Goal: Task Accomplishment & Management: Manage account settings

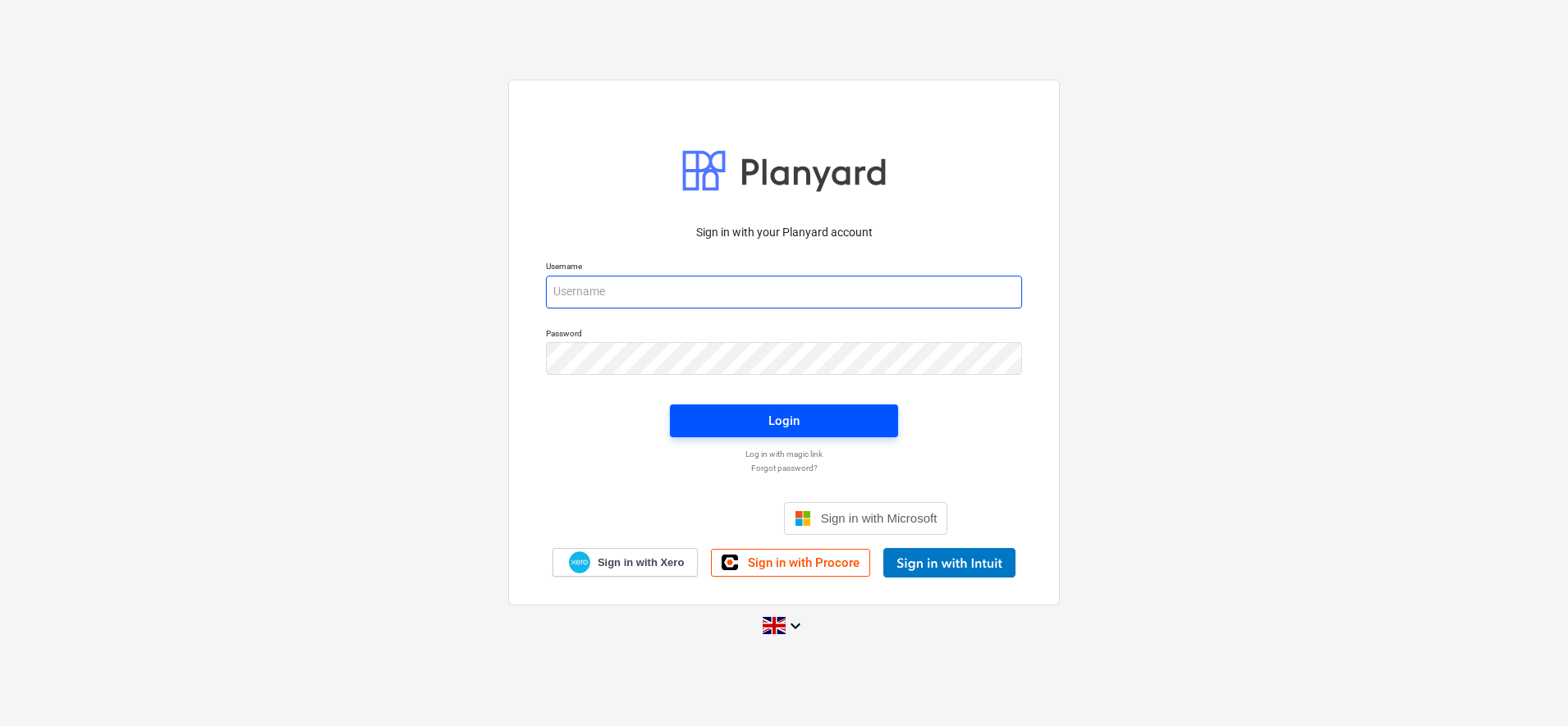
type input "[PERSON_NAME][EMAIL_ADDRESS][DOMAIN_NAME]"
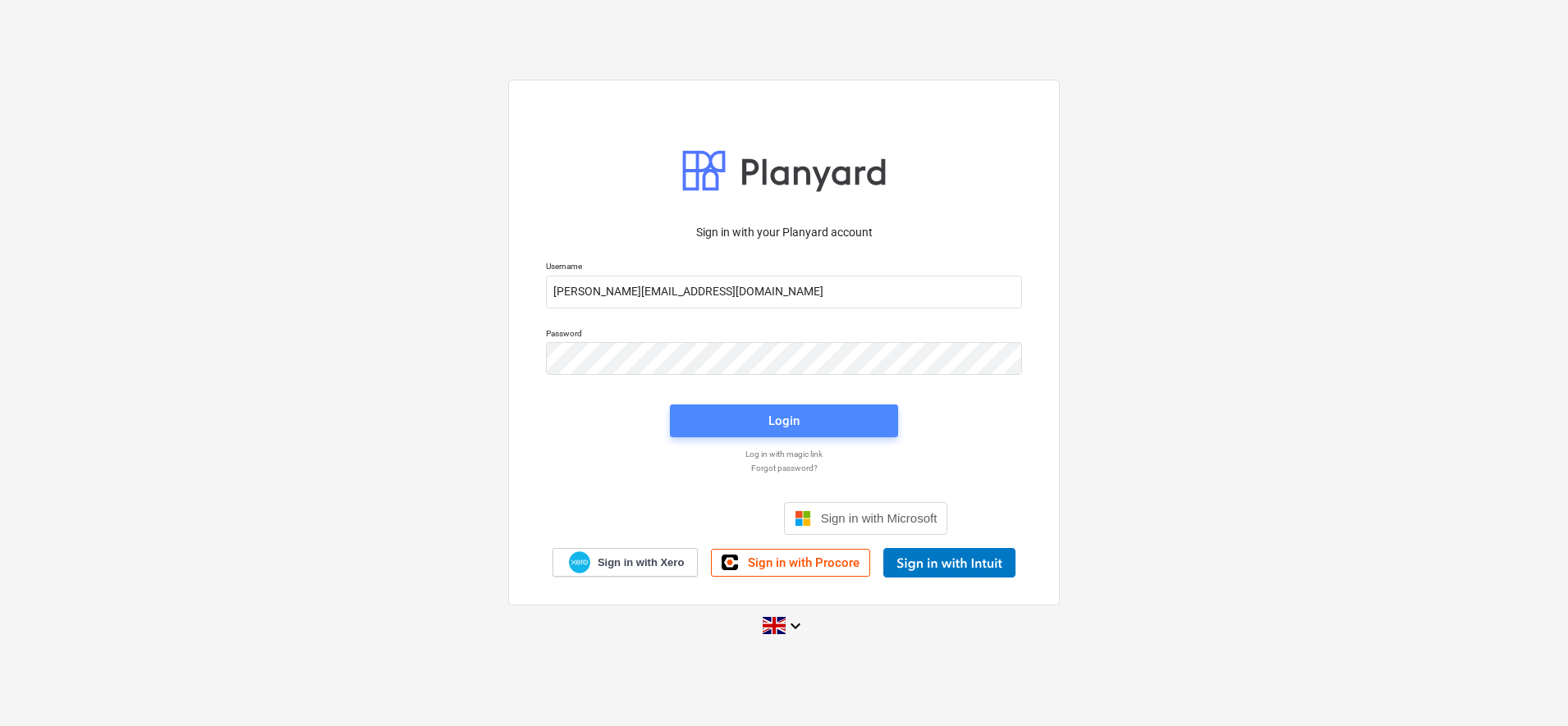
click at [803, 424] on span "Login" at bounding box center [784, 421] width 189 height 21
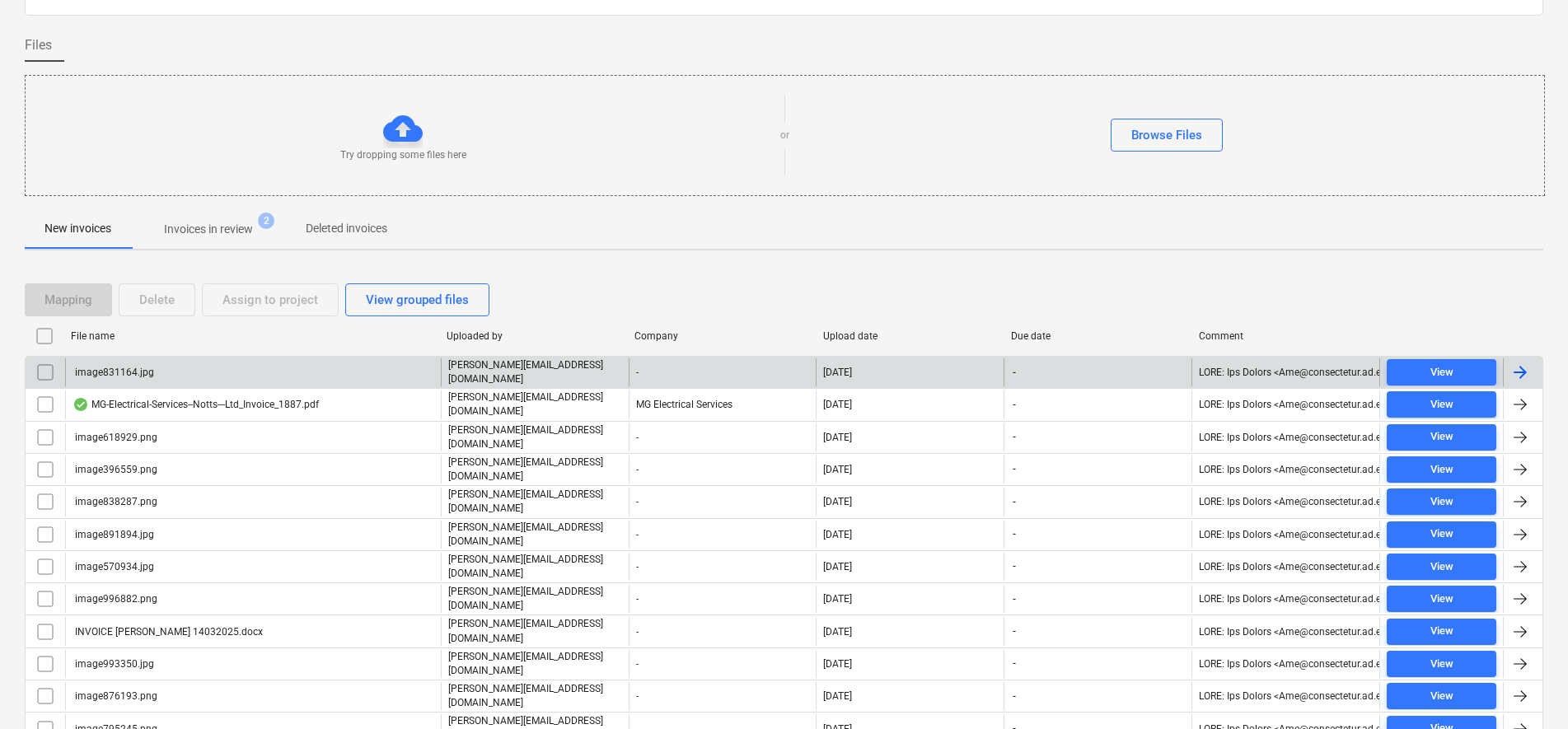
scroll to position [103, 0]
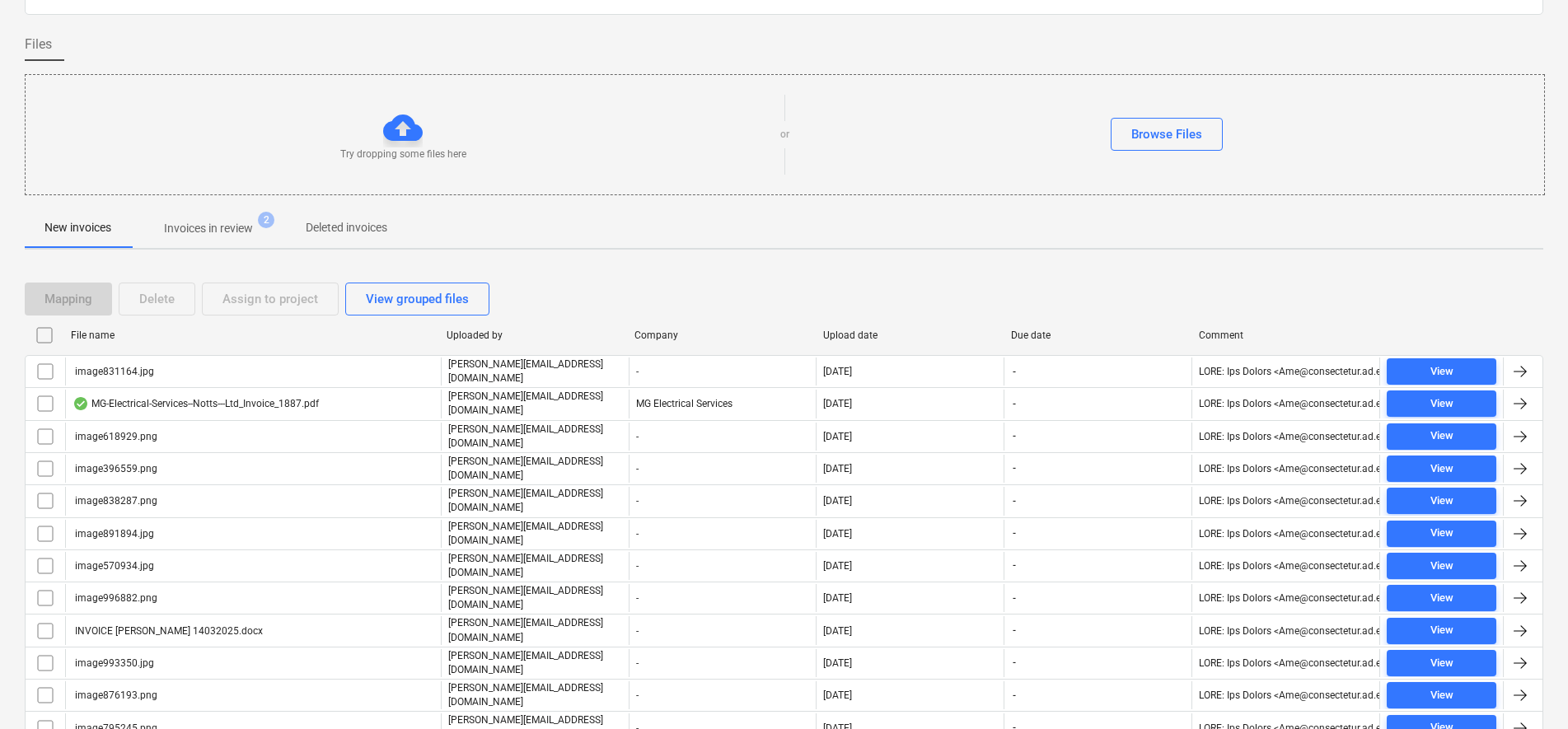
click at [45, 339] on input "checkbox" at bounding box center [45, 335] width 26 height 26
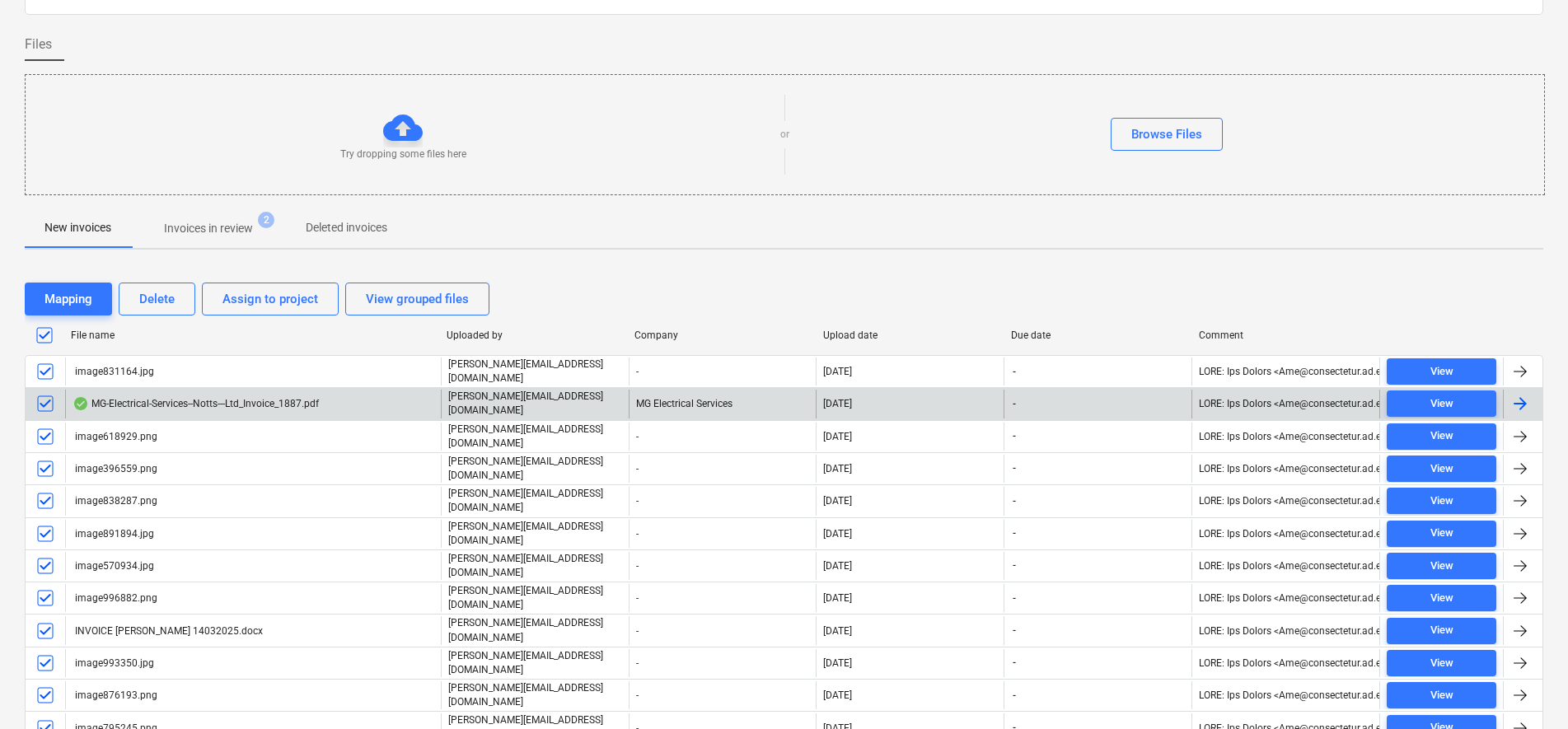
click at [49, 405] on input "checkbox" at bounding box center [46, 403] width 26 height 26
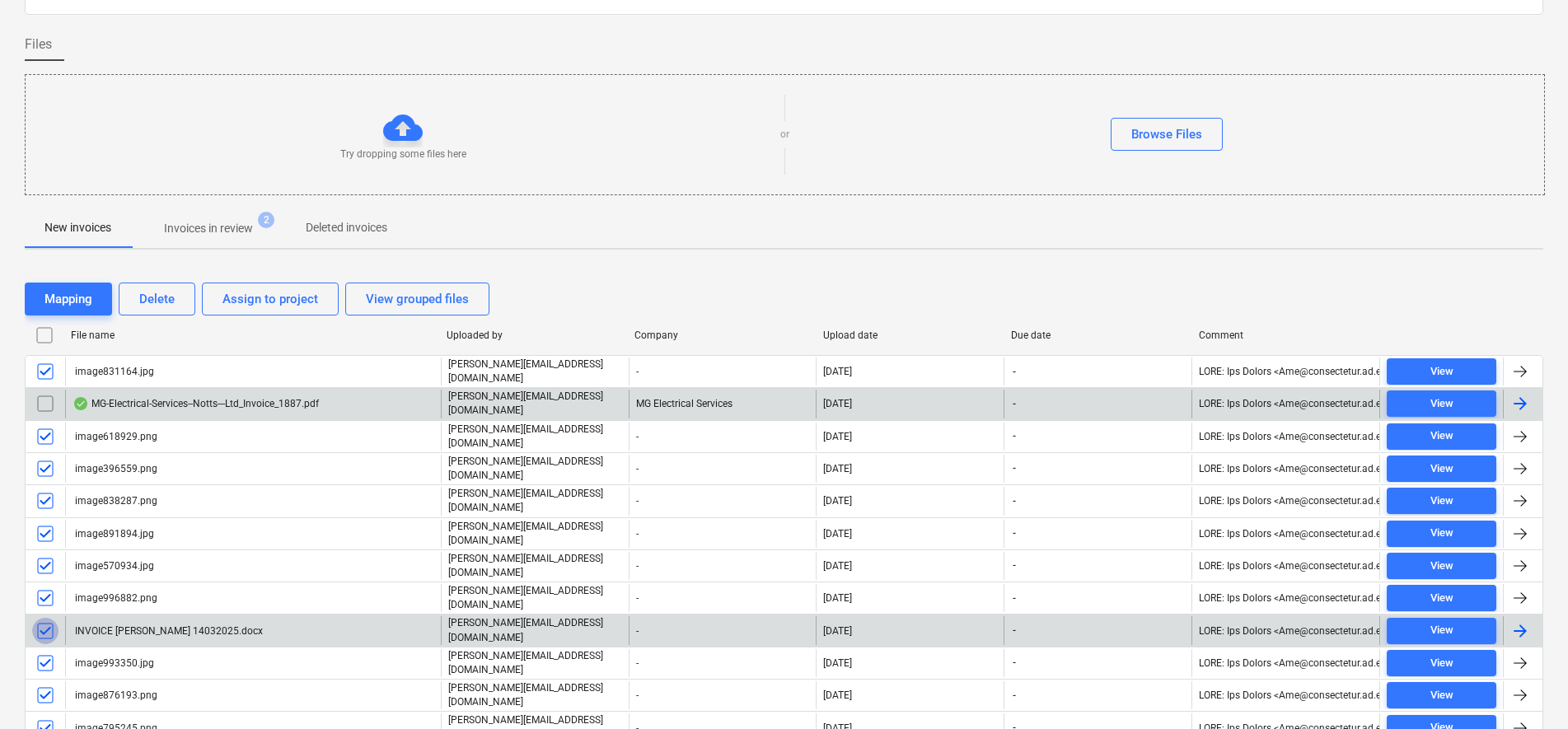
click at [44, 618] on input "checkbox" at bounding box center [46, 631] width 26 height 26
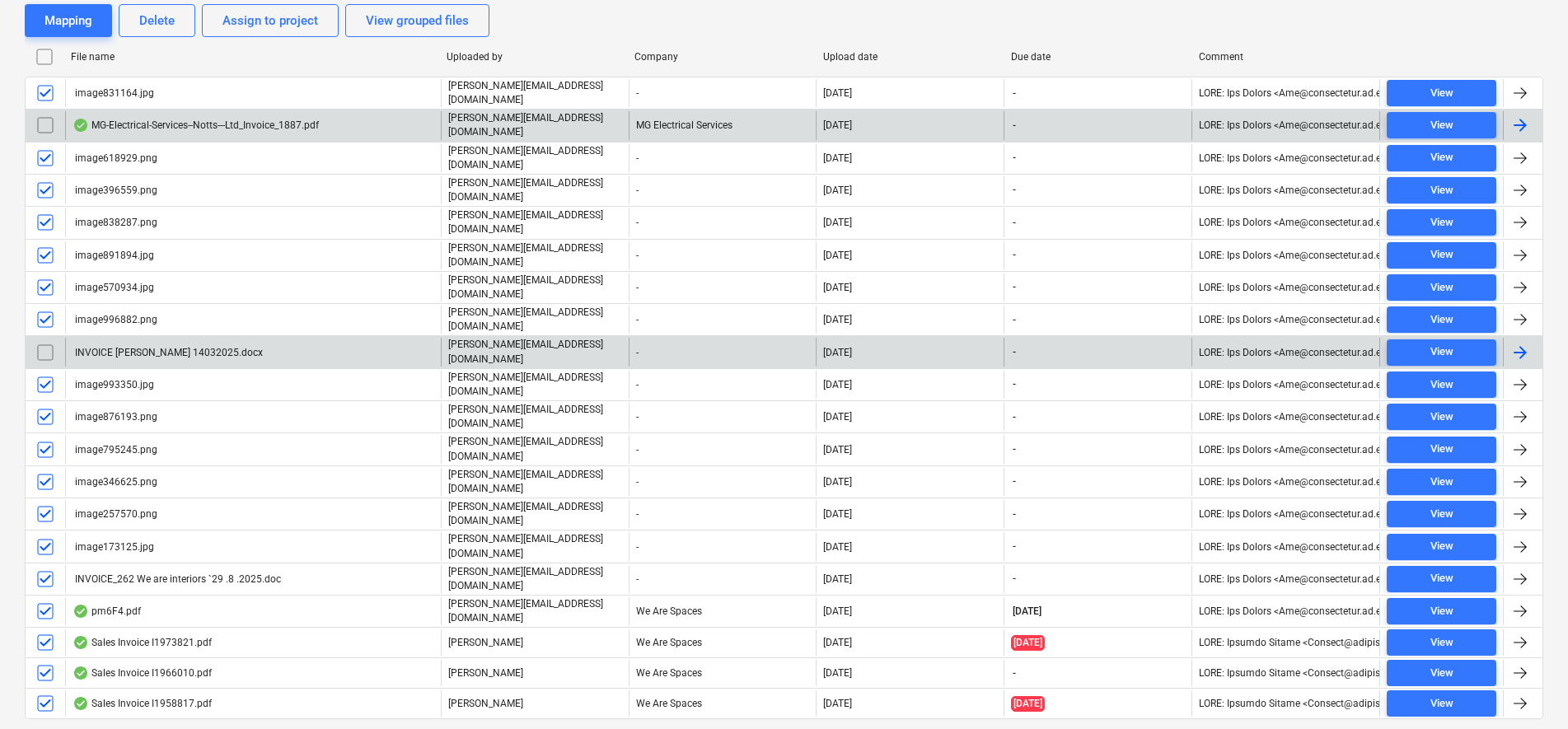
scroll to position [399, 0]
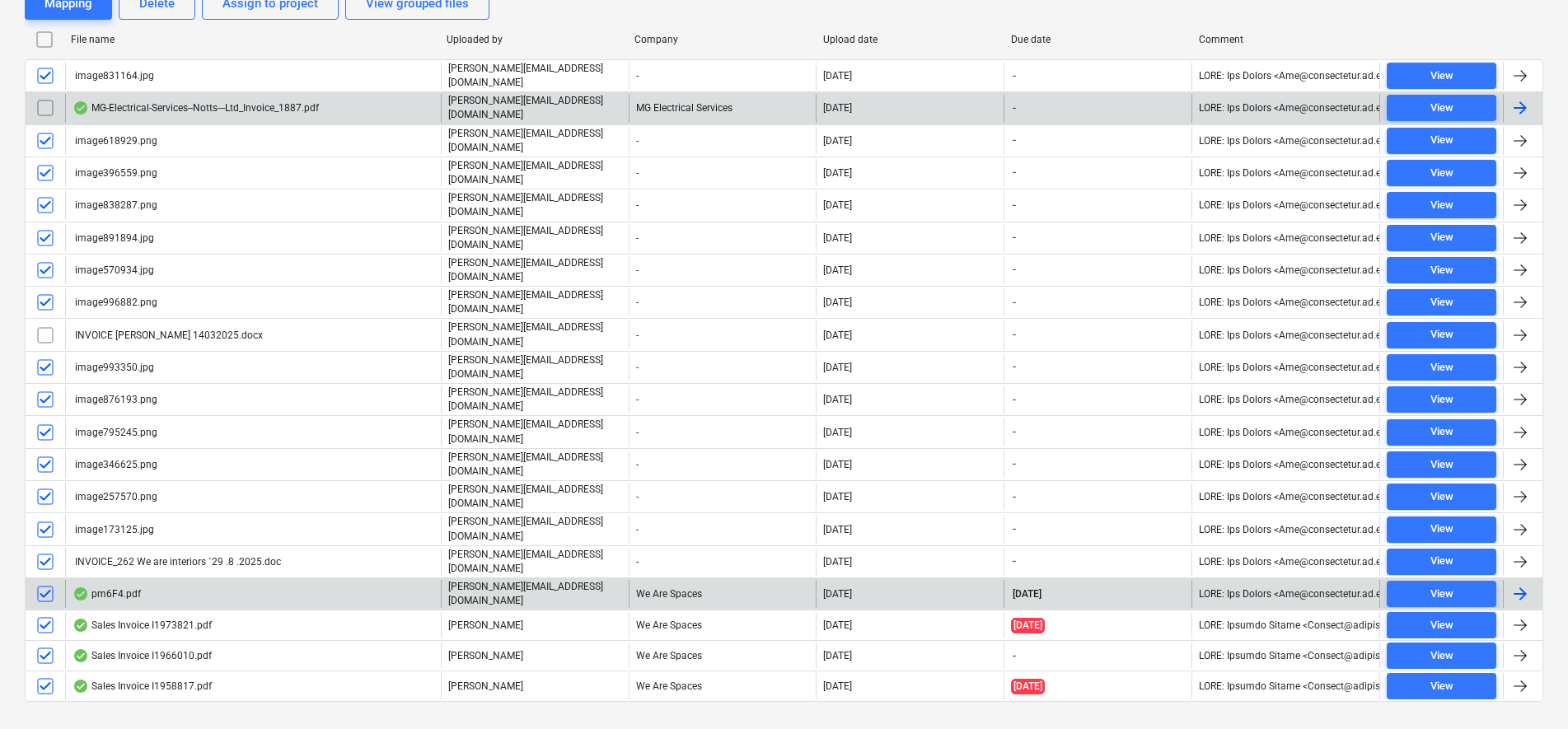
click at [42, 581] on input "checkbox" at bounding box center [46, 594] width 26 height 26
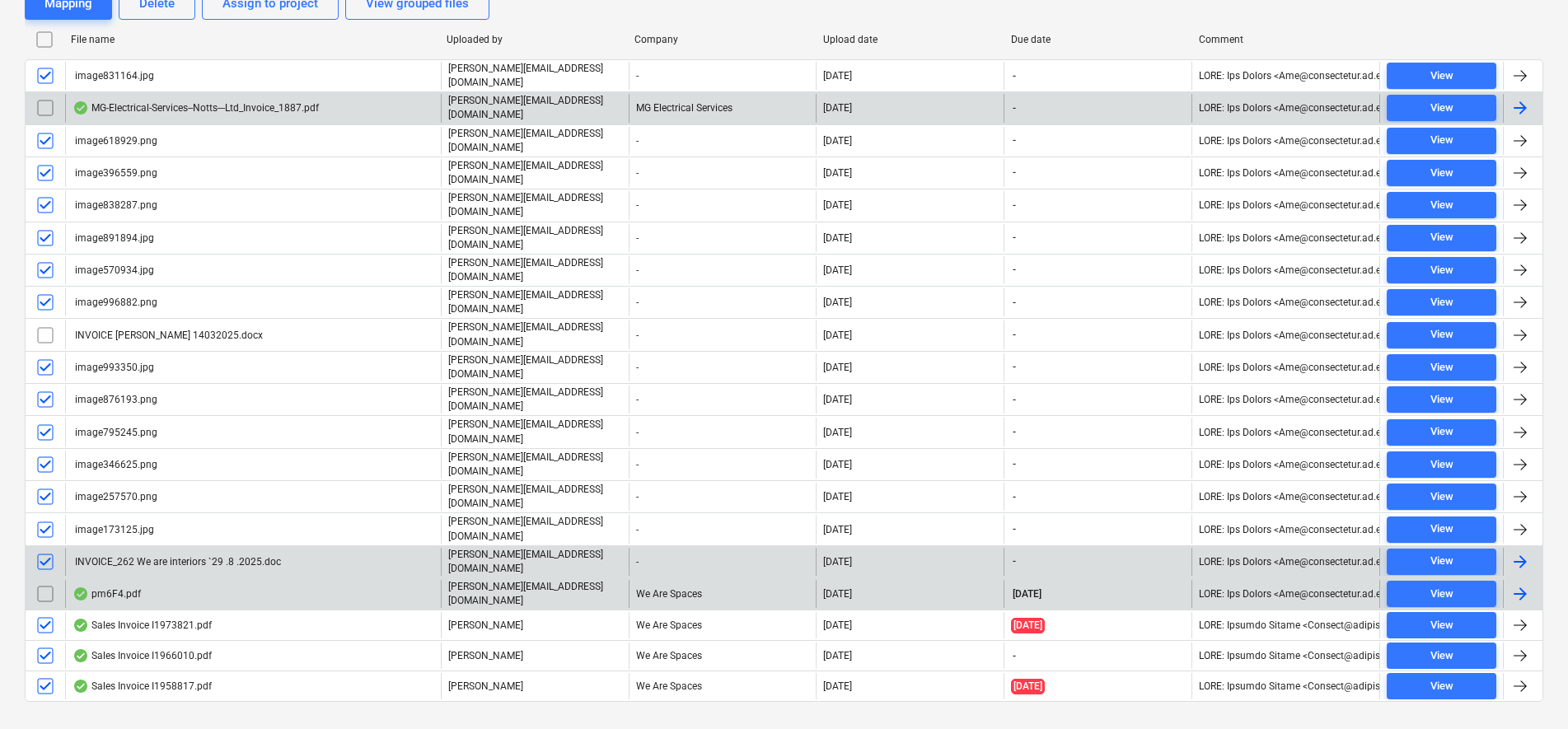
click at [43, 549] on input "checkbox" at bounding box center [46, 562] width 26 height 26
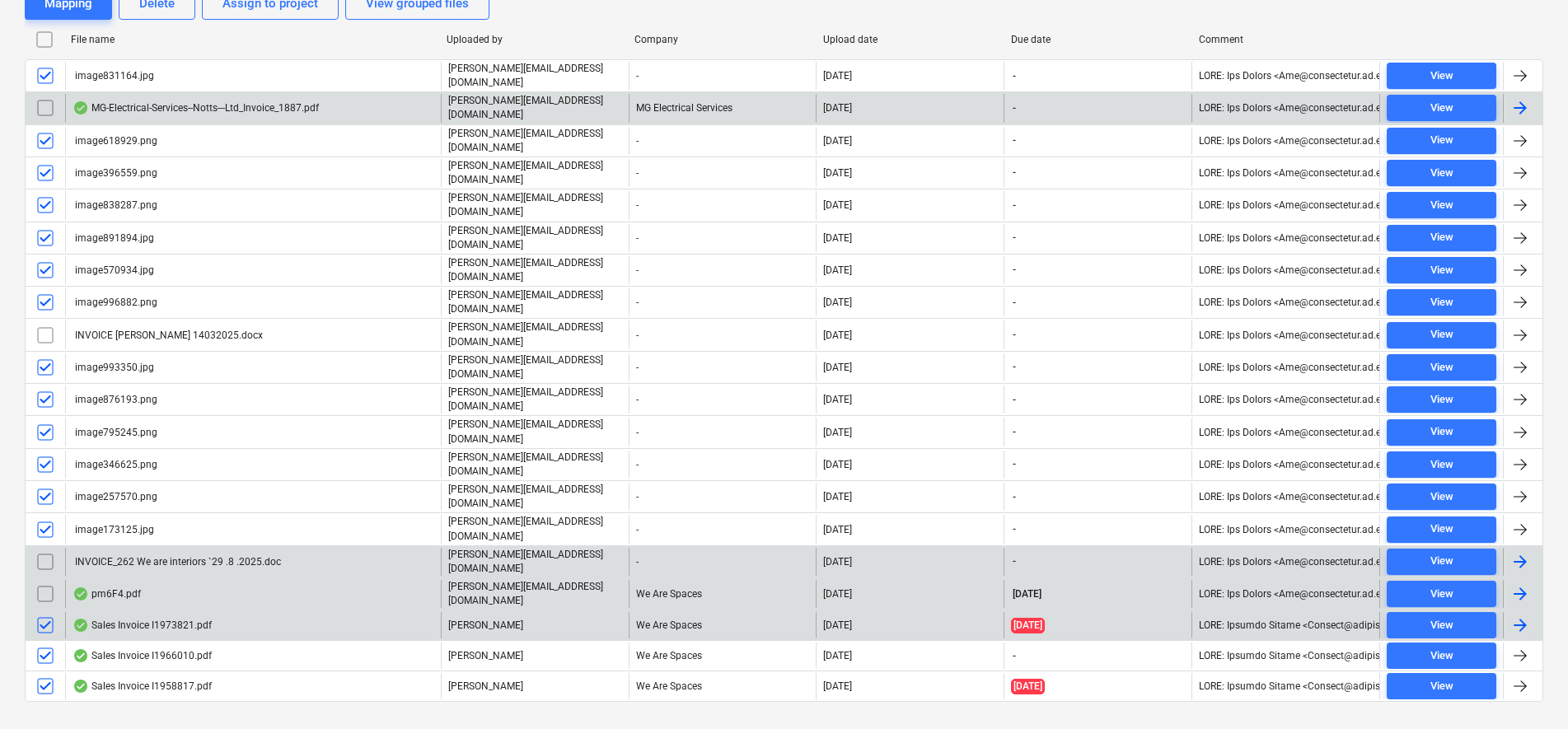
click at [46, 612] on input "checkbox" at bounding box center [46, 625] width 26 height 26
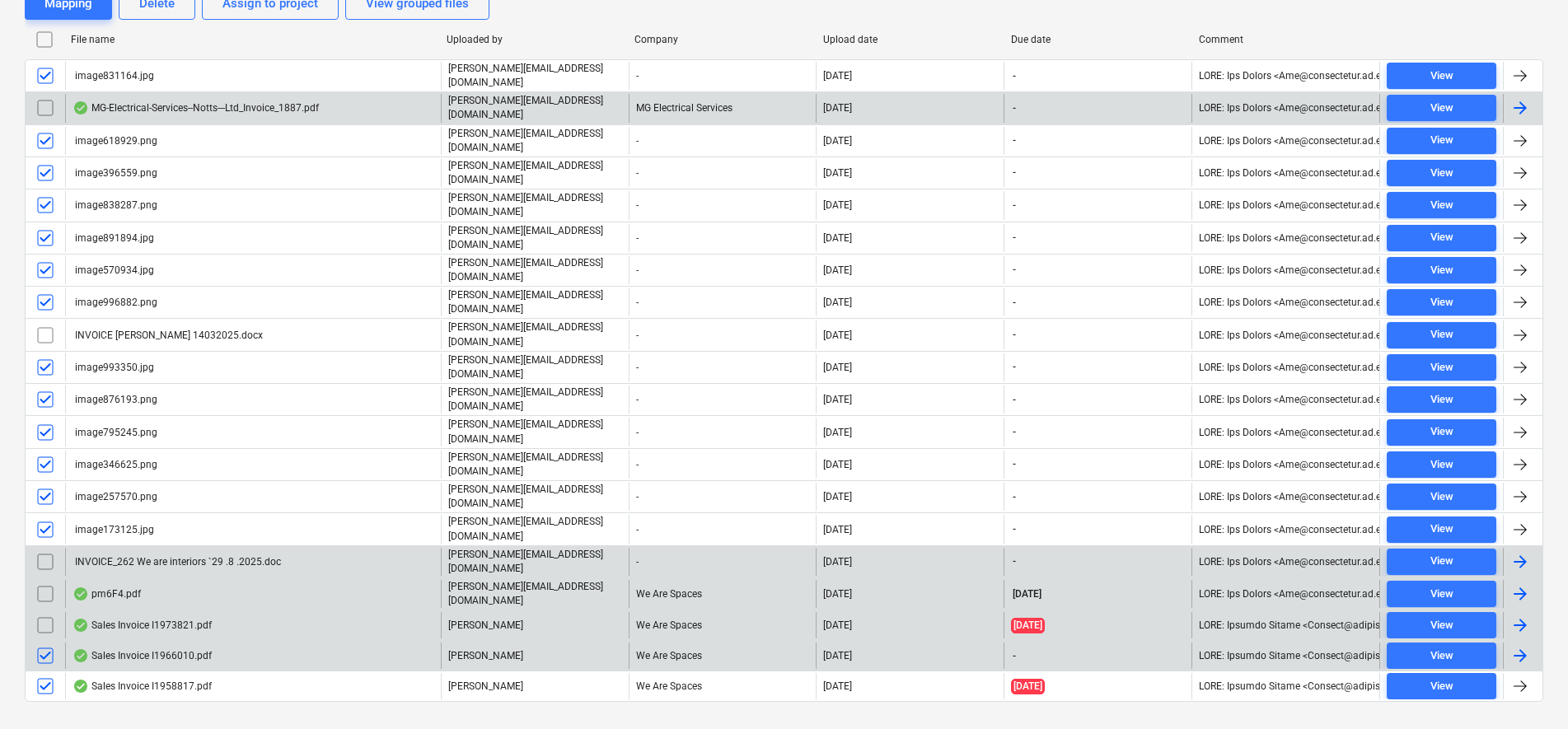
click at [52, 642] on input "checkbox" at bounding box center [46, 655] width 26 height 26
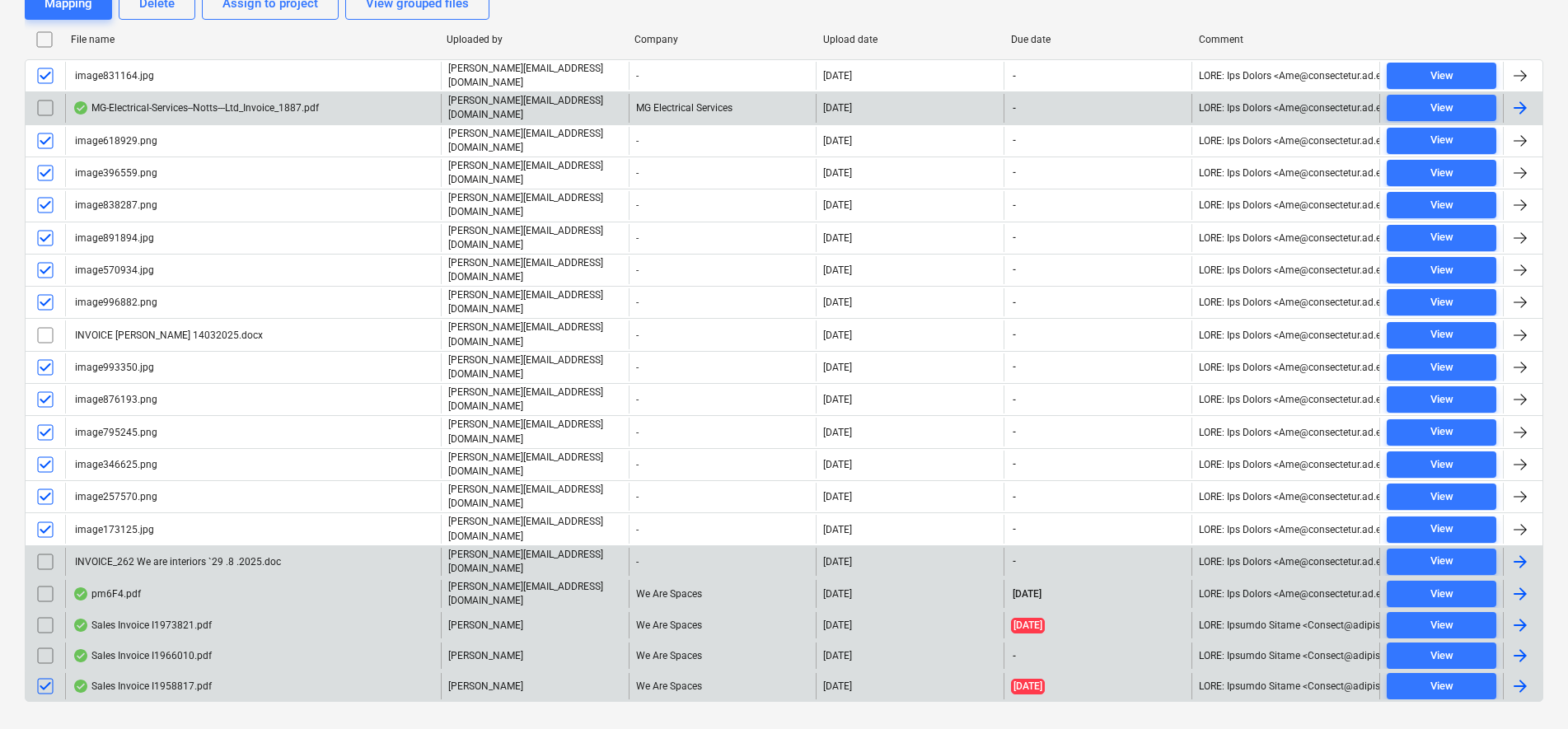
click at [53, 673] on input "checkbox" at bounding box center [46, 686] width 26 height 26
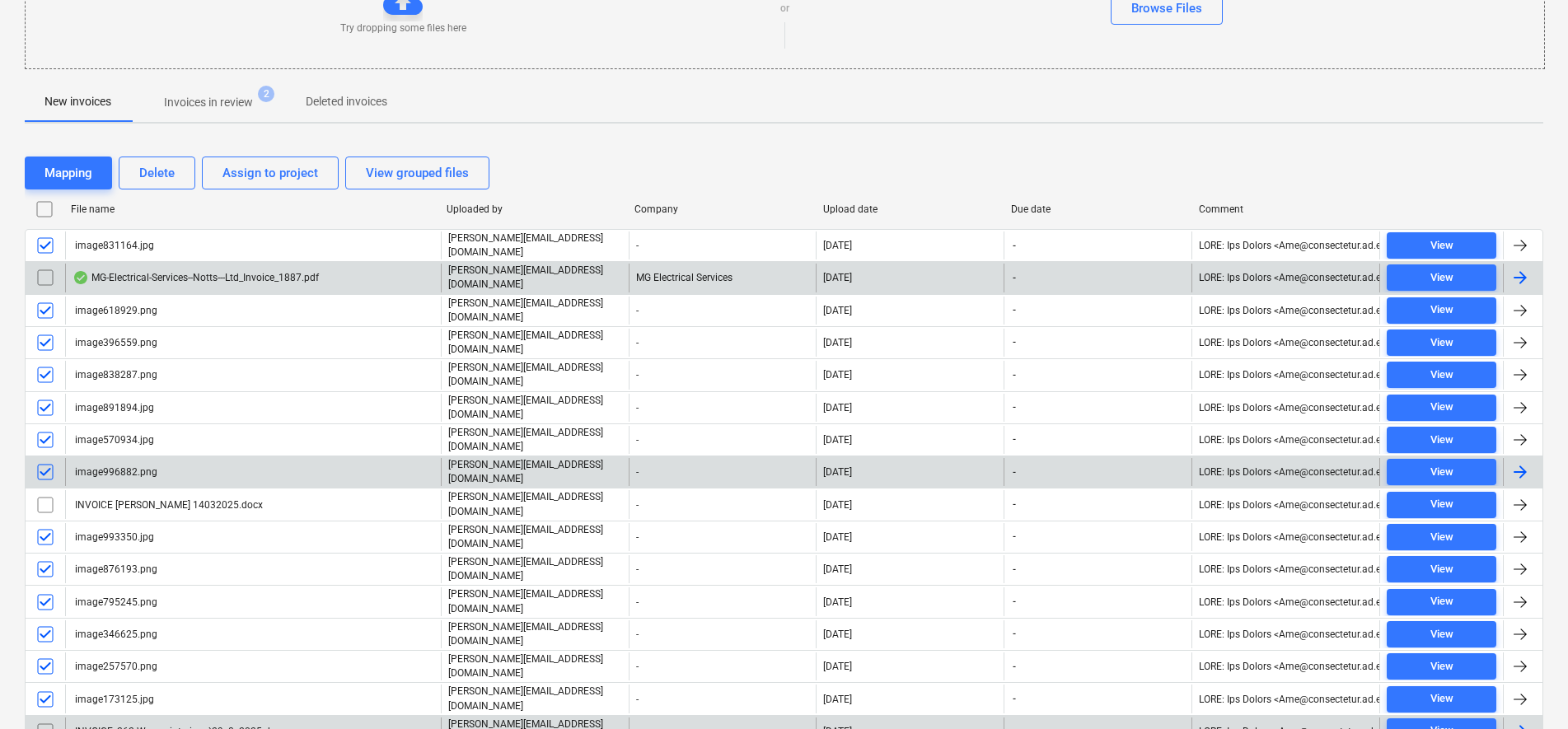
scroll to position [193, 0]
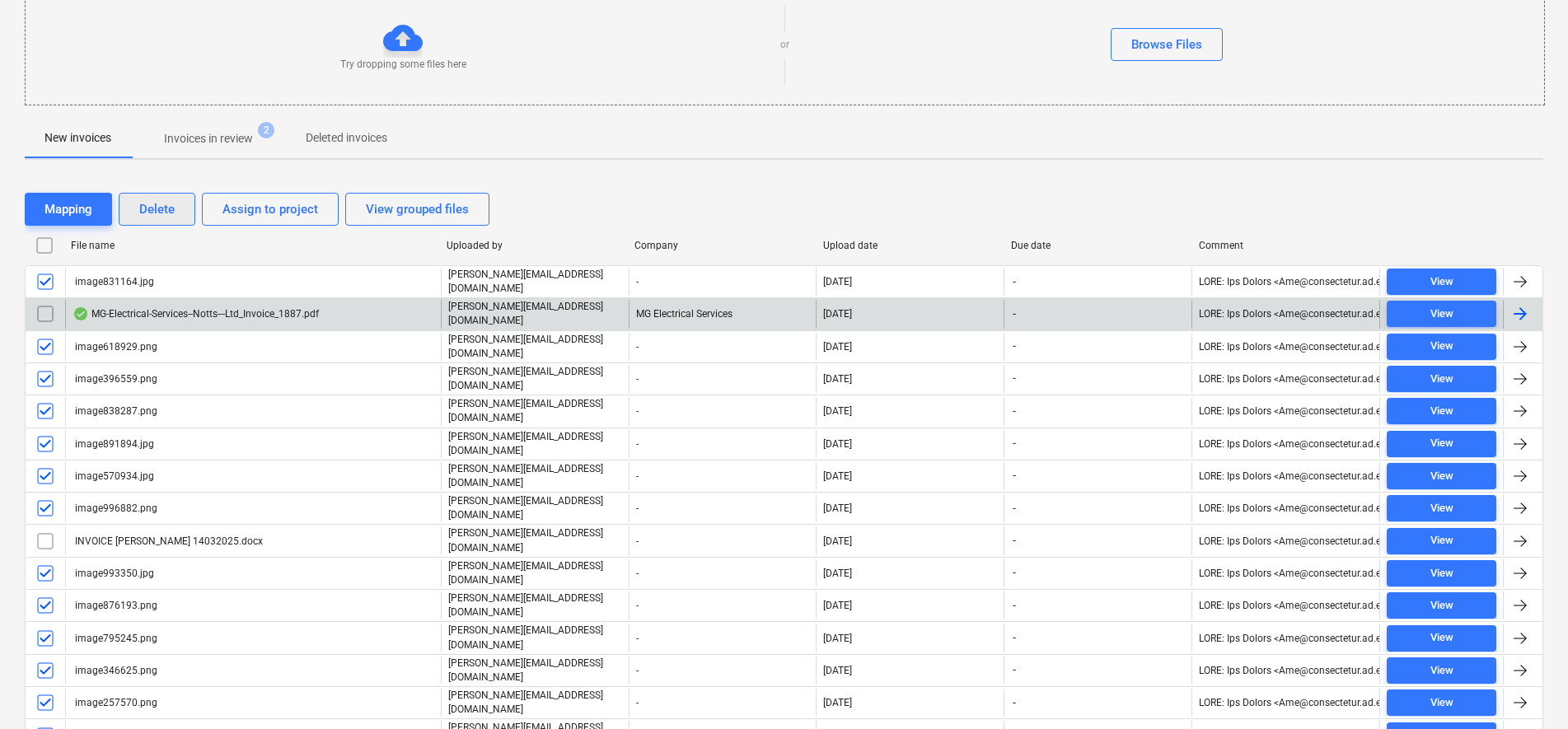
click at [160, 199] on div "Delete" at bounding box center [157, 209] width 35 height 21
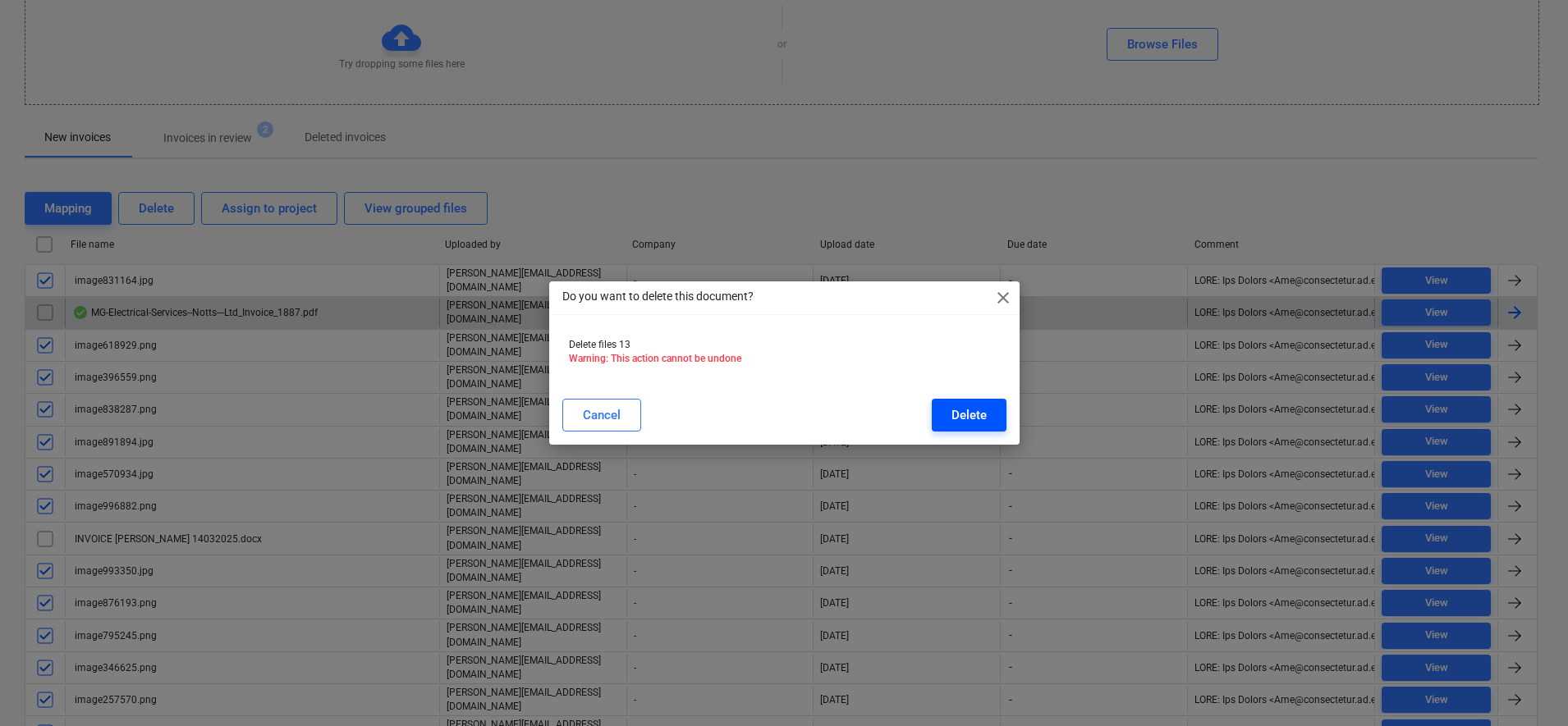
click at [988, 413] on button "Delete" at bounding box center [969, 415] width 75 height 33
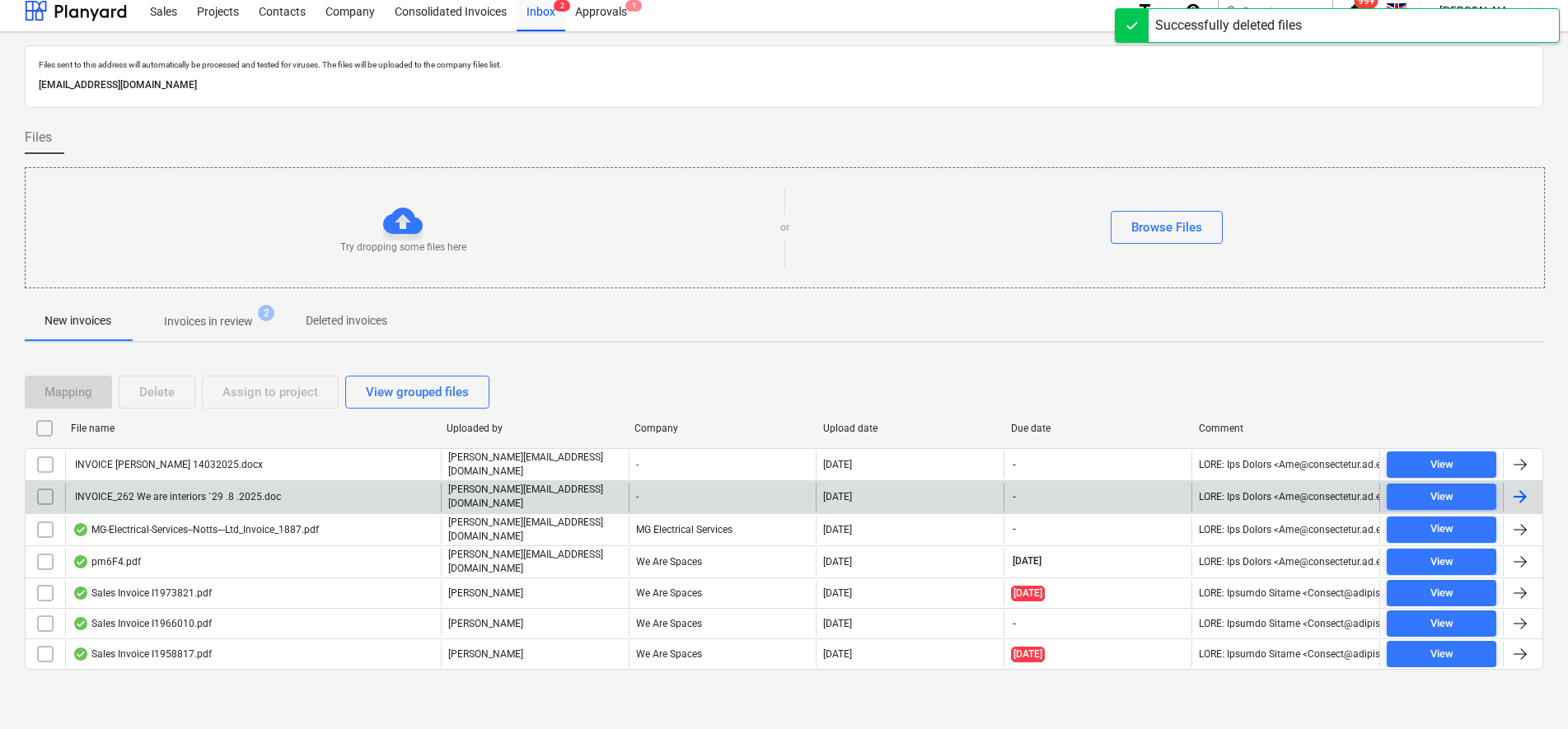
scroll to position [3, 0]
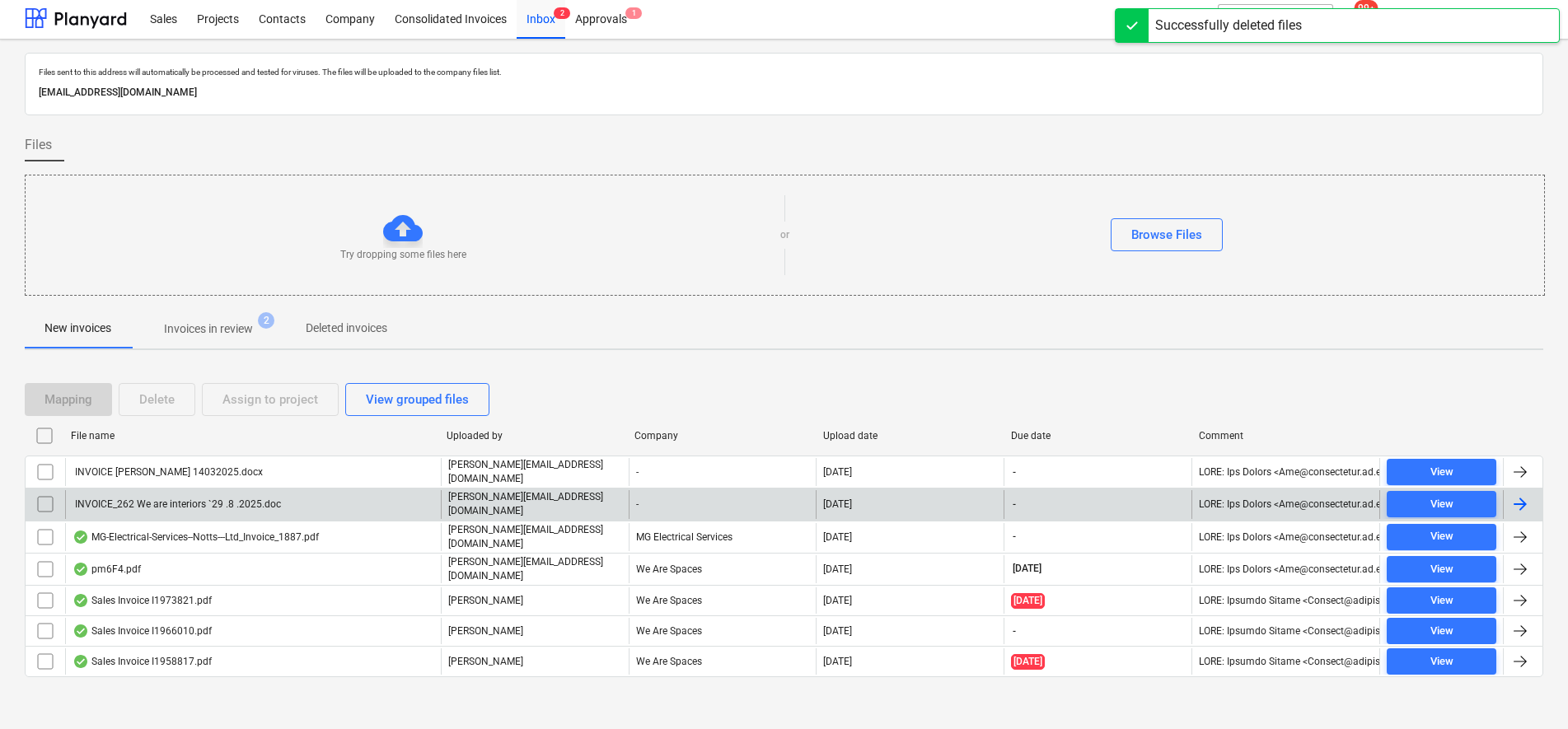
click at [174, 331] on p "Invoices in review" at bounding box center [208, 329] width 89 height 18
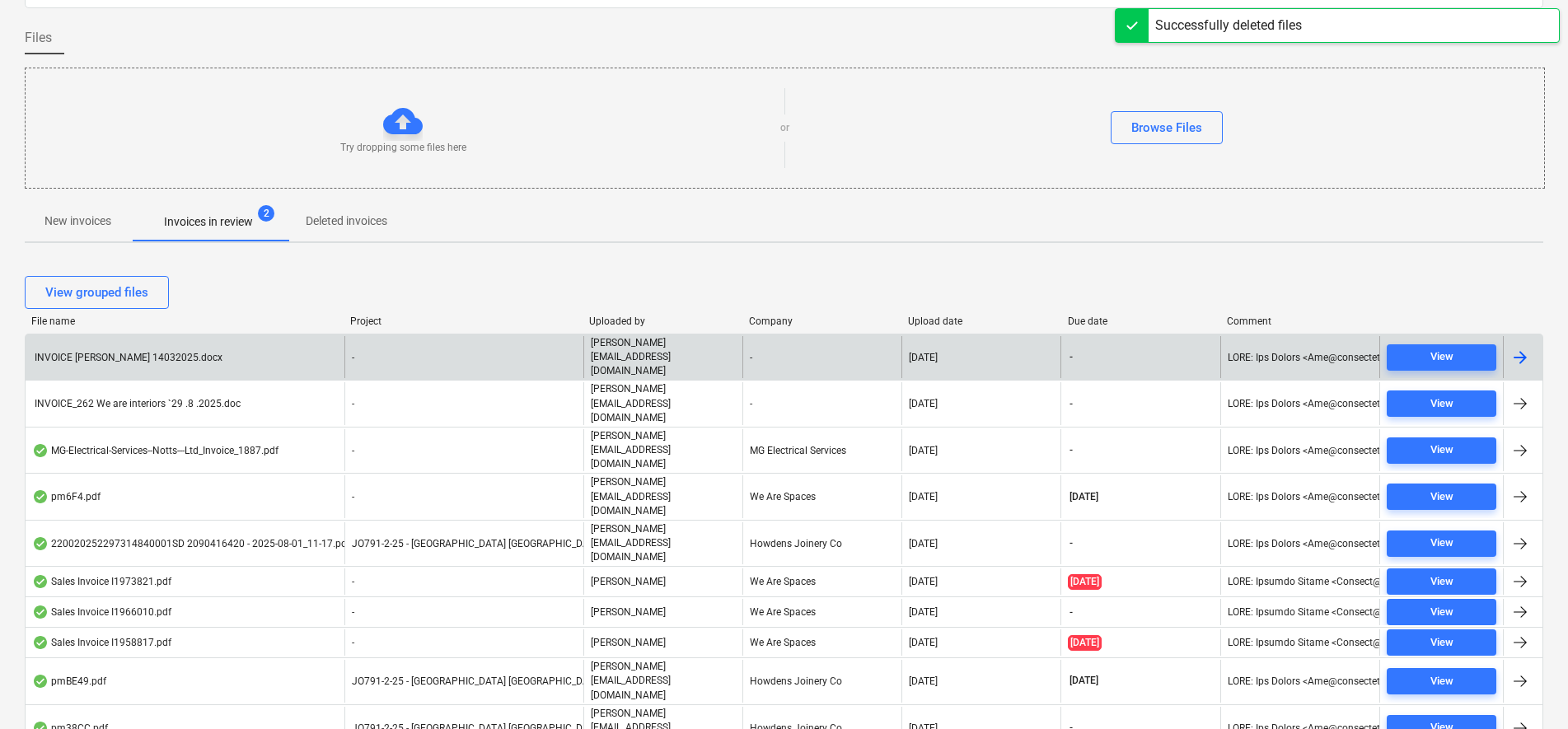
click at [561, 354] on div "-" at bounding box center [463, 357] width 239 height 42
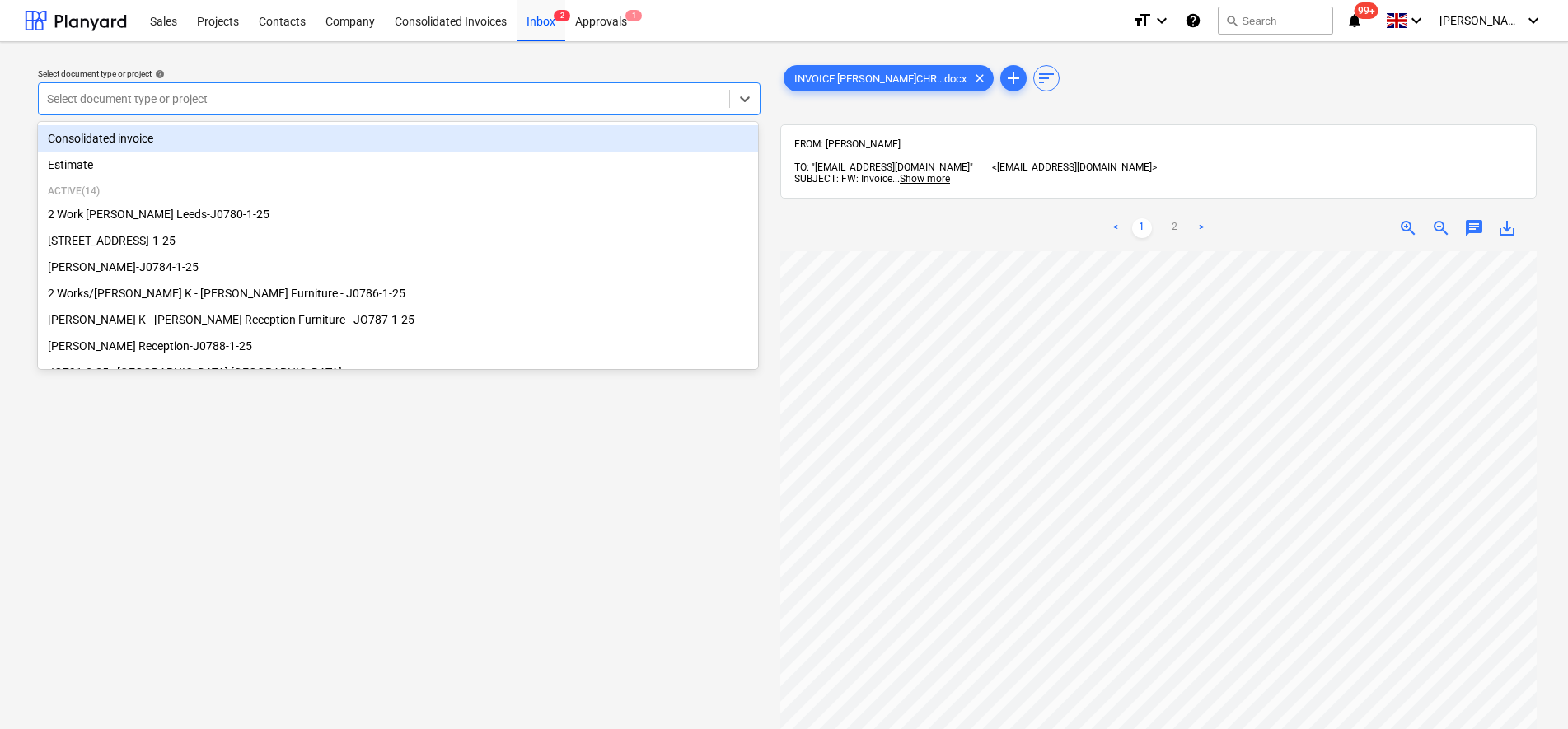
click at [564, 91] on div at bounding box center [384, 99] width 674 height 17
click at [547, 144] on div "Consolidated invoice" at bounding box center [397, 138] width 721 height 26
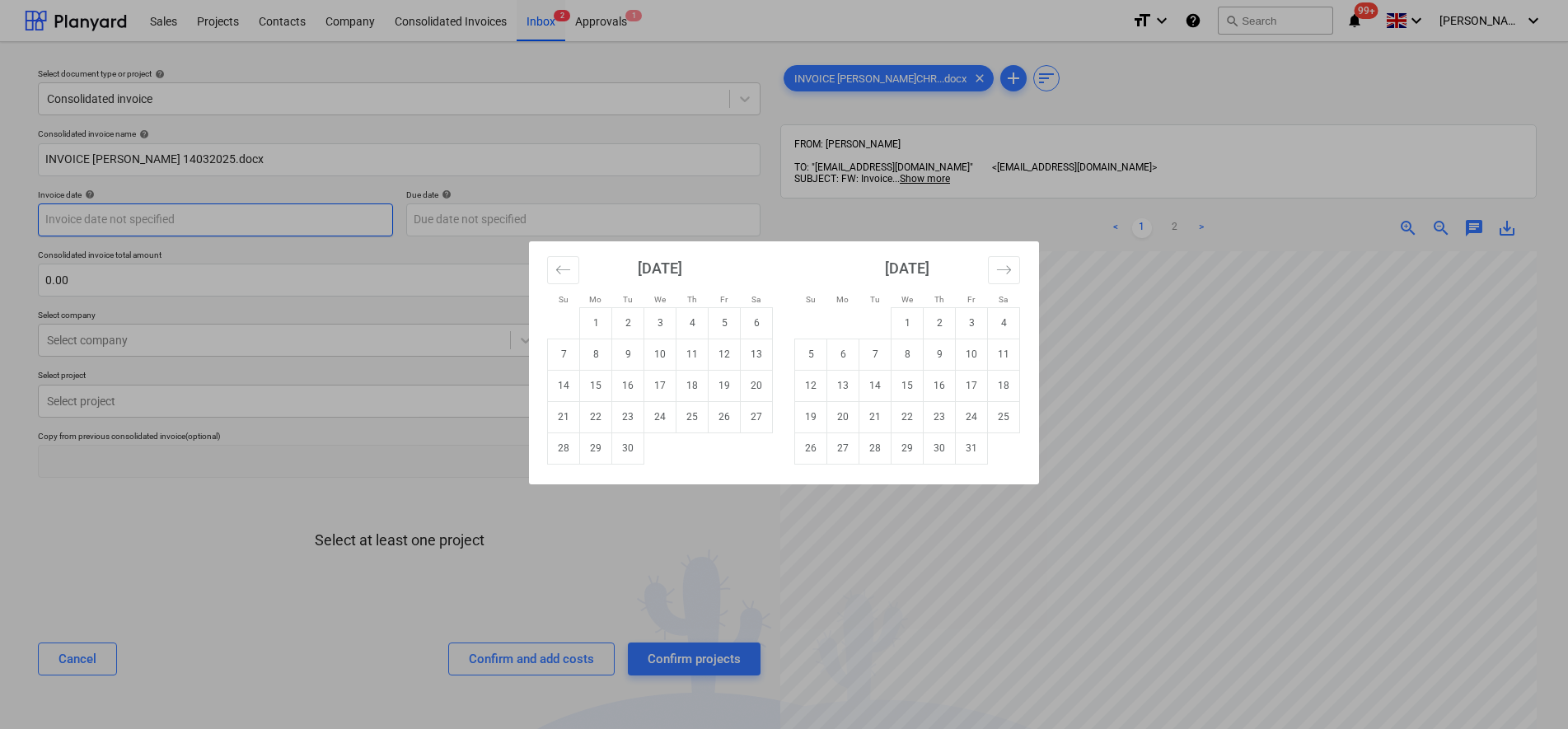
click at [353, 229] on body "Sales Projects Contacts Company Consolidated Invoices Inbox 2 Approvals 1 forma…" at bounding box center [784, 364] width 1568 height 729
click at [353, 231] on div "Su Mo Tu We Th Fr Sa Su Mo Tu We Th Fr Sa [DATE] 1 2 3 4 5 6 7 8 9 10 11 12 13 …" at bounding box center [784, 364] width 1568 height 729
click at [156, 220] on body "Sales Projects Contacts Company Consolidated Invoices Inbox 2 Approvals 1 forma…" at bounding box center [784, 364] width 1568 height 729
click at [602, 324] on td "1" at bounding box center [596, 323] width 32 height 32
type input "[DATE]"
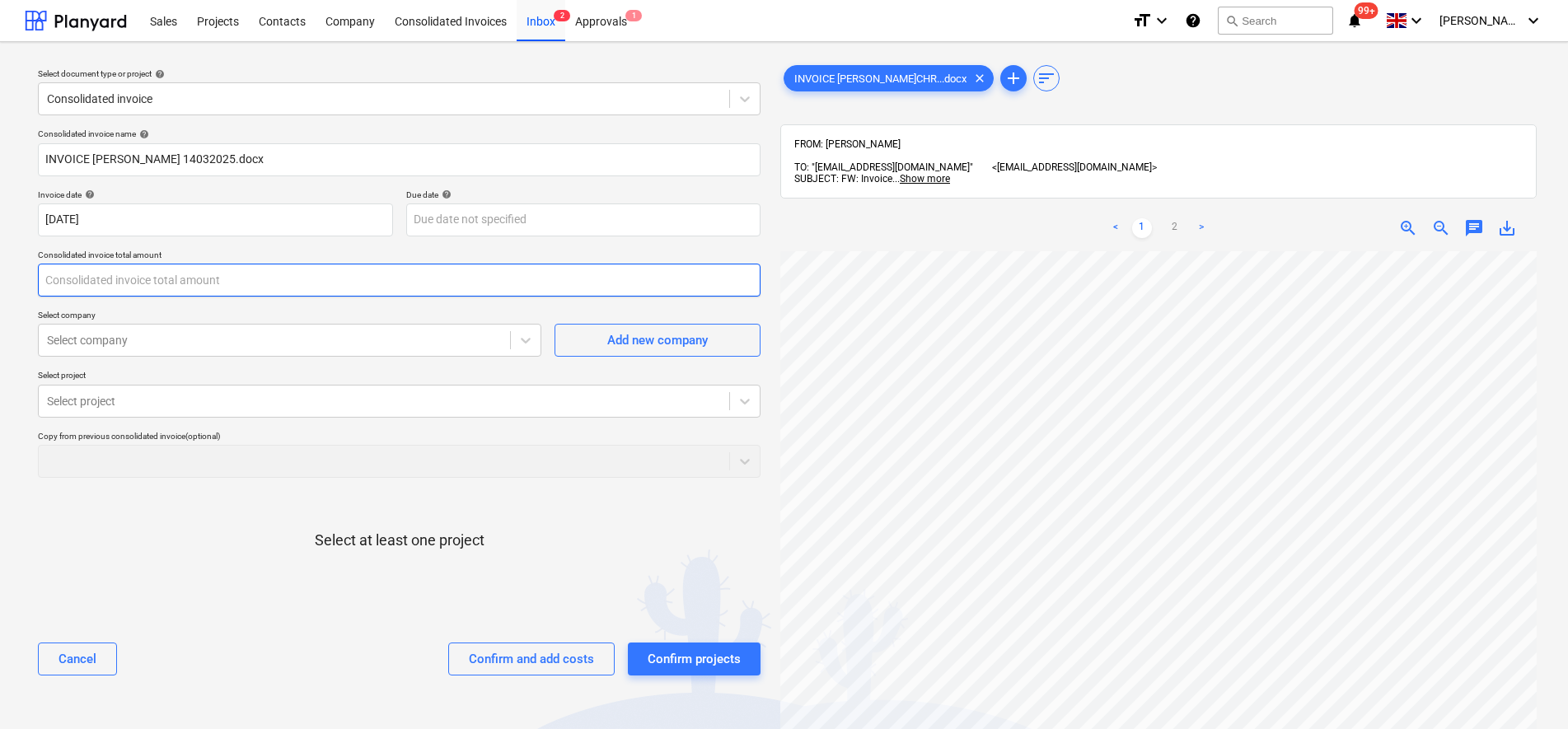
click at [259, 275] on input "text" at bounding box center [399, 280] width 723 height 33
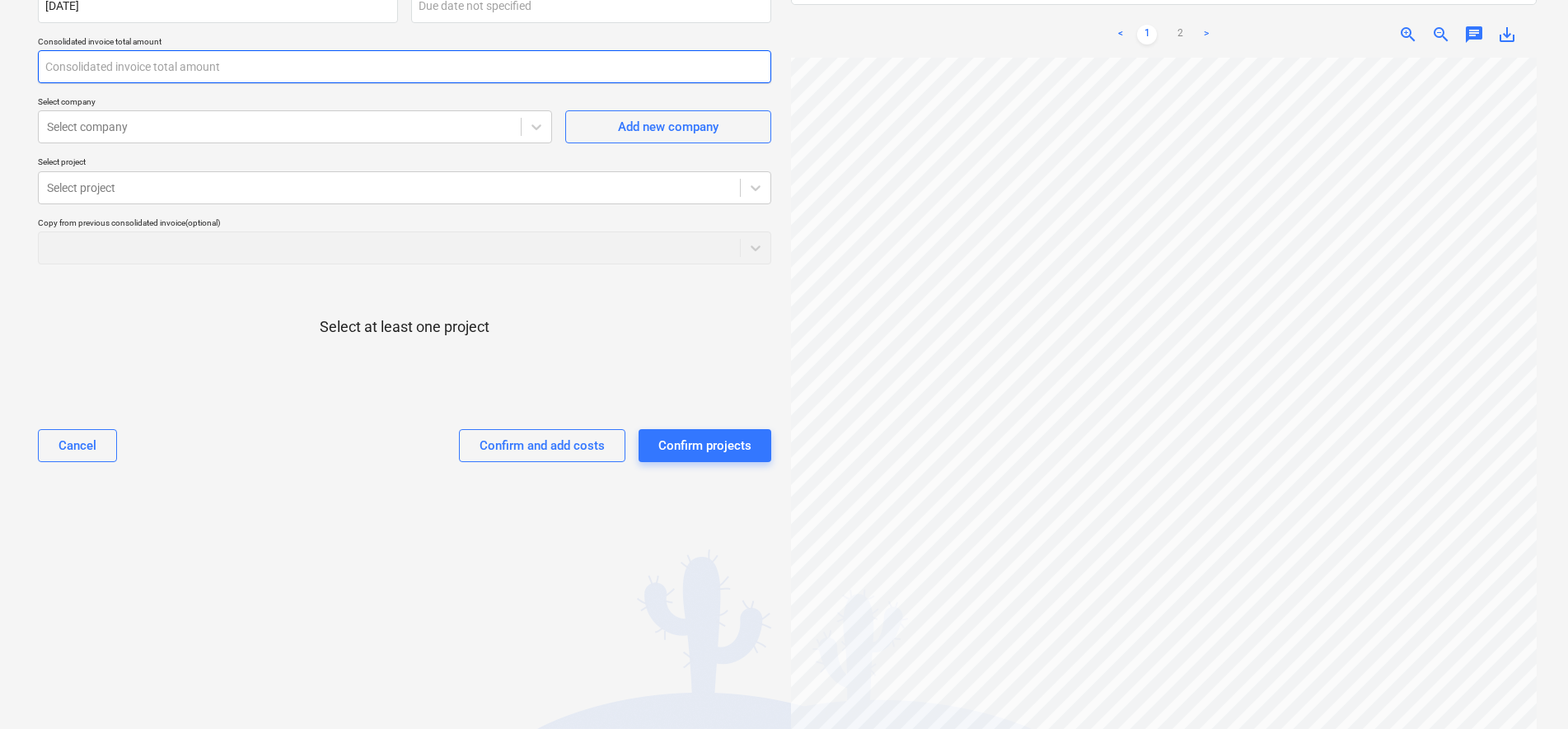
scroll to position [102, 0]
type input "0.00"
click at [194, 128] on div at bounding box center [280, 127] width 466 height 17
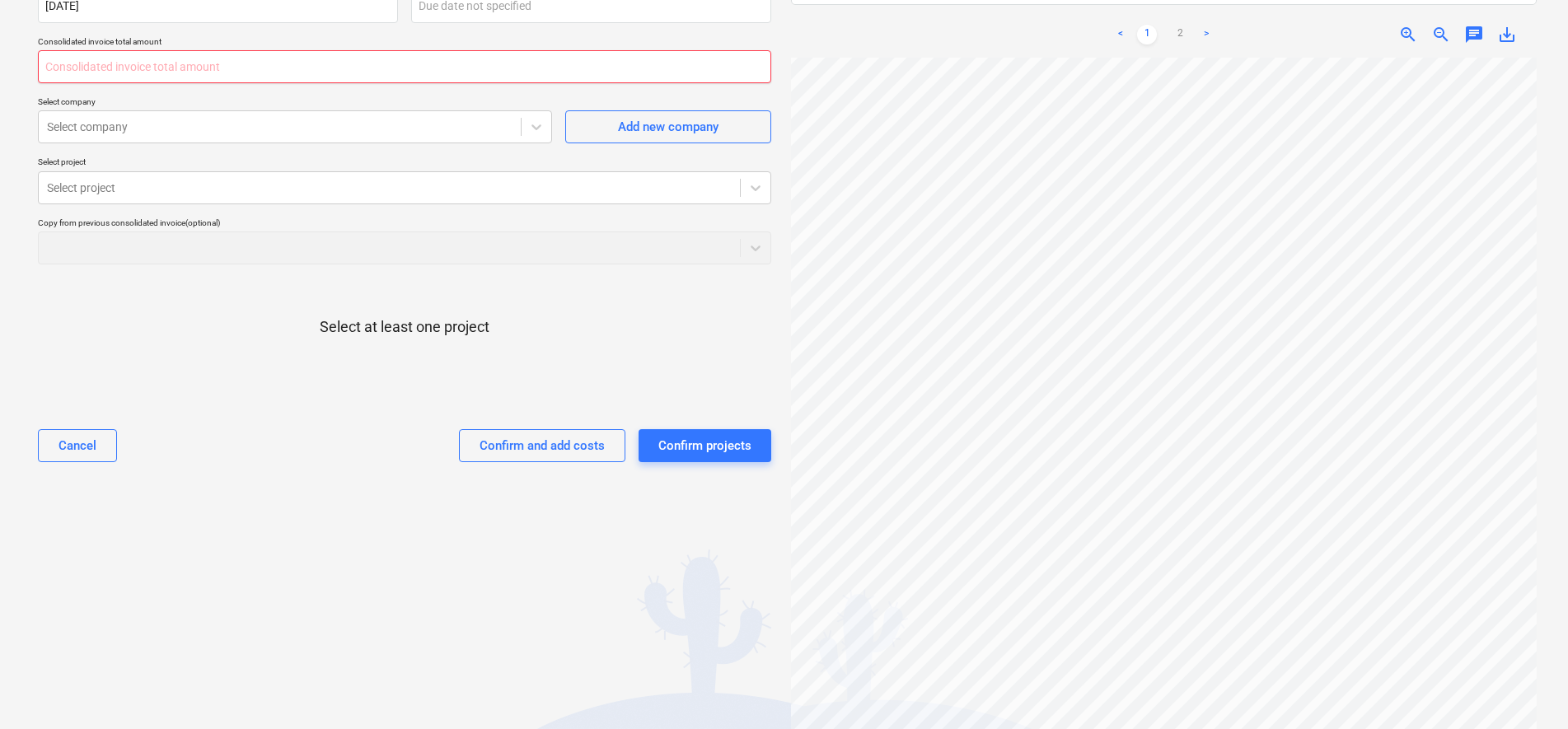
click at [193, 68] on input "text" at bounding box center [404, 67] width 734 height 33
type input "881.10"
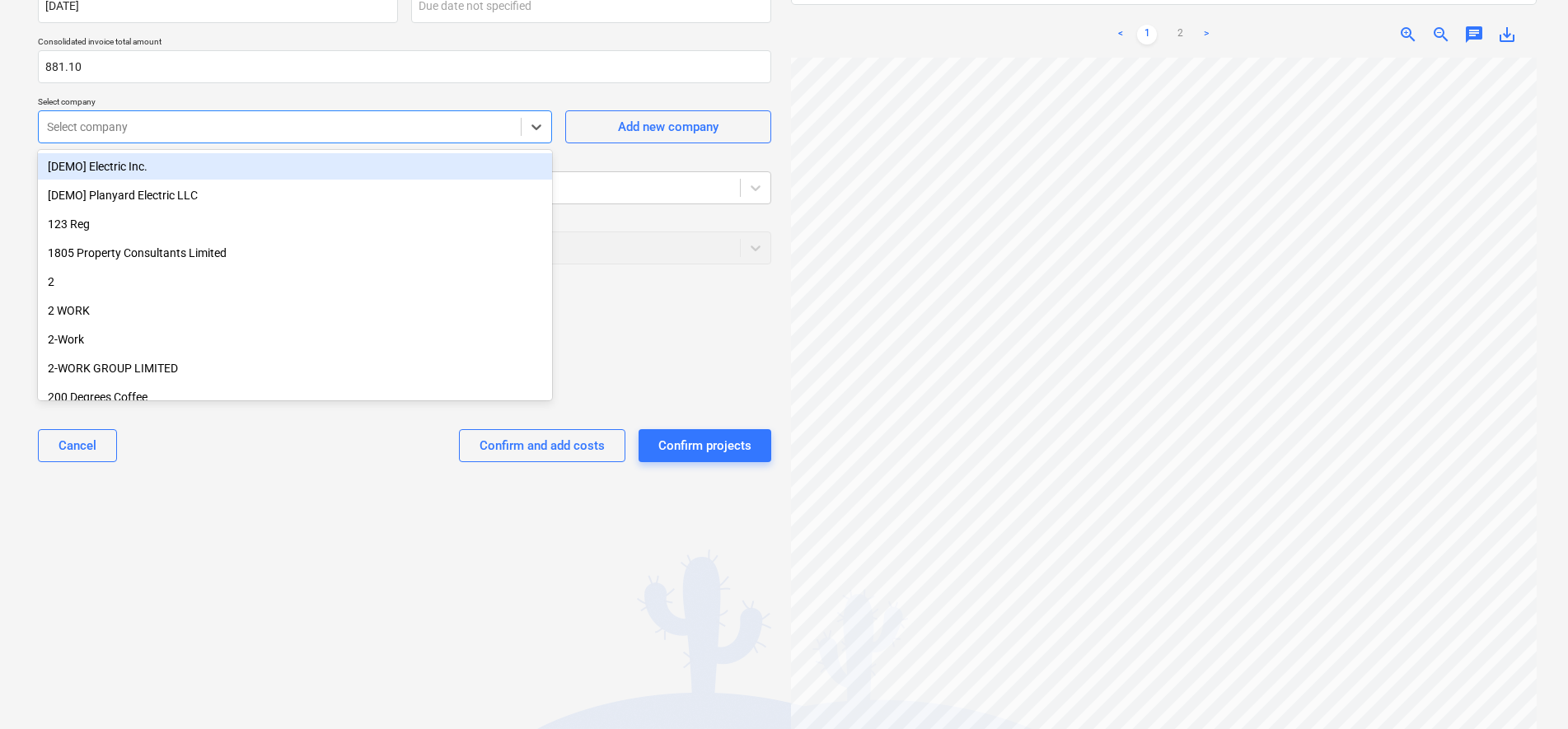
click at [125, 141] on div "Select company" at bounding box center [294, 127] width 514 height 33
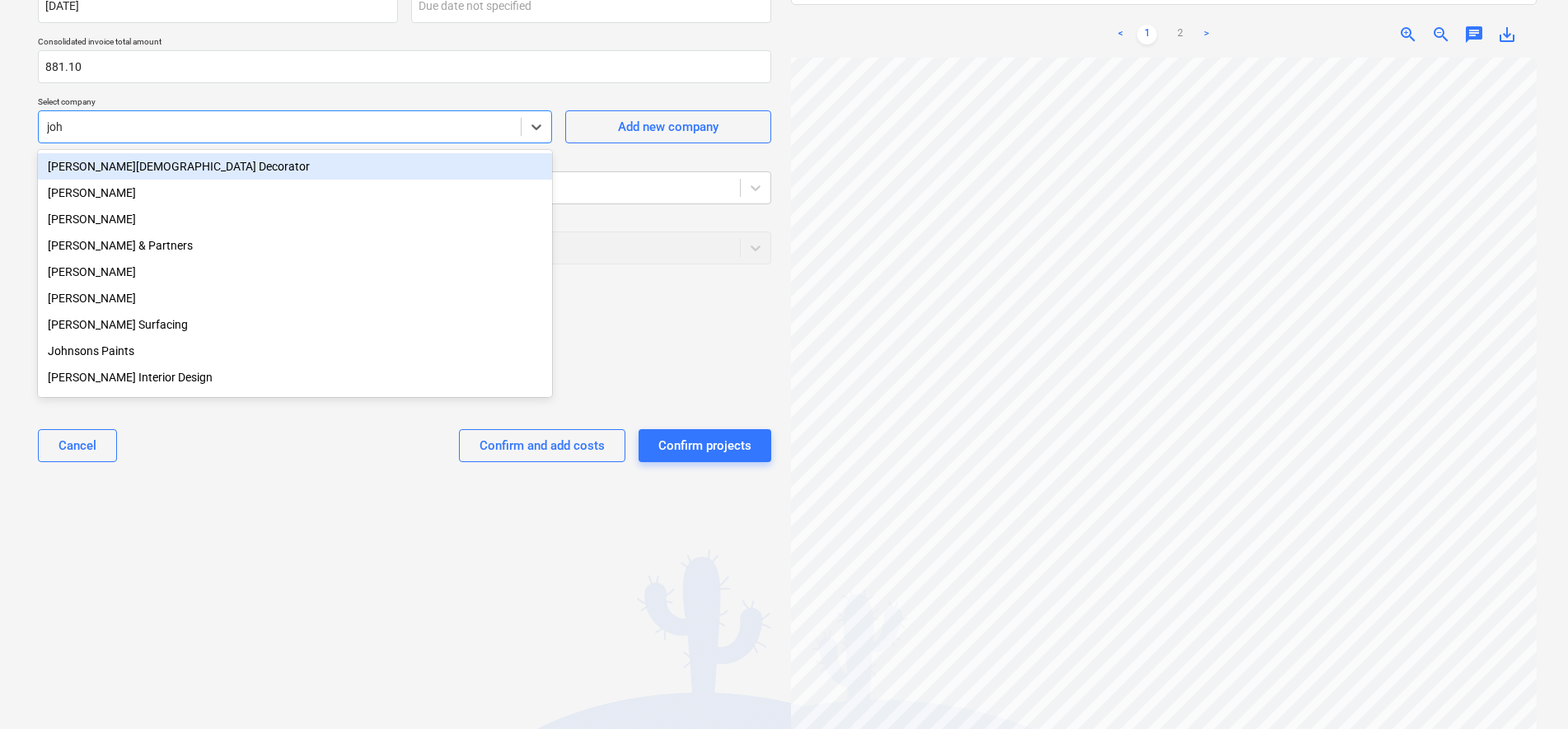
type input "[PERSON_NAME]"
click at [181, 171] on div "[PERSON_NAME][DEMOGRAPHIC_DATA] Decorator" at bounding box center [294, 166] width 514 height 26
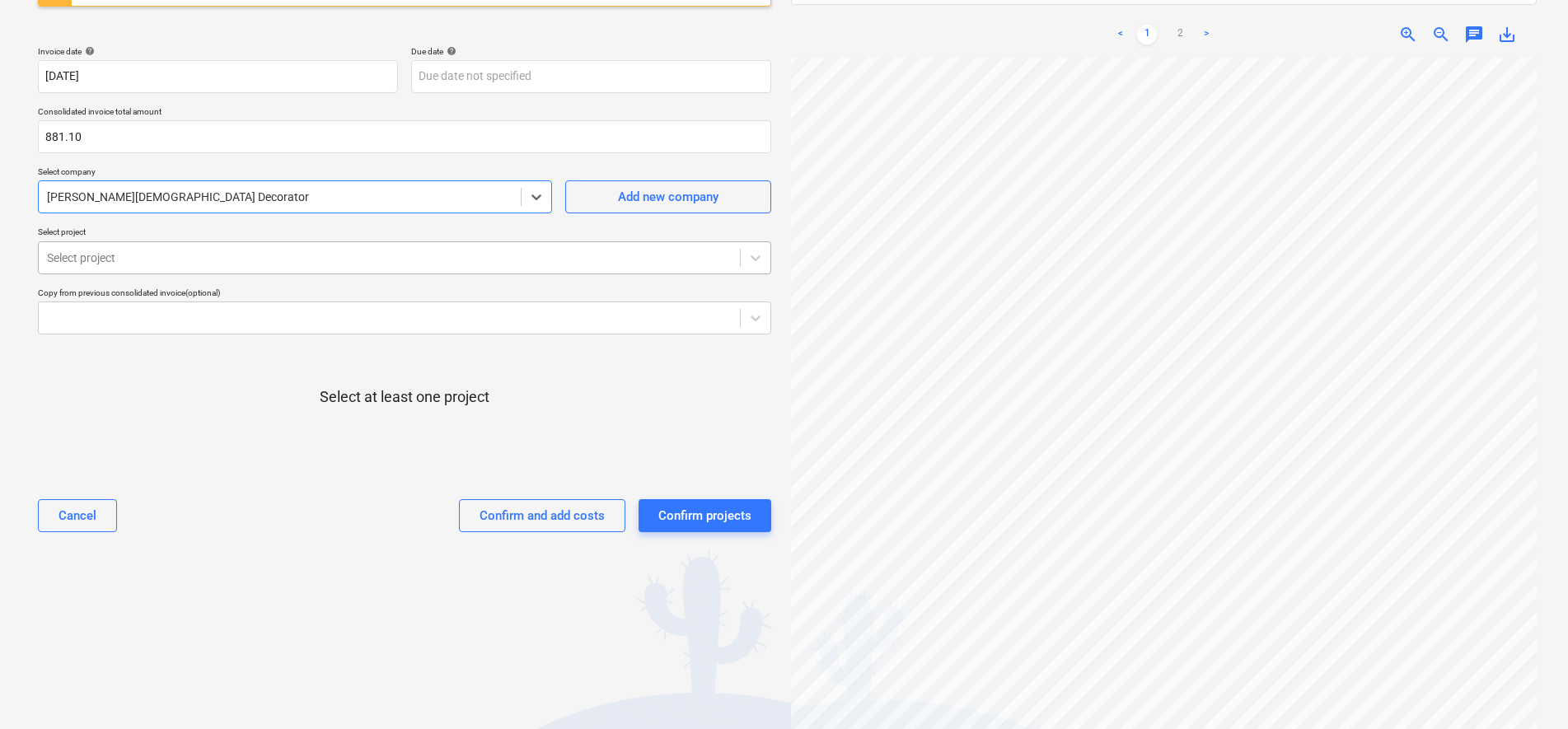
click at [137, 255] on div at bounding box center [390, 257] width 685 height 17
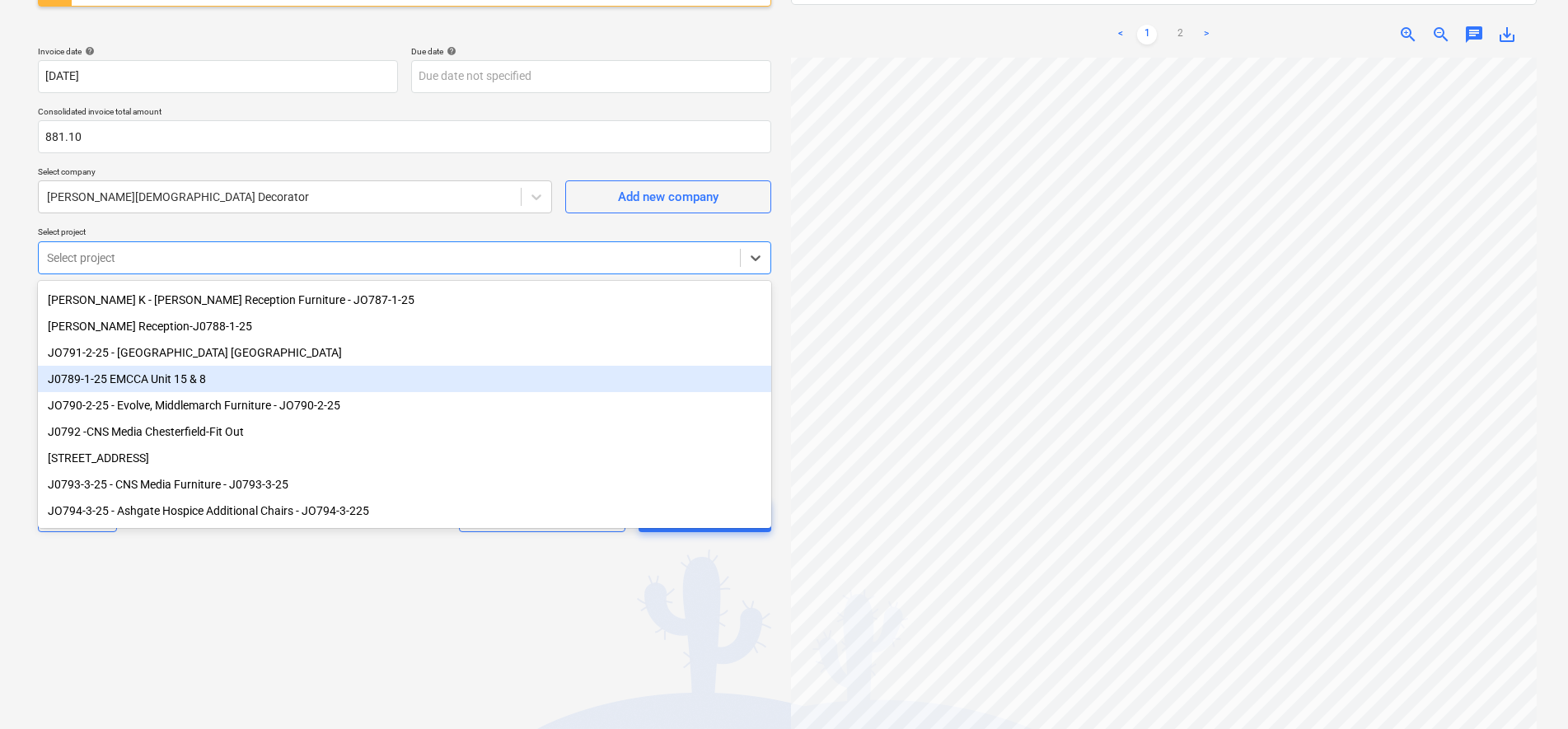
scroll to position [140, 0]
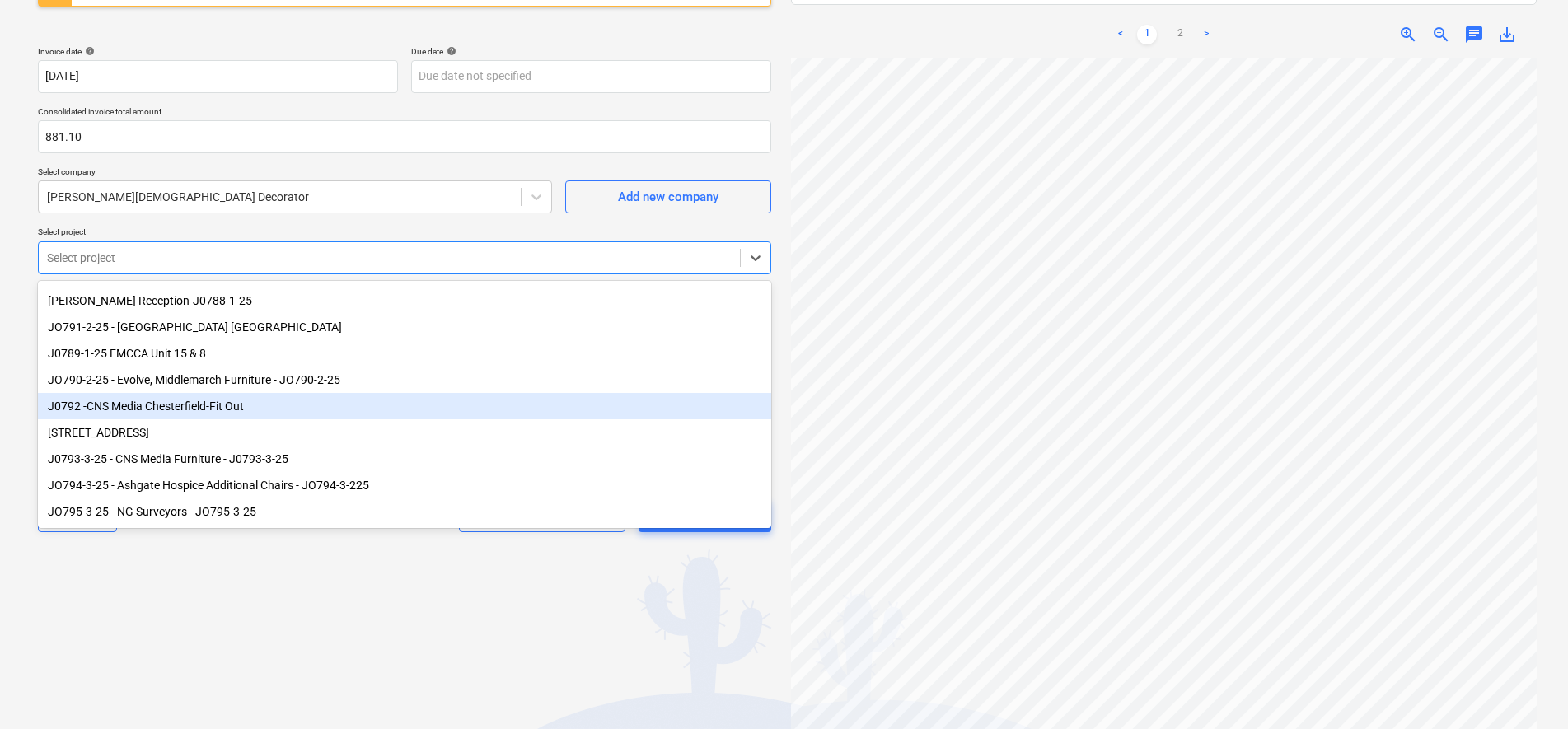
click at [176, 404] on div "J0792 -CNS Media Chesterfield-Fit Out" at bounding box center [404, 406] width 734 height 26
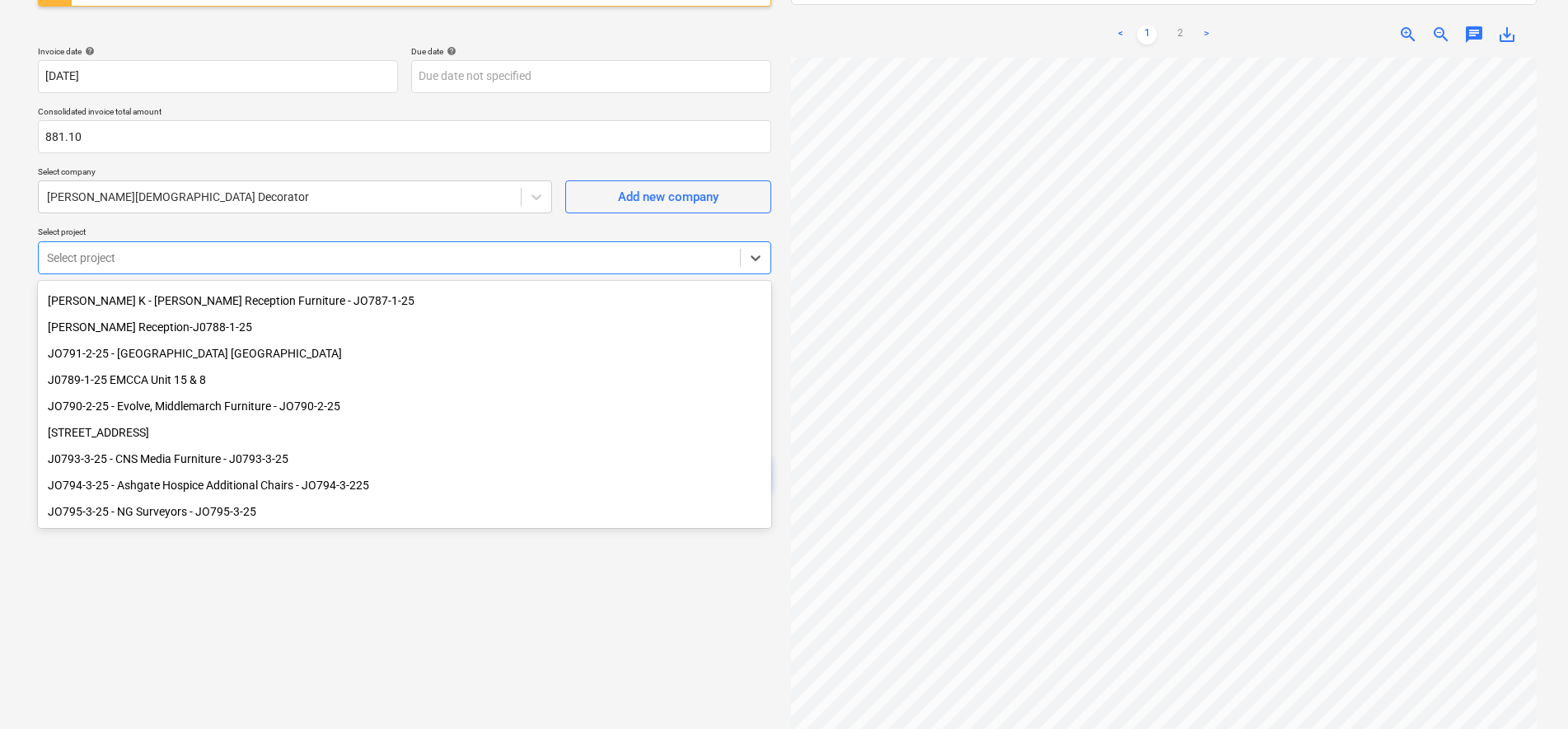
scroll to position [113, 0]
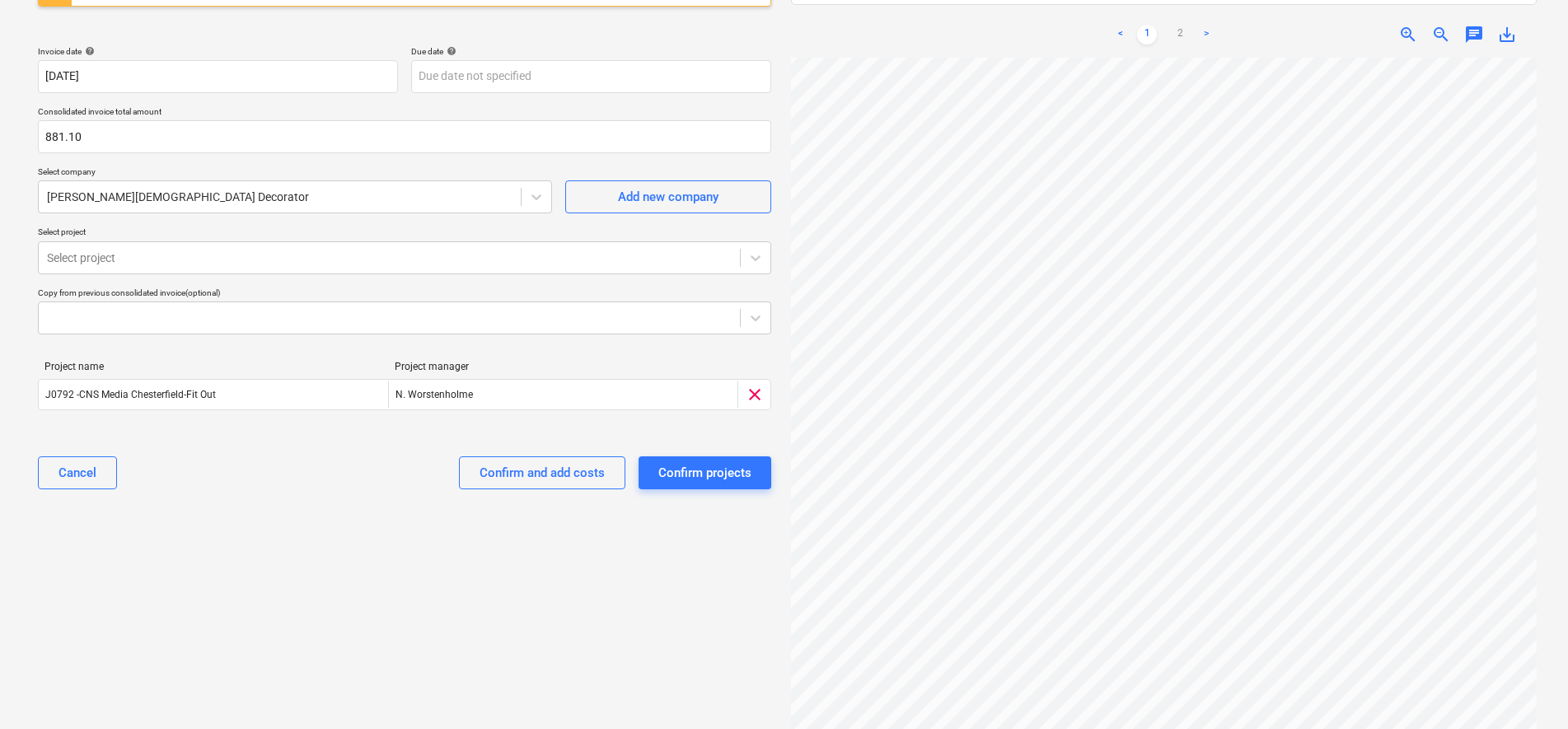
click at [120, 583] on div "Select document type or project help Consolidated invoice Consolidated invoice …" at bounding box center [404, 278] width 760 height 874
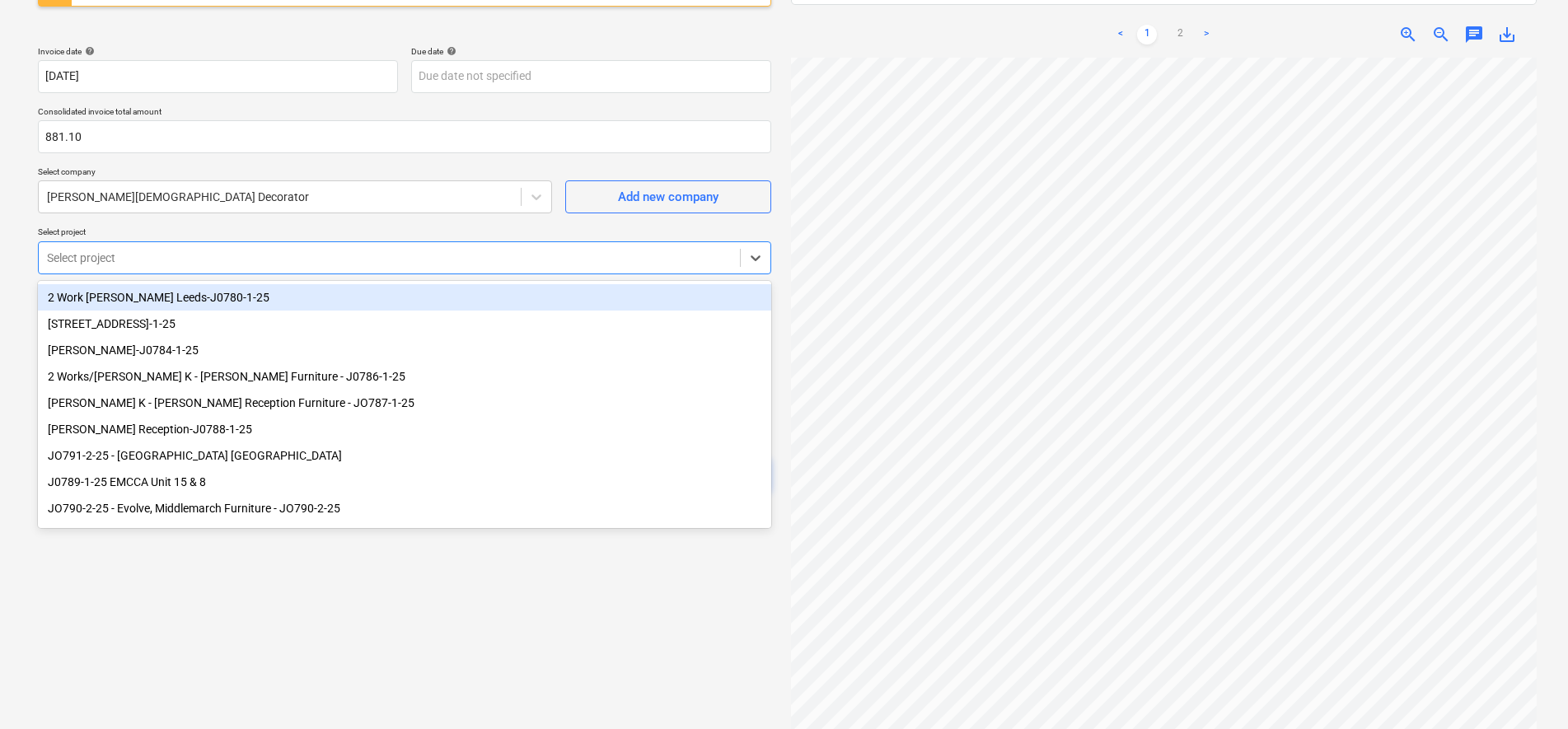
click at [124, 247] on div "Select project" at bounding box center [389, 257] width 701 height 23
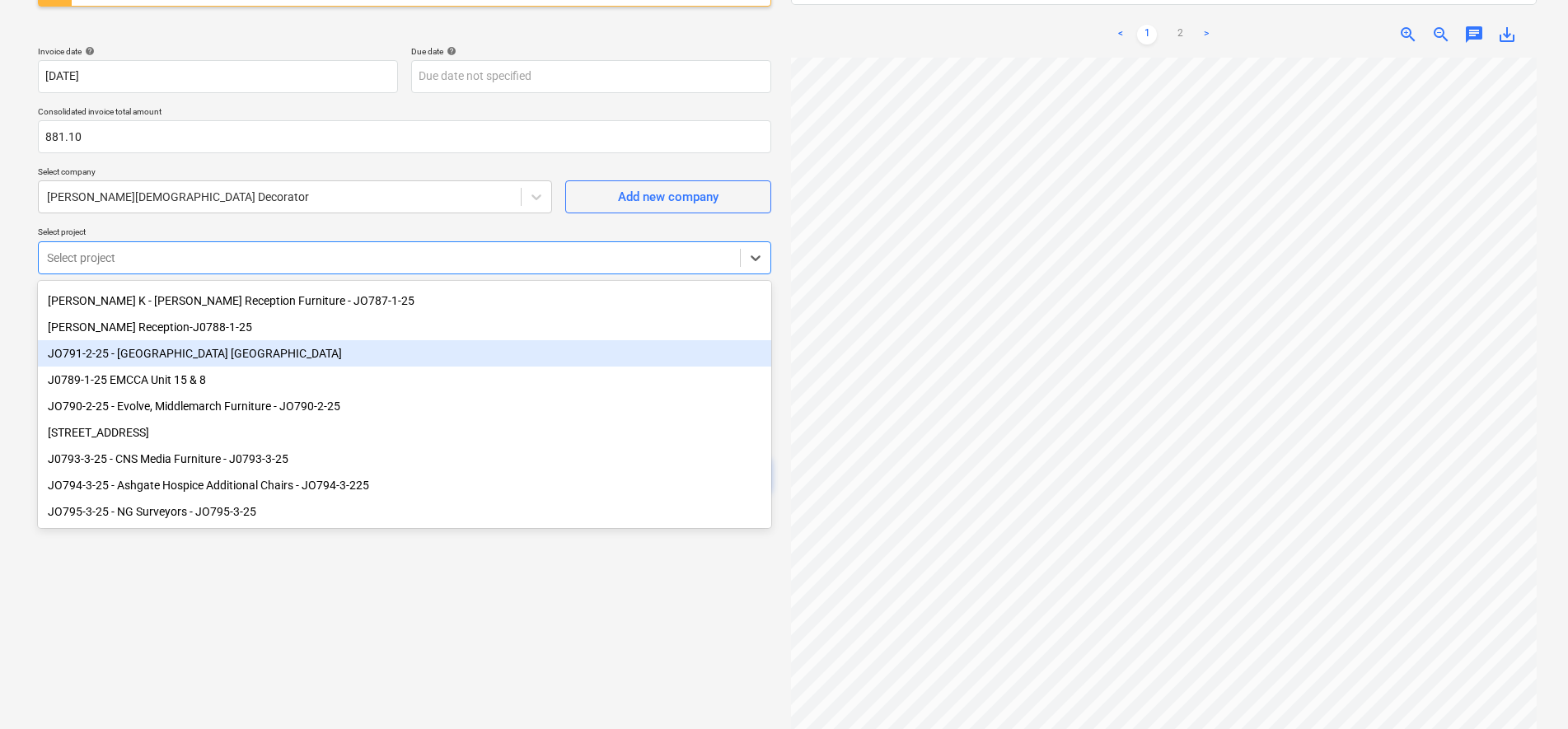
click at [176, 347] on div "JO791-2-25 - [GEOGRAPHIC_DATA] [GEOGRAPHIC_DATA]" at bounding box center [404, 354] width 734 height 26
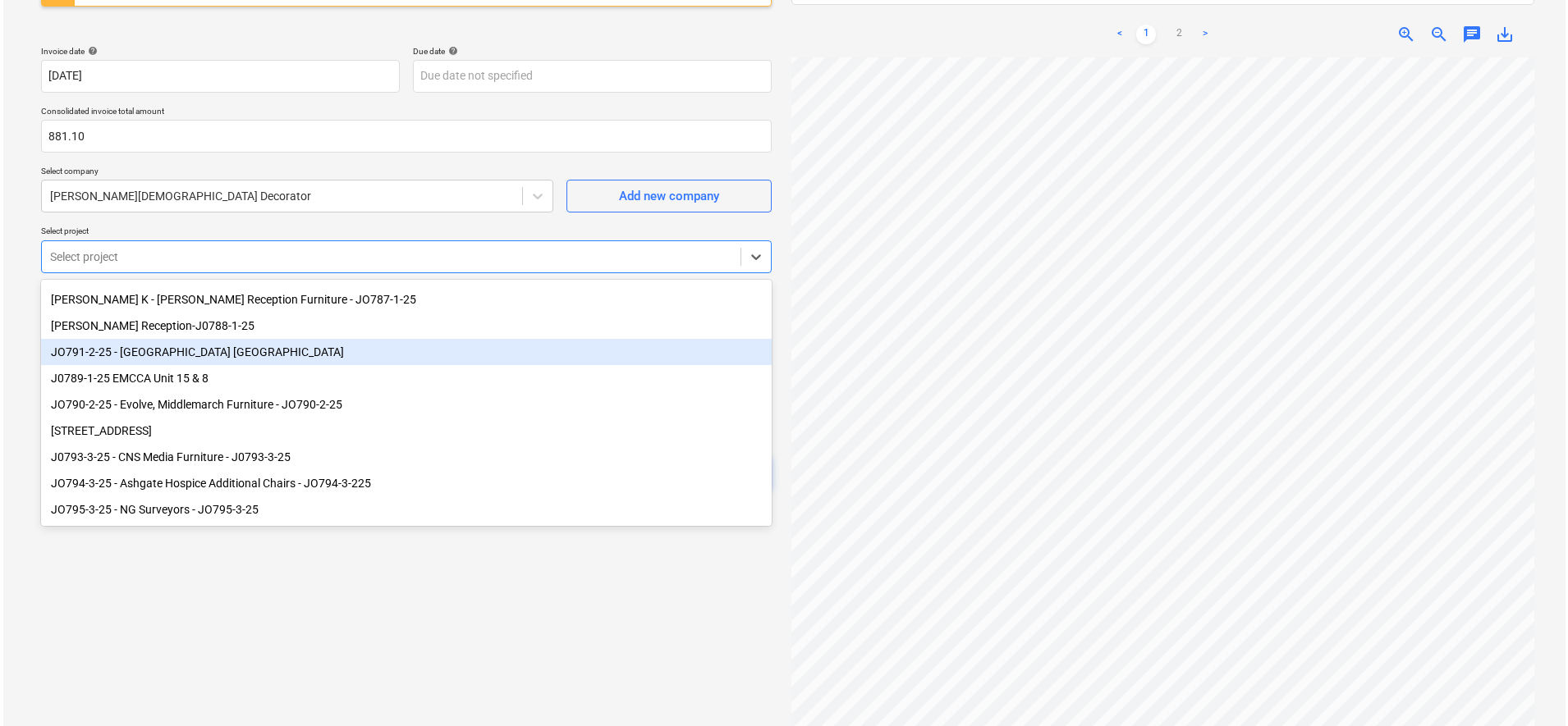
scroll to position [85, 0]
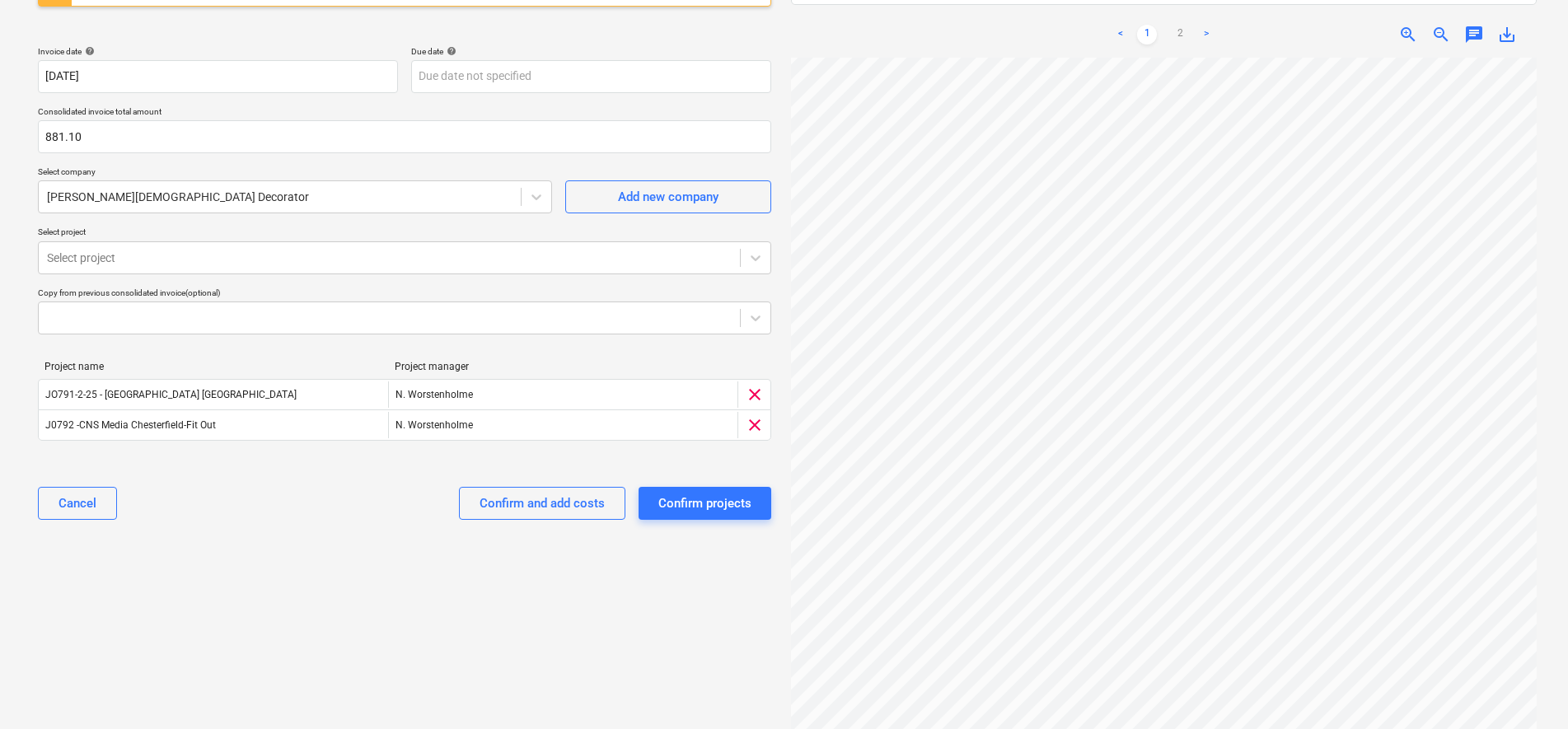
click at [282, 599] on div "Select document type or project help Consolidated invoice Consolidated invoice …" at bounding box center [404, 278] width 760 height 874
click at [526, 511] on div "Confirm and add costs" at bounding box center [542, 503] width 125 height 21
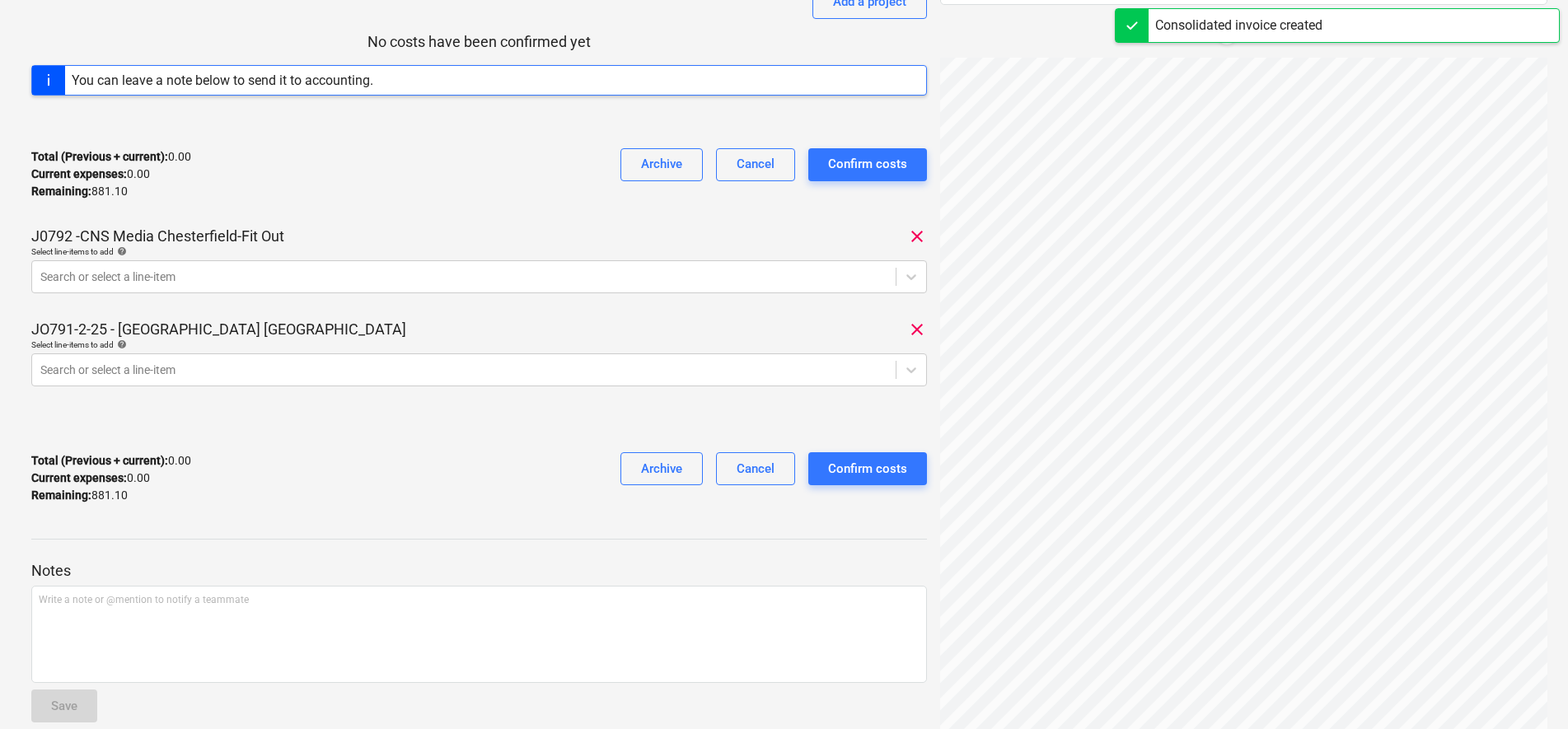
scroll to position [270, 0]
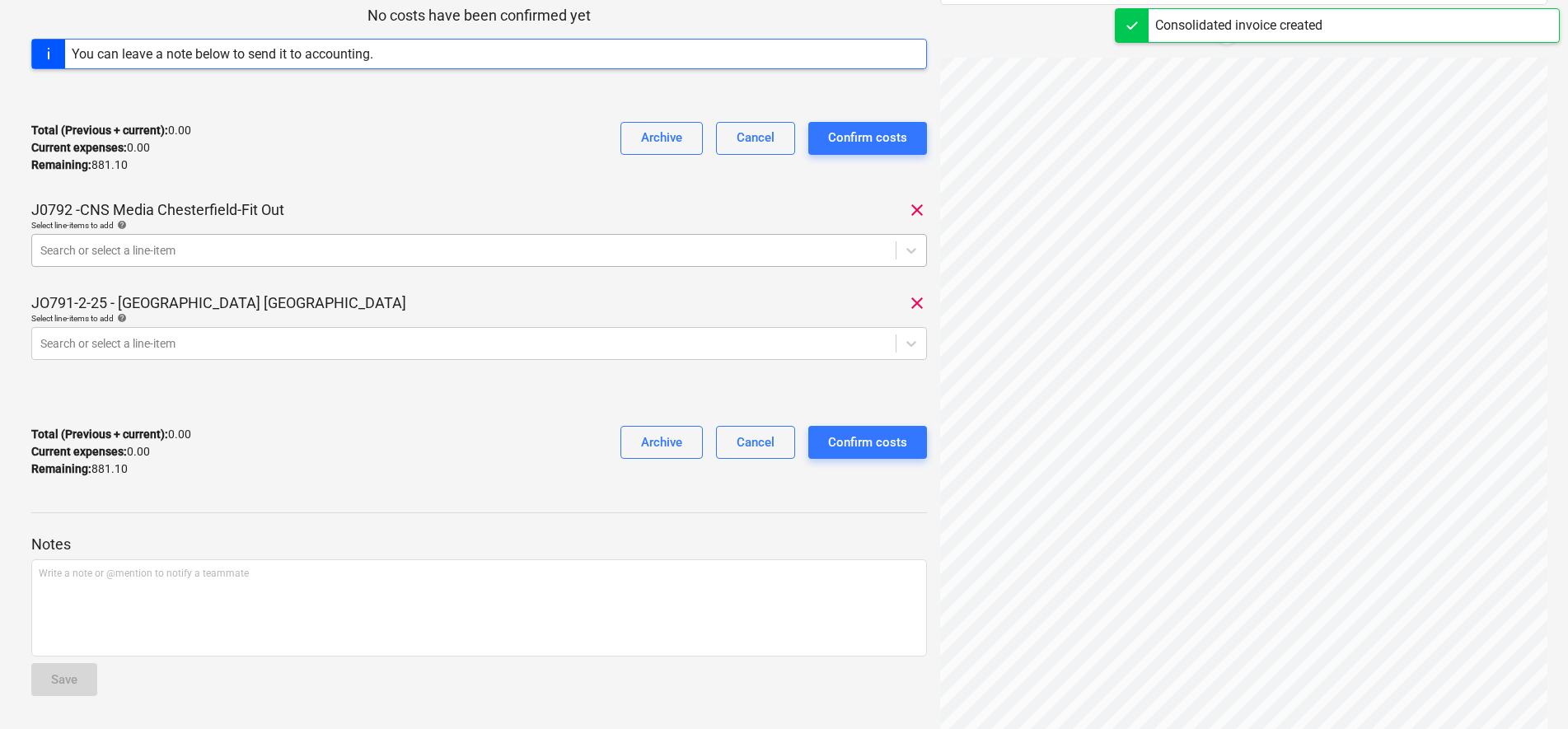
click at [537, 260] on div "Search or select a line-item" at bounding box center [464, 250] width 863 height 23
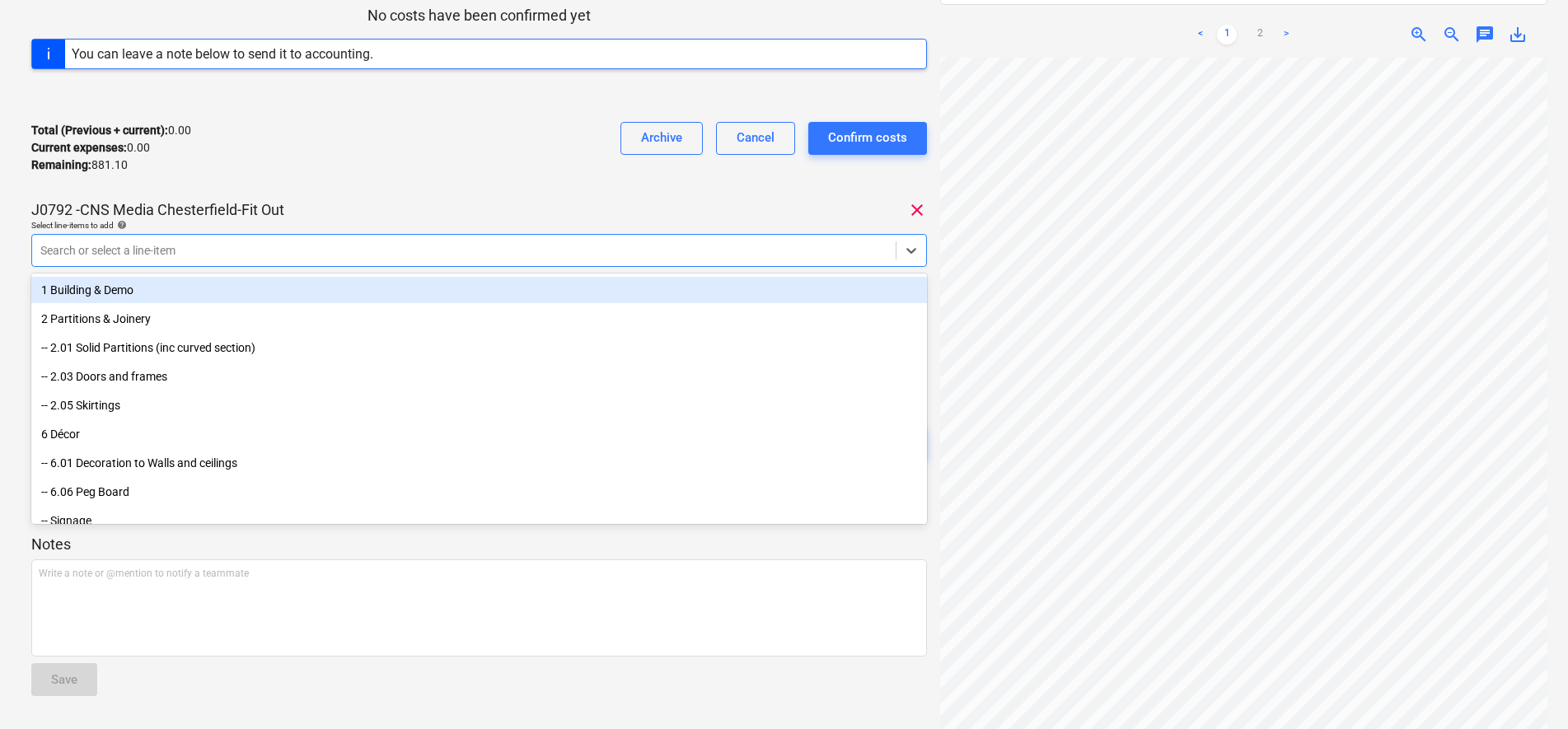
scroll to position [206, 0]
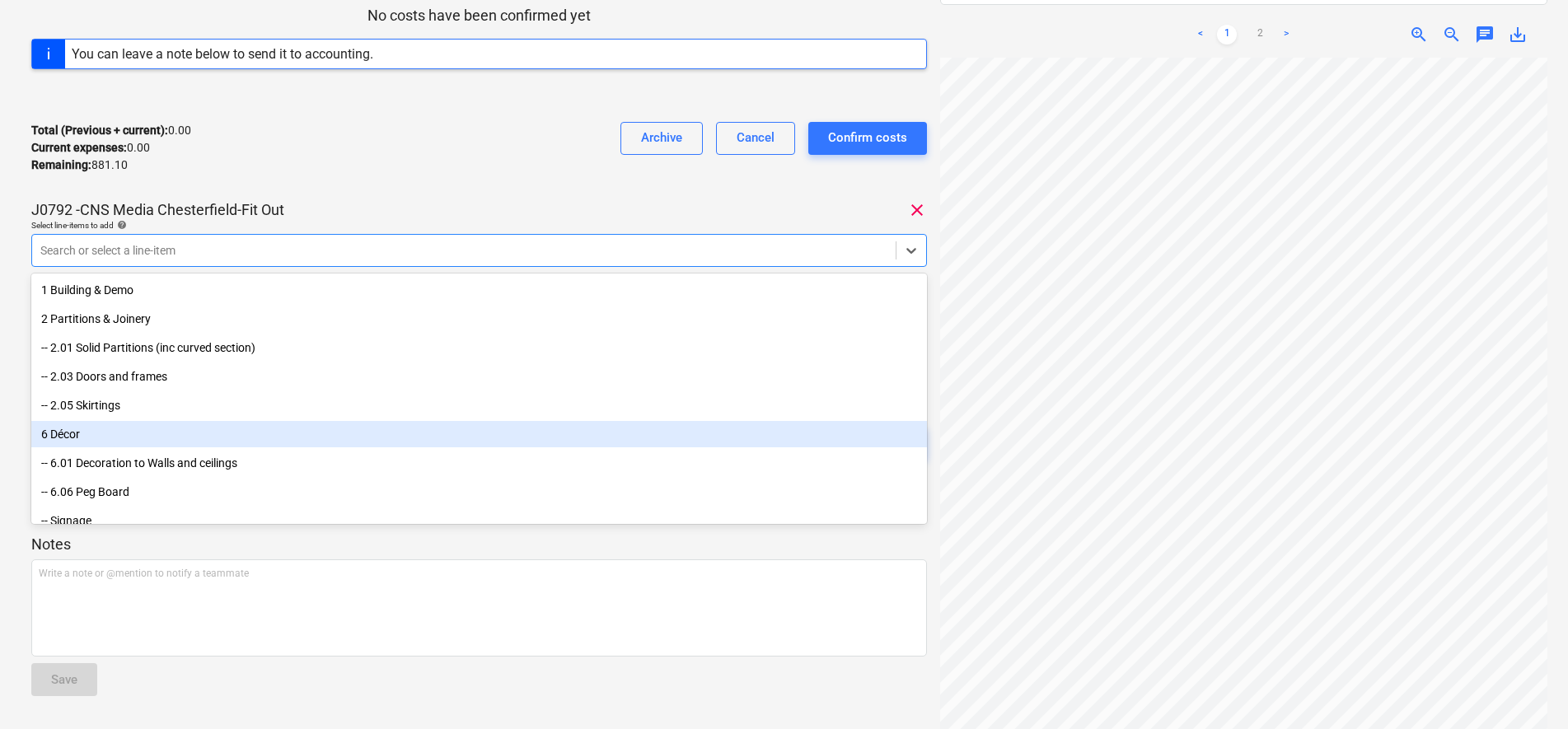
click at [147, 432] on div "6 Décor" at bounding box center [479, 434] width 896 height 26
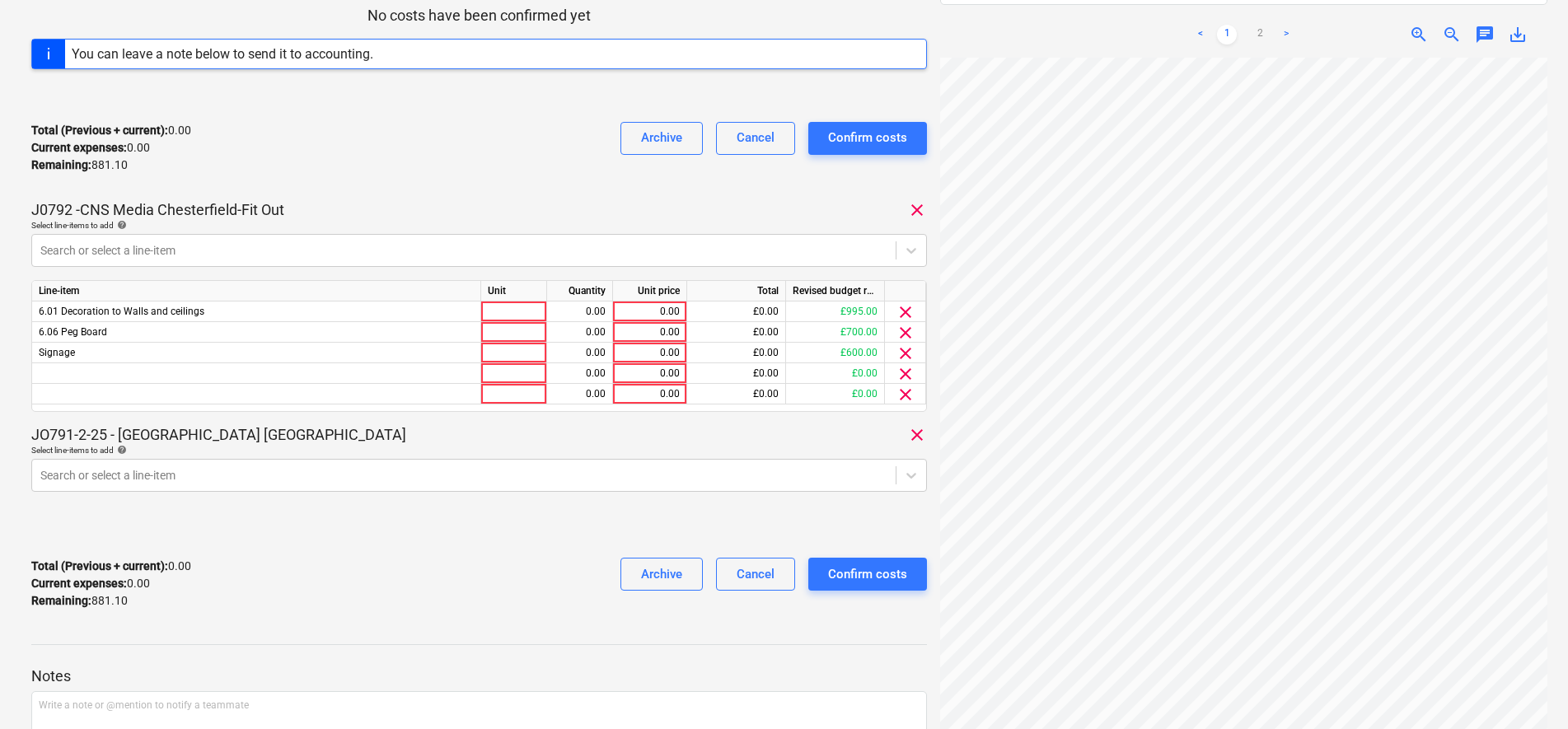
click at [461, 160] on div "Total (Previous + current) : 0.00 Current expenses : 0.00 Remaining : 881.10 Ar…" at bounding box center [479, 147] width 896 height 78
click at [905, 355] on span "clear" at bounding box center [905, 354] width 20 height 20
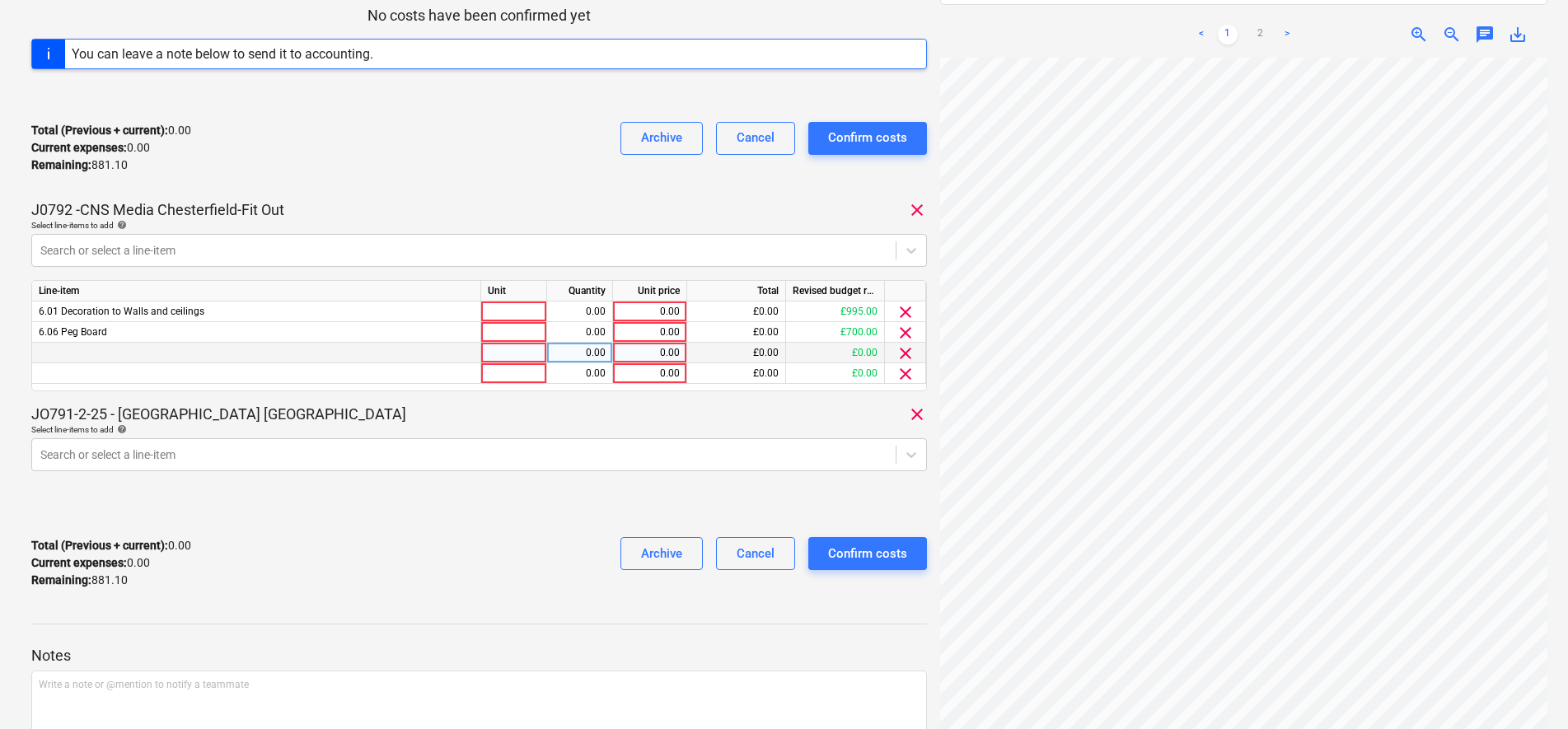
click at [905, 355] on span "clear" at bounding box center [905, 354] width 20 height 20
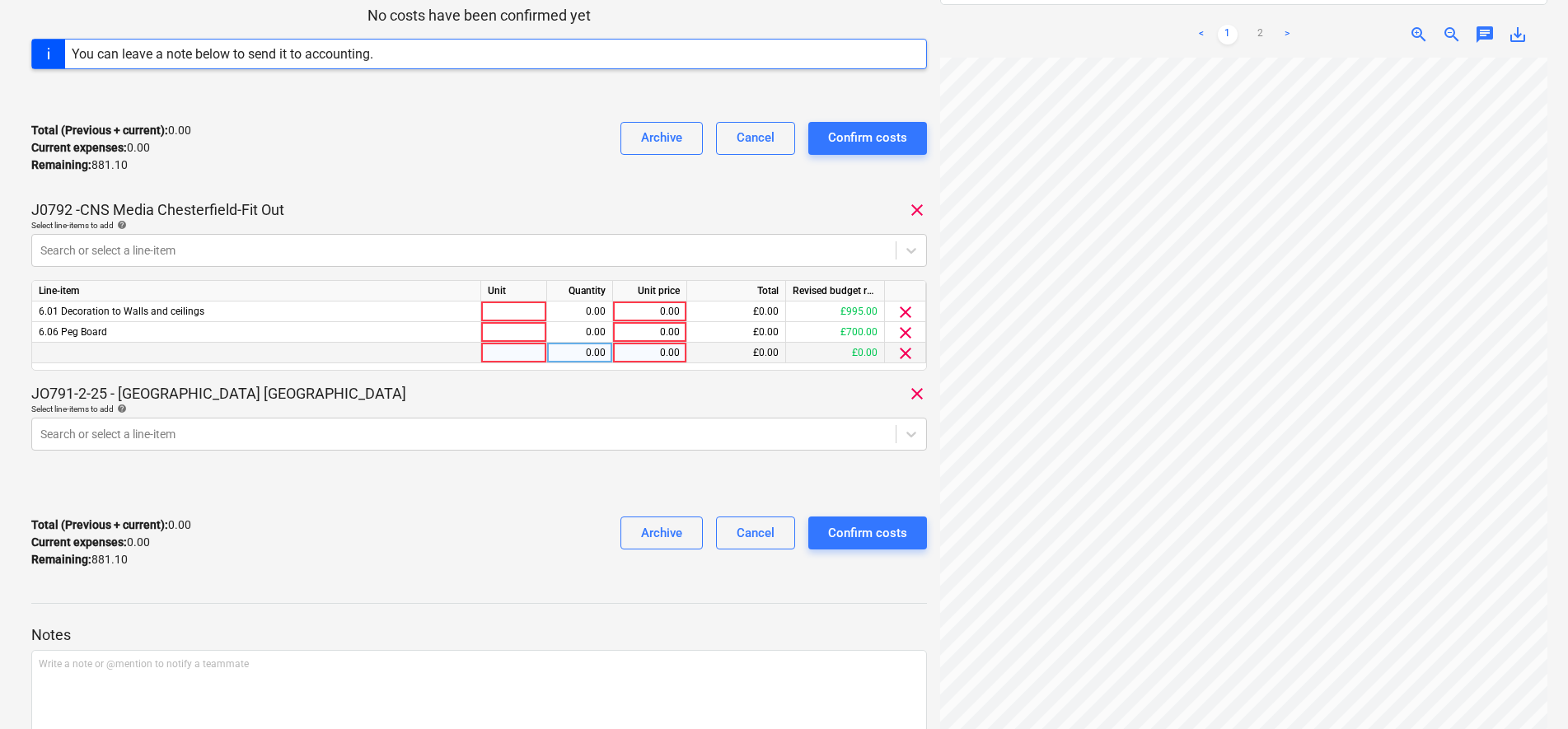
click at [905, 355] on span "clear" at bounding box center [905, 354] width 20 height 20
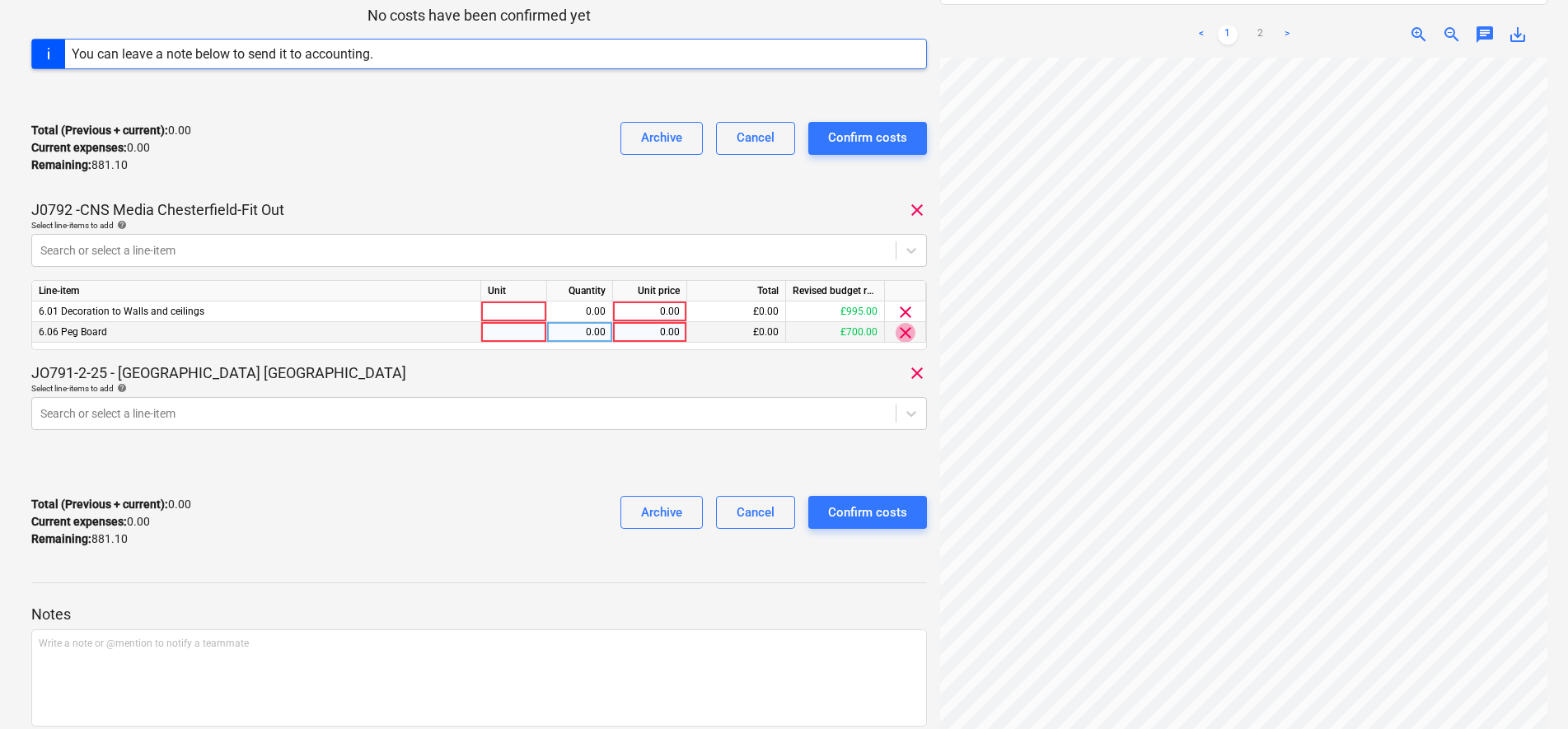
click at [905, 335] on span "clear" at bounding box center [905, 333] width 20 height 20
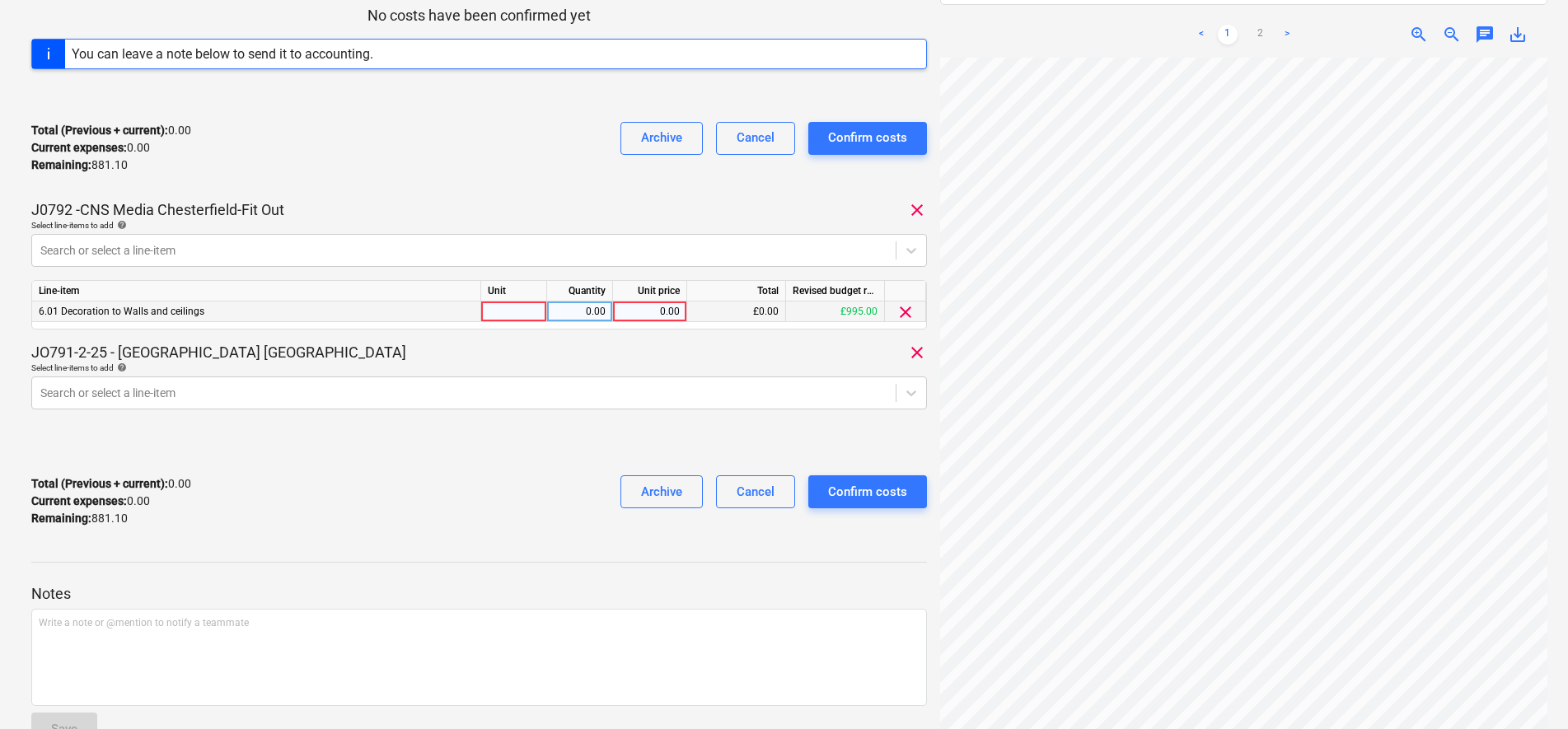
click at [509, 308] on div at bounding box center [514, 312] width 66 height 21
drag, startPoint x: 583, startPoint y: 434, endPoint x: 569, endPoint y: 398, distance: 38.6
click at [583, 434] on div "INVOICE [PERSON_NAME] 14032025.docx Consolidated invoice total amount 881.10 Su…" at bounding box center [479, 166] width 896 height 748
click at [510, 309] on div at bounding box center [514, 312] width 66 height 21
type input "days"
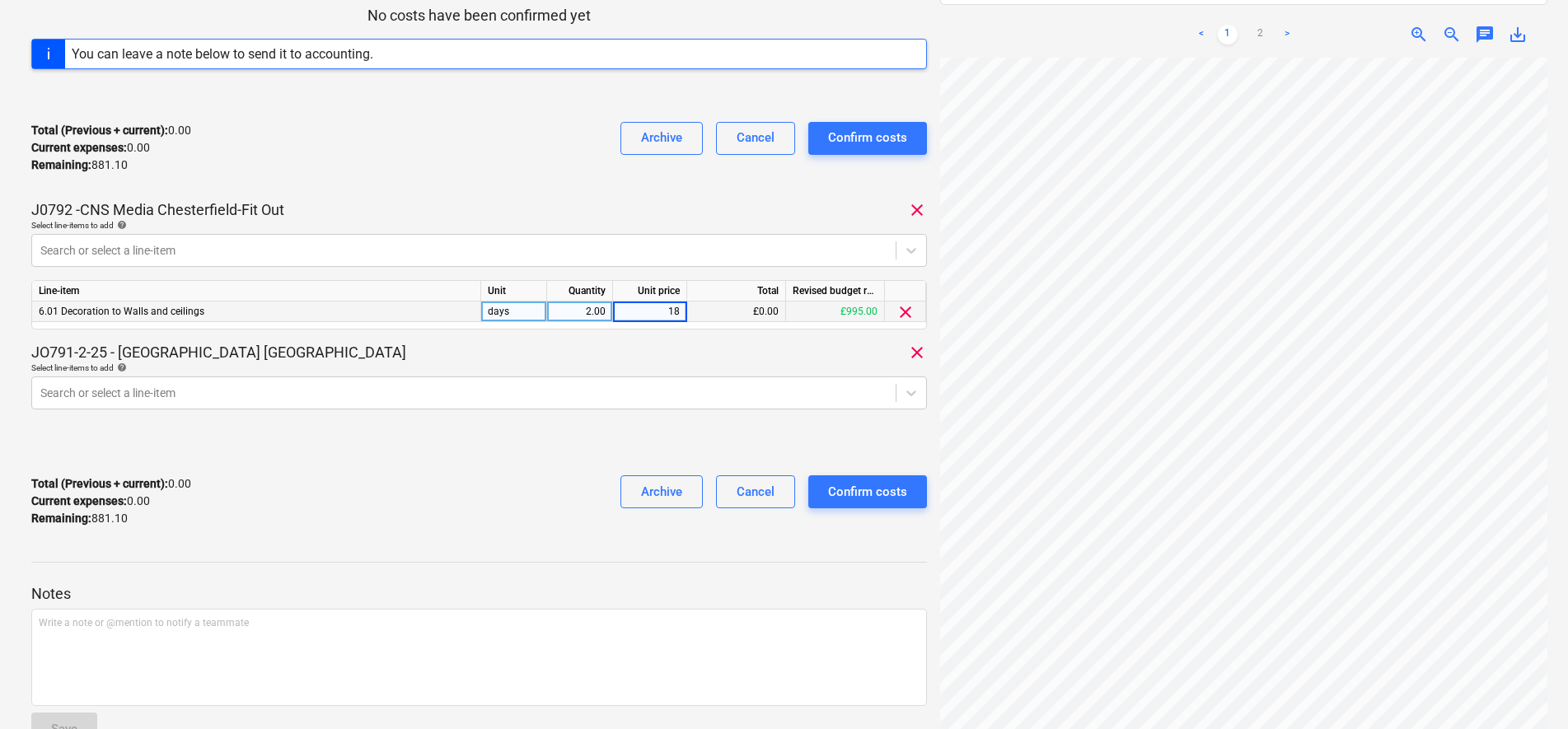
type input "180"
click at [531, 356] on div "JO791-2-25 - [GEOGRAPHIC_DATA] [GEOGRAPHIC_DATA] clear" at bounding box center [479, 353] width 896 height 20
click at [899, 245] on div at bounding box center [911, 250] width 30 height 30
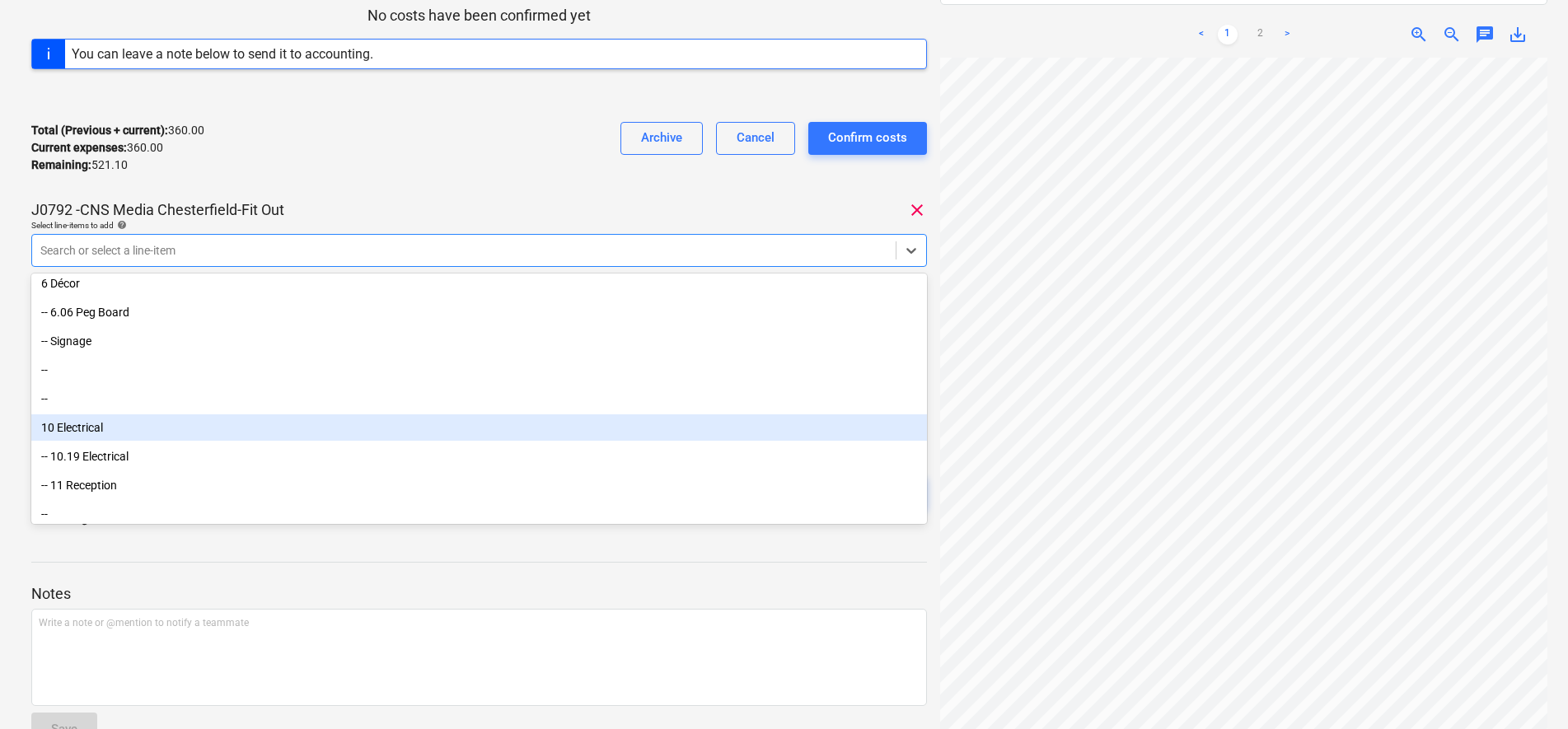
scroll to position [103, 0]
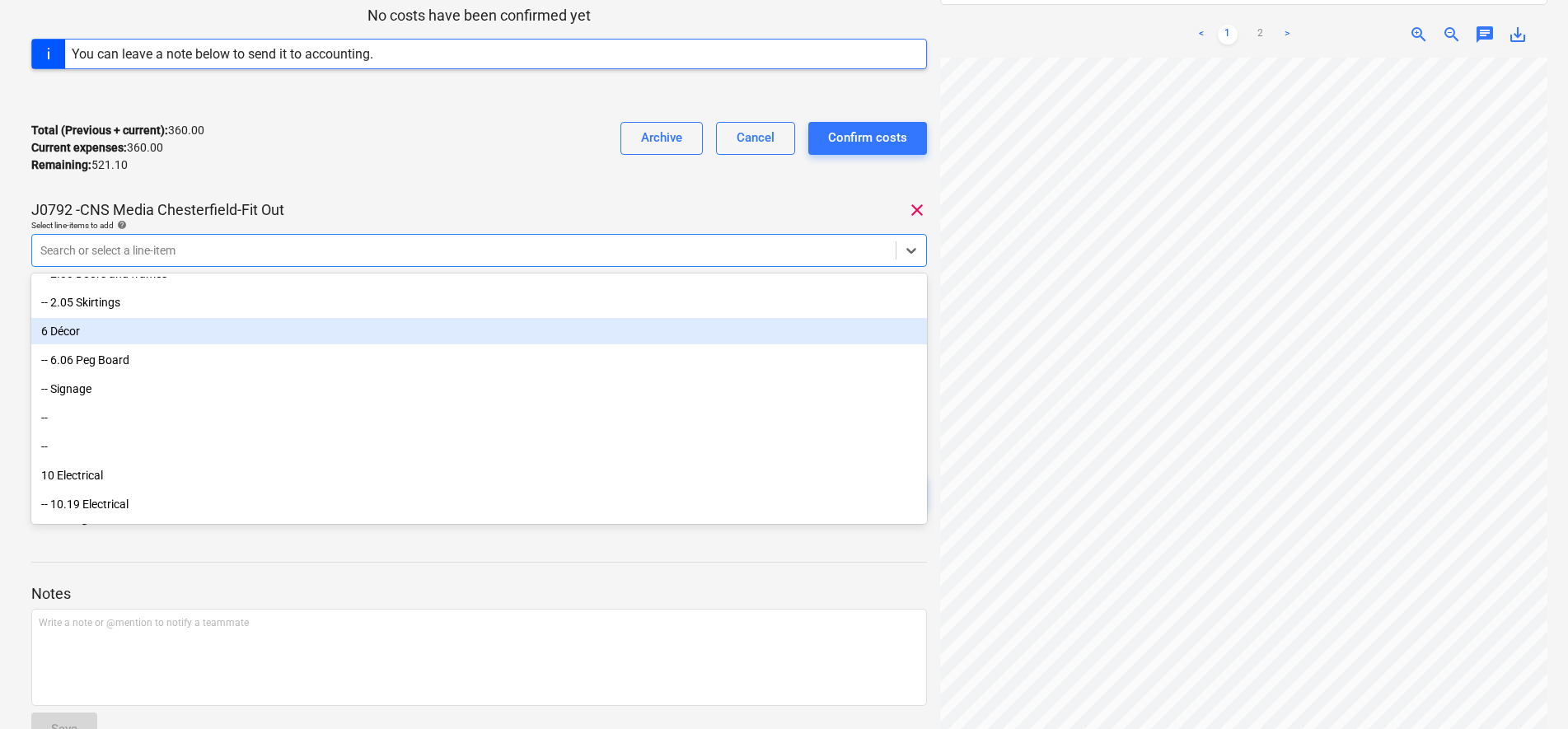
click at [205, 333] on div "6 Décor" at bounding box center [479, 331] width 896 height 26
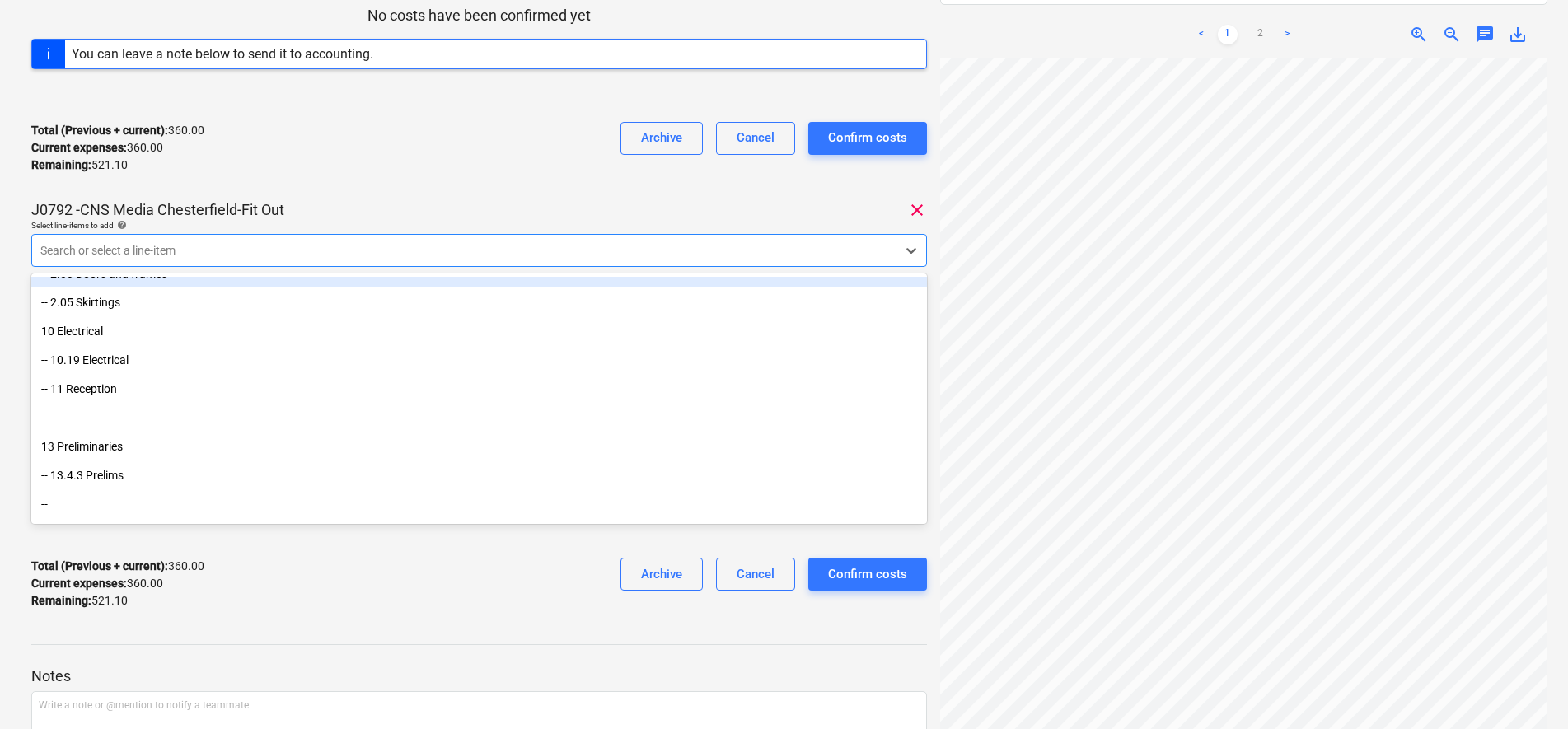
click at [354, 188] on div "INVOICE [PERSON_NAME] 14032025.docx Consolidated invoice total amount 881.10 Su…" at bounding box center [479, 207] width 896 height 831
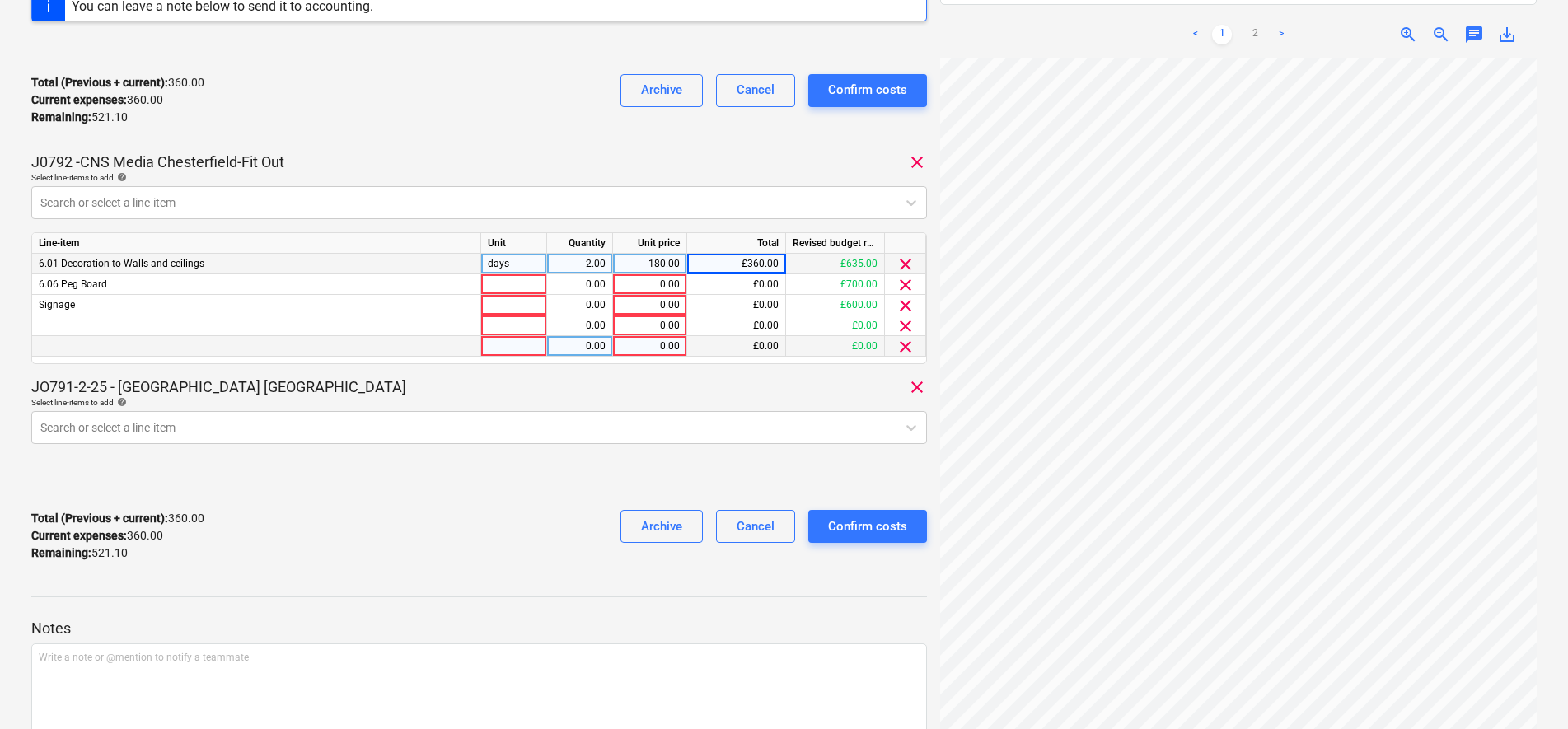
scroll to position [270, 0]
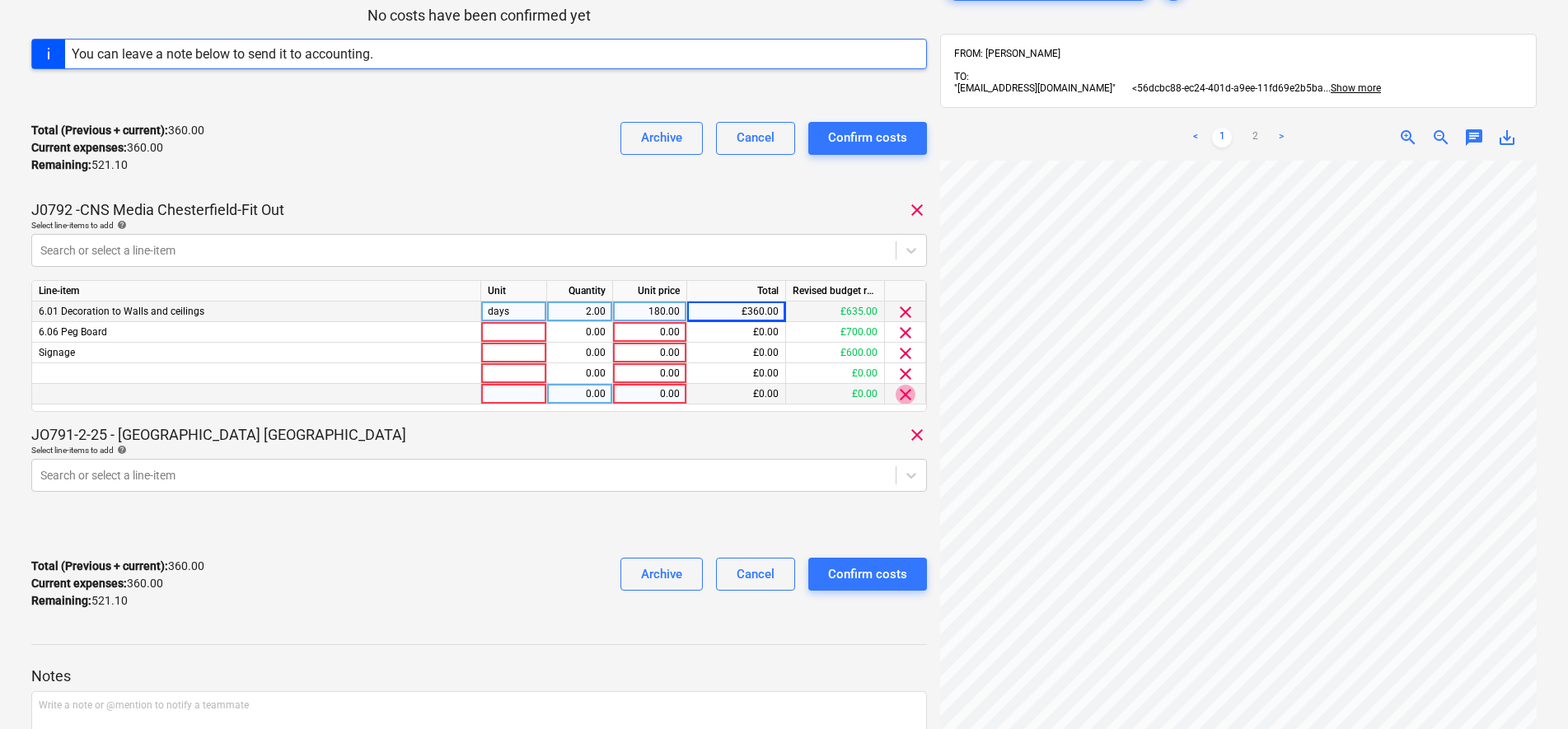
click at [905, 393] on span "clear" at bounding box center [905, 395] width 20 height 20
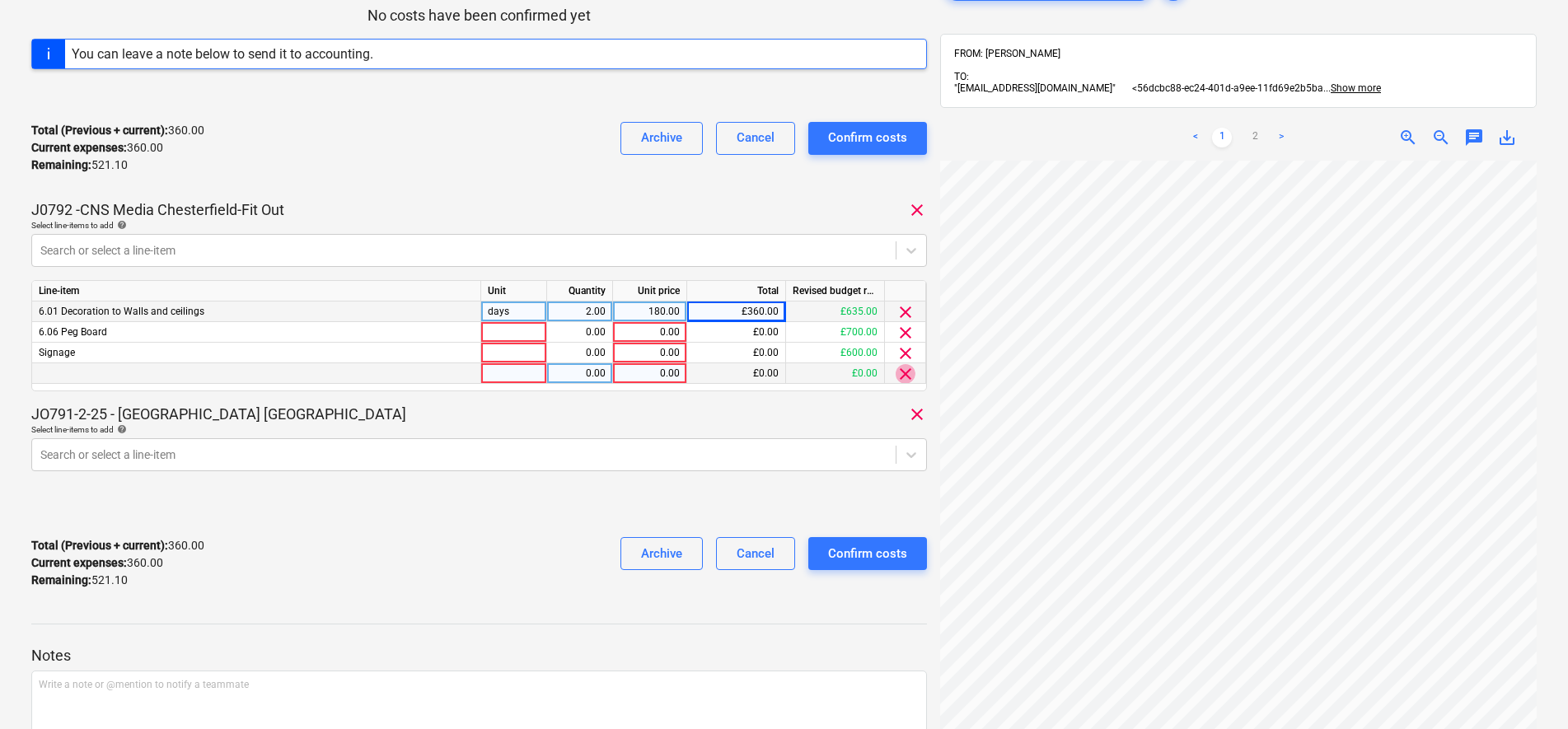
click at [906, 375] on span "clear" at bounding box center [905, 374] width 20 height 20
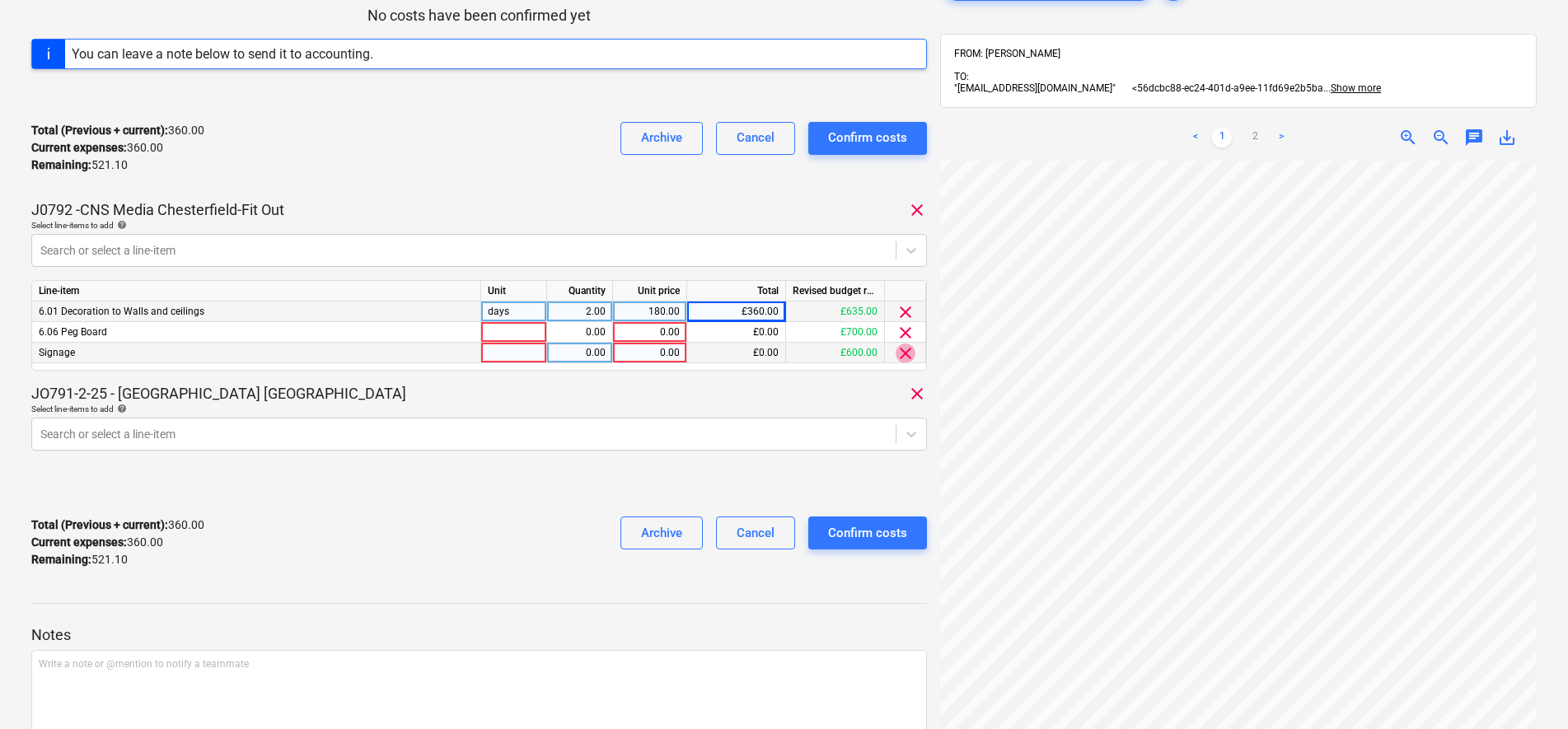
click at [904, 360] on span "clear" at bounding box center [905, 354] width 20 height 20
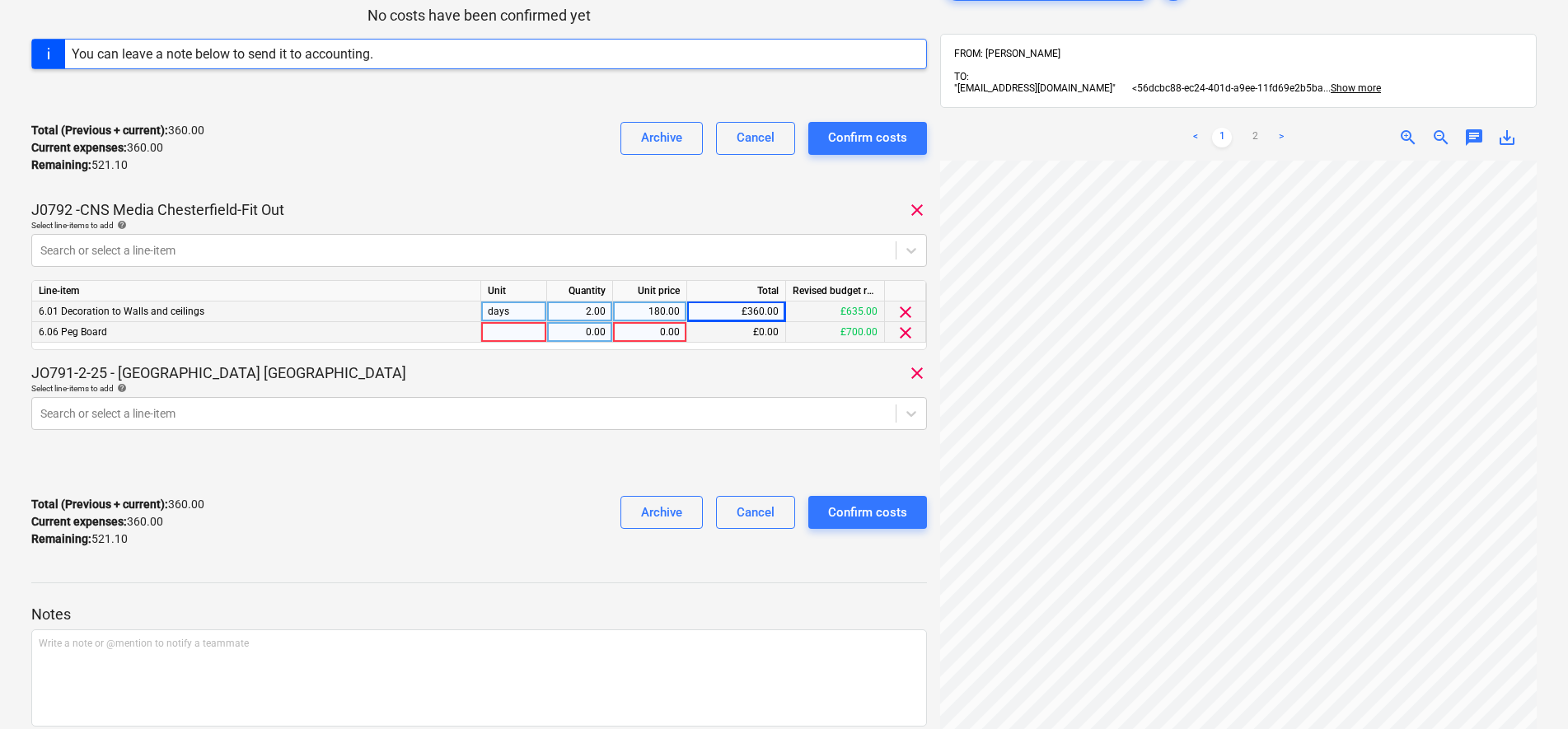
click at [903, 336] on span "clear" at bounding box center [905, 333] width 20 height 20
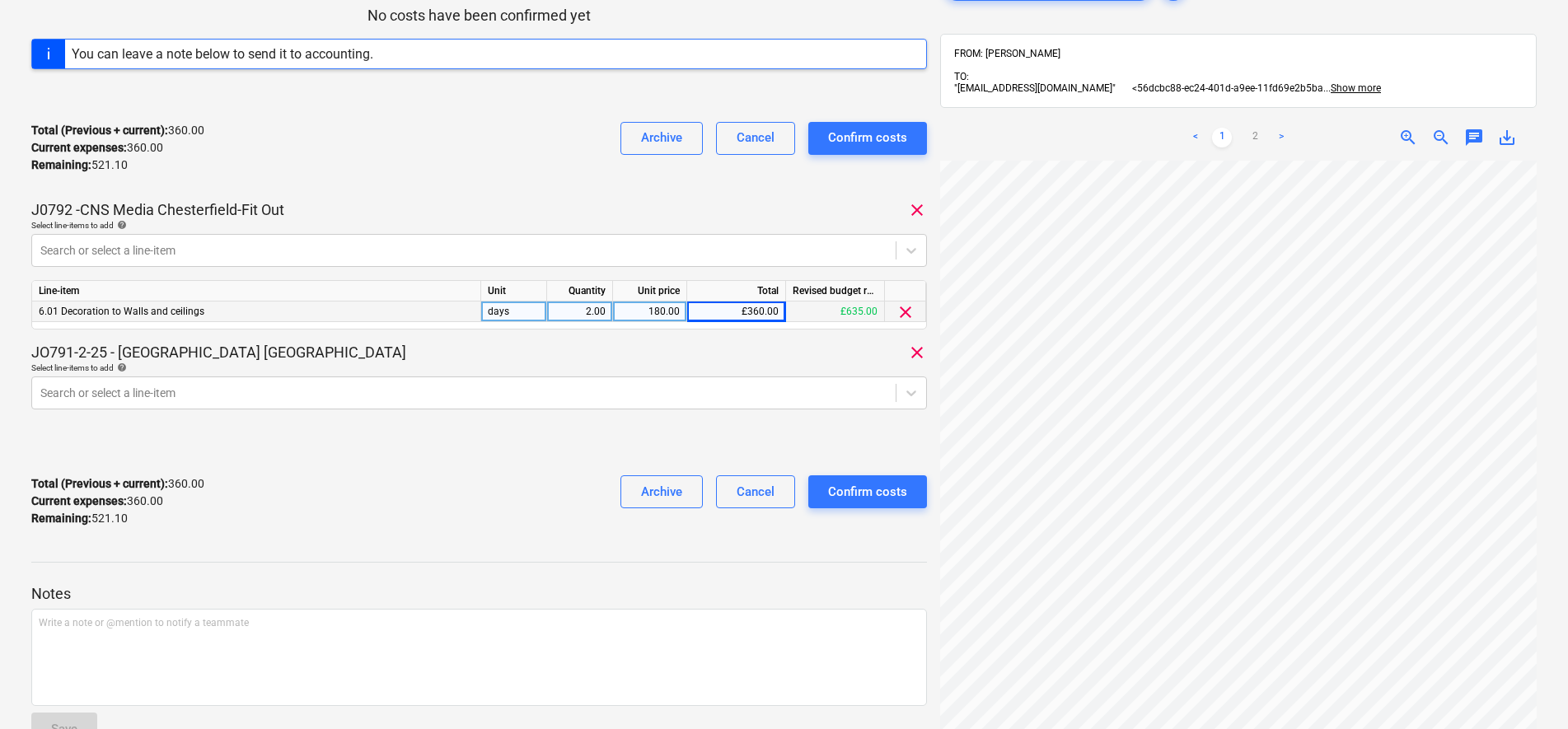
click at [537, 316] on div "days" at bounding box center [514, 312] width 66 height 21
click at [527, 314] on input "days" at bounding box center [514, 312] width 65 height 20
type input "days/mileage"
click at [663, 312] on div "180.00" at bounding box center [650, 312] width 60 height 21
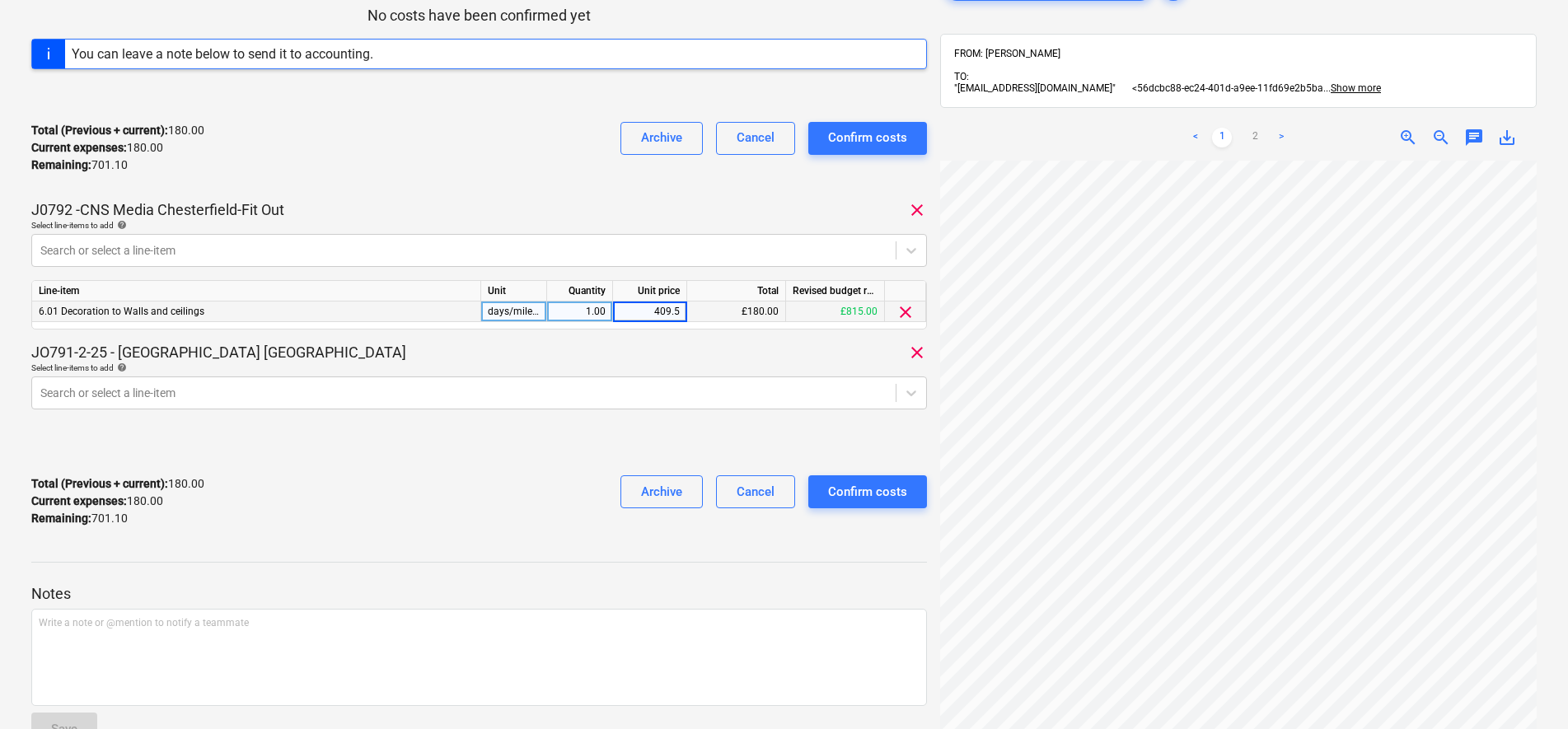
type input "409.50"
click at [547, 347] on div "JO791-2-25 - [GEOGRAPHIC_DATA] [GEOGRAPHIC_DATA] clear" at bounding box center [479, 353] width 896 height 20
click at [680, 416] on div at bounding box center [479, 416] width 896 height 13
click at [512, 377] on div "Search or select a line-item" at bounding box center [479, 393] width 896 height 33
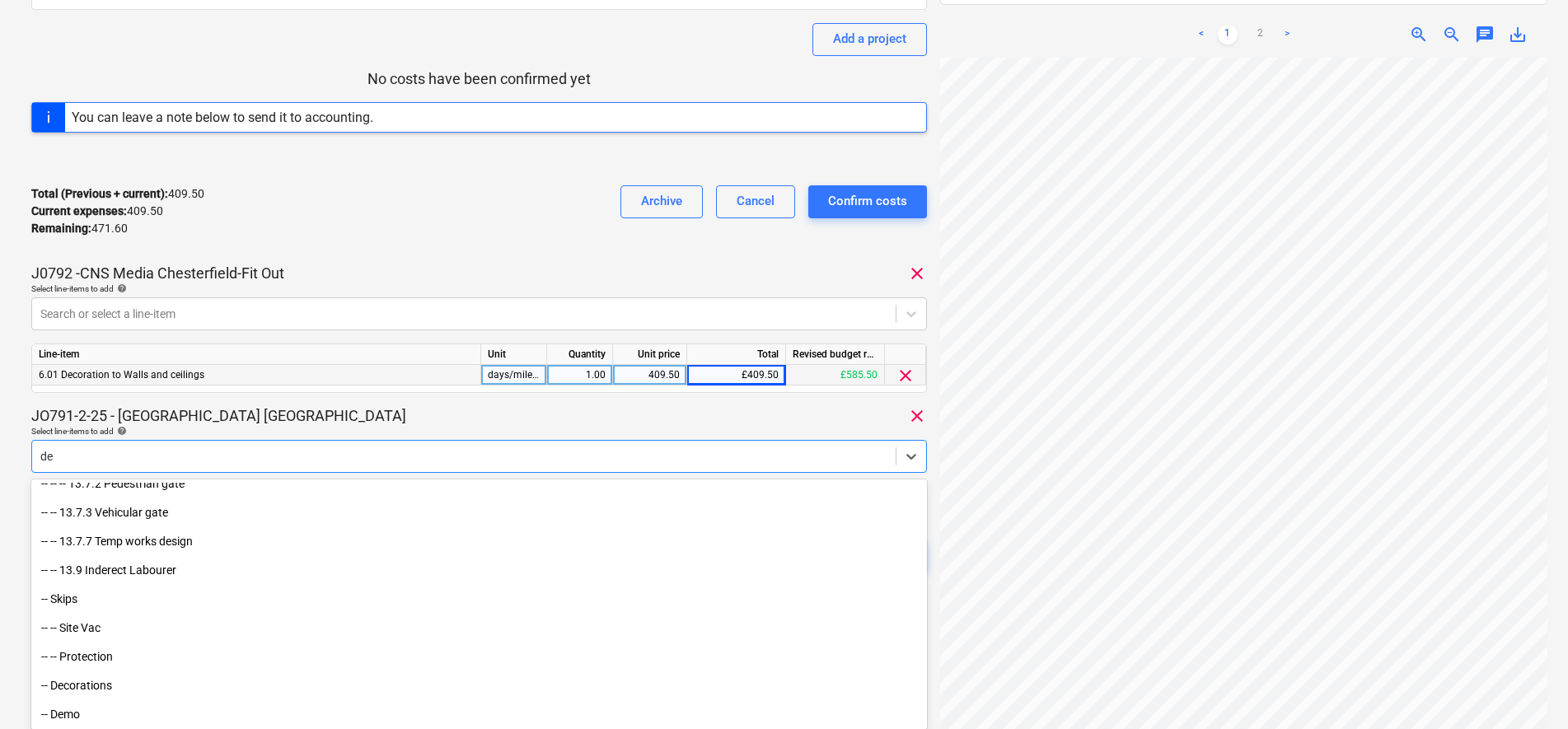
scroll to position [387, 0]
type input "dec"
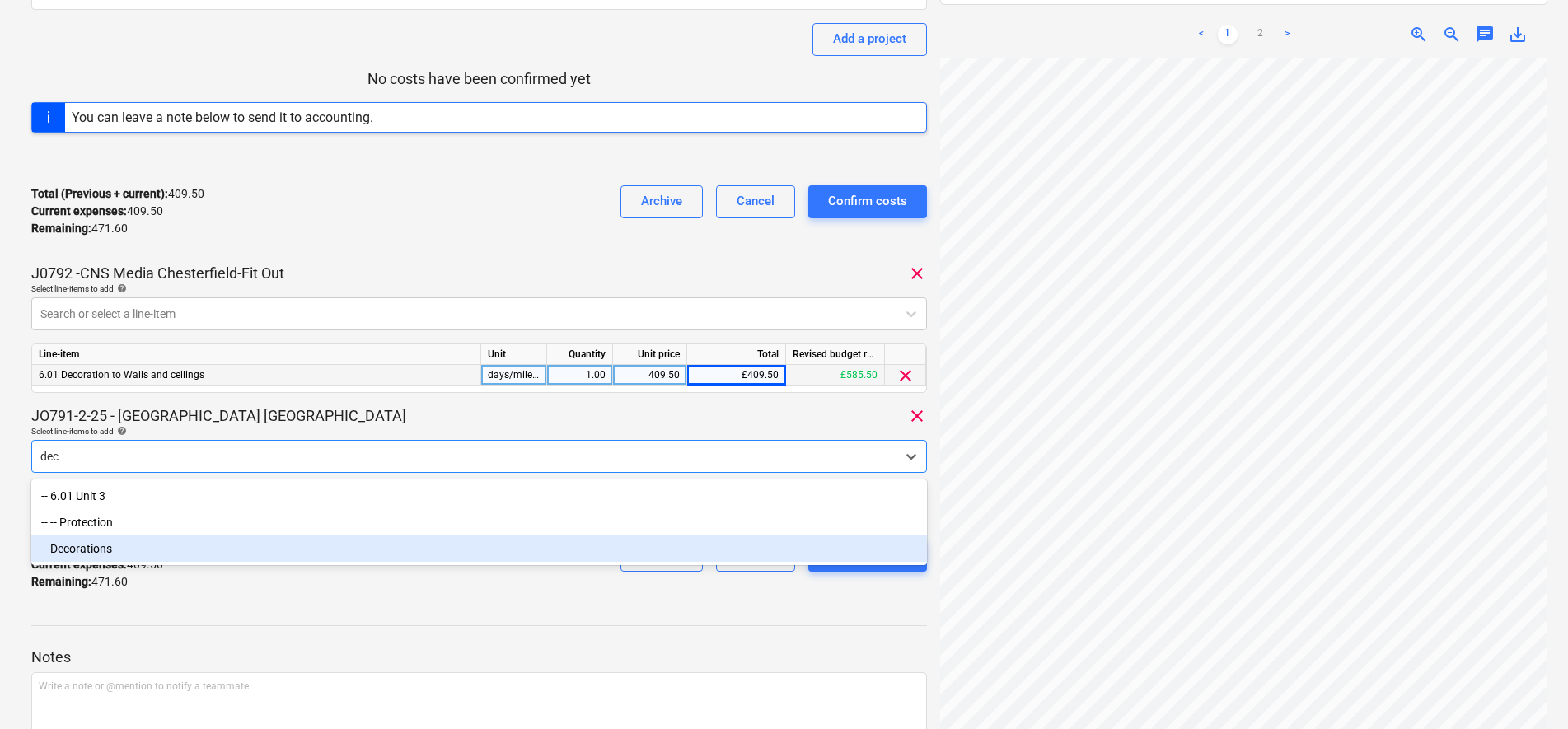
click at [177, 543] on div "-- Decorations" at bounding box center [479, 549] width 896 height 26
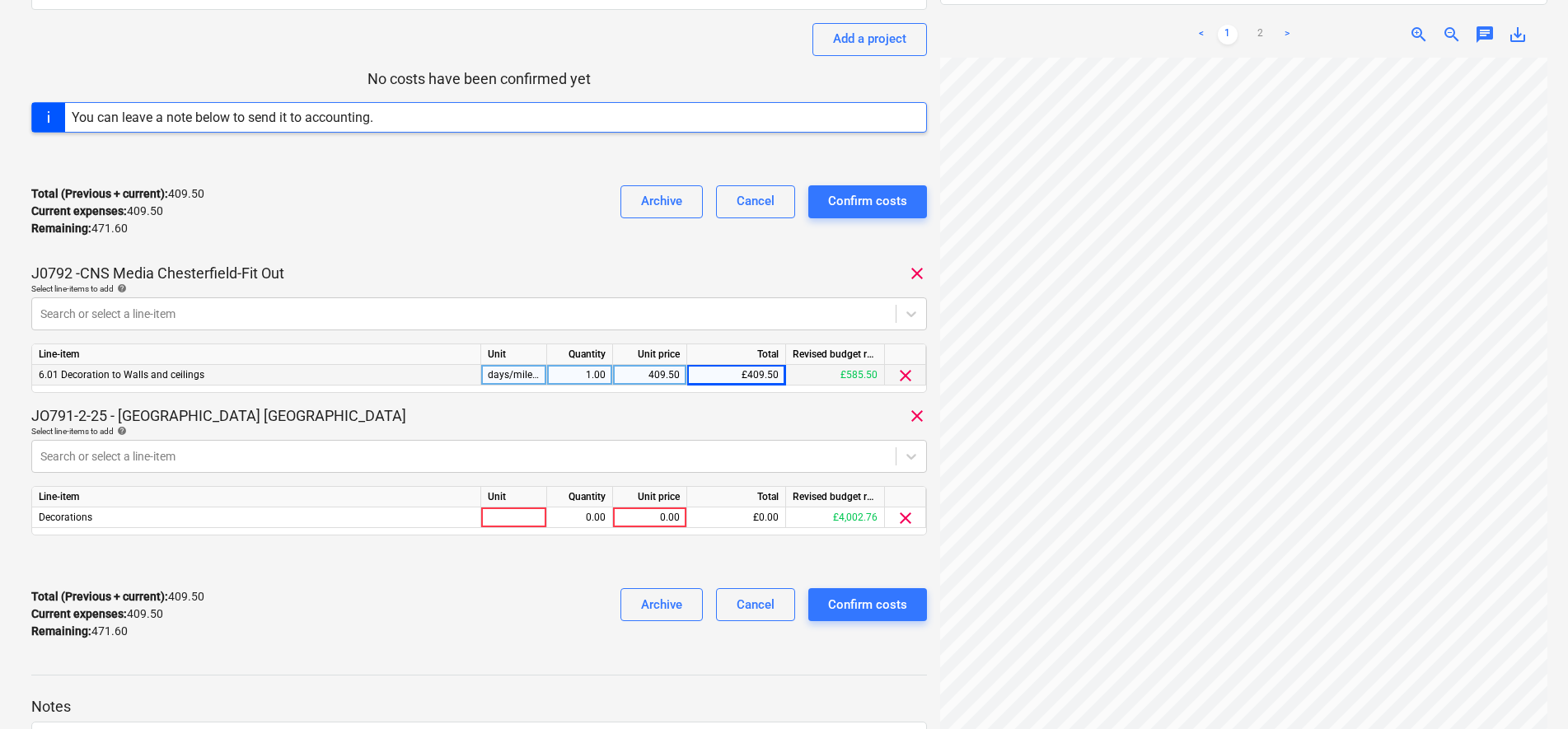
click at [321, 422] on div "JO791-2-25 - [GEOGRAPHIC_DATA] [GEOGRAPHIC_DATA] clear" at bounding box center [479, 416] width 896 height 20
click at [526, 519] on div at bounding box center [514, 518] width 66 height 21
type input "days/mileage"
click at [625, 567] on div at bounding box center [479, 562] width 896 height 26
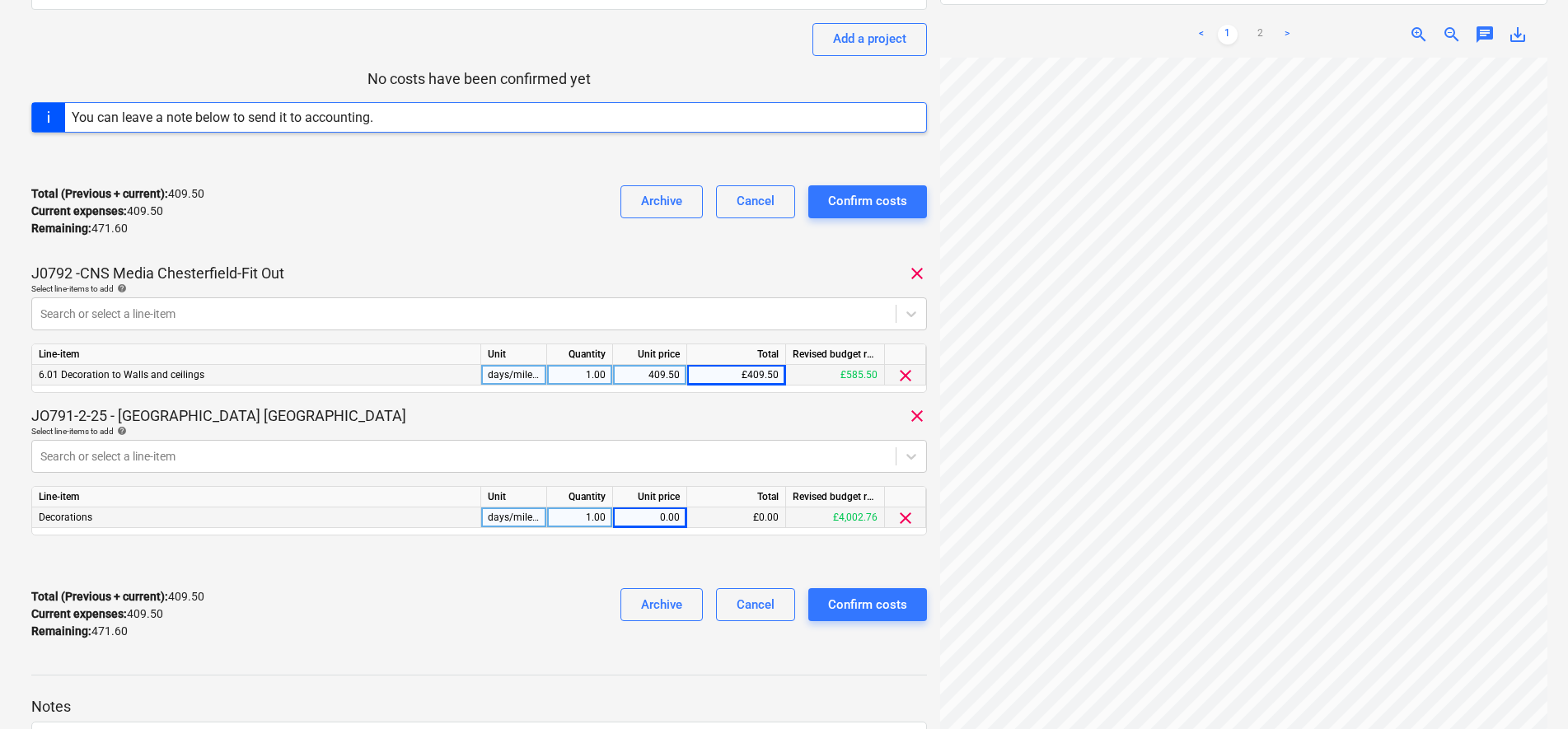
click at [652, 517] on div "0.00" at bounding box center [650, 518] width 60 height 21
type input "471.60"
click at [431, 635] on div "Total (Previous + current) : 881.10 Current expenses : 881.10 Remaining : 0.00 …" at bounding box center [479, 613] width 896 height 78
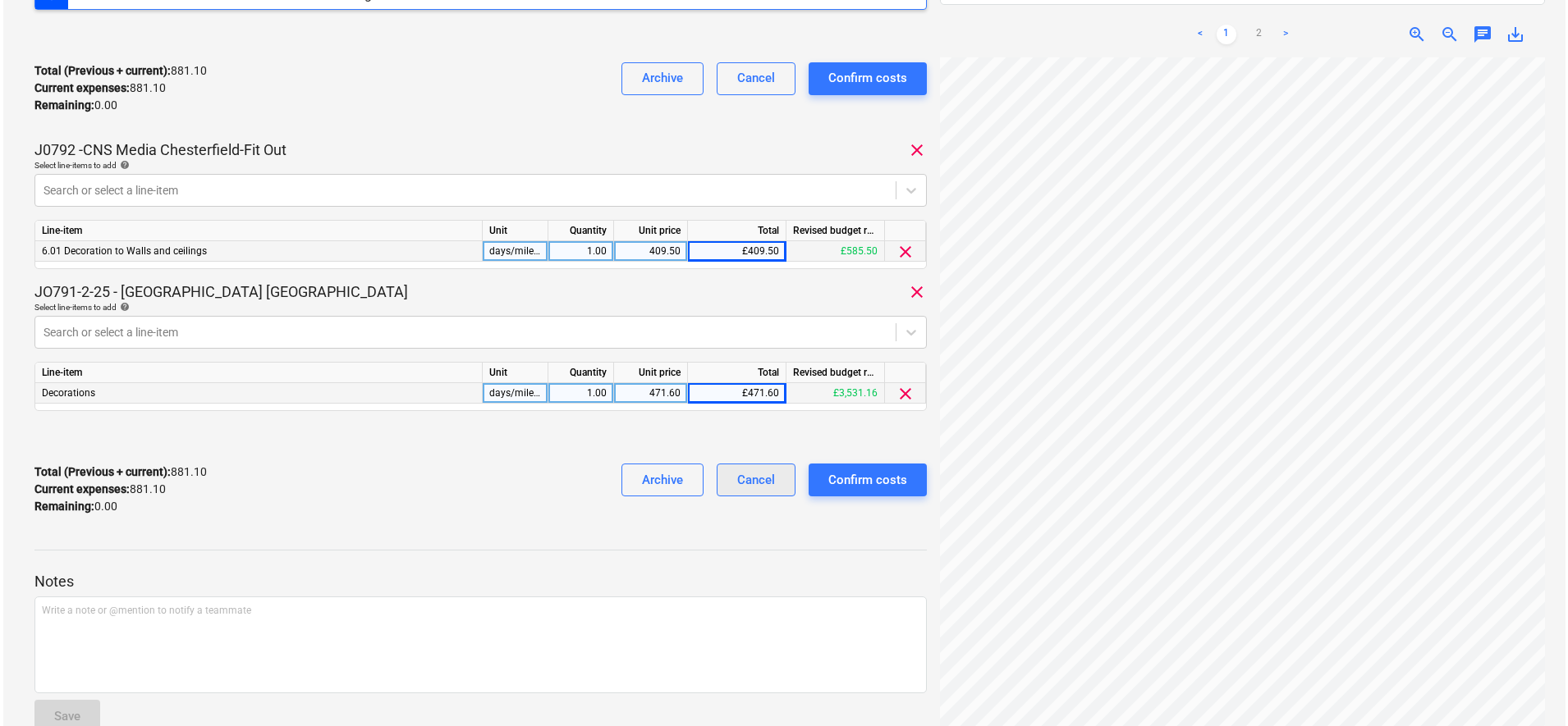
scroll to position [367, 0]
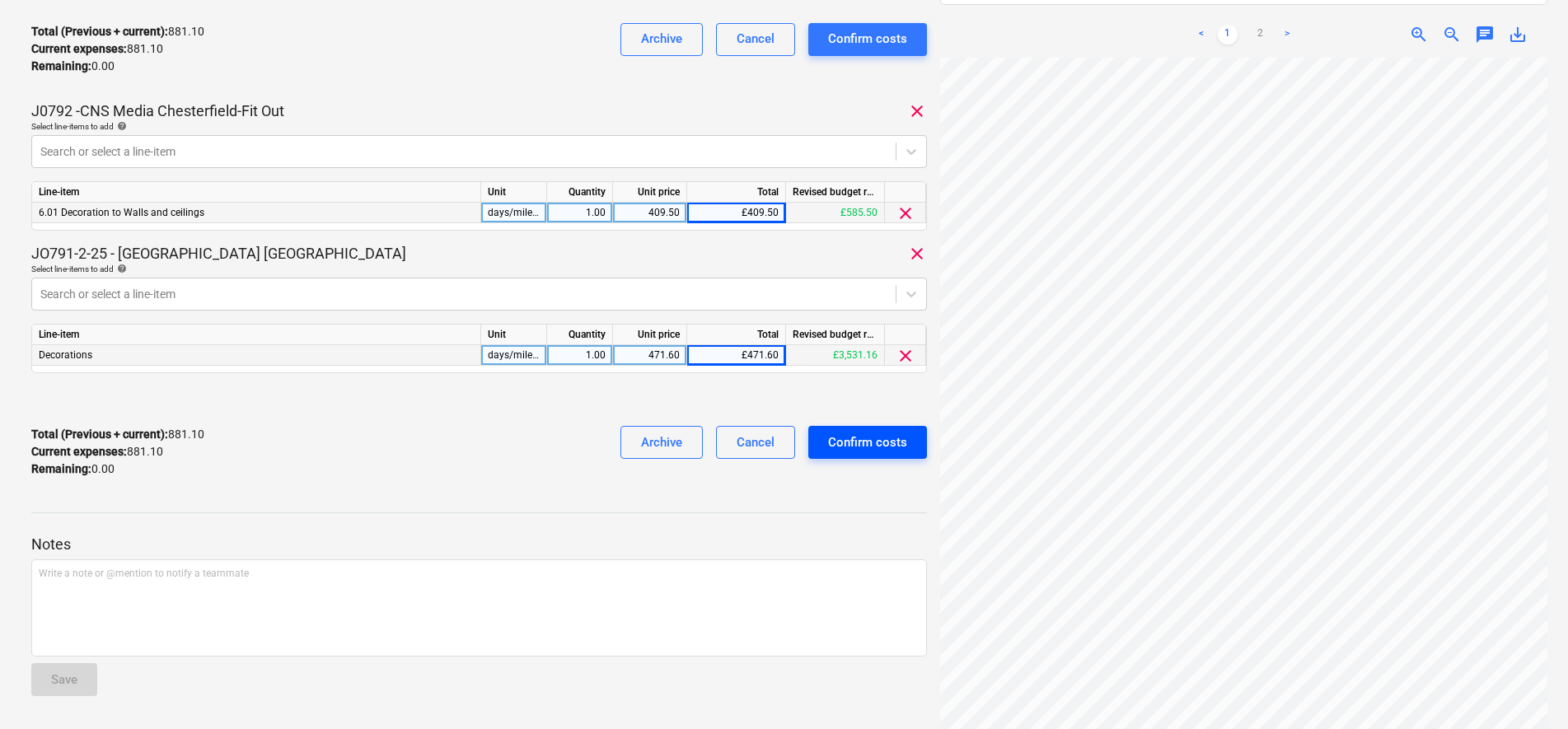
click at [866, 450] on div "Confirm costs" at bounding box center [868, 442] width 79 height 21
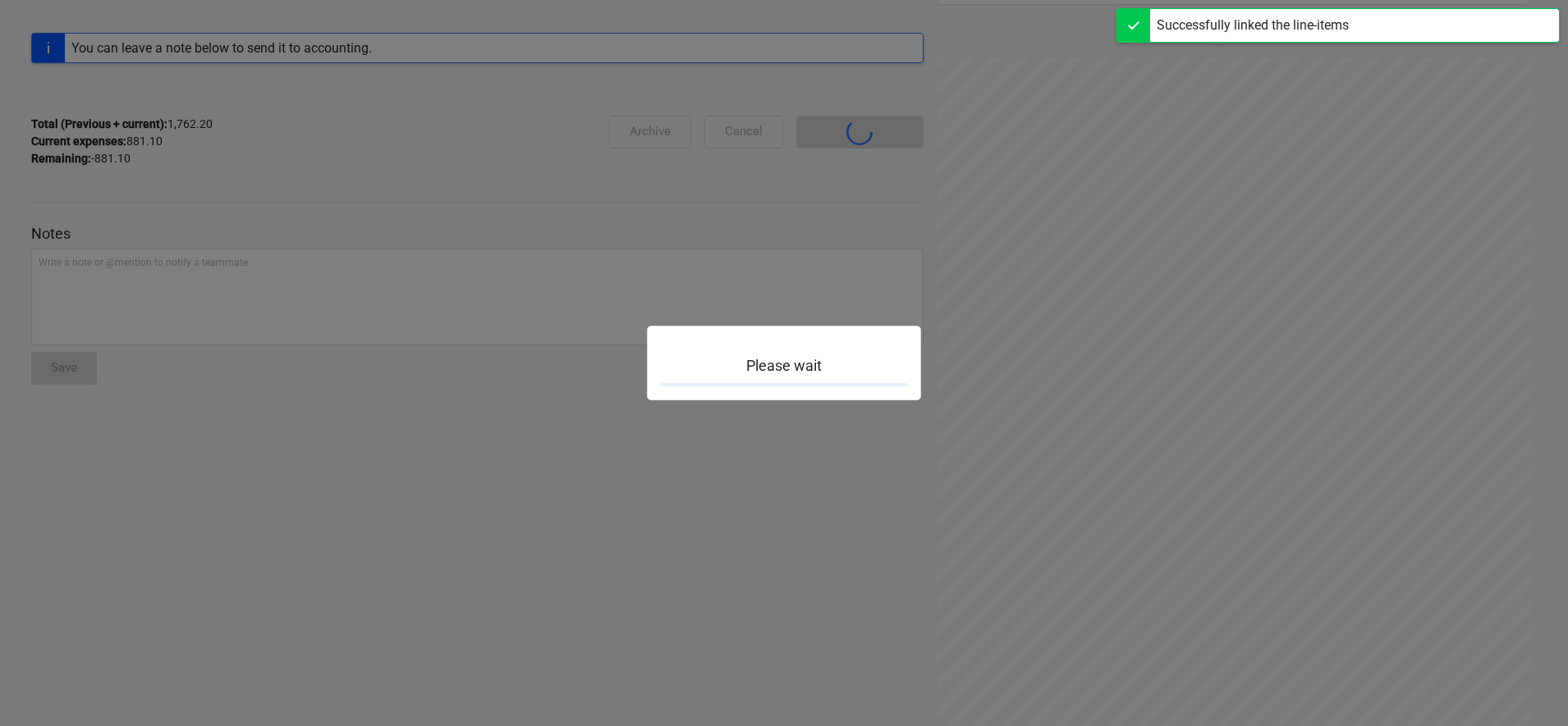
scroll to position [213, 0]
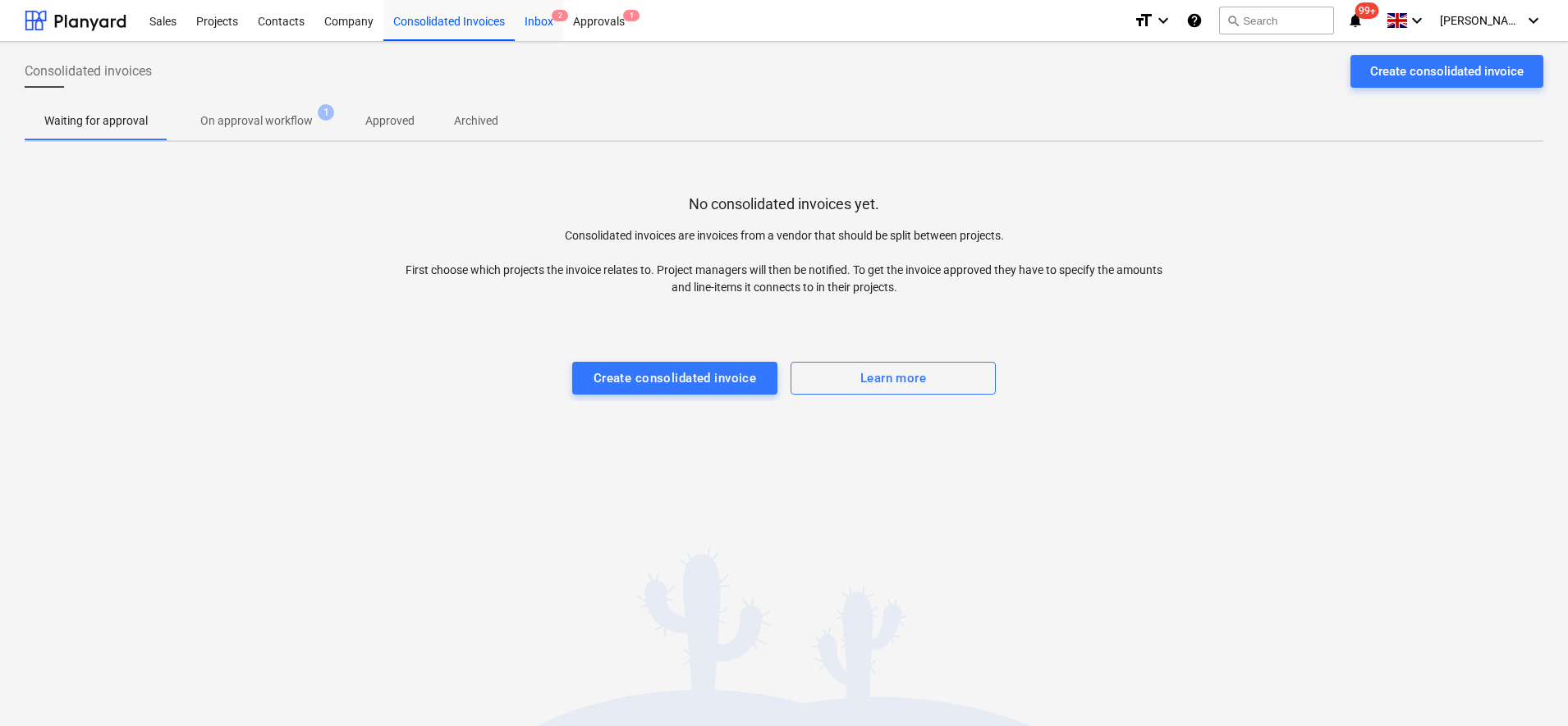
click at [549, 21] on div "Inbox 2" at bounding box center [539, 20] width 49 height 42
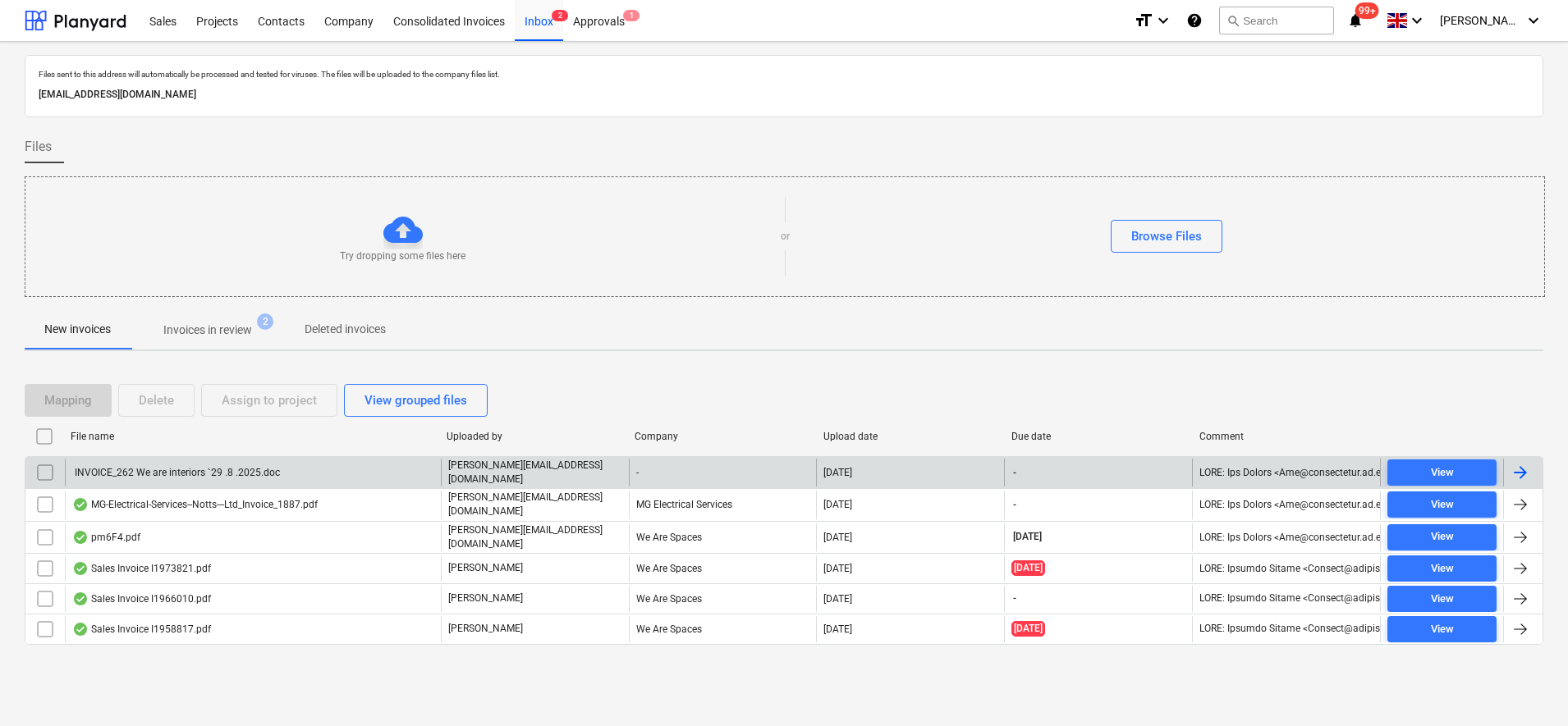
click at [315, 468] on div "INVOICE_262 We are interiors `29 .8 .2025.doc" at bounding box center [252, 472] width 376 height 28
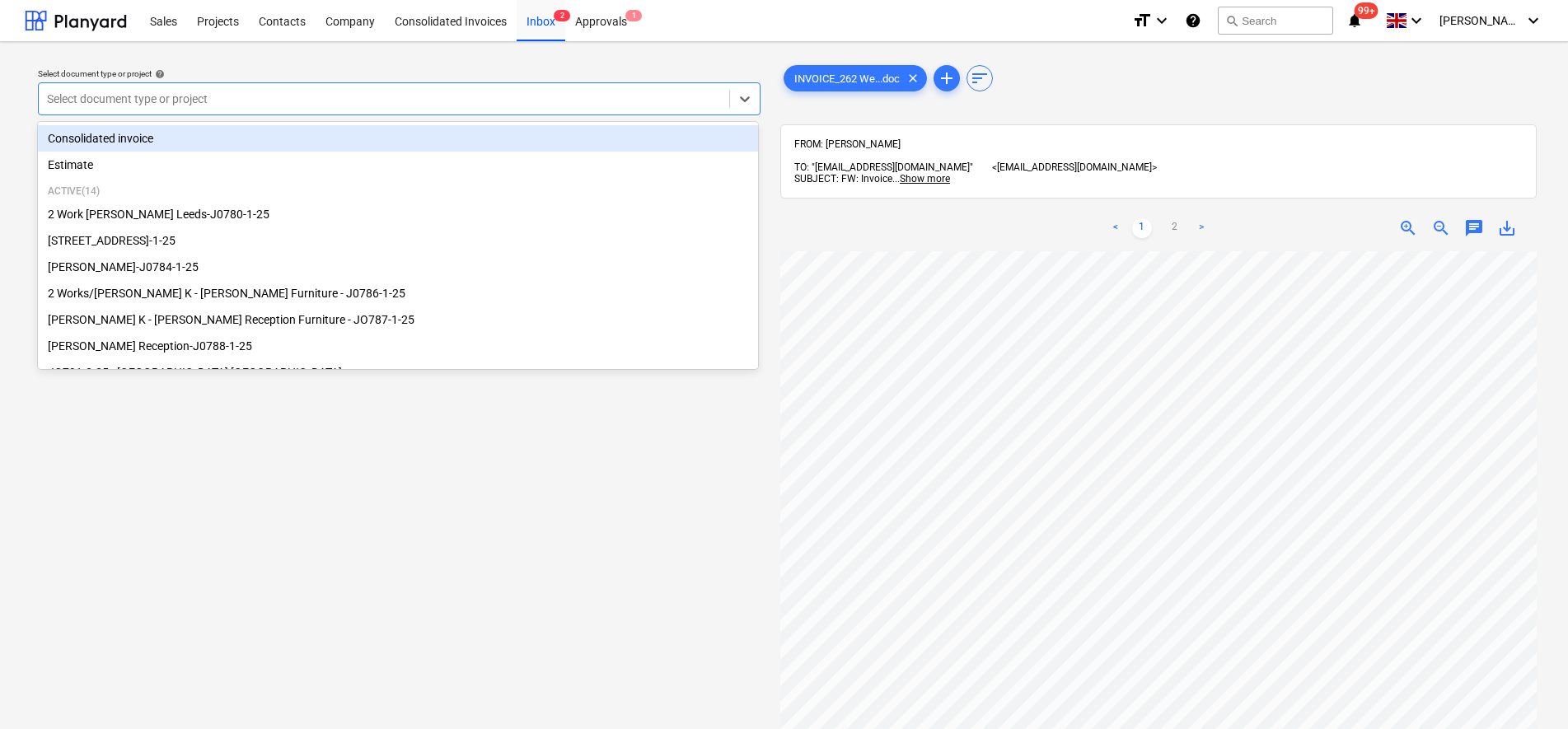
click at [230, 95] on div at bounding box center [384, 99] width 674 height 17
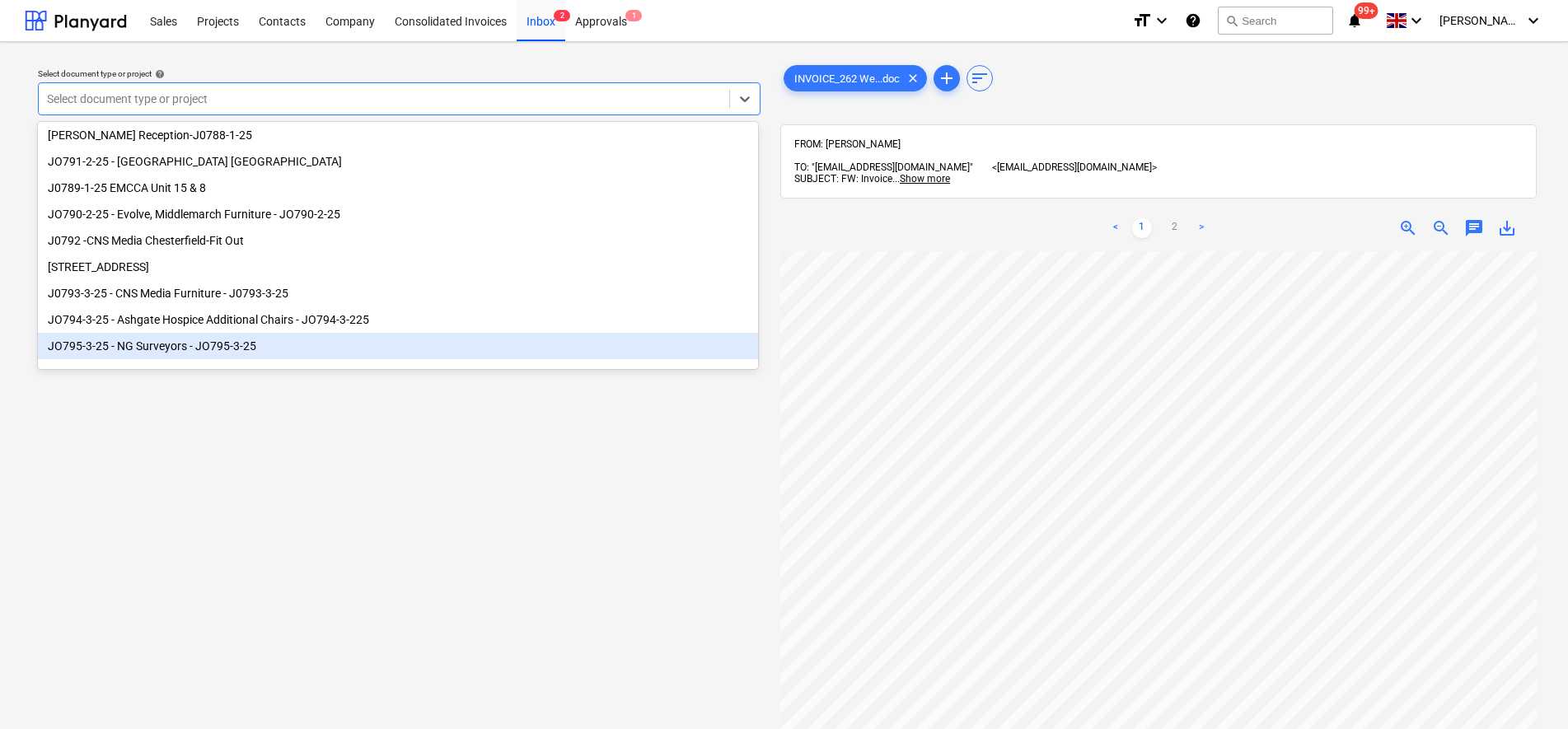
scroll to position [224, 0]
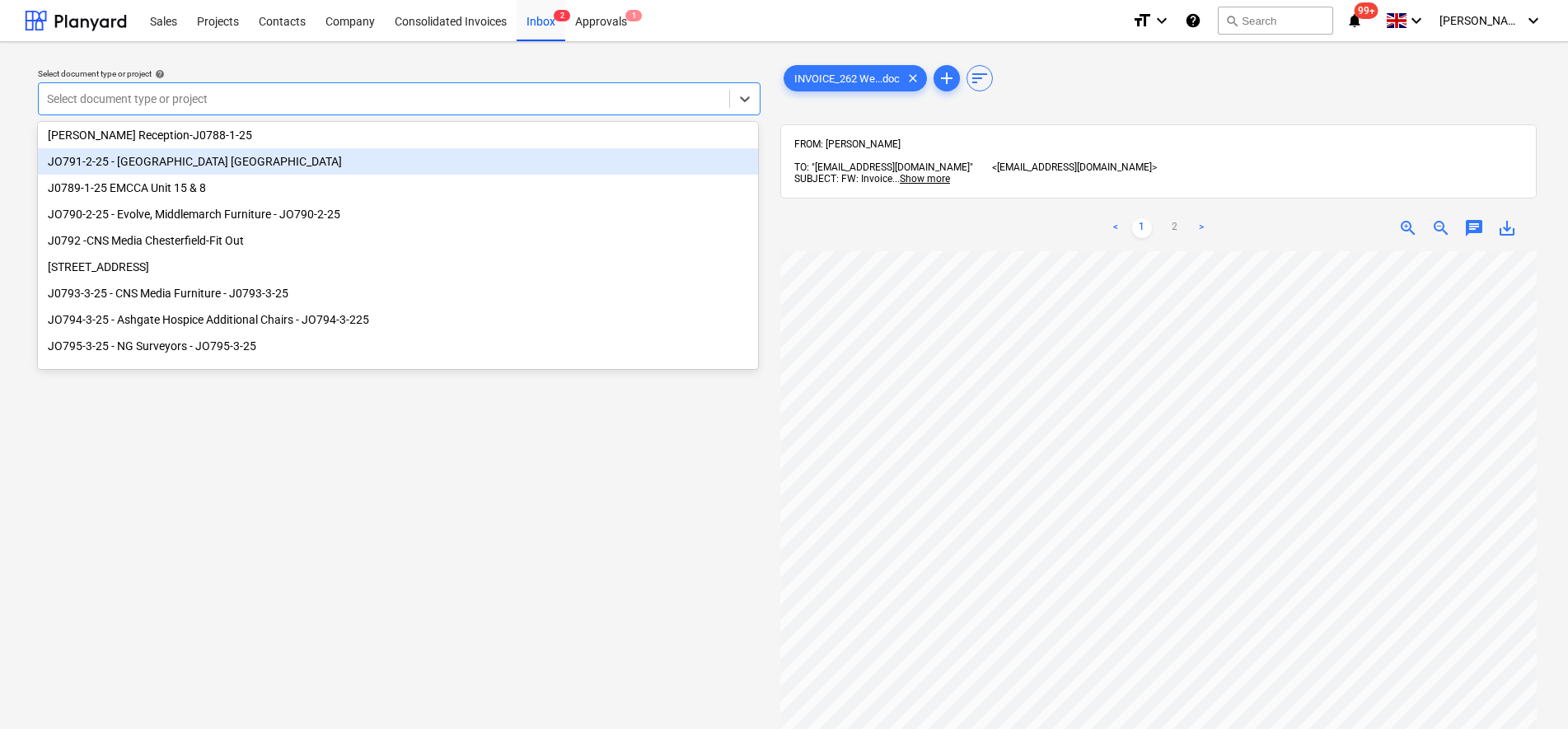
click at [198, 160] on div "JO791-2-25 - [GEOGRAPHIC_DATA] [GEOGRAPHIC_DATA]" at bounding box center [397, 161] width 721 height 26
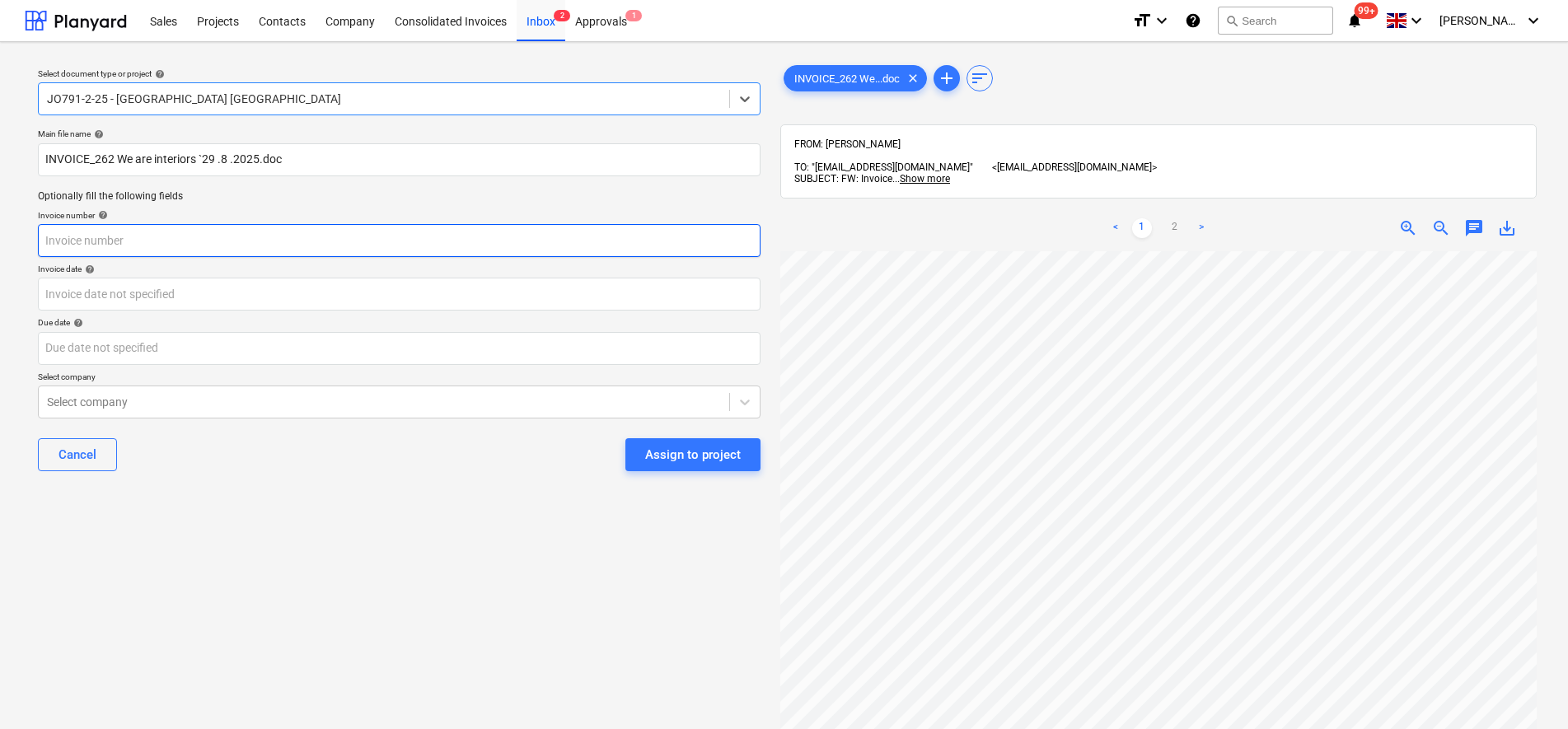
click at [280, 238] on input "text" at bounding box center [399, 241] width 723 height 33
click at [186, 246] on input "text" at bounding box center [399, 241] width 723 height 33
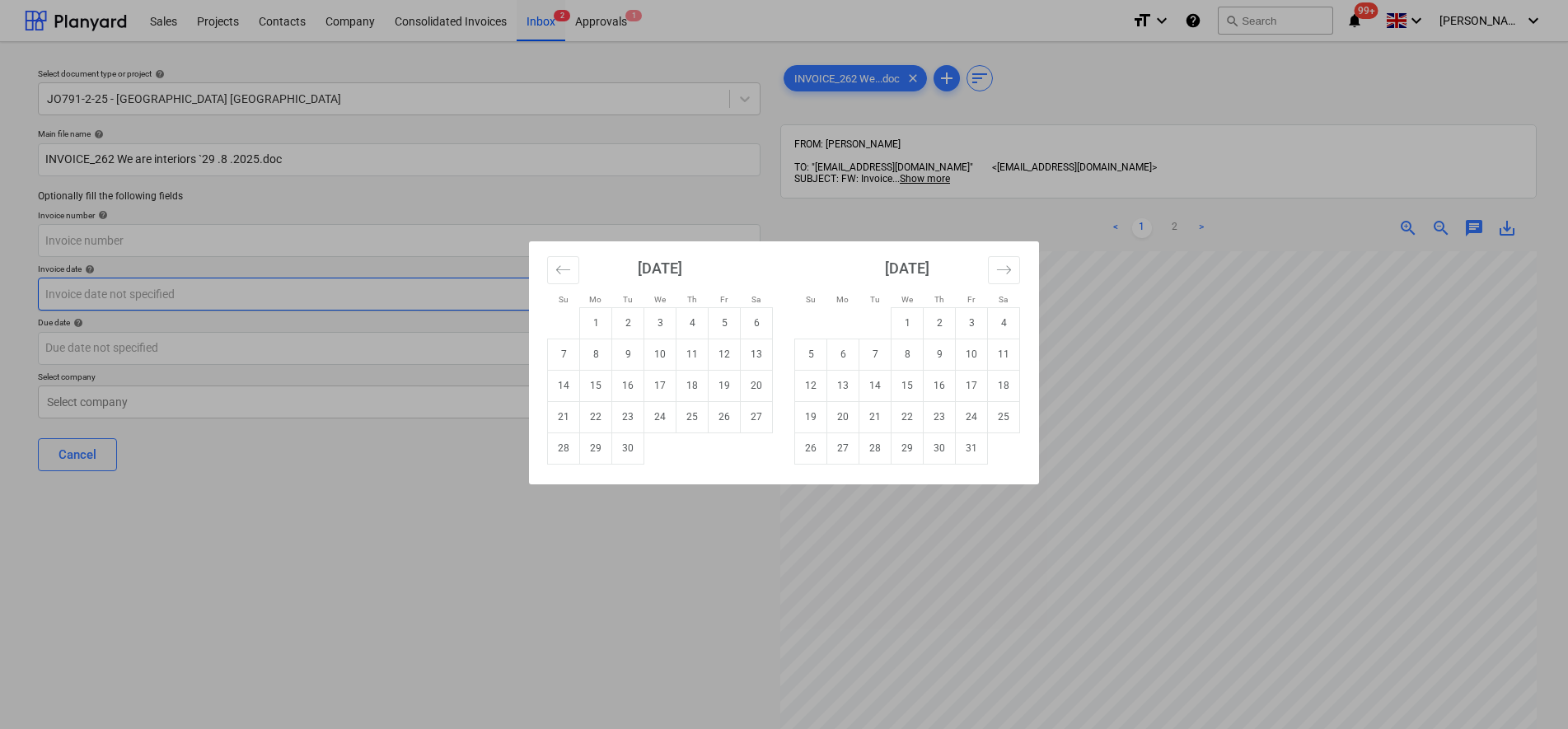
click at [343, 301] on body "Sales Projects Contacts Company Consolidated Invoices Inbox 2 Approvals 1 forma…" at bounding box center [784, 364] width 1568 height 729
click at [565, 270] on icon "Move backward to switch to the previous month." at bounding box center [563, 270] width 16 height 16
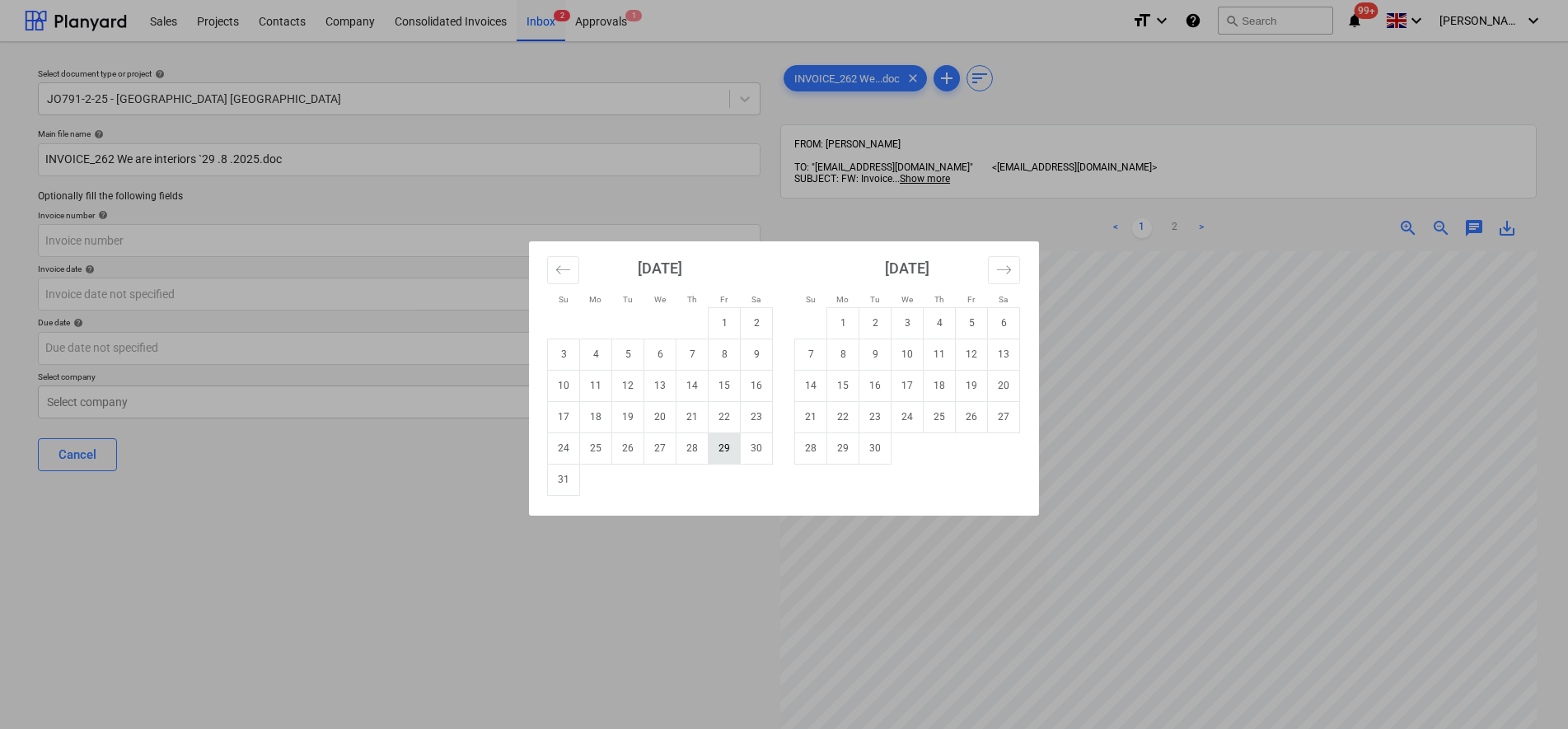
click at [732, 444] on td "29" at bounding box center [725, 448] width 32 height 32
type input "[DATE]"
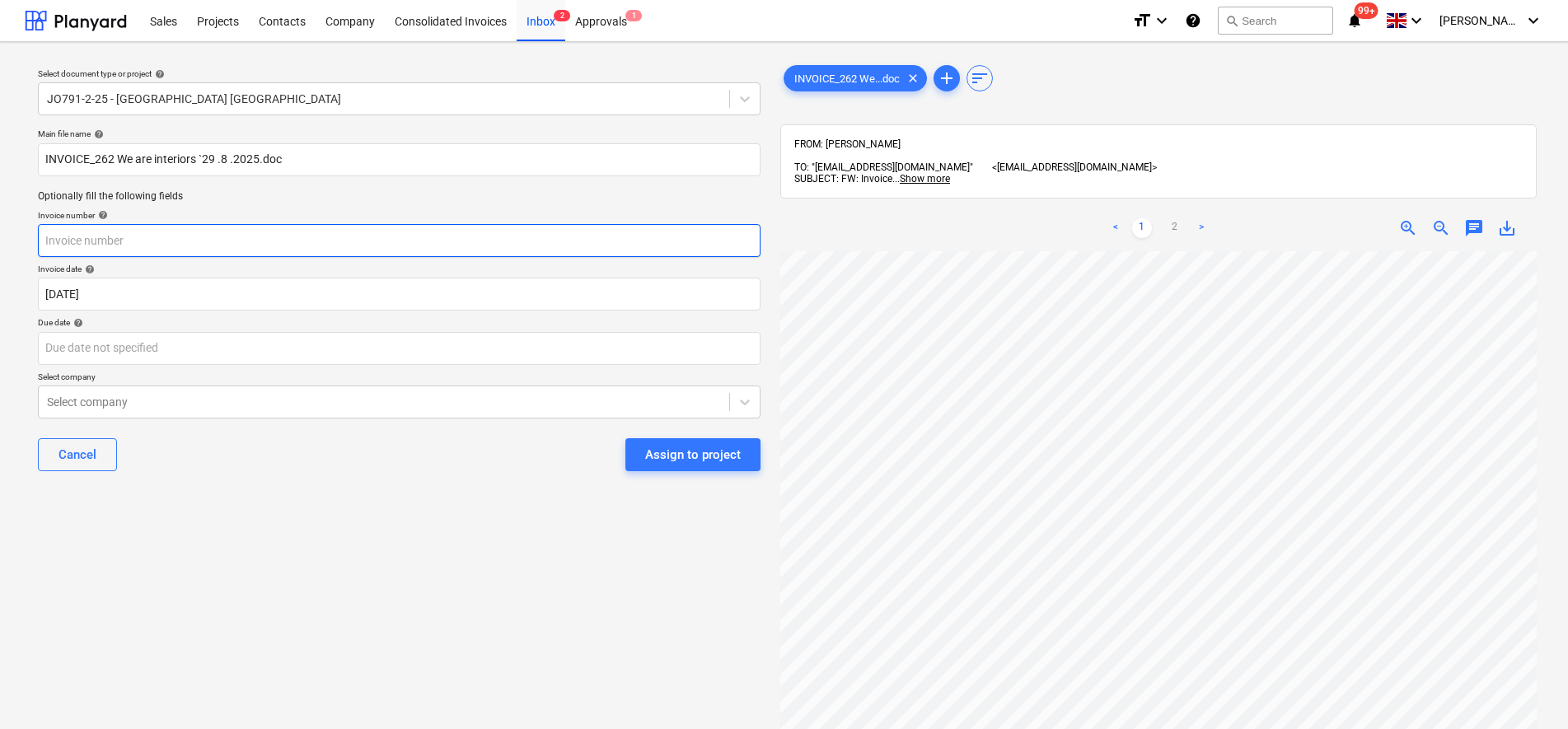
click at [159, 236] on input "text" at bounding box center [399, 241] width 723 height 33
click at [160, 240] on input "text" at bounding box center [399, 241] width 723 height 33
click at [146, 402] on div at bounding box center [384, 402] width 674 height 17
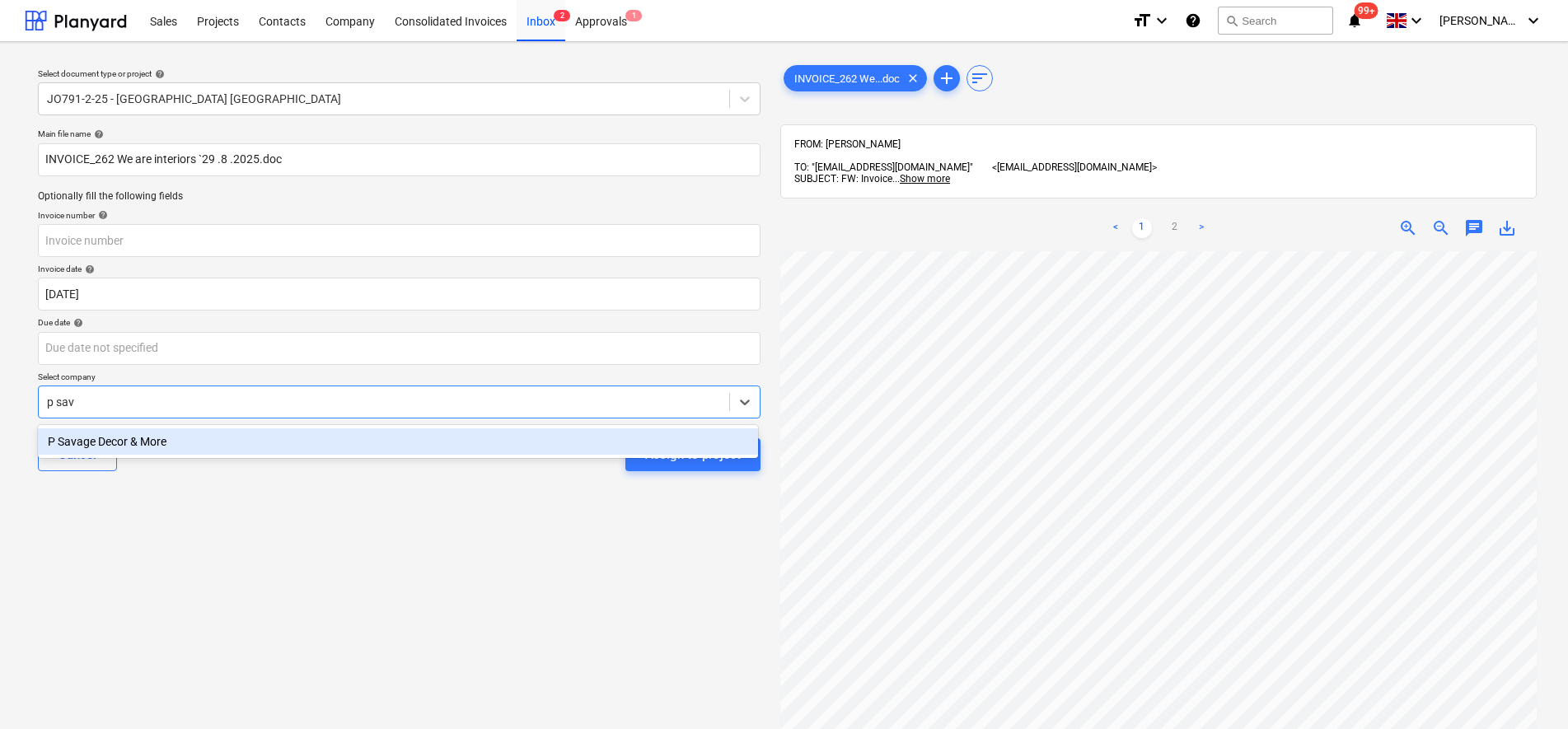
type input "p sava"
click at [123, 440] on div "P Savage Decor & More" at bounding box center [397, 441] width 721 height 26
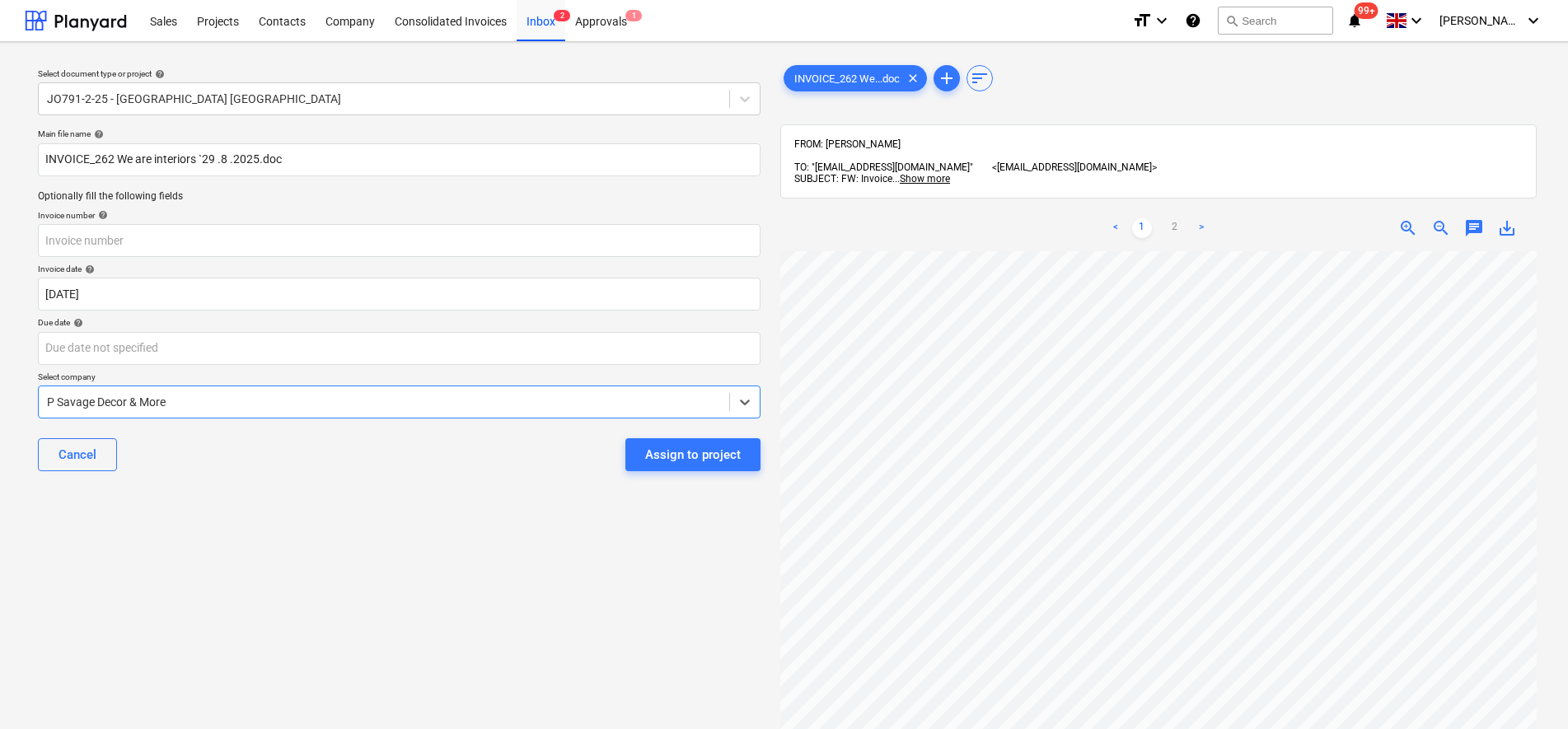
click at [521, 646] on div "Select document type or project help JO791-2-25 - [GEOGRAPHIC_DATA] [GEOGRAPHIC…" at bounding box center [399, 498] width 749 height 886
click at [722, 452] on div "Assign to project" at bounding box center [693, 454] width 95 height 21
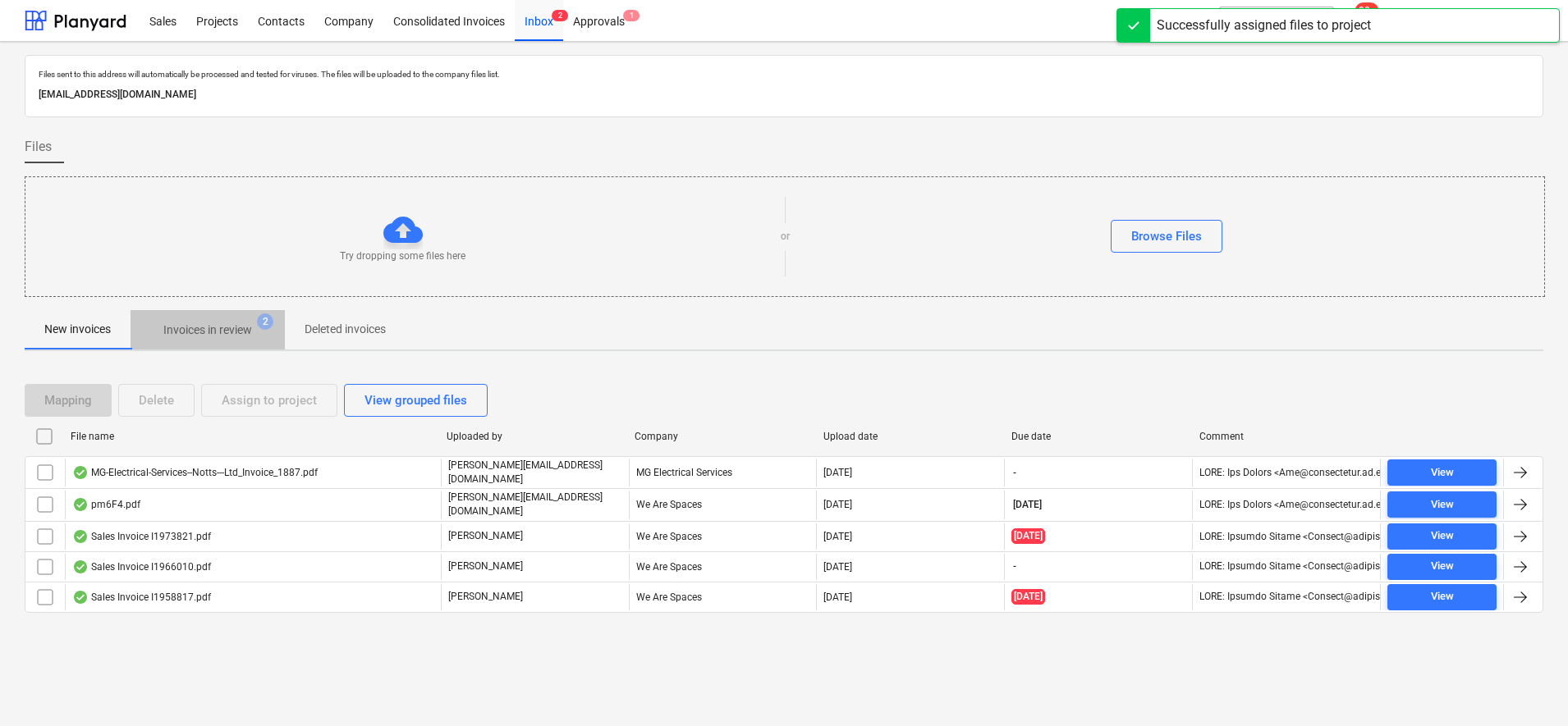
click at [208, 322] on p "Invoices in review" at bounding box center [208, 330] width 89 height 17
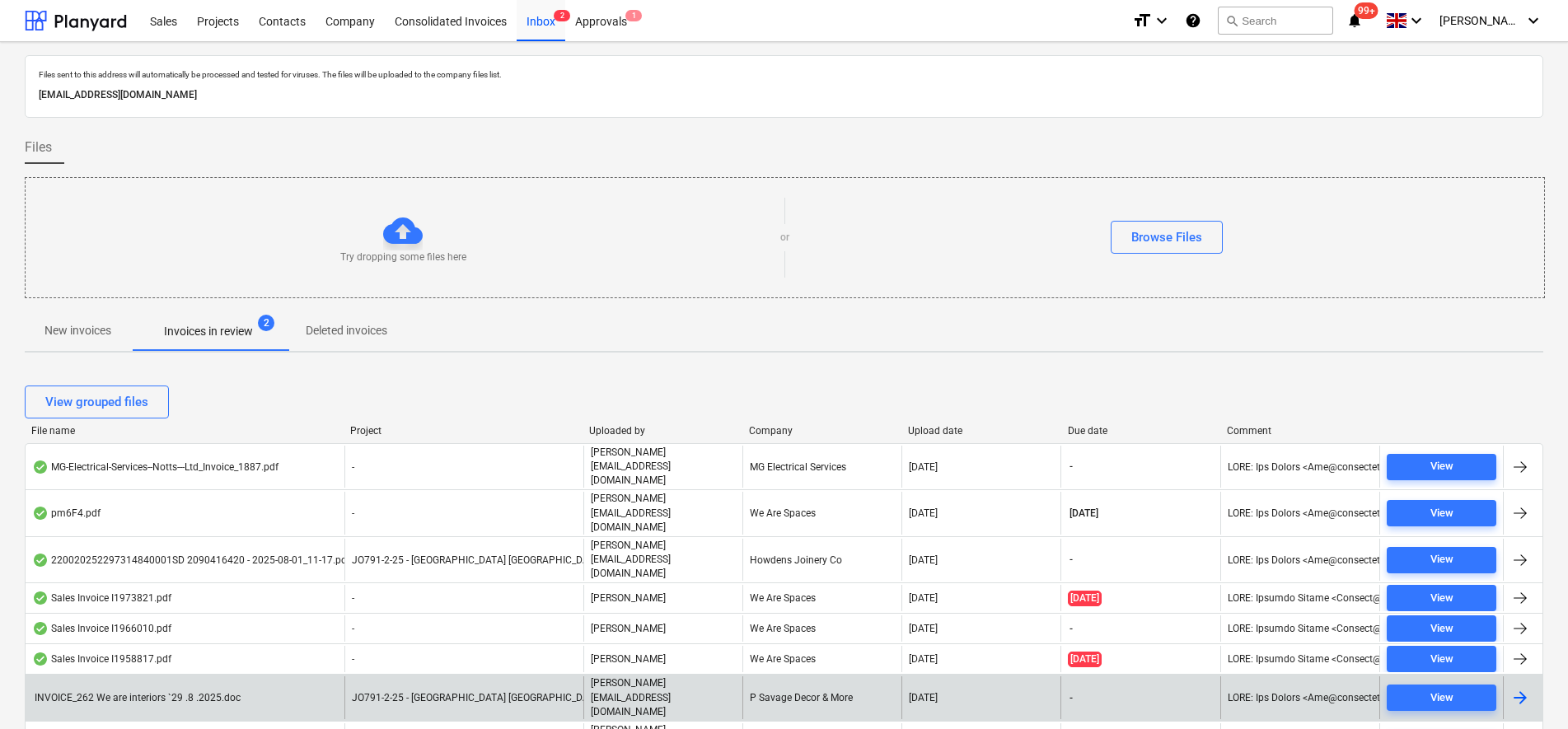
click at [479, 692] on span "JO791-2-25 - [GEOGRAPHIC_DATA] [GEOGRAPHIC_DATA]" at bounding box center [477, 697] width 251 height 11
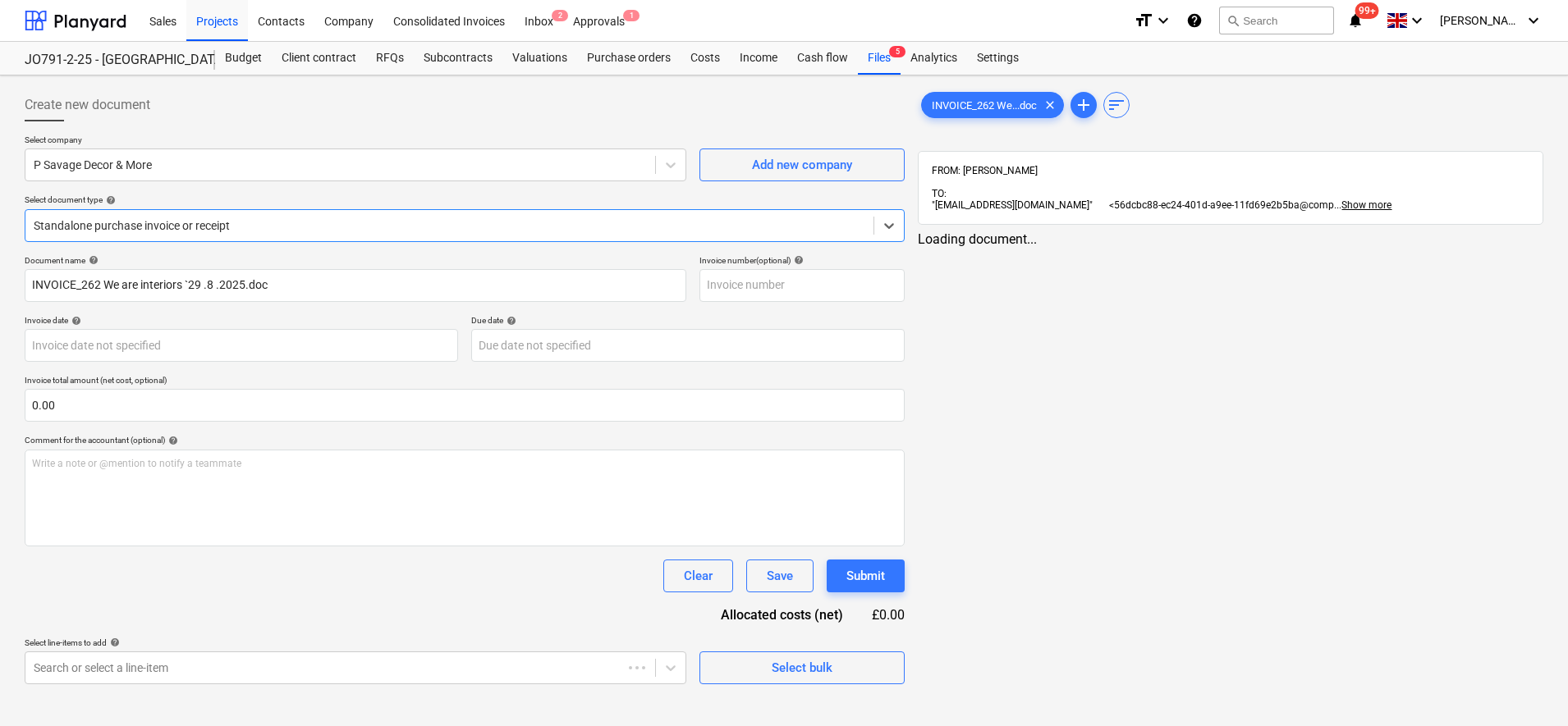
type input "[DATE]"
click at [987, 112] on div "INVOICE_262 We...doc clear" at bounding box center [992, 105] width 143 height 26
click at [978, 92] on div "INVOICE_262 We...doc clear" at bounding box center [992, 105] width 143 height 26
click at [1019, 180] on div "FROM: [PERSON_NAME] TO: "[EMAIL_ADDRESS][DOMAIN_NAME]" <56dcbc88-ec24-401d-a9ee…" at bounding box center [1230, 187] width 597 height 46
click at [994, 105] on span "INVOICE_262 We...doc" at bounding box center [984, 105] width 125 height 12
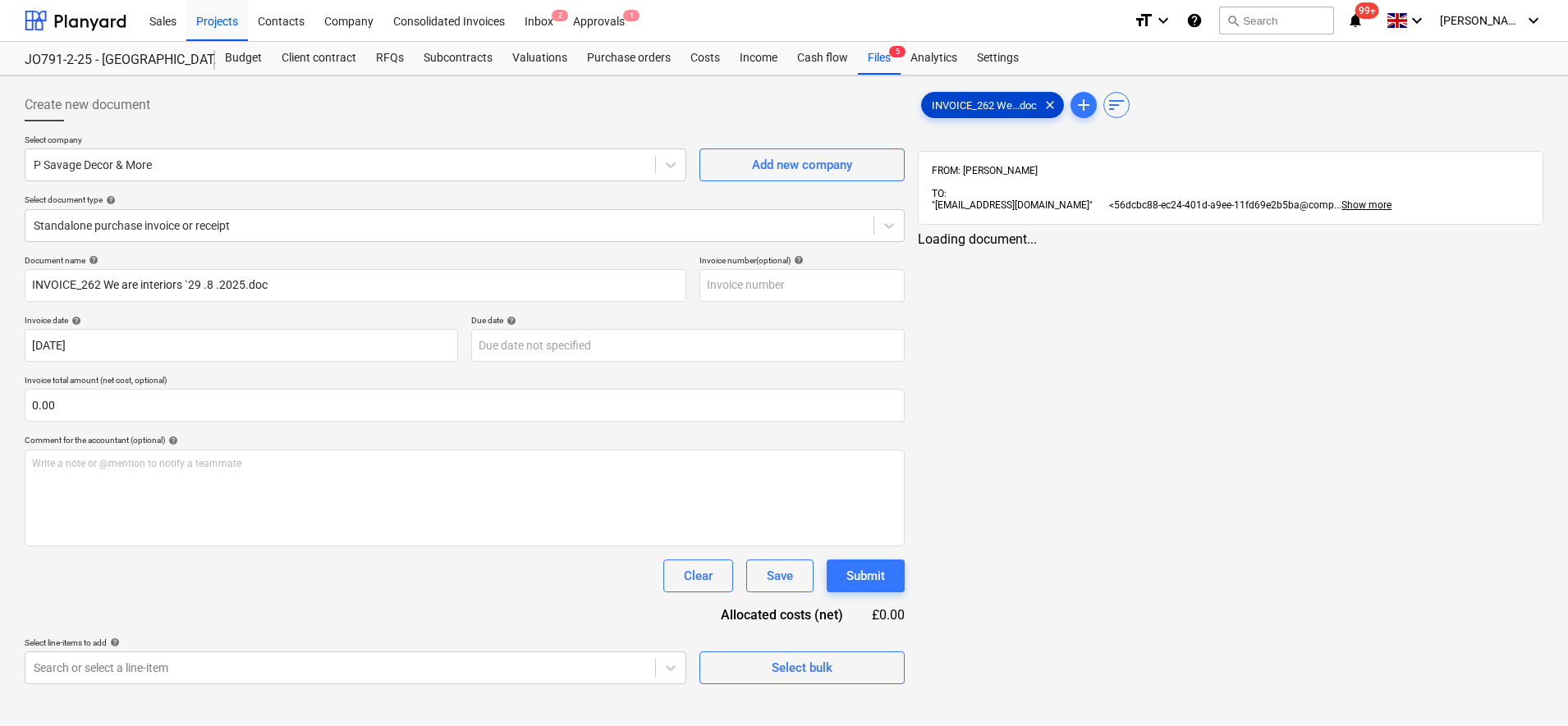
click at [988, 108] on span "INVOICE_262 We...doc" at bounding box center [984, 105] width 125 height 12
drag, startPoint x: 1187, startPoint y: 215, endPoint x: 1142, endPoint y: 197, distance: 48.5
click at [1187, 214] on div "INVOICE_262 We...doc clear add sort FROM: [PERSON_NAME] TO: "[EMAIL_ADDRESS][DO…" at bounding box center [1230, 168] width 625 height 159
click at [1014, 116] on div "INVOICE_262 We...doc clear" at bounding box center [992, 105] width 143 height 26
click at [998, 103] on span "INVOICE_262 We...doc" at bounding box center [984, 105] width 125 height 12
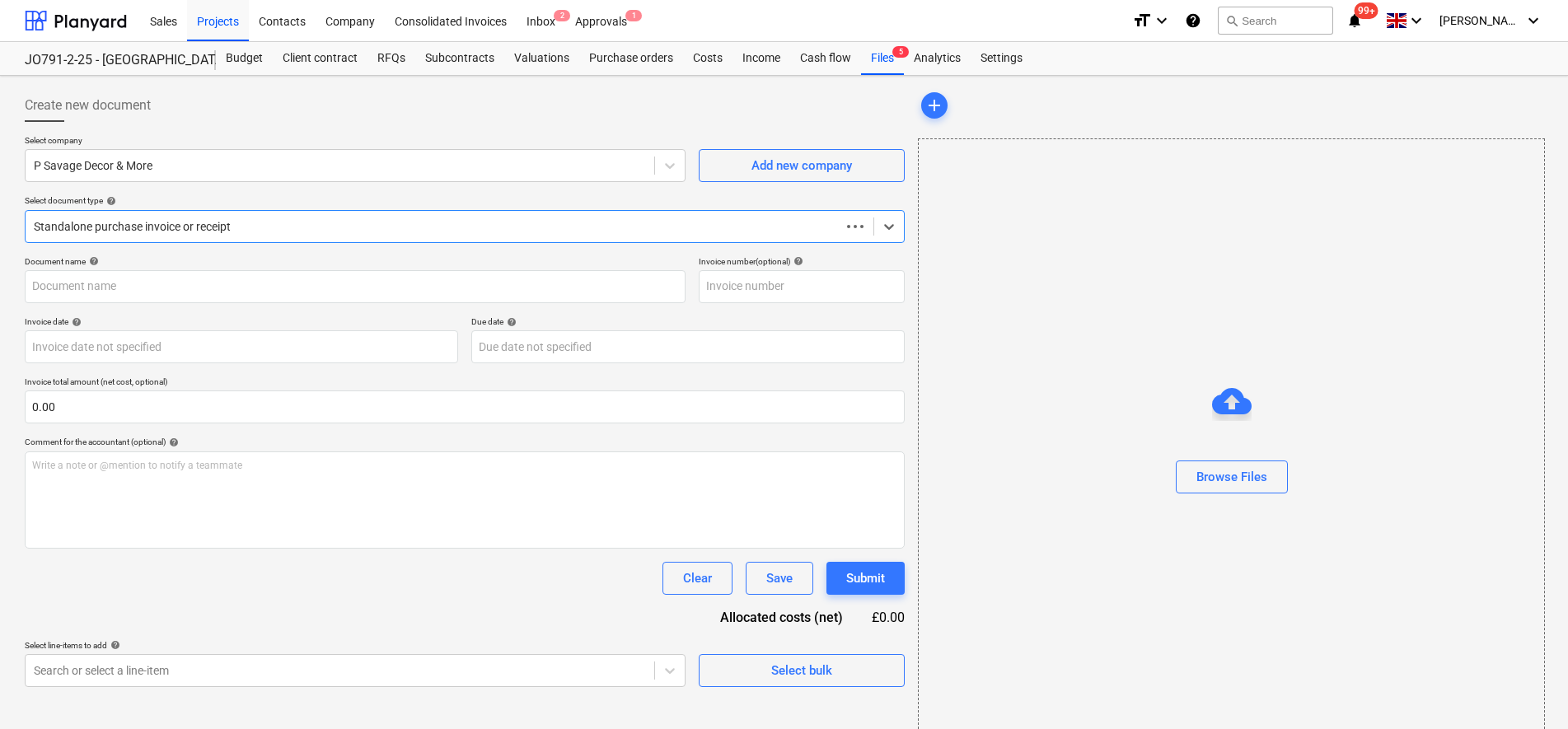
type input "INVOICE_262 We are interiors `29 .8 .2025.doc"
type input "[DATE]"
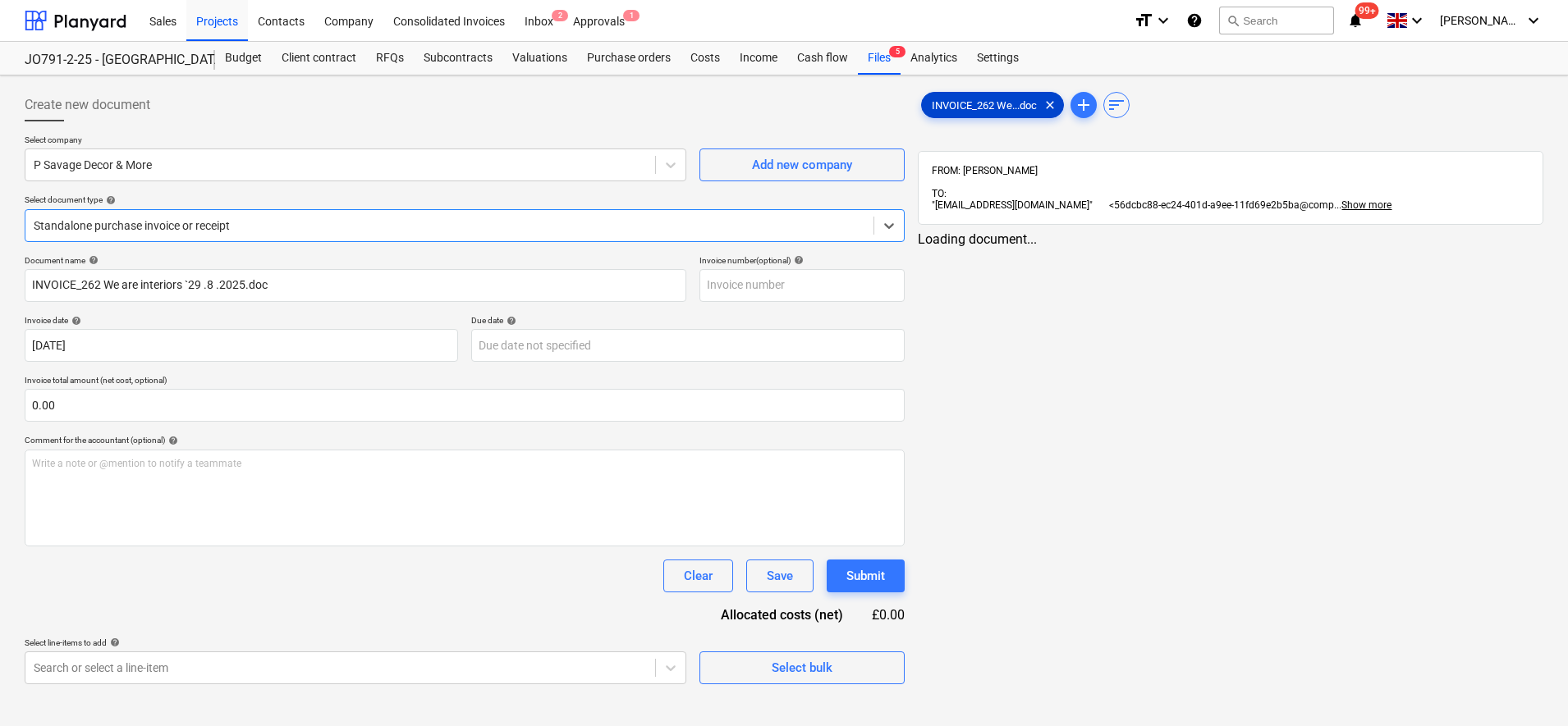
click at [982, 104] on span "INVOICE_262 We...doc" at bounding box center [984, 105] width 125 height 12
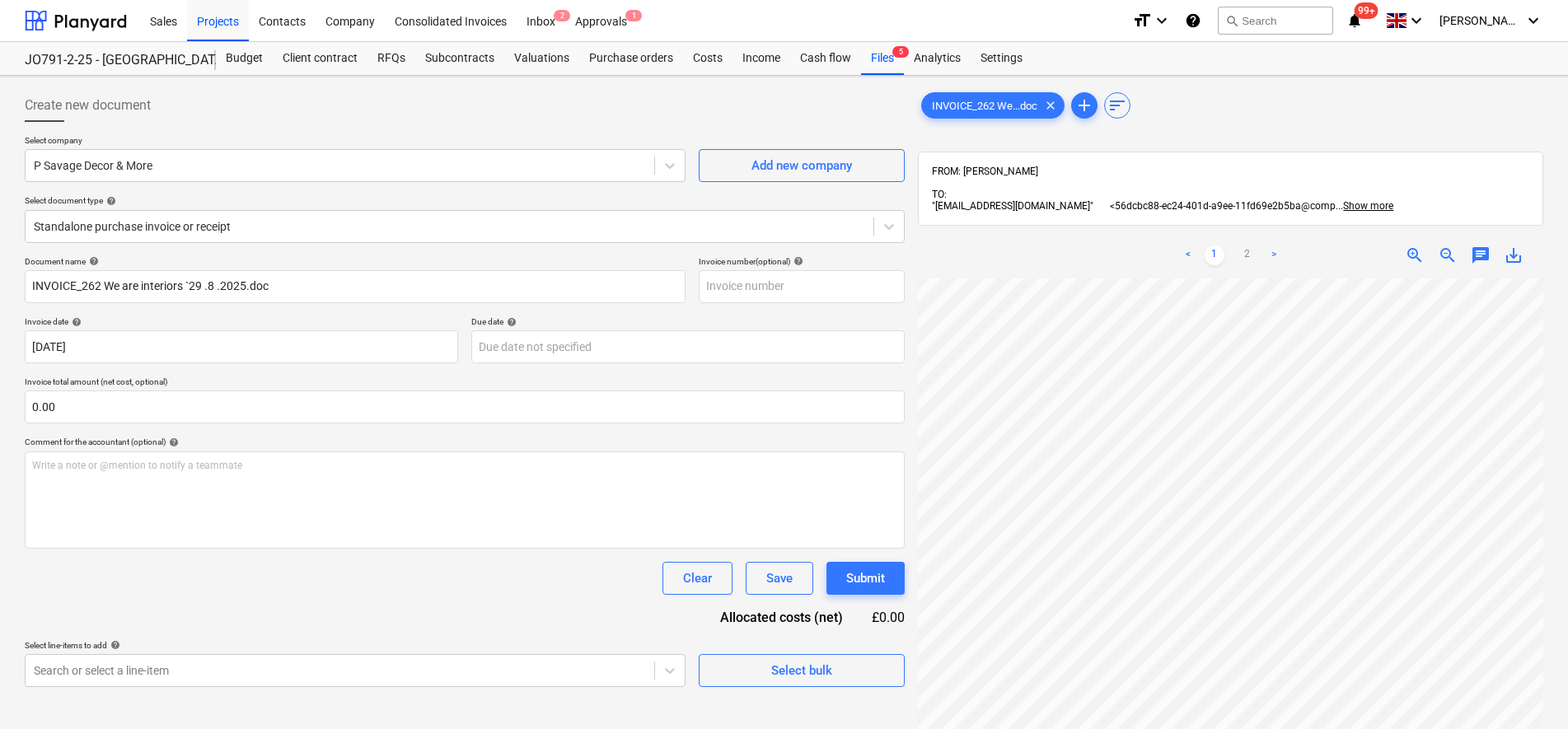
click at [1186, 234] on div "< 1 2 > zoom_in zoom_out chat 0 save_alt" at bounding box center [1231, 596] width 625 height 729
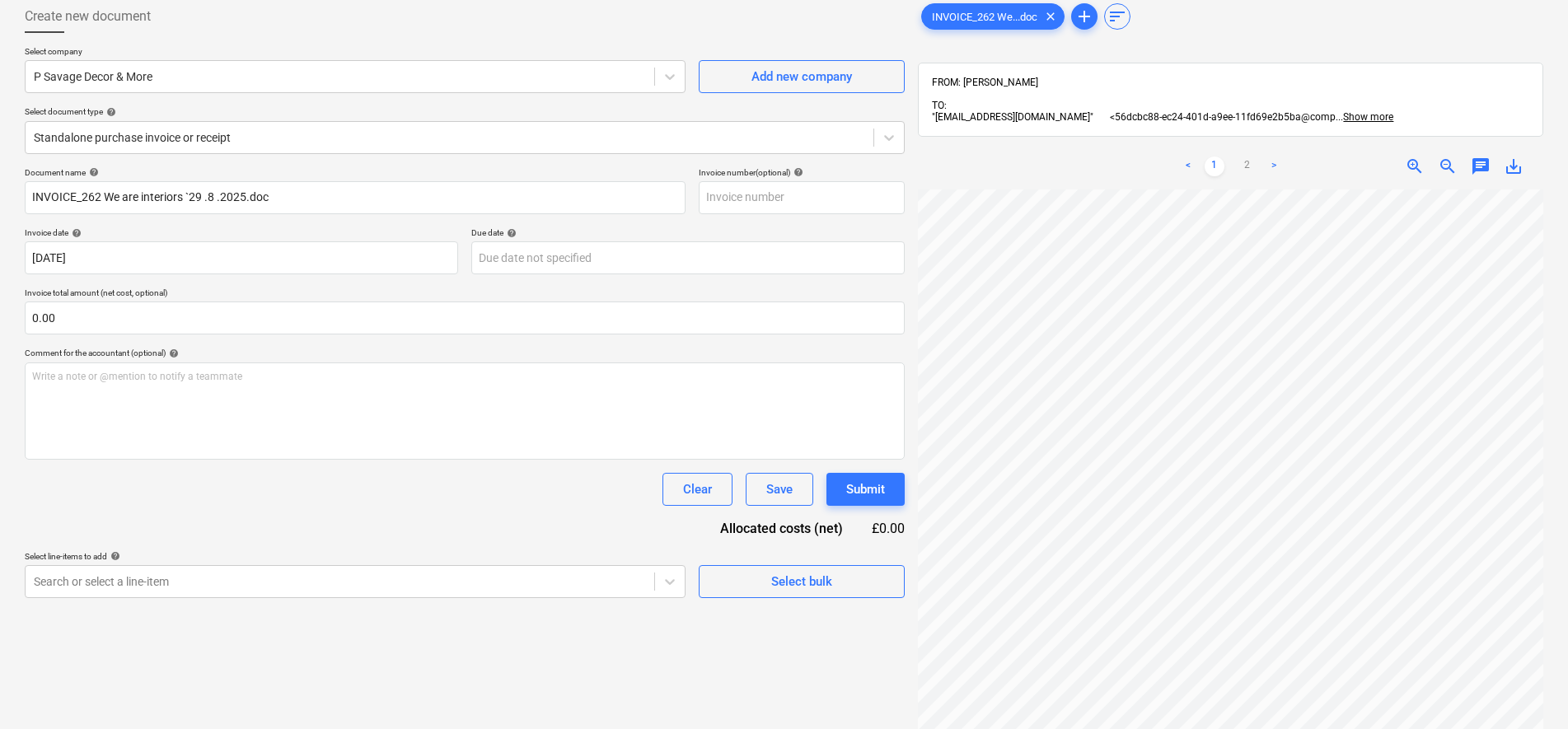
scroll to position [206, 0]
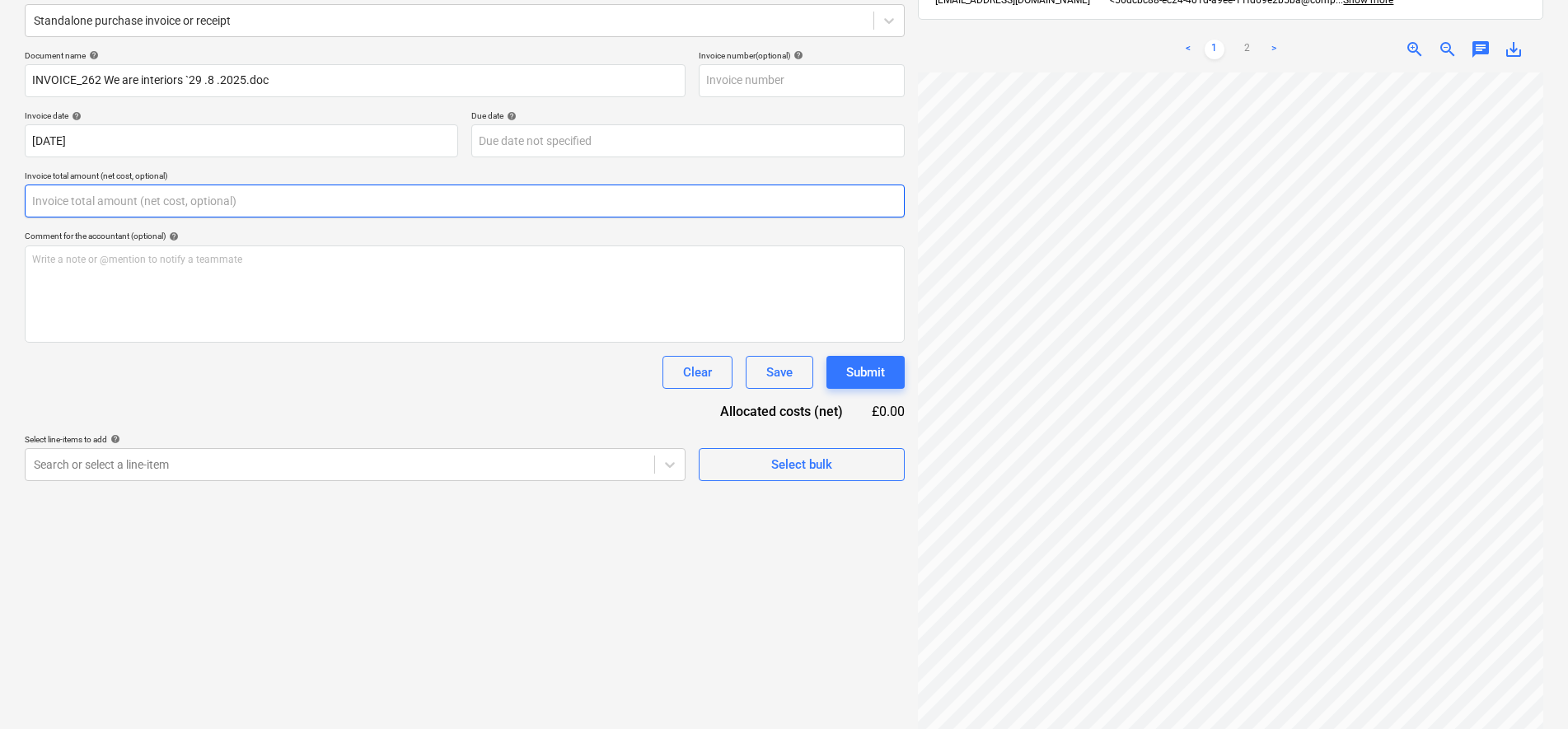
click at [116, 205] on input "text" at bounding box center [464, 201] width 880 height 33
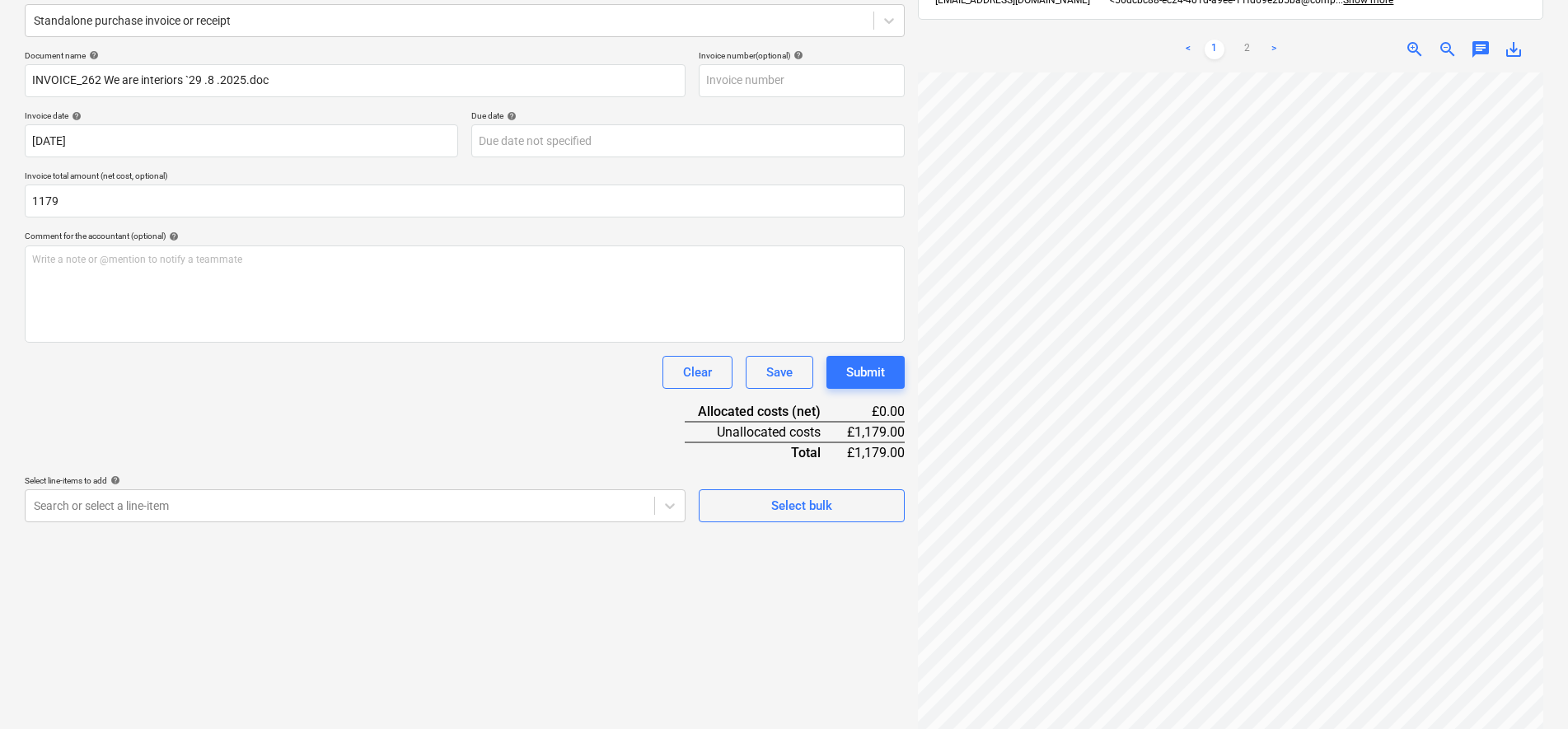
type input "1,179.00"
click at [186, 416] on div "Document name help INVOICE_262 We are interiors `29 .8 .2025.doc Invoice number…" at bounding box center [464, 285] width 880 height 472
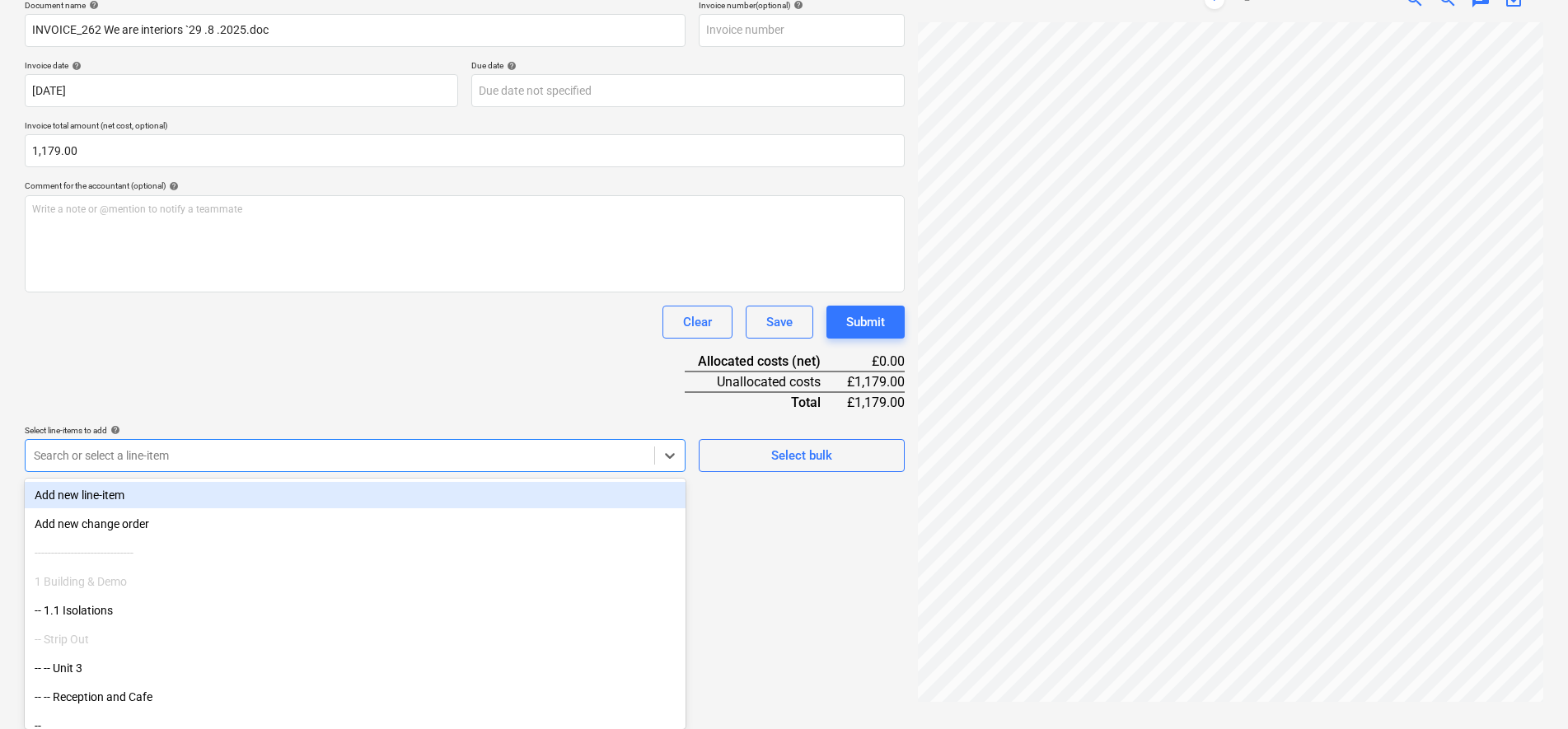
click at [654, 473] on body "Sales Projects Contacts Company Consolidated Invoices Inbox 2 Approvals 1 forma…" at bounding box center [784, 108] width 1568 height 729
click at [364, 473] on body "Sales Projects Contacts Company Consolidated Invoices Inbox 2 Approvals 1 forma…" at bounding box center [784, 108] width 1568 height 729
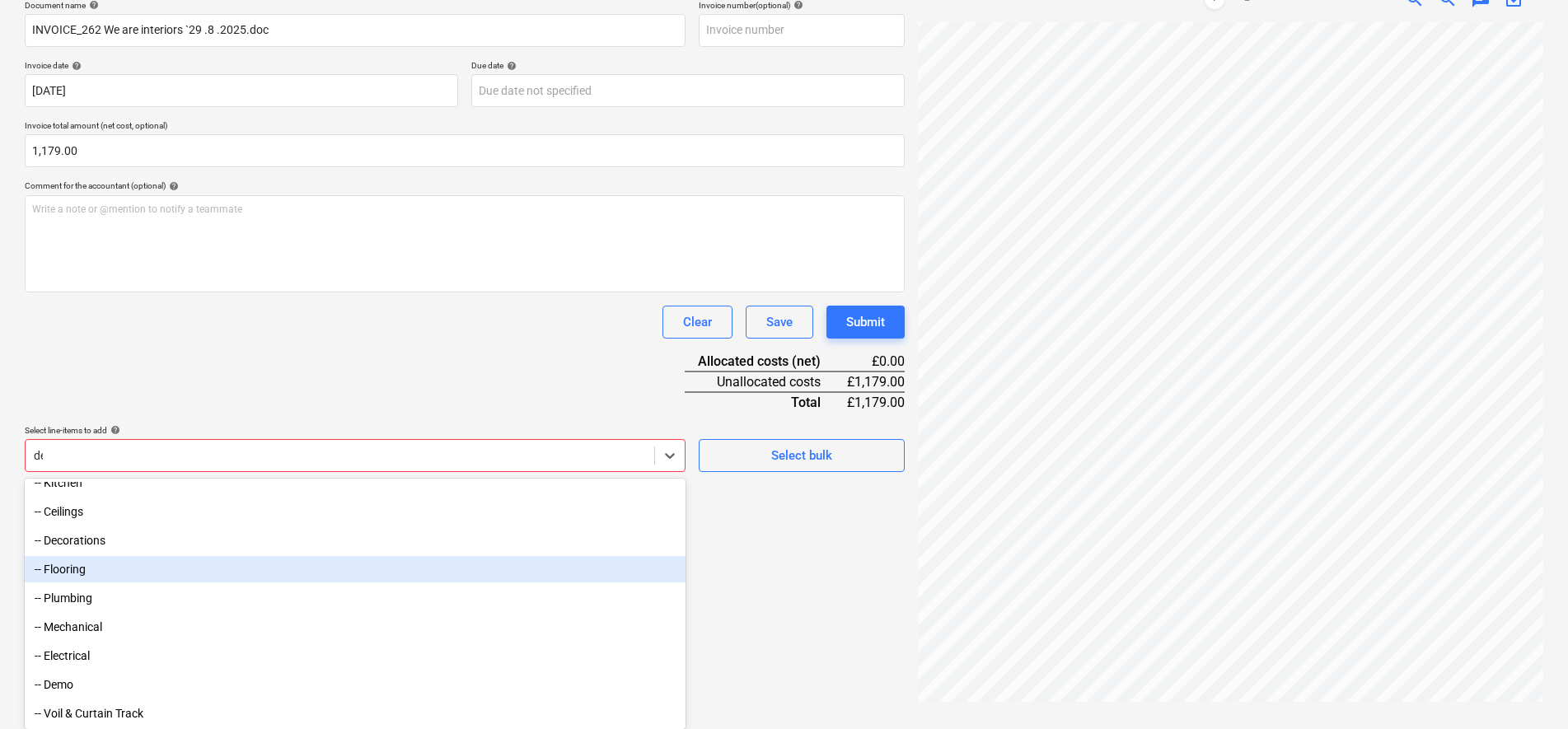
scroll to position [416, 0]
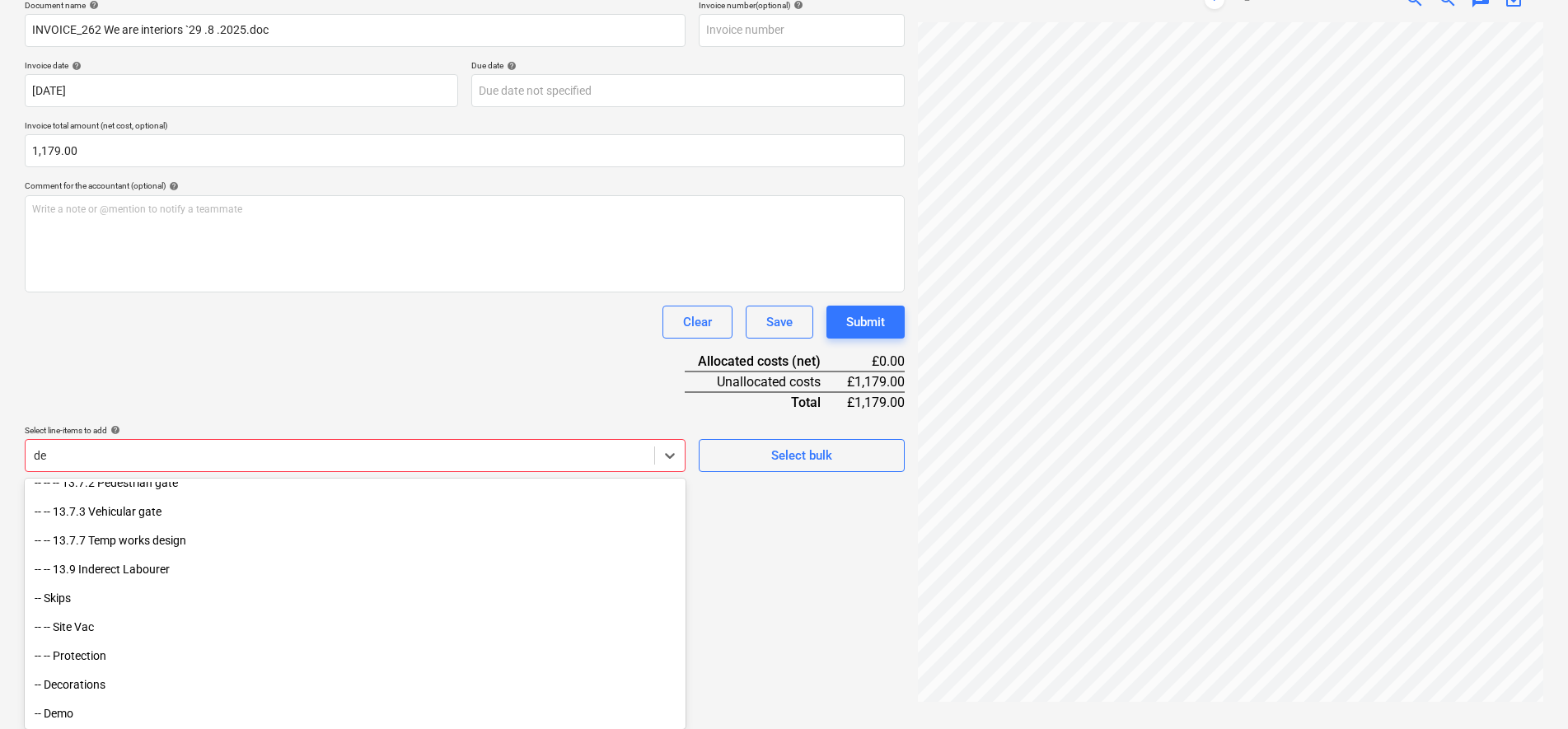
type input "dec"
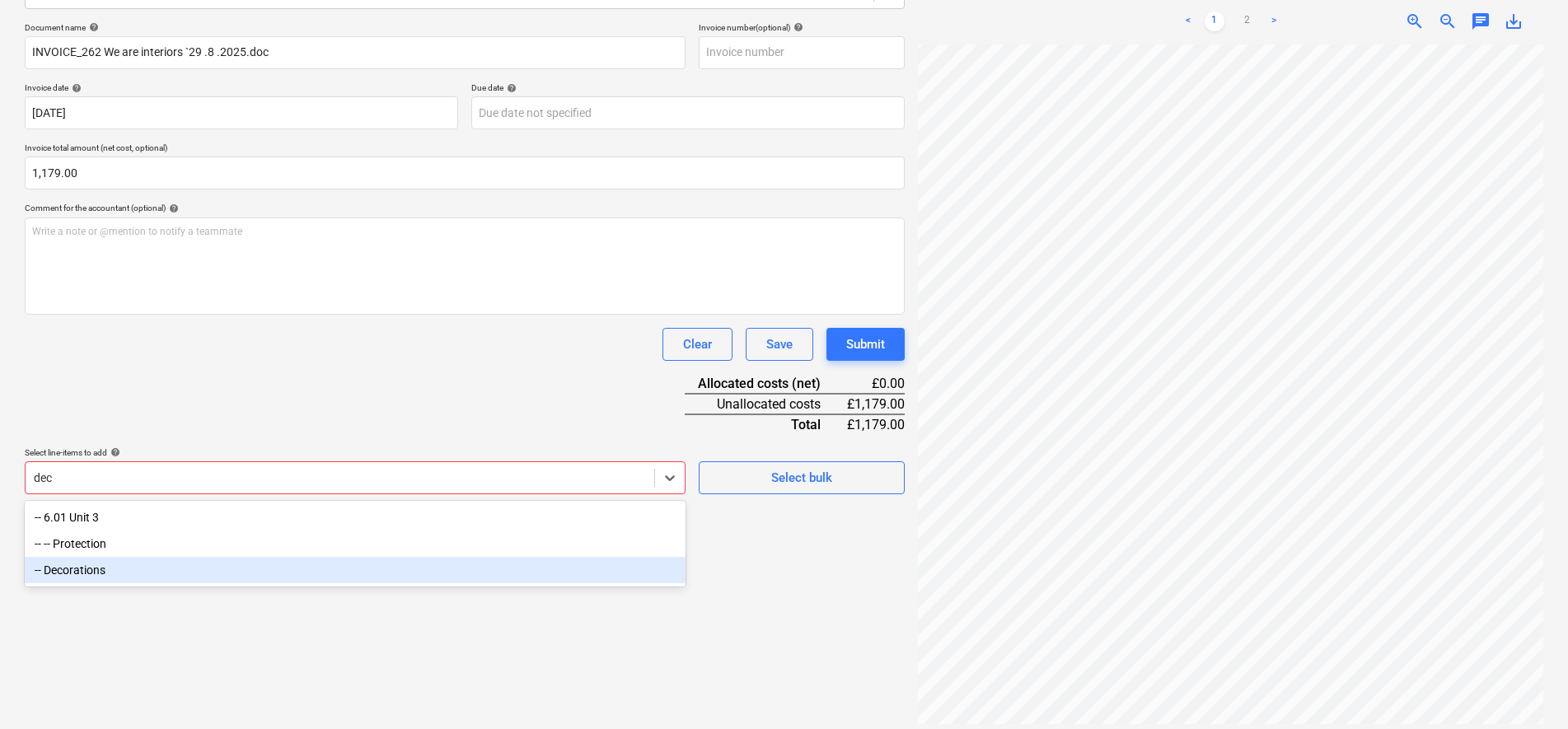
click at [140, 575] on div "-- Decorations" at bounding box center [355, 570] width 661 height 26
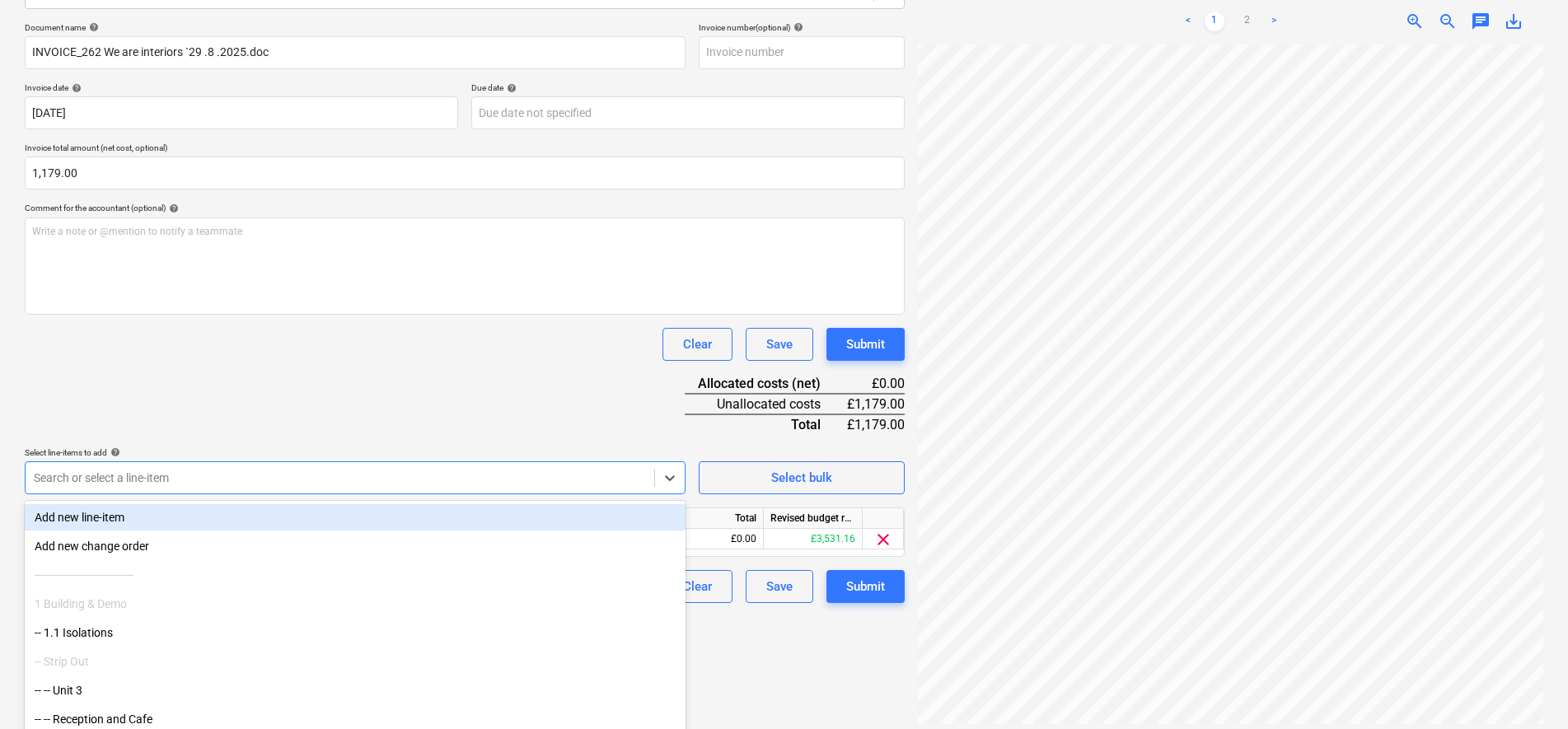
click at [313, 394] on div "Document name help INVOICE_262 We are interiors `29 .8 .2025.doc Invoice number…" at bounding box center [464, 312] width 880 height 581
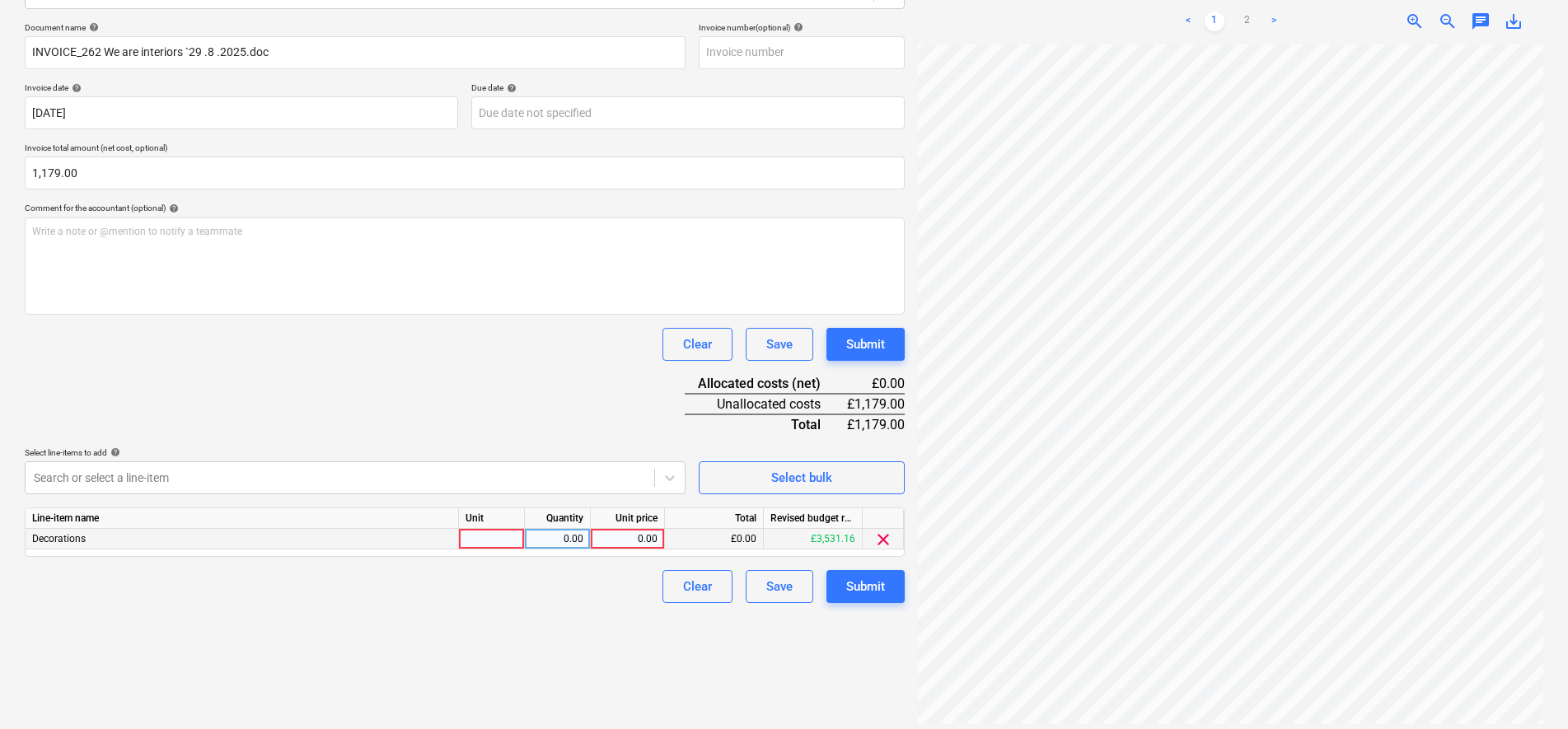
click at [488, 534] on div at bounding box center [491, 539] width 66 height 21
click at [474, 627] on div "Create new document Select company P Savage Decor & More Add new company Select…" at bounding box center [465, 291] width 893 height 886
click at [500, 541] on div at bounding box center [491, 539] width 66 height 21
type input "days/mileage"
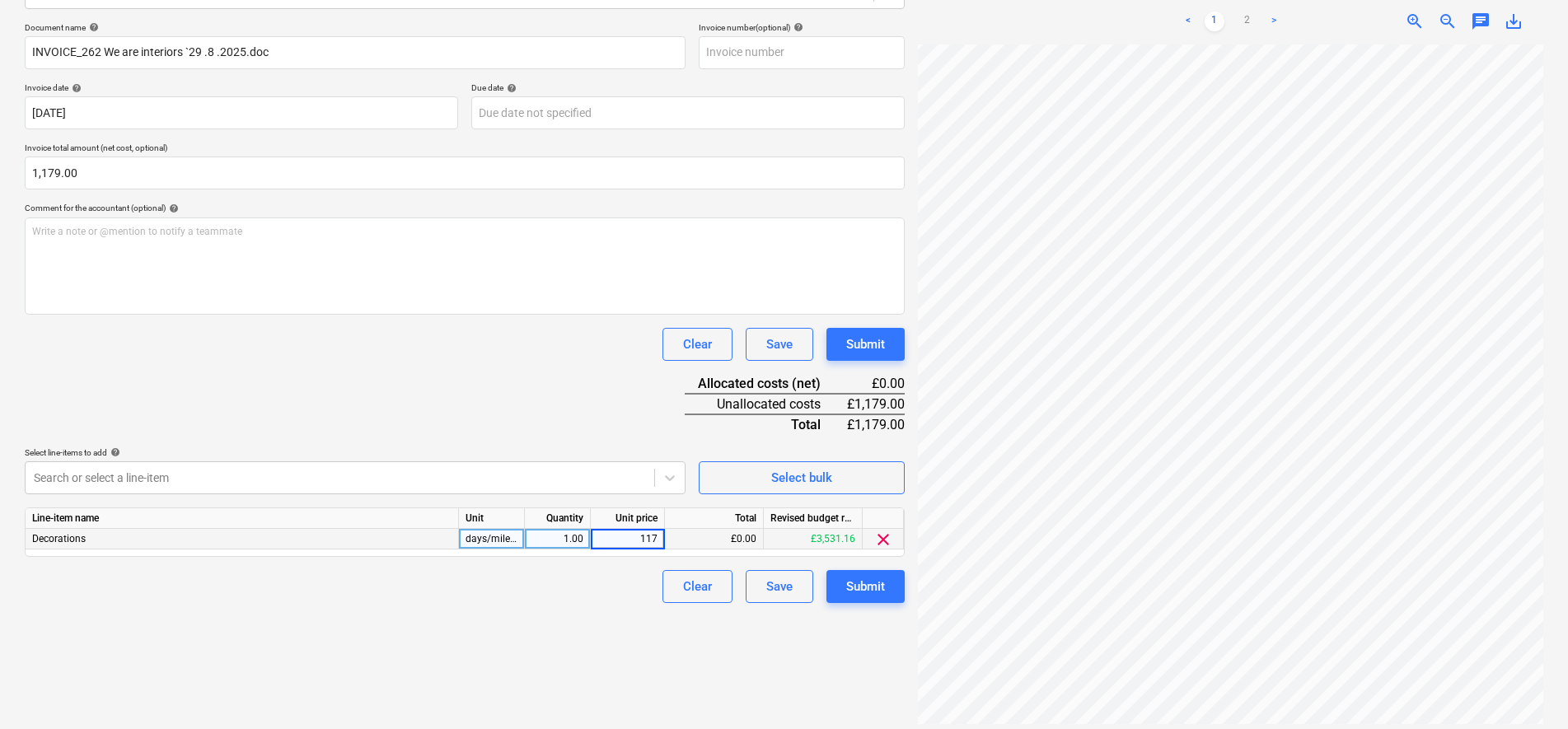
type input "1179"
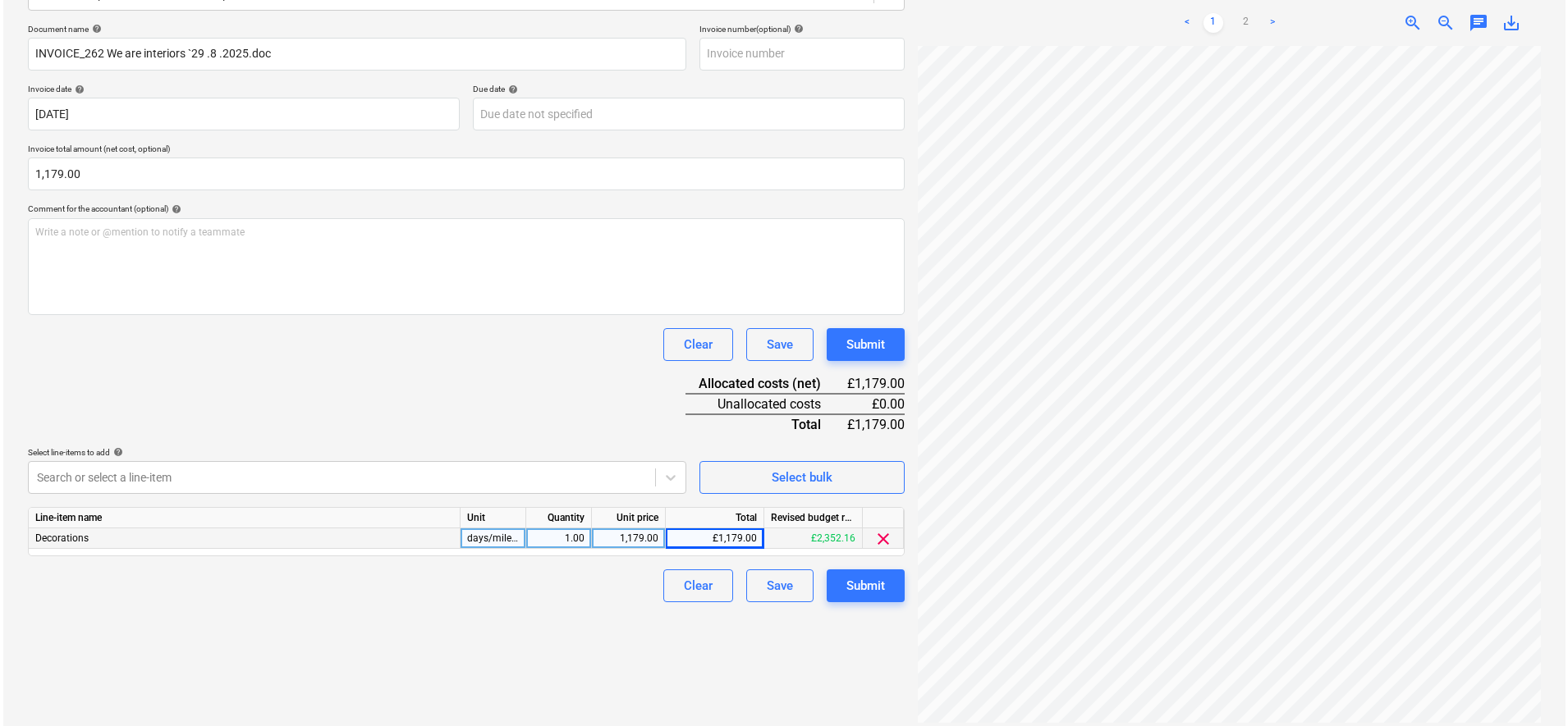
scroll to position [233, 0]
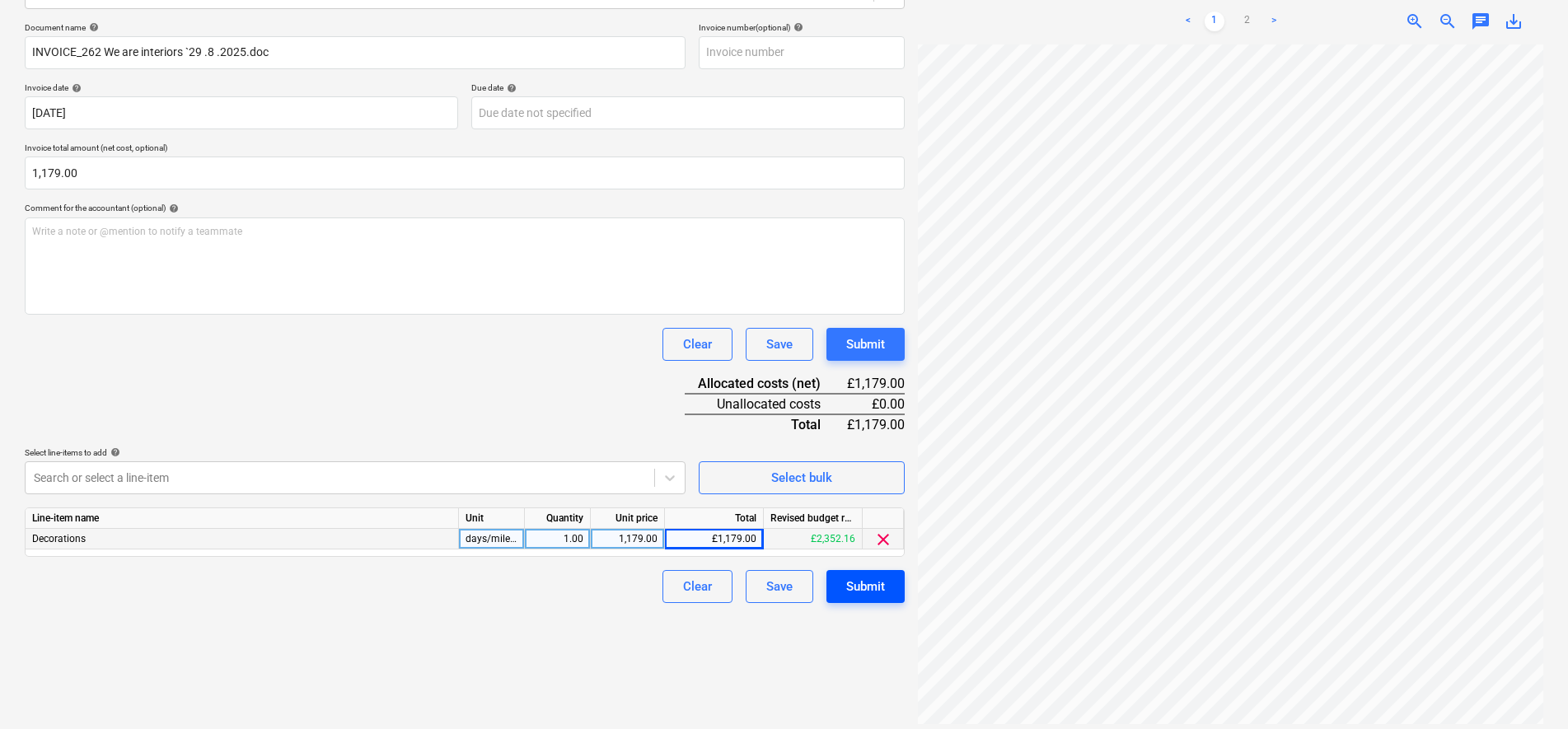
click at [867, 597] on div "Submit" at bounding box center [866, 586] width 39 height 21
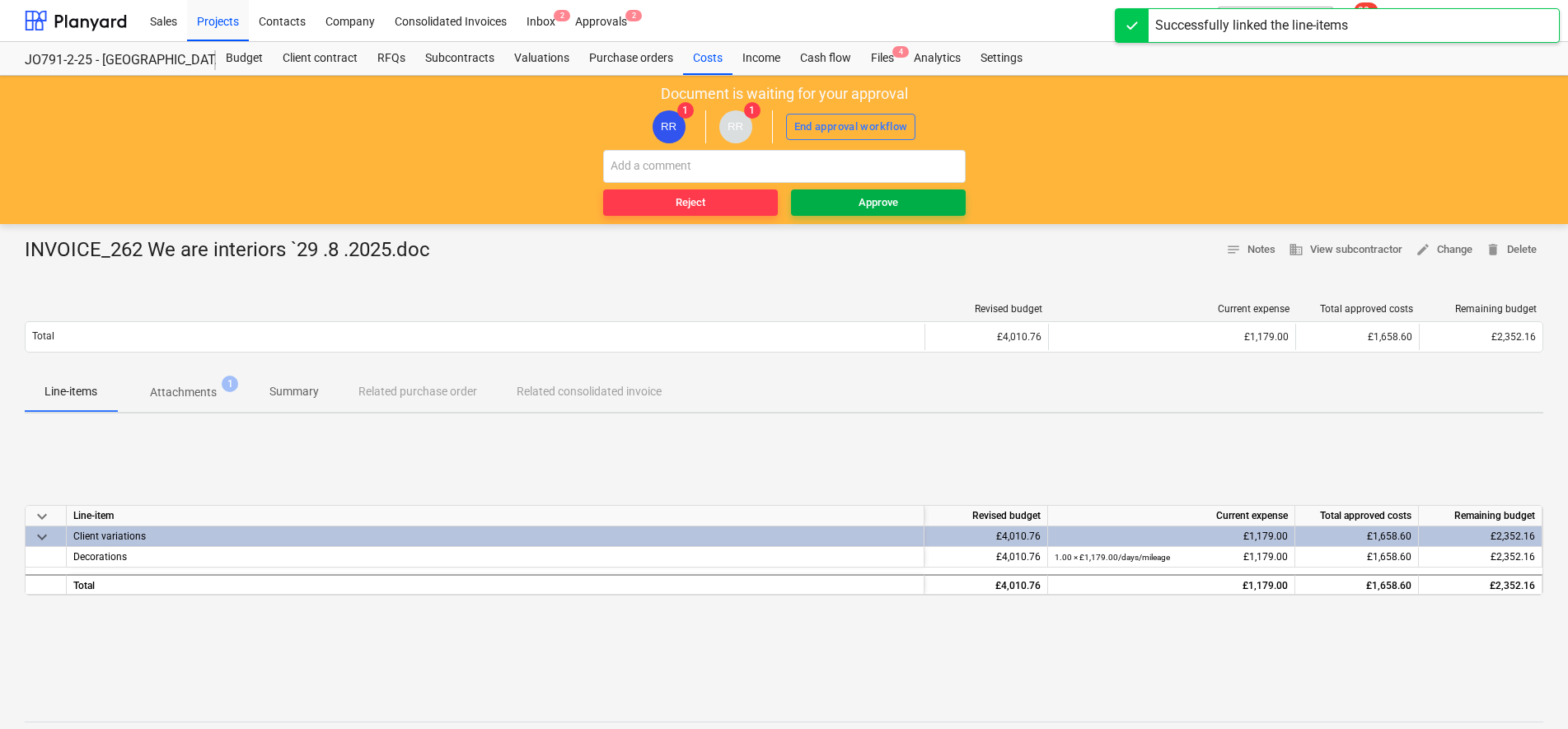
click at [823, 212] on span "Approve" at bounding box center [878, 203] width 161 height 19
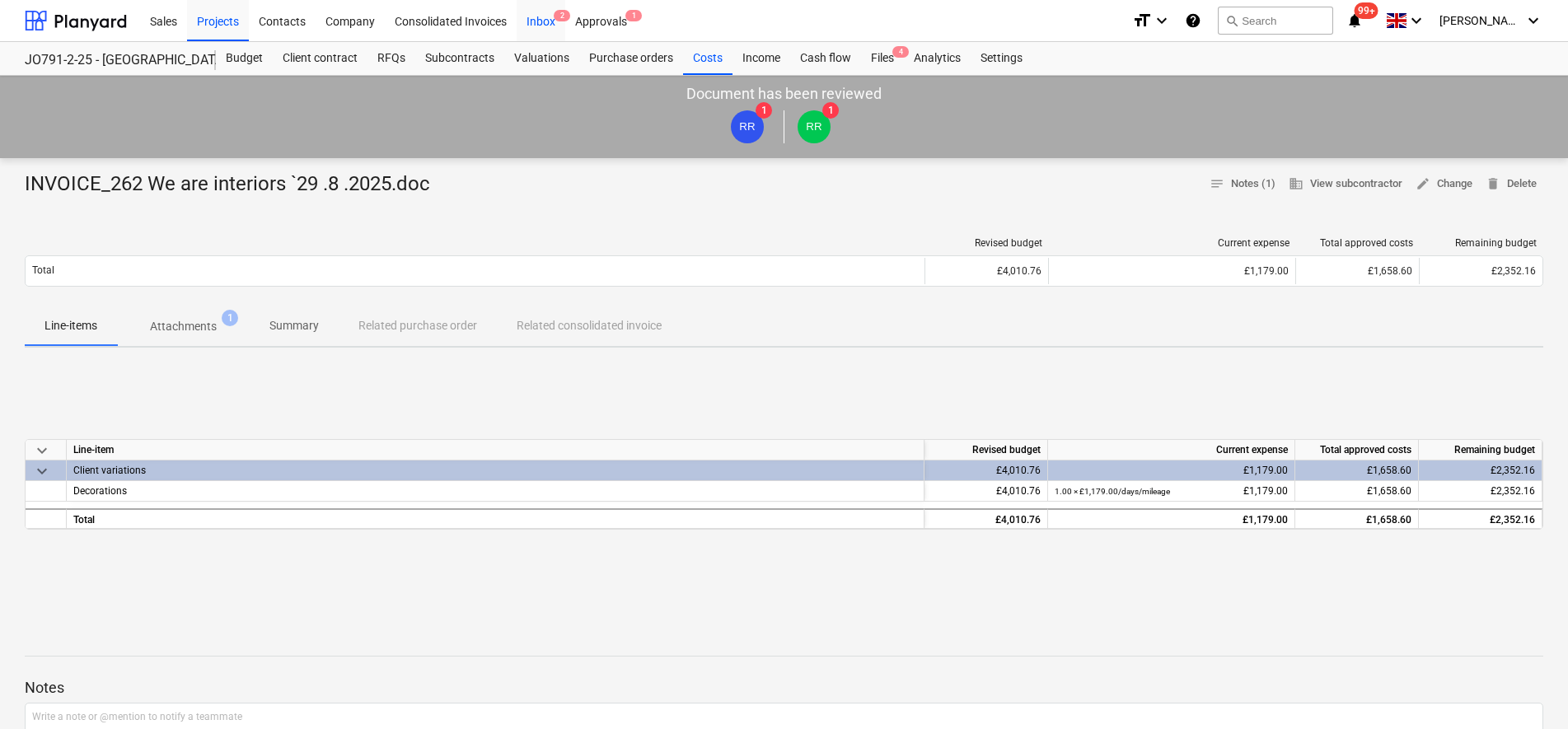
click at [544, 15] on div "Inbox 2" at bounding box center [541, 20] width 49 height 42
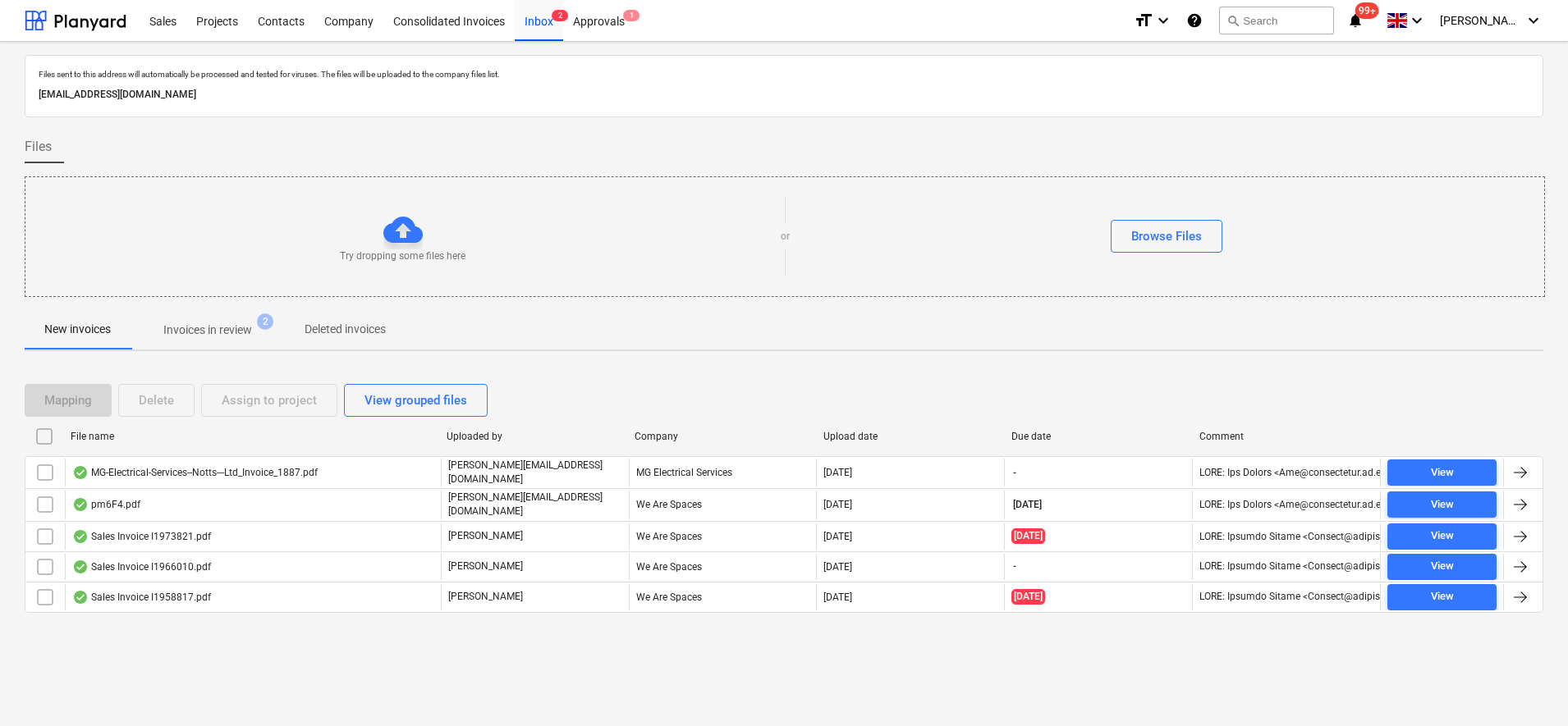
click at [194, 328] on p "Invoices in review" at bounding box center [208, 330] width 89 height 17
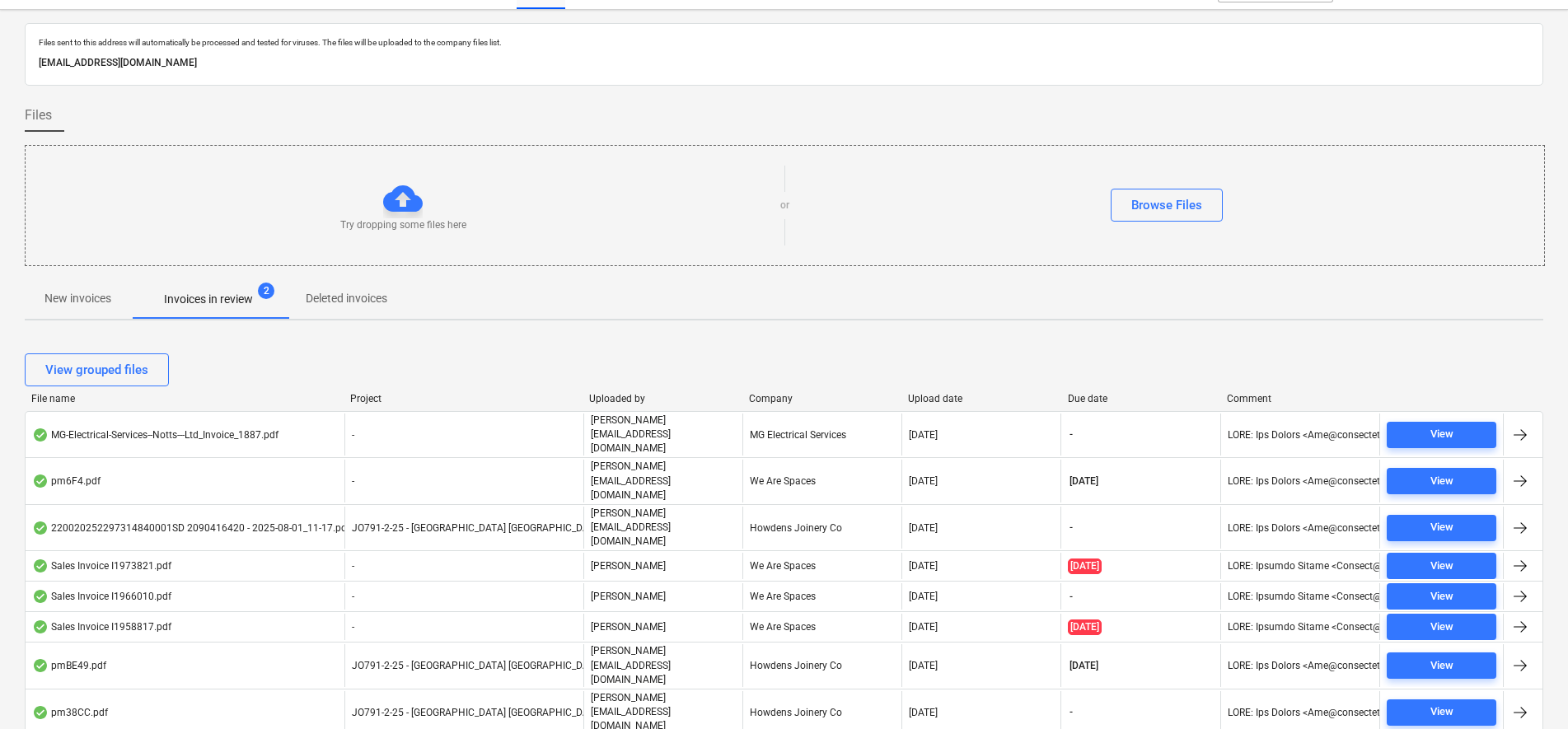
scroll to position [49, 0]
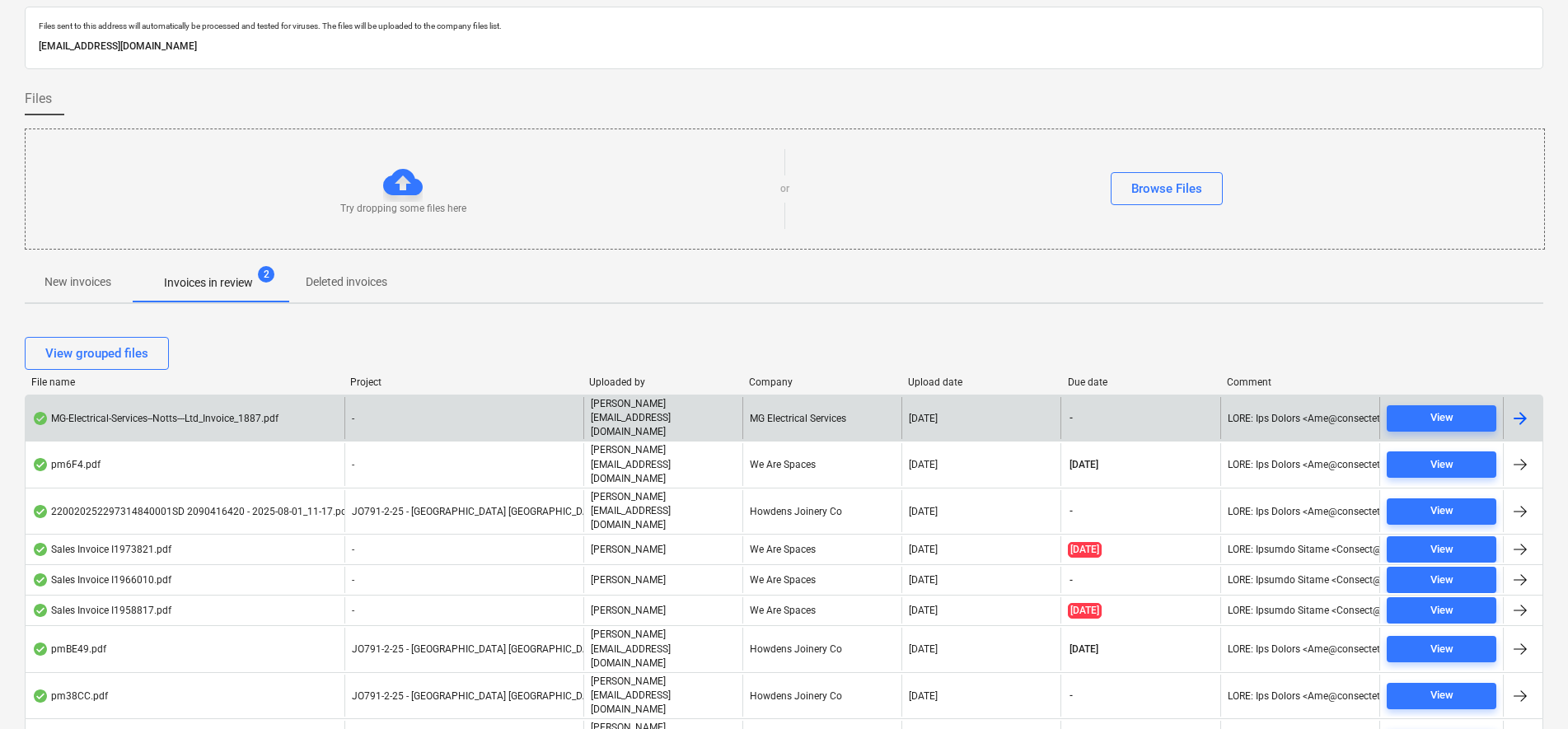
click at [372, 413] on div "-" at bounding box center [463, 418] width 239 height 42
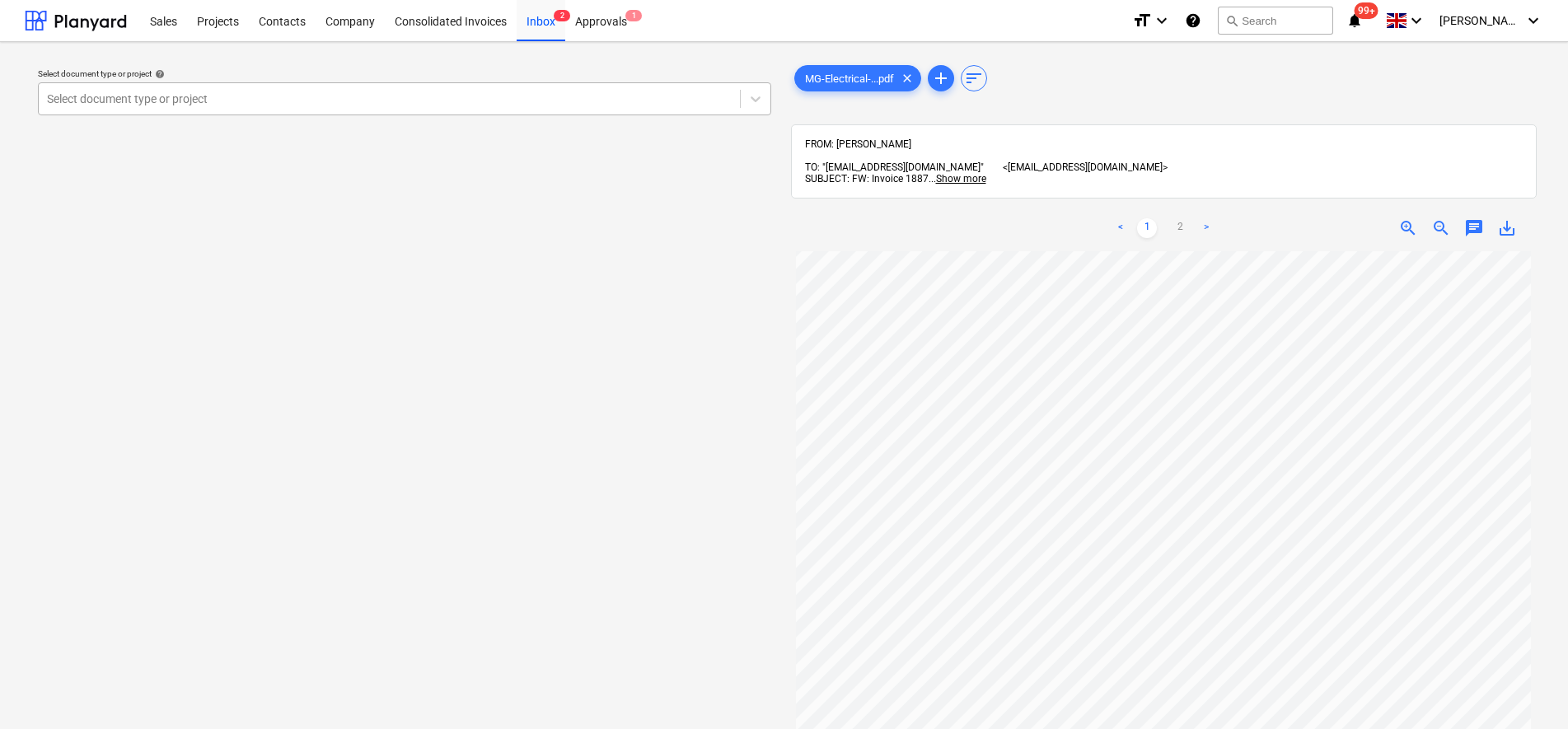
click at [344, 100] on div at bounding box center [390, 99] width 685 height 17
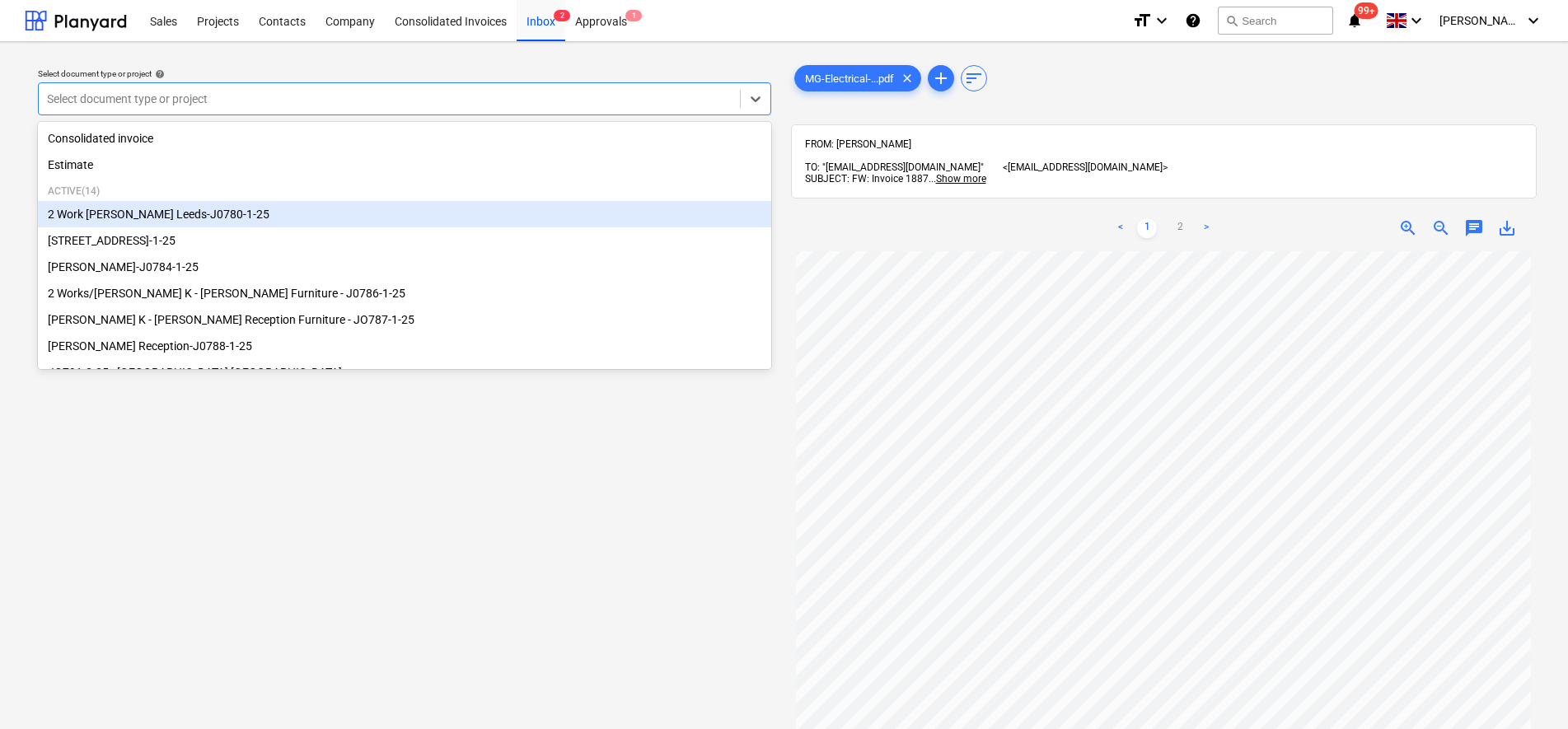
scroll to position [224, 0]
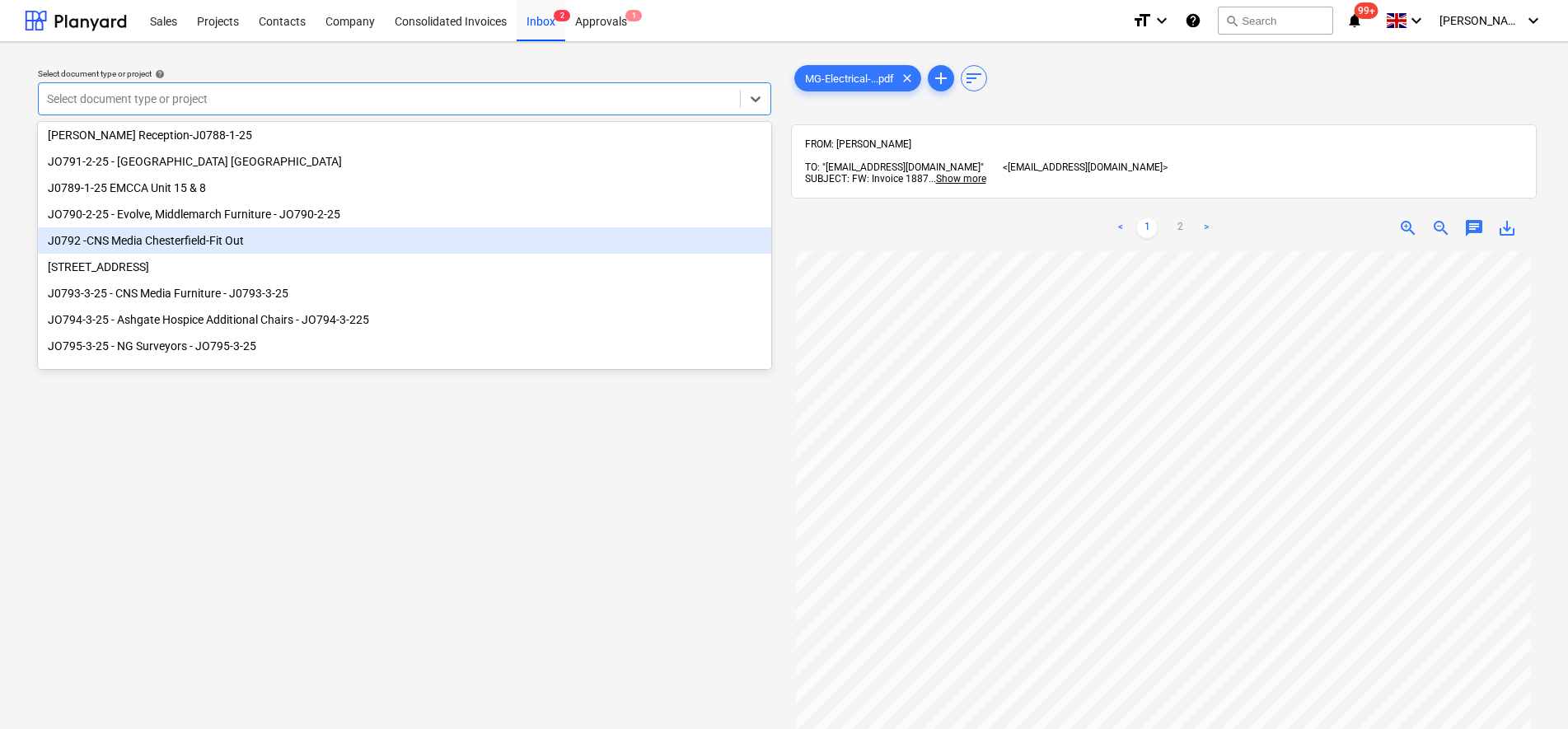
click at [256, 247] on div "J0792 -CNS Media Chesterfield-Fit Out" at bounding box center [404, 241] width 734 height 26
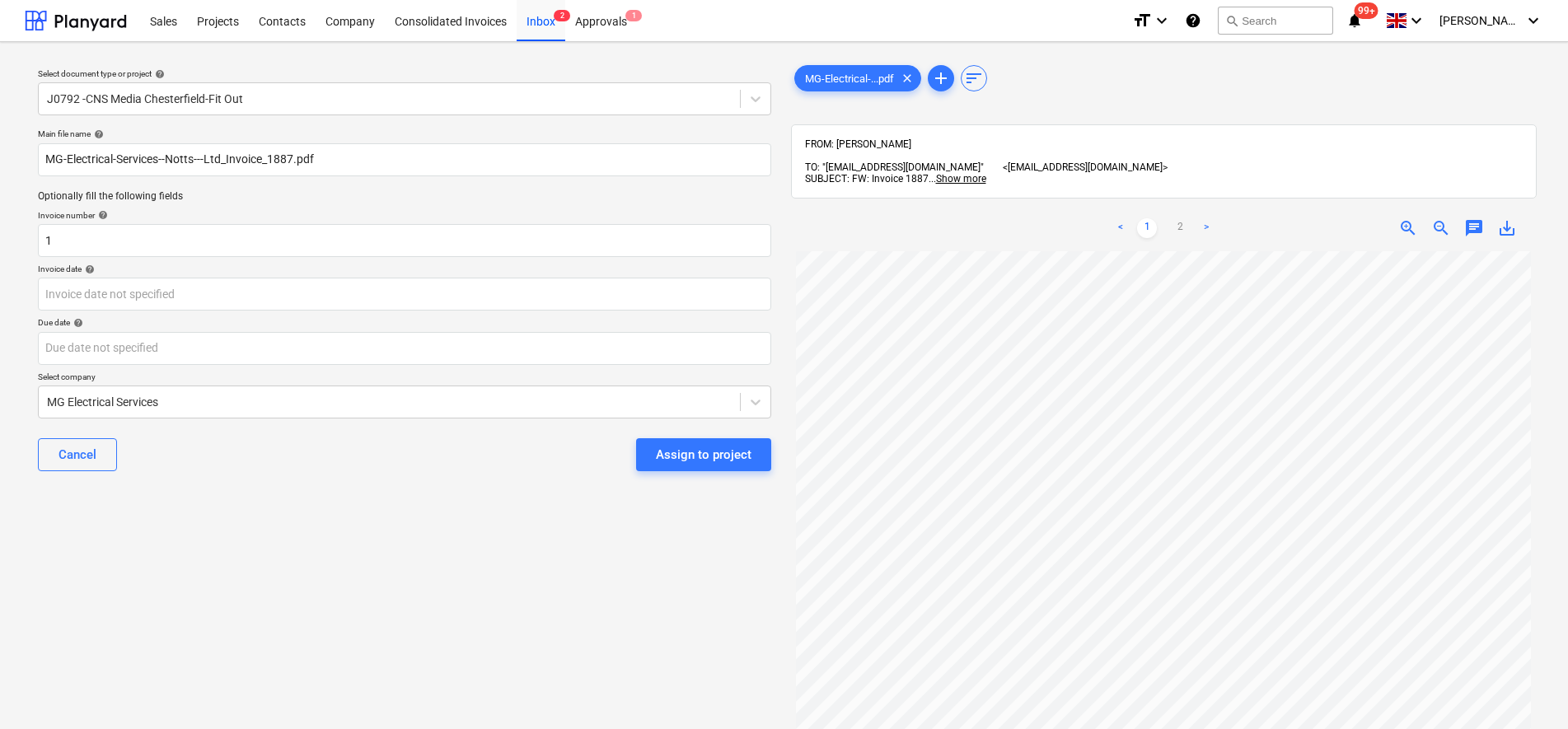
click at [1150, 728] on html "Sales Projects Contacts Company Consolidated Invoices Inbox 2 Approvals 1 forma…" at bounding box center [784, 364] width 1568 height 729
click at [414, 246] on input "1" at bounding box center [404, 241] width 734 height 33
type input "1887"
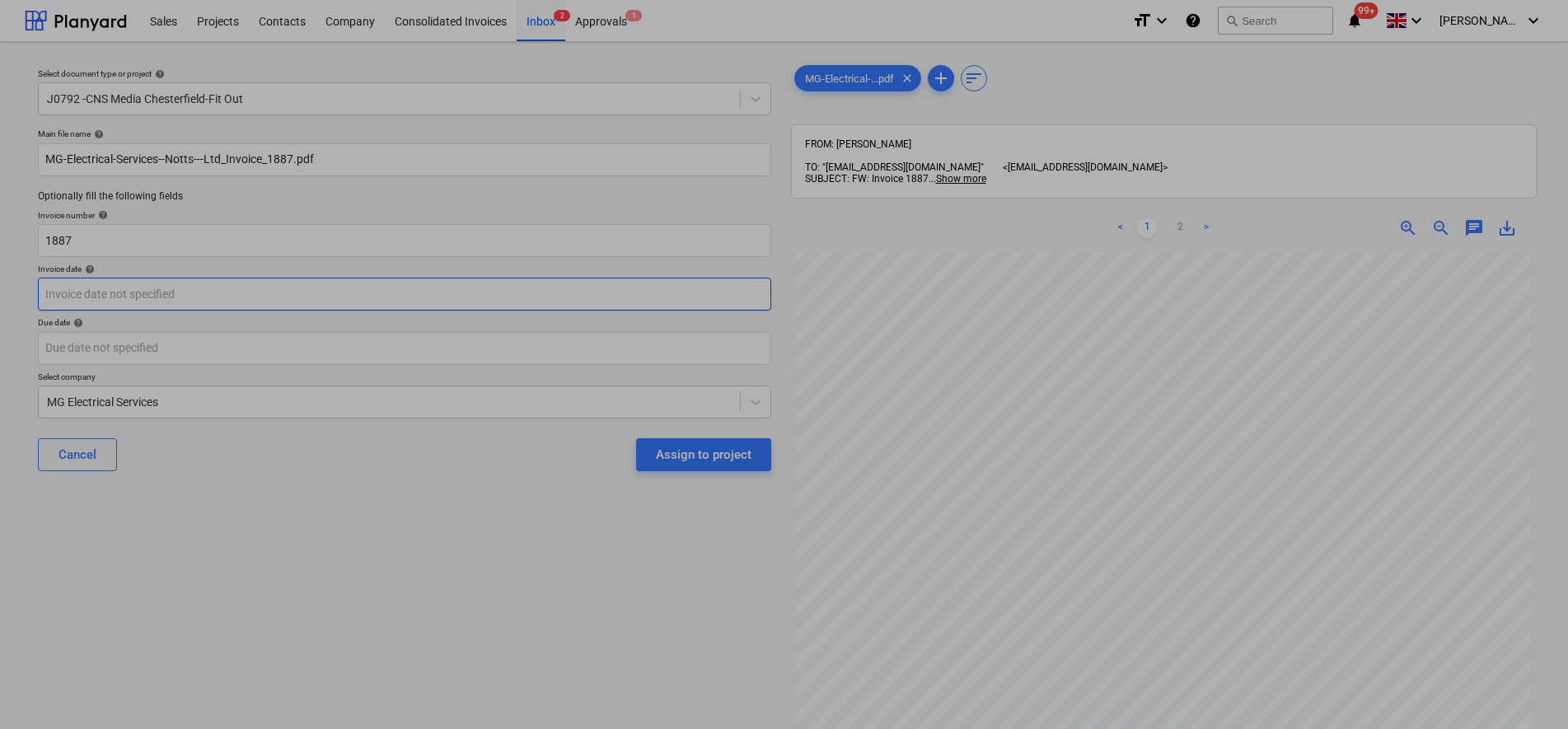
click at [210, 303] on body "Sales Projects Contacts Company Consolidated Invoices Inbox 2 Approvals 1 forma…" at bounding box center [784, 364] width 1568 height 729
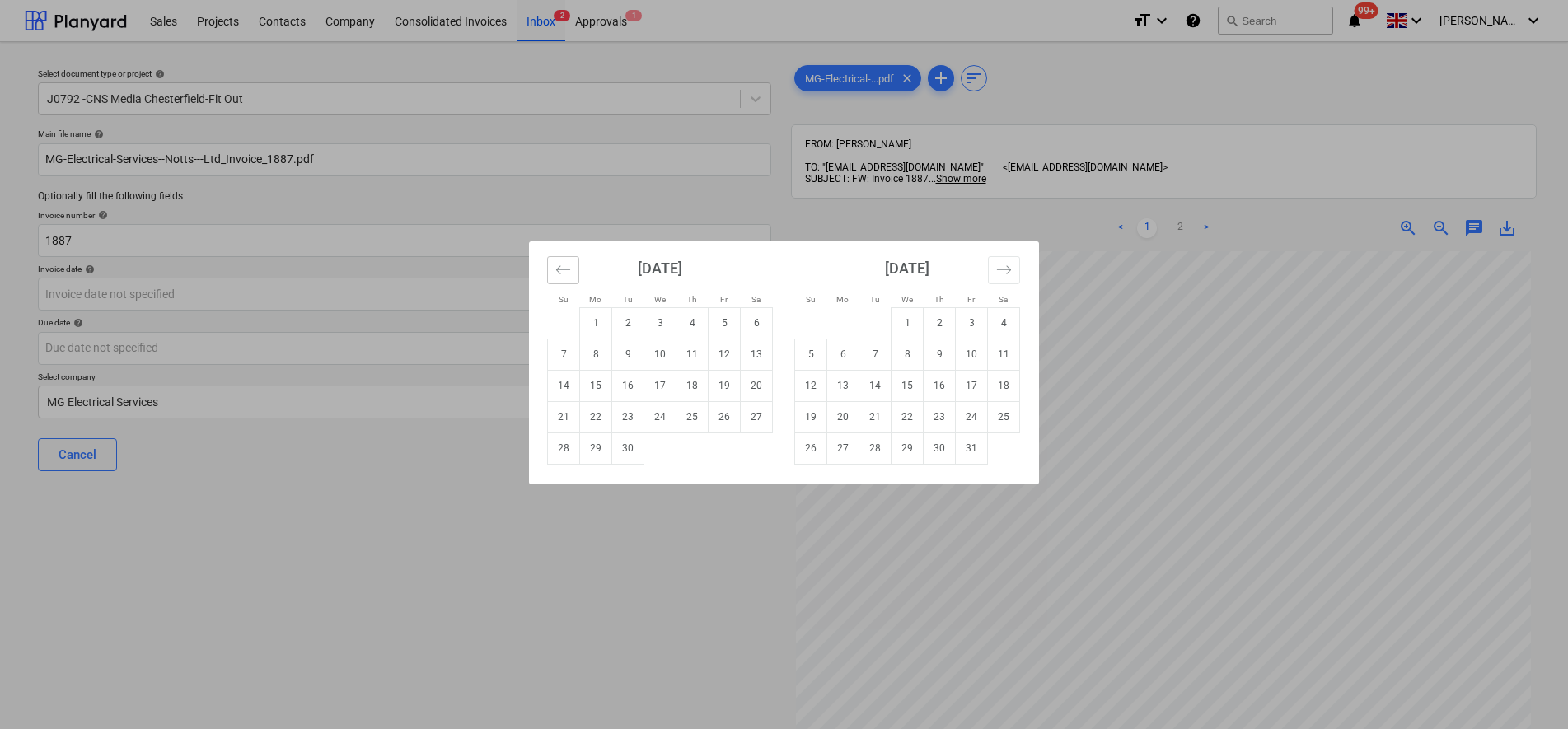
click at [560, 270] on icon "Move backward to switch to the previous month." at bounding box center [563, 270] width 16 height 16
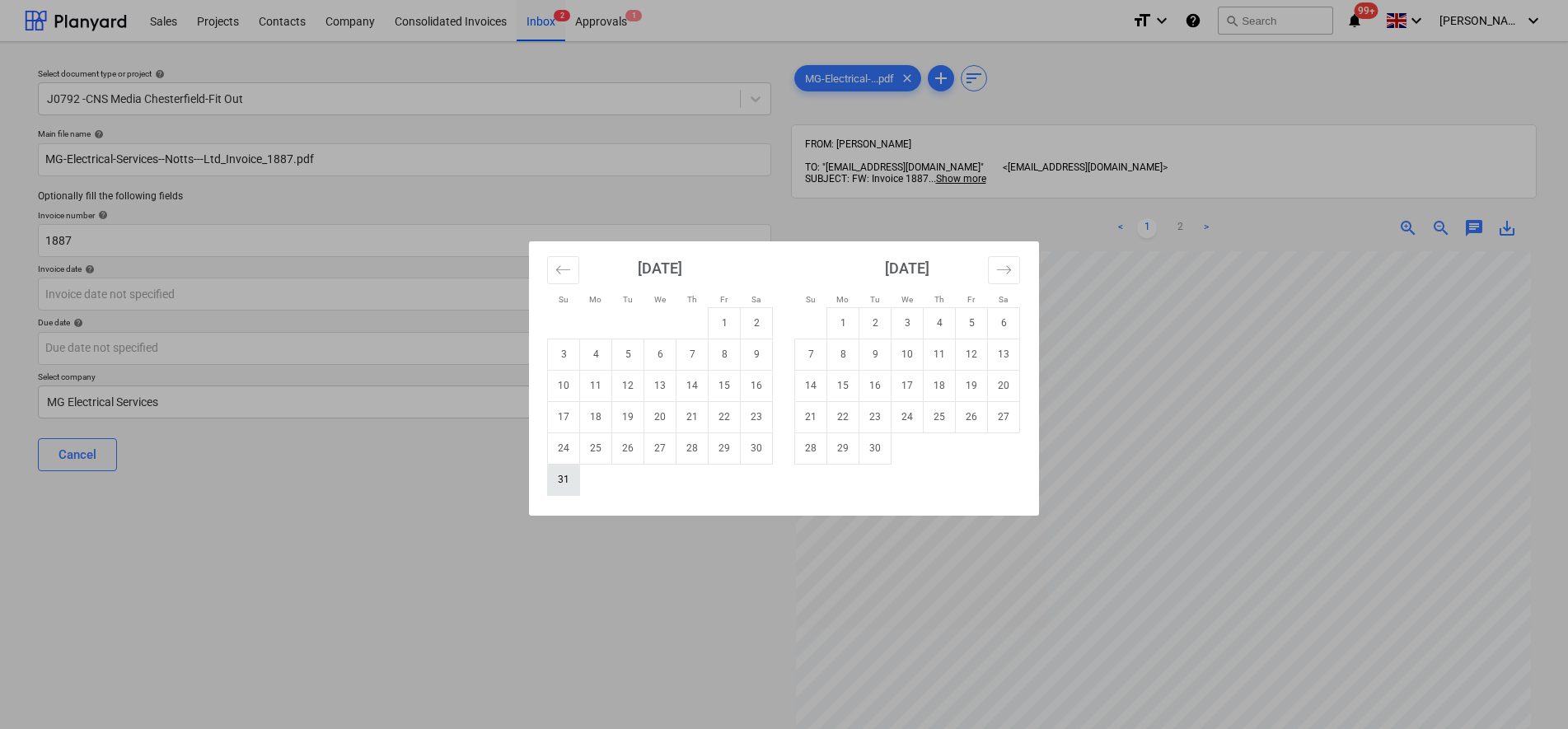
click at [555, 485] on td "31" at bounding box center [564, 480] width 32 height 32
type input "31 Aug 2025"
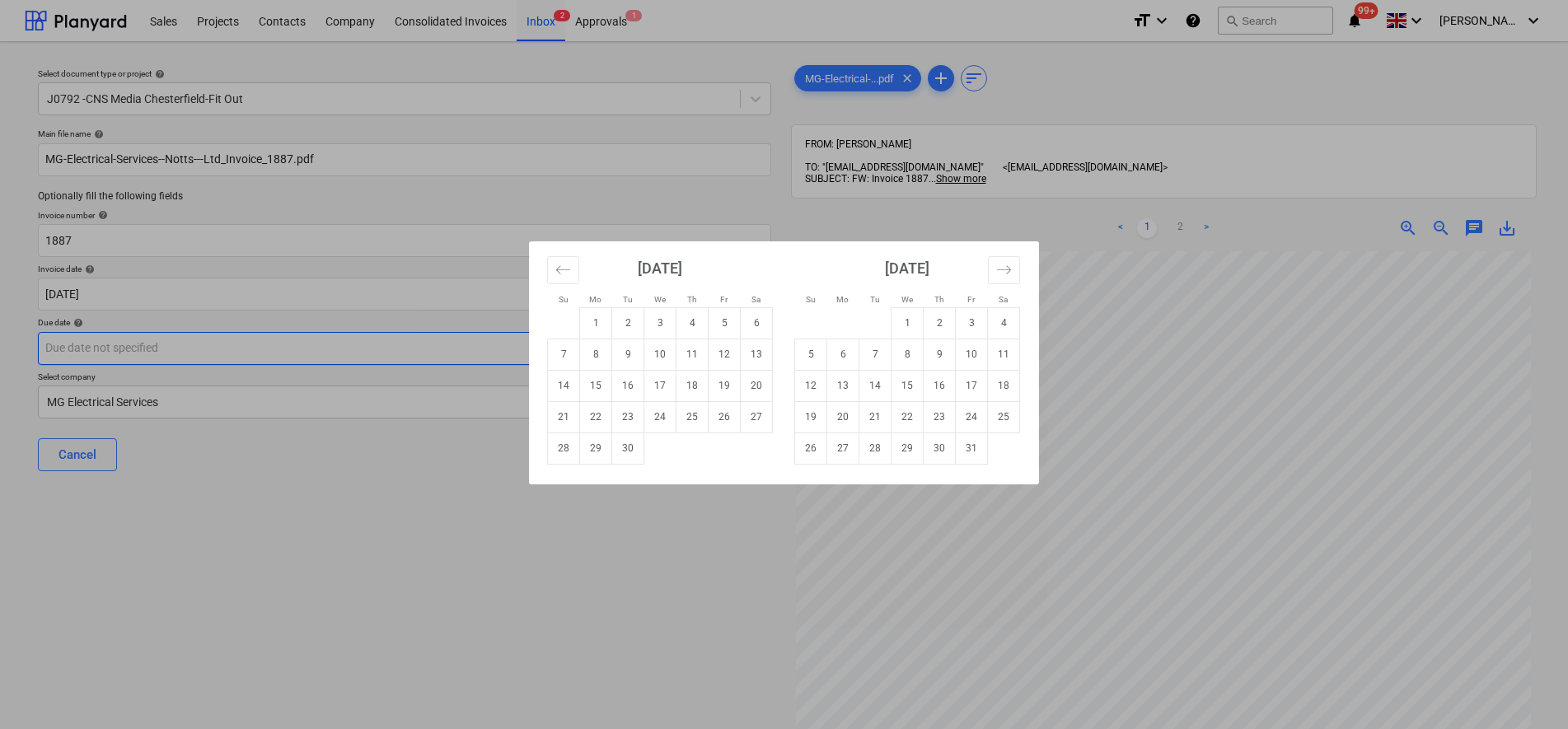
click at [294, 359] on body "Sales Projects Contacts Company Consolidated Invoices Inbox 2 Approvals 1 forma…" at bounding box center [784, 364] width 1568 height 729
click at [557, 358] on td "7" at bounding box center [564, 354] width 32 height 32
type input "07 Sep 2025"
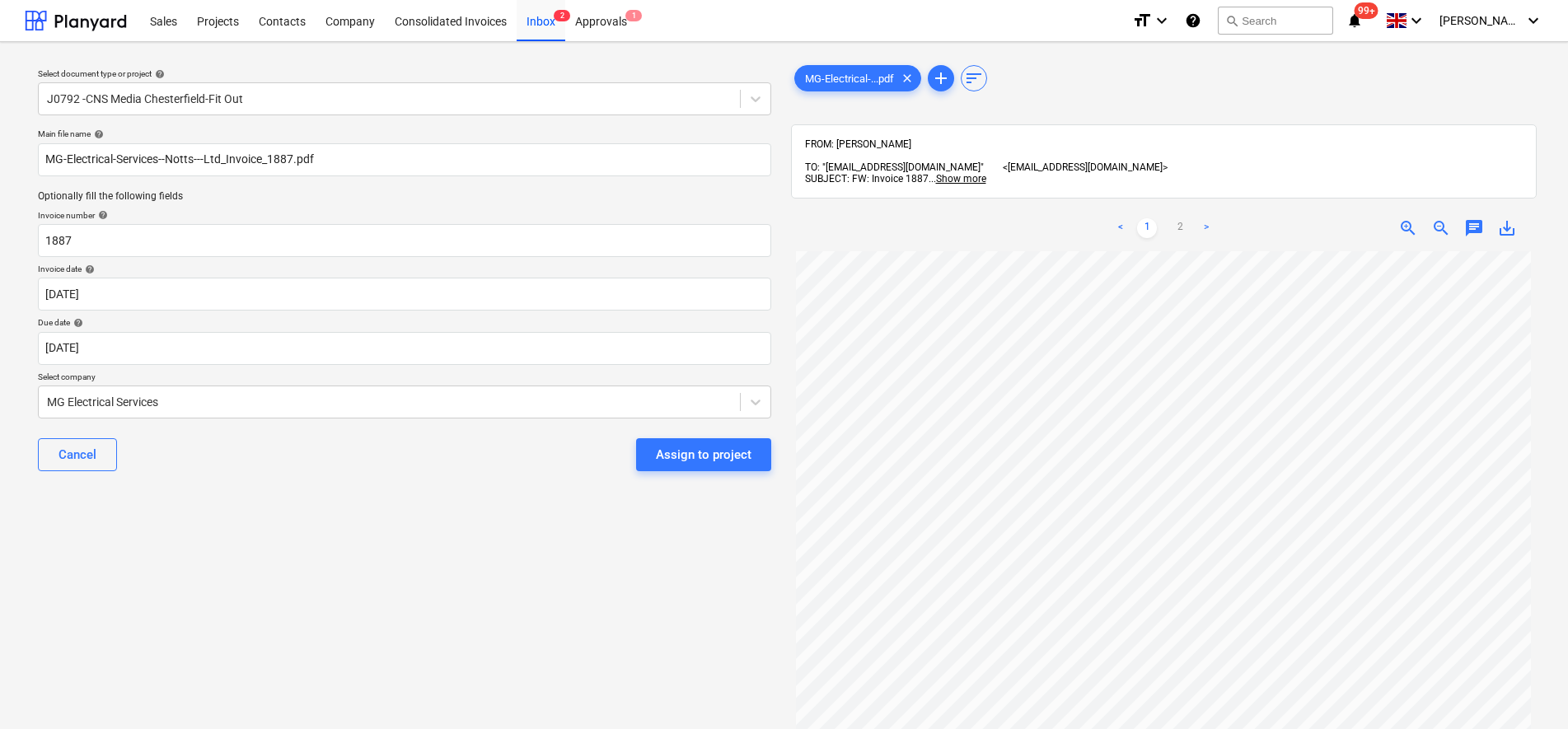
click at [442, 540] on div "Select document type or project help J0792 -CNS Media Chesterfield-Fit Out Main…" at bounding box center [404, 498] width 760 height 886
click at [737, 459] on div "Assign to project" at bounding box center [703, 454] width 95 height 21
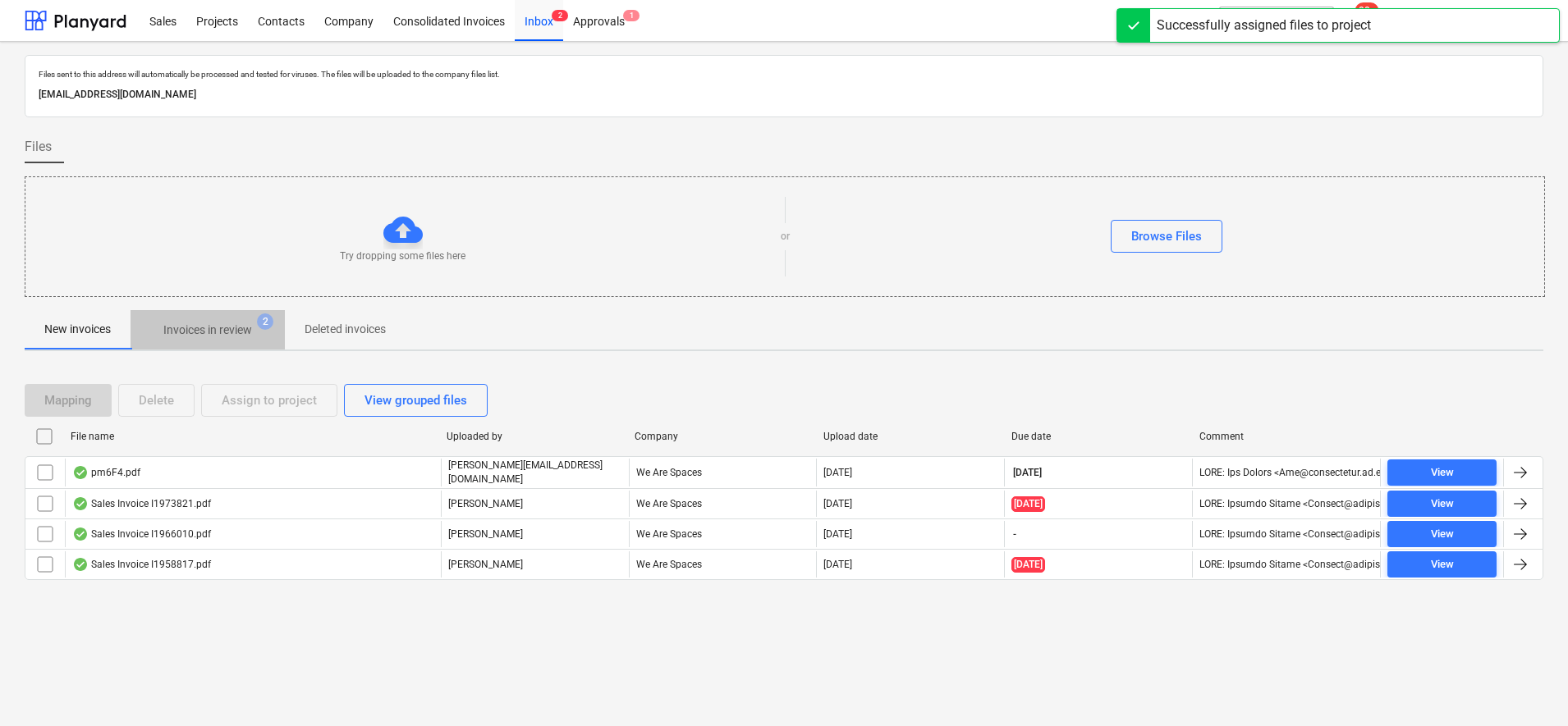
click at [222, 318] on span "Invoices in review 2" at bounding box center [208, 329] width 154 height 30
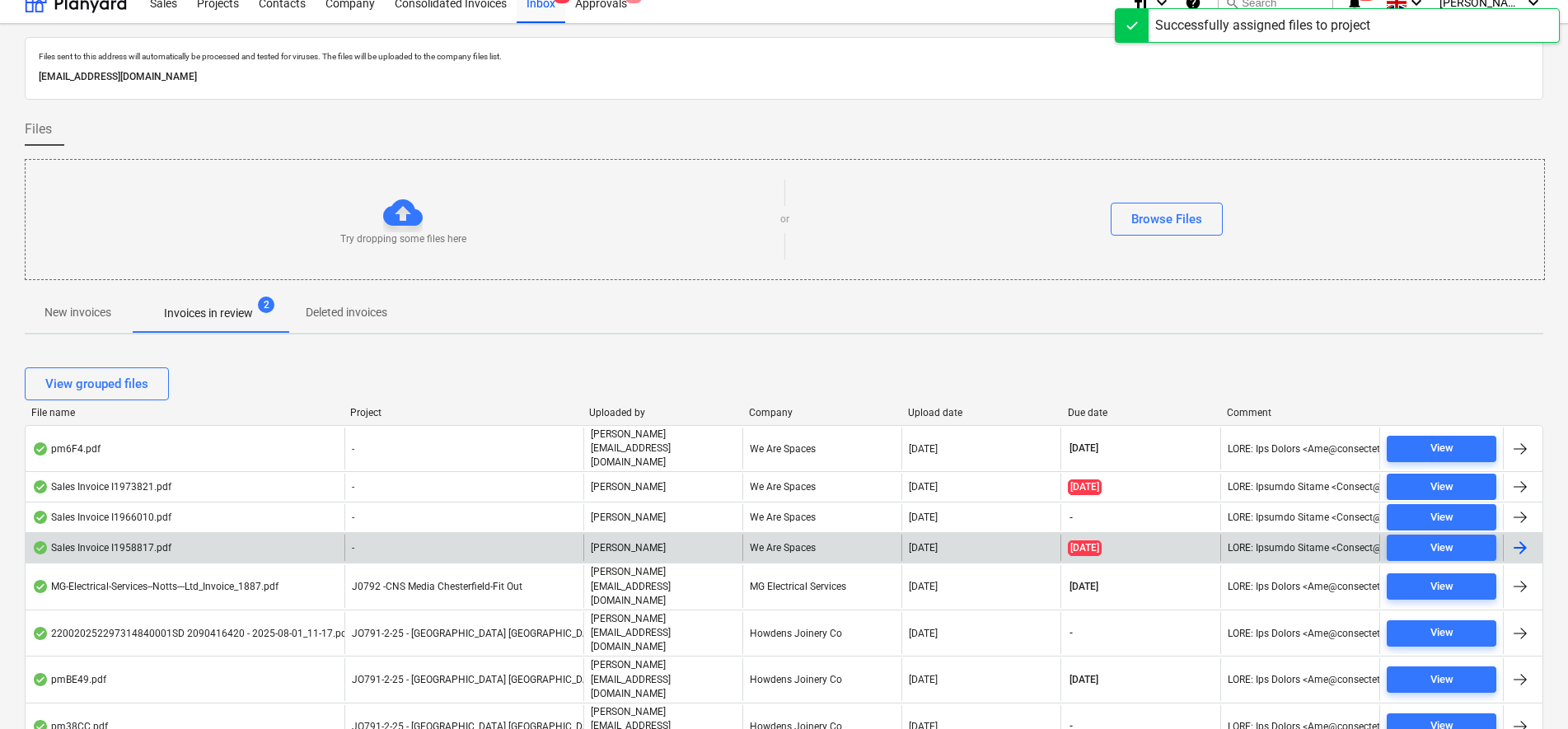
scroll to position [49, 0]
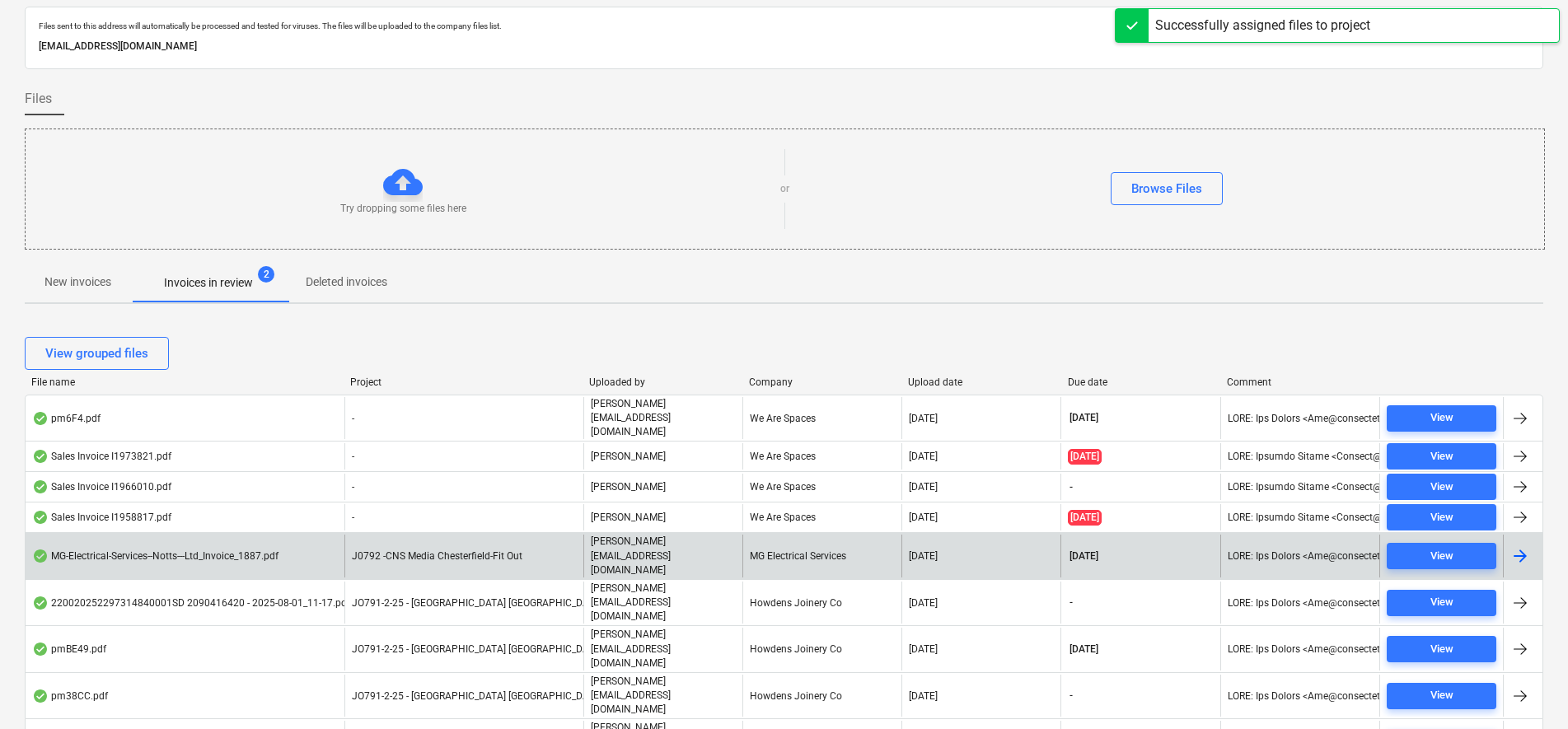
click at [445, 539] on div "J0792 -CNS Media Chesterfield-Fit Out" at bounding box center [463, 556] width 239 height 42
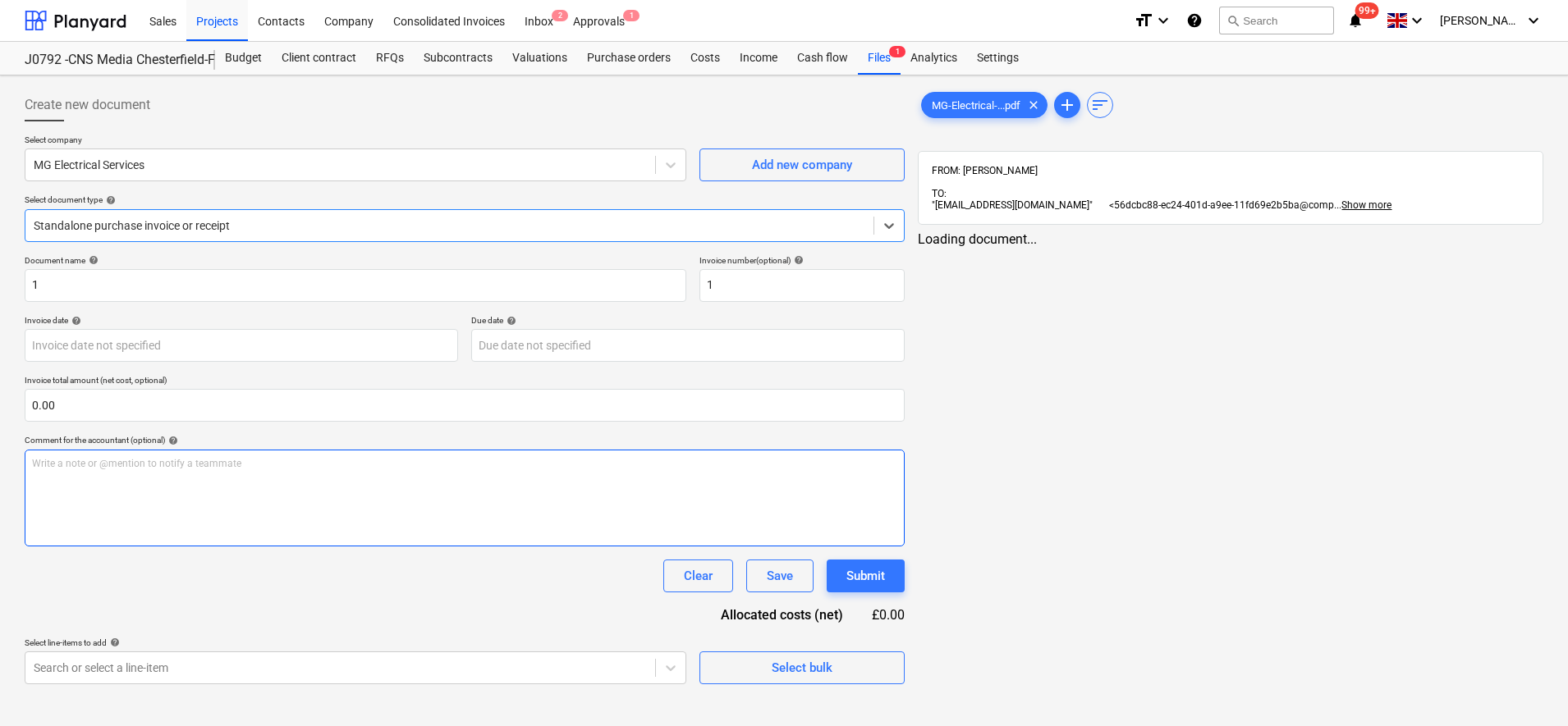
type input "31 Aug 2025"
type input "07 Sep 2025"
click at [125, 229] on div at bounding box center [450, 225] width 832 height 17
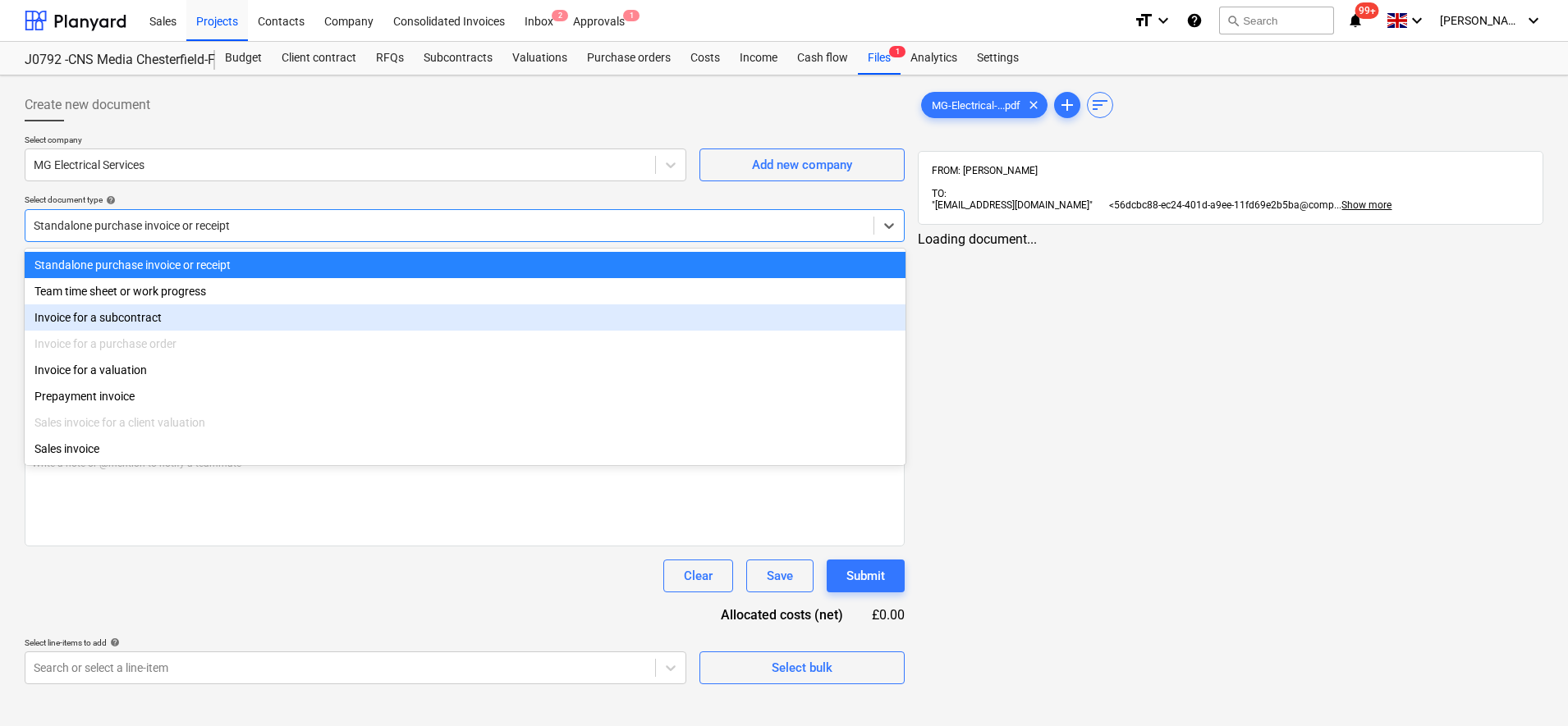
click at [124, 323] on div "Invoice for a subcontract" at bounding box center [465, 317] width 881 height 26
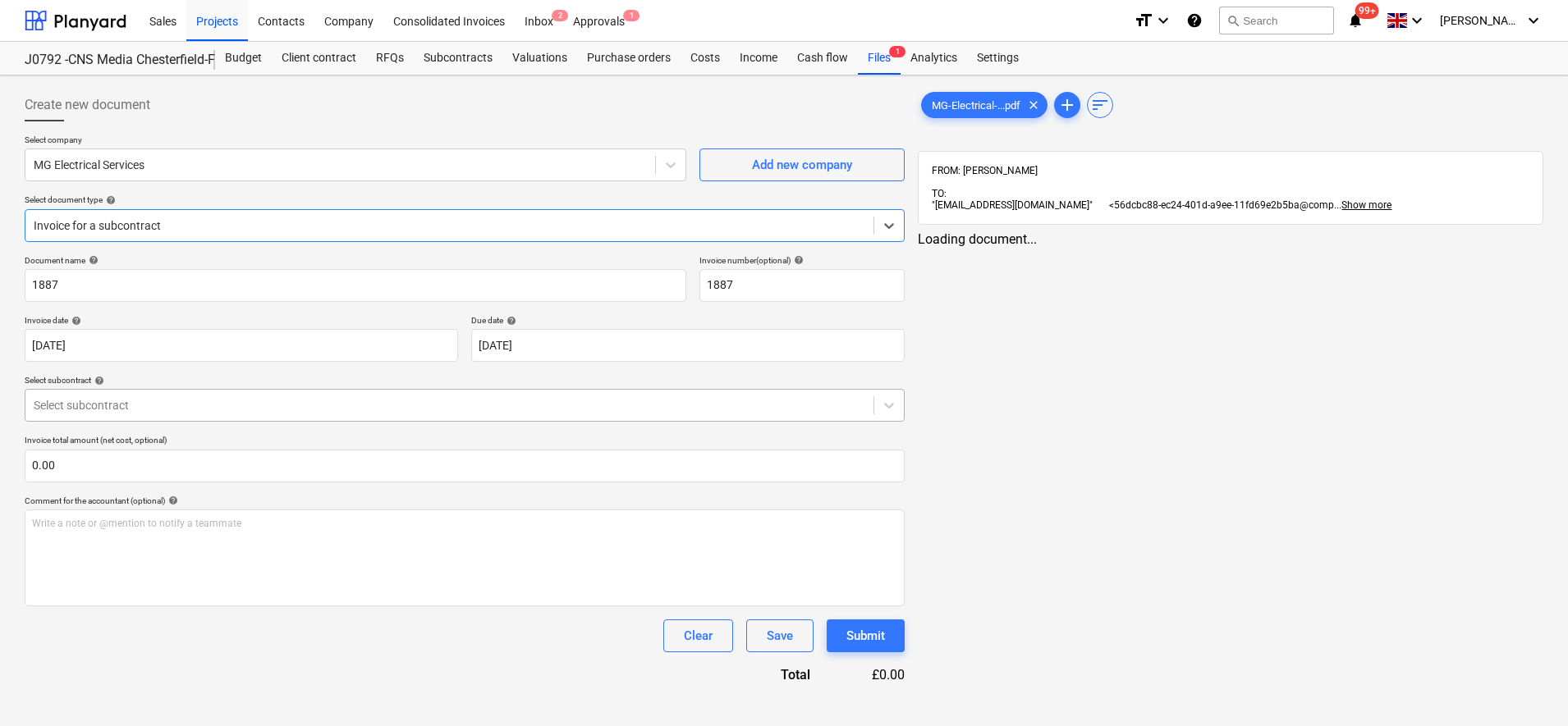
click at [144, 417] on div "Select subcontract" at bounding box center [449, 405] width 848 height 23
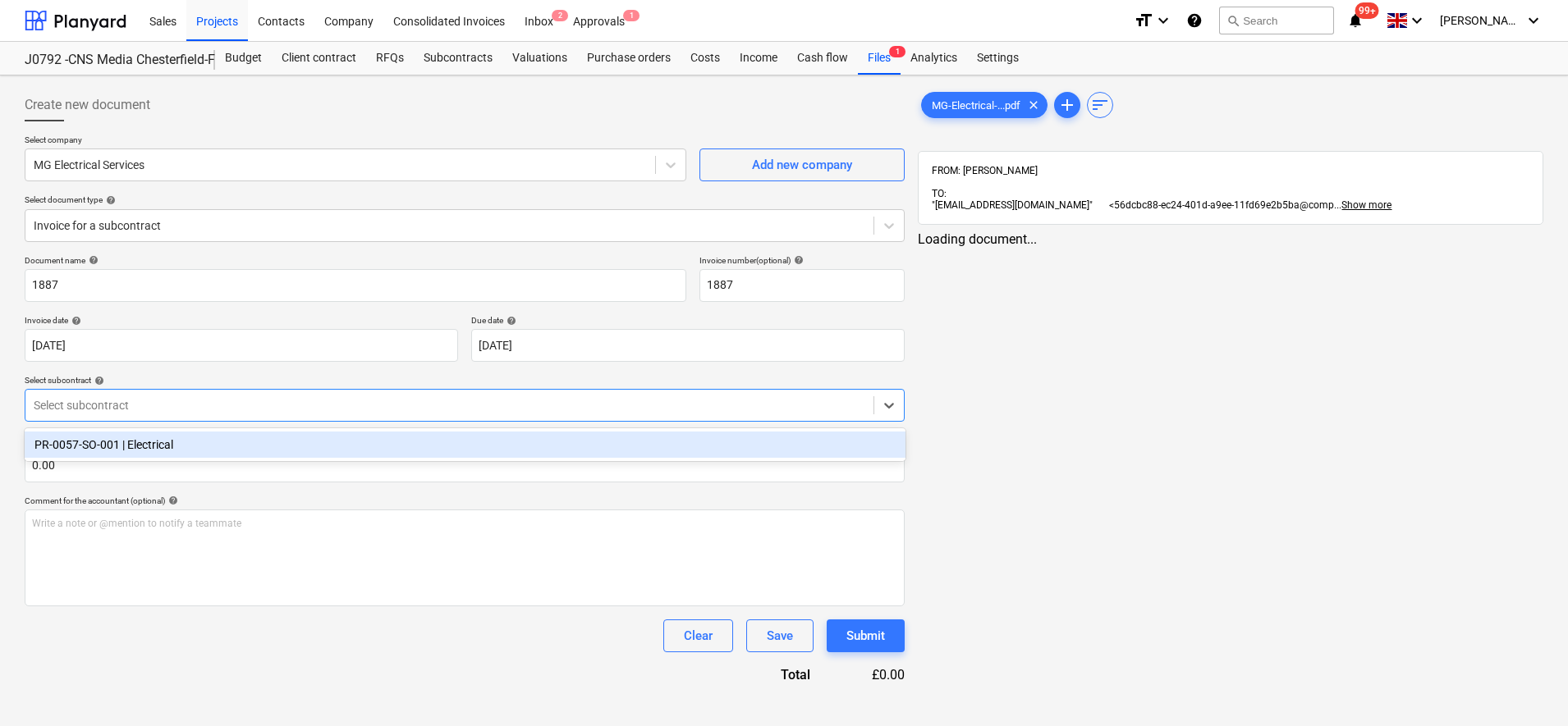
click at [143, 440] on div "PR-0057-SO-001 | Electrical" at bounding box center [465, 444] width 881 height 26
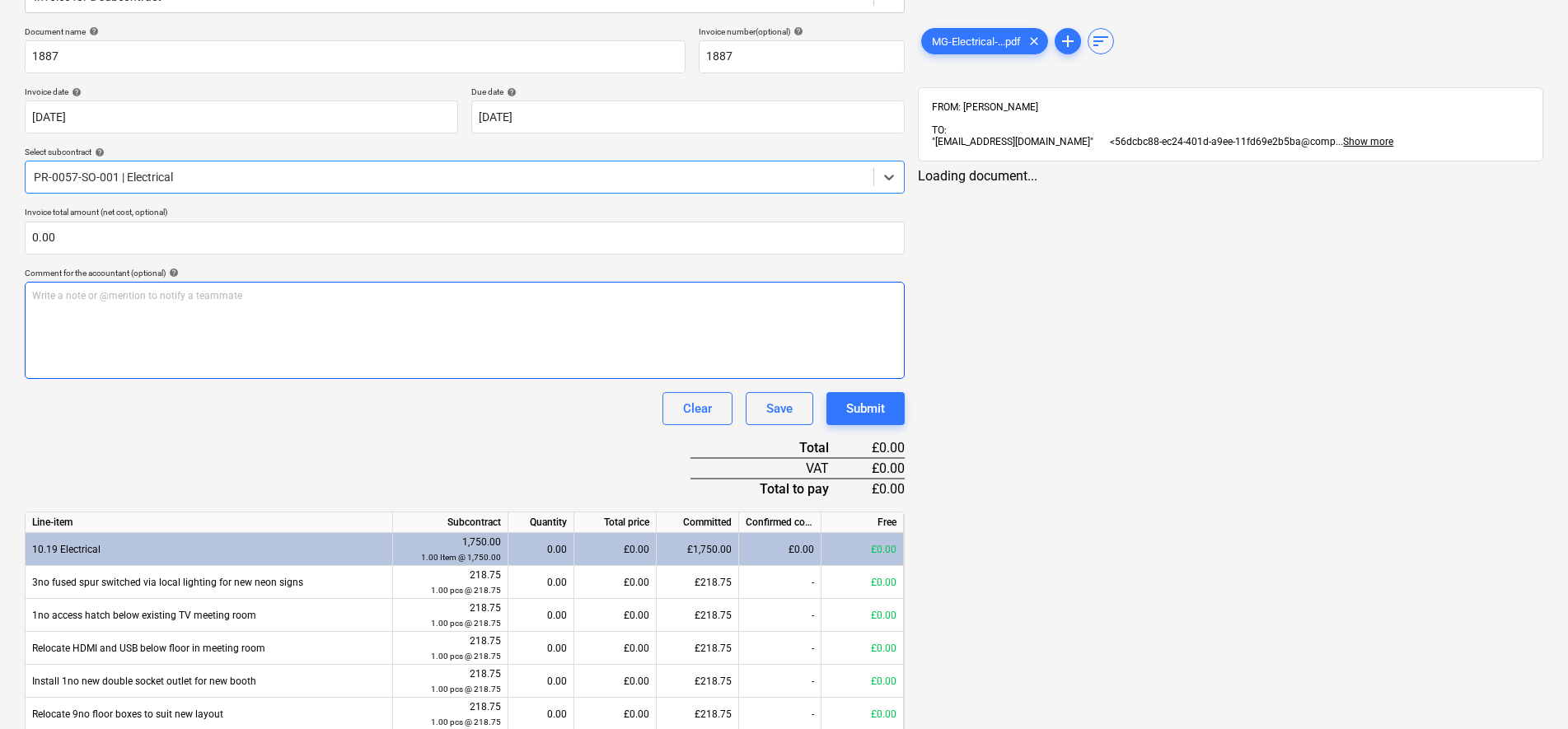
scroll to position [229, 0]
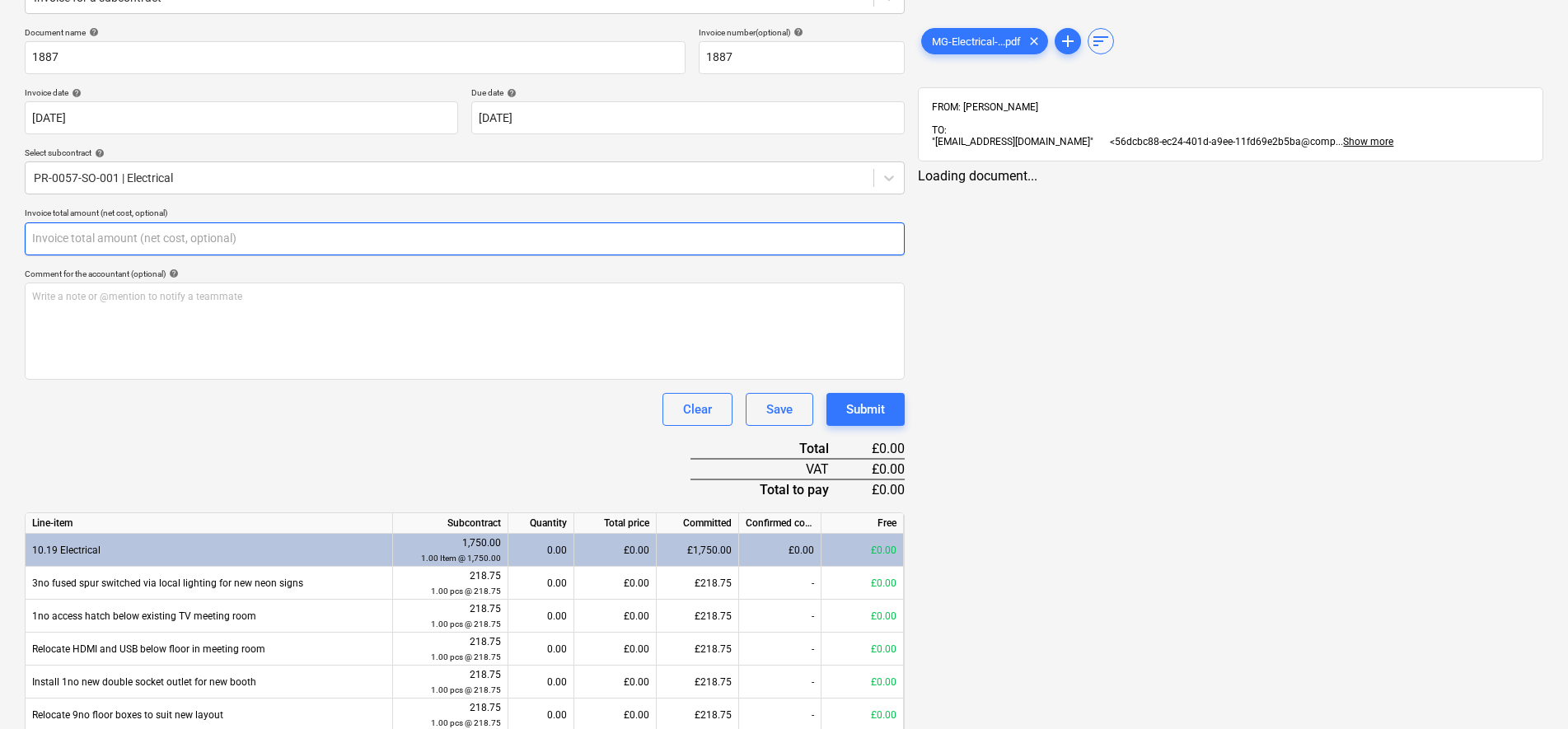
click at [207, 236] on input "text" at bounding box center [464, 239] width 880 height 33
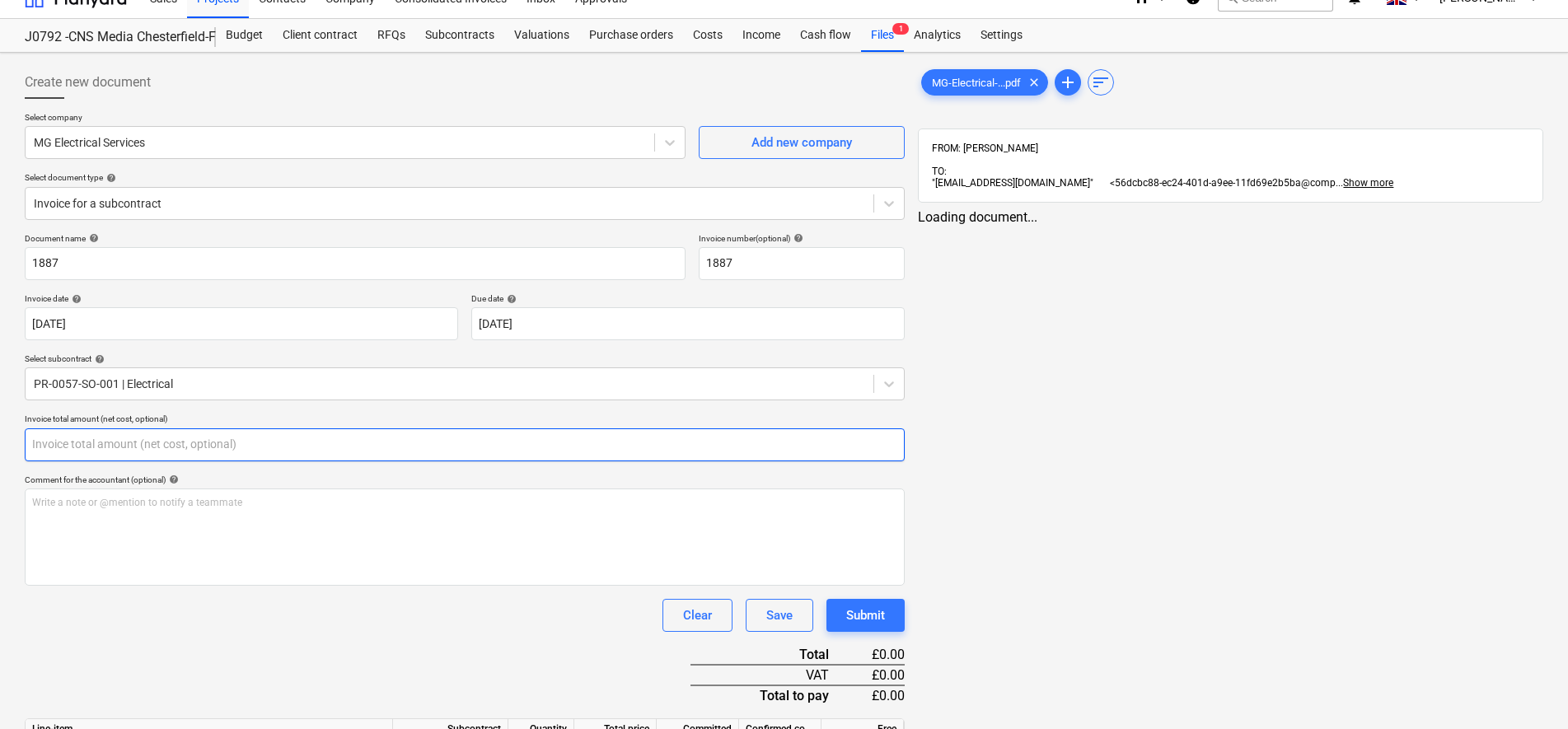
scroll to position [0, 0]
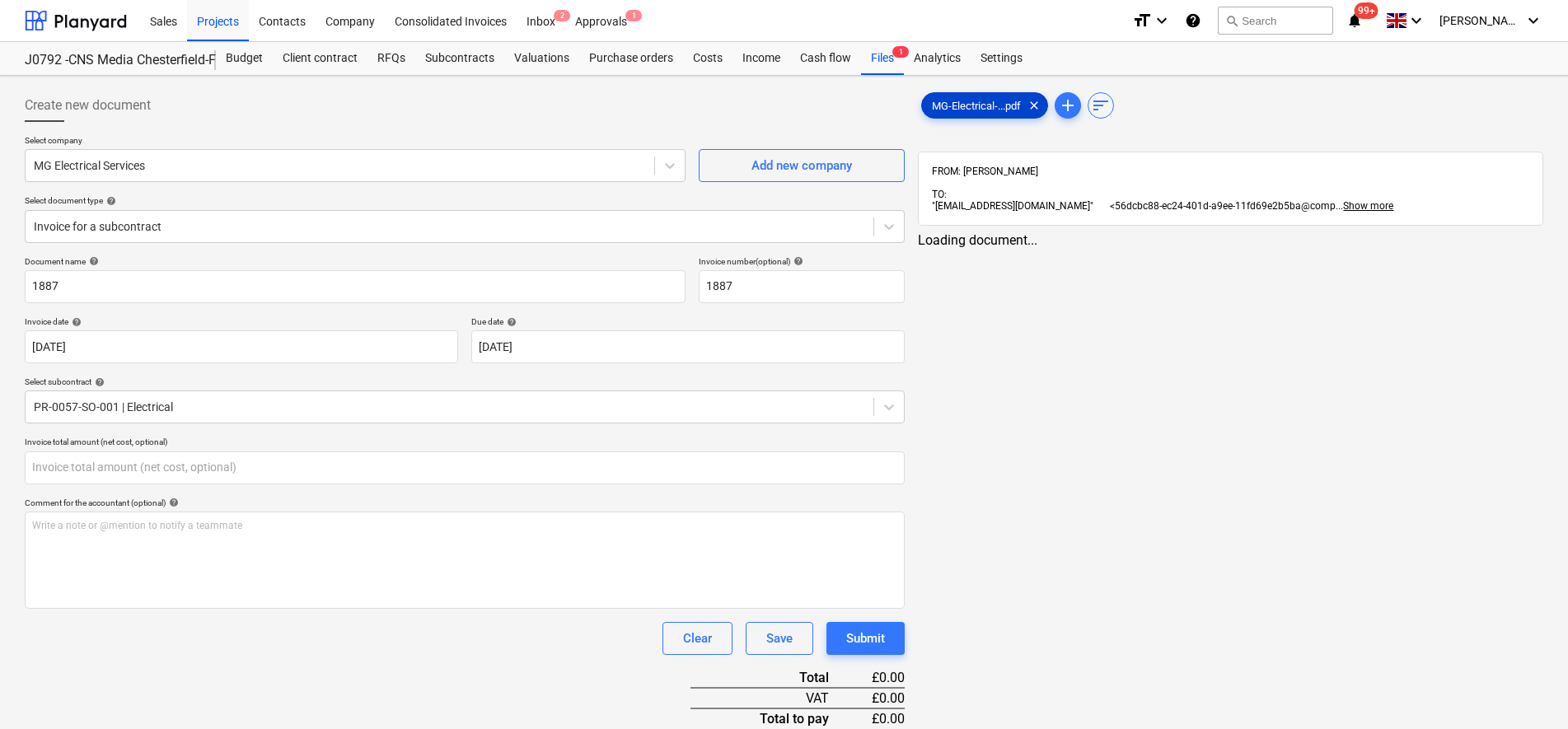
type input "0.00"
click at [973, 111] on span "MG-Electrical-...pdf" at bounding box center [976, 106] width 109 height 12
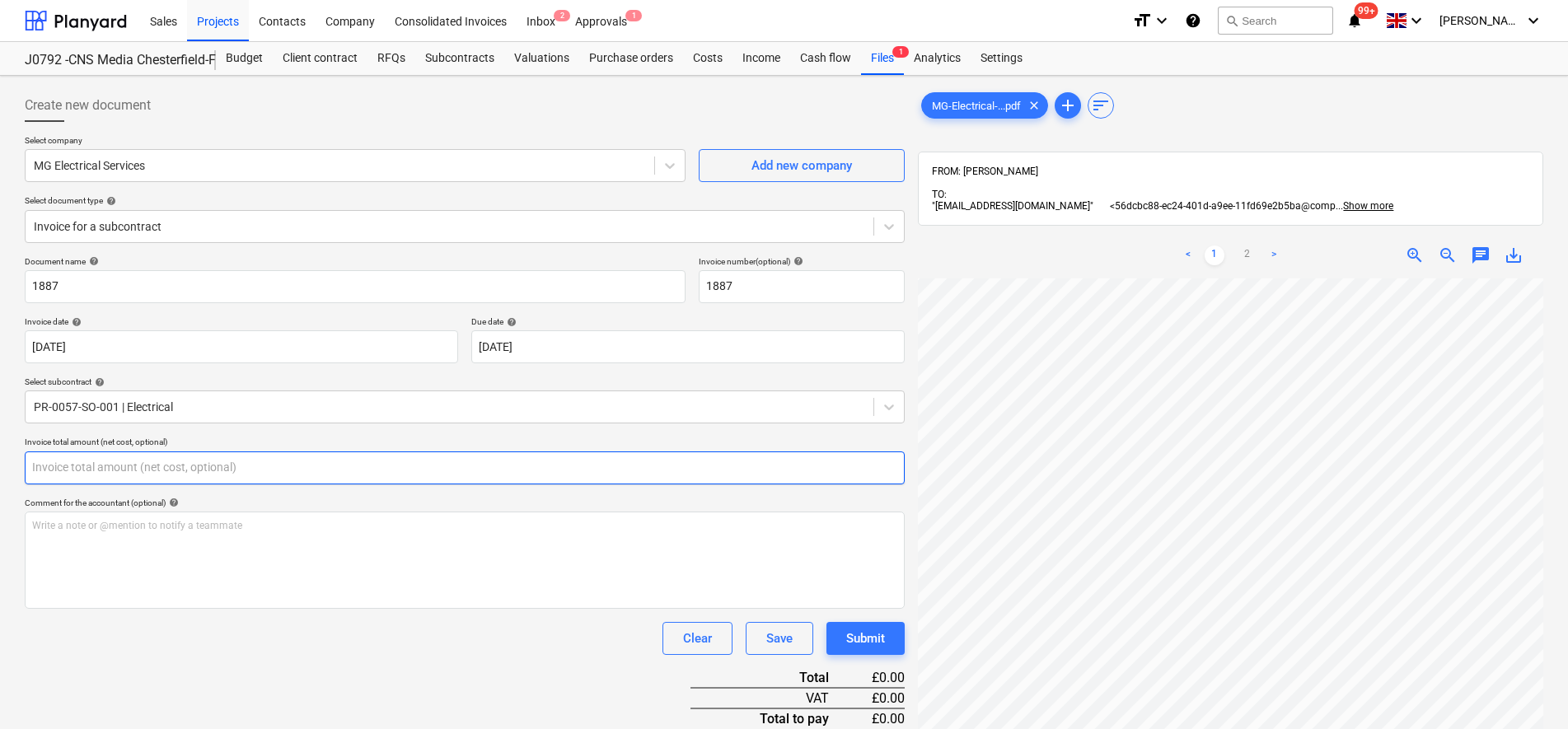
click at [241, 479] on input "text" at bounding box center [464, 468] width 880 height 33
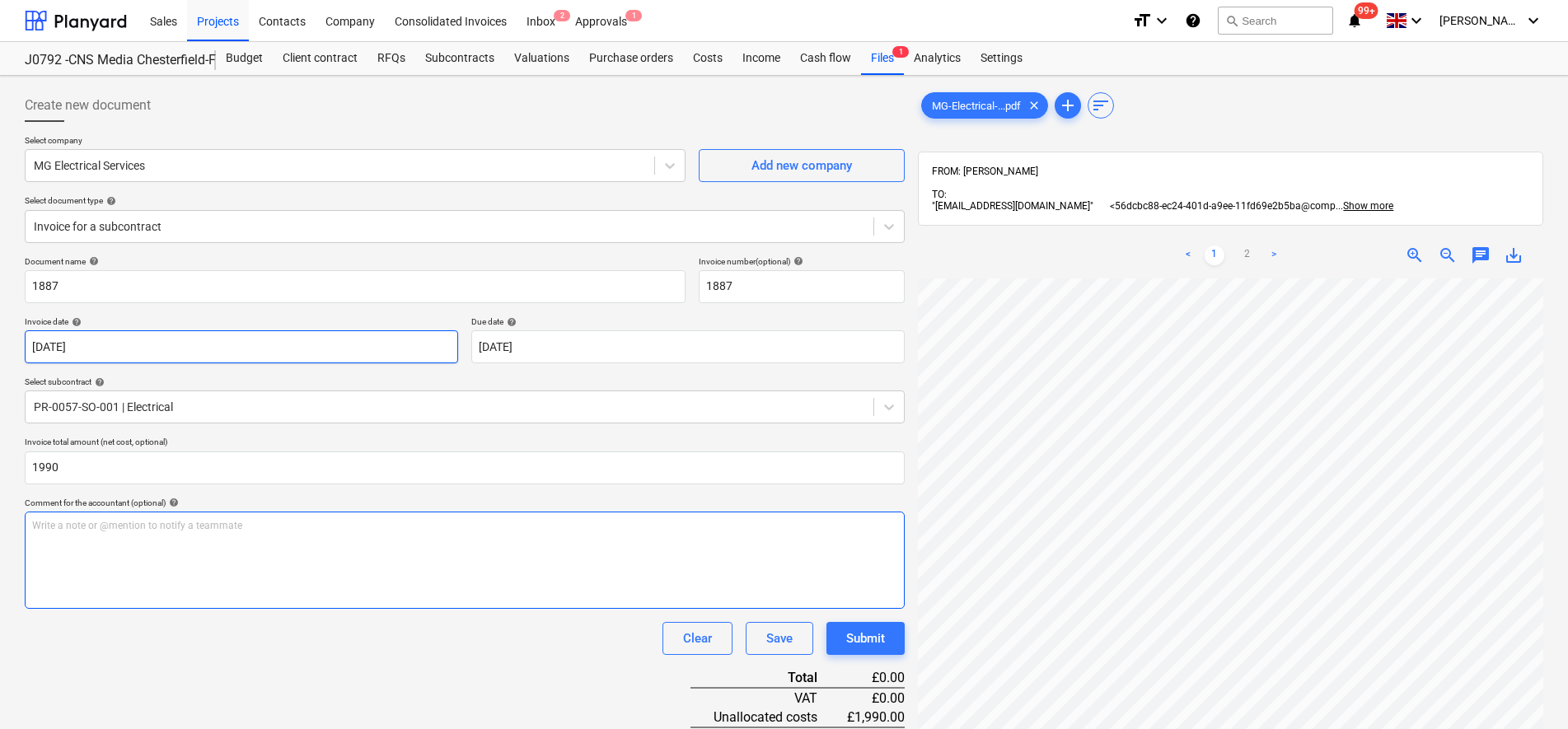
type input "1,990.00"
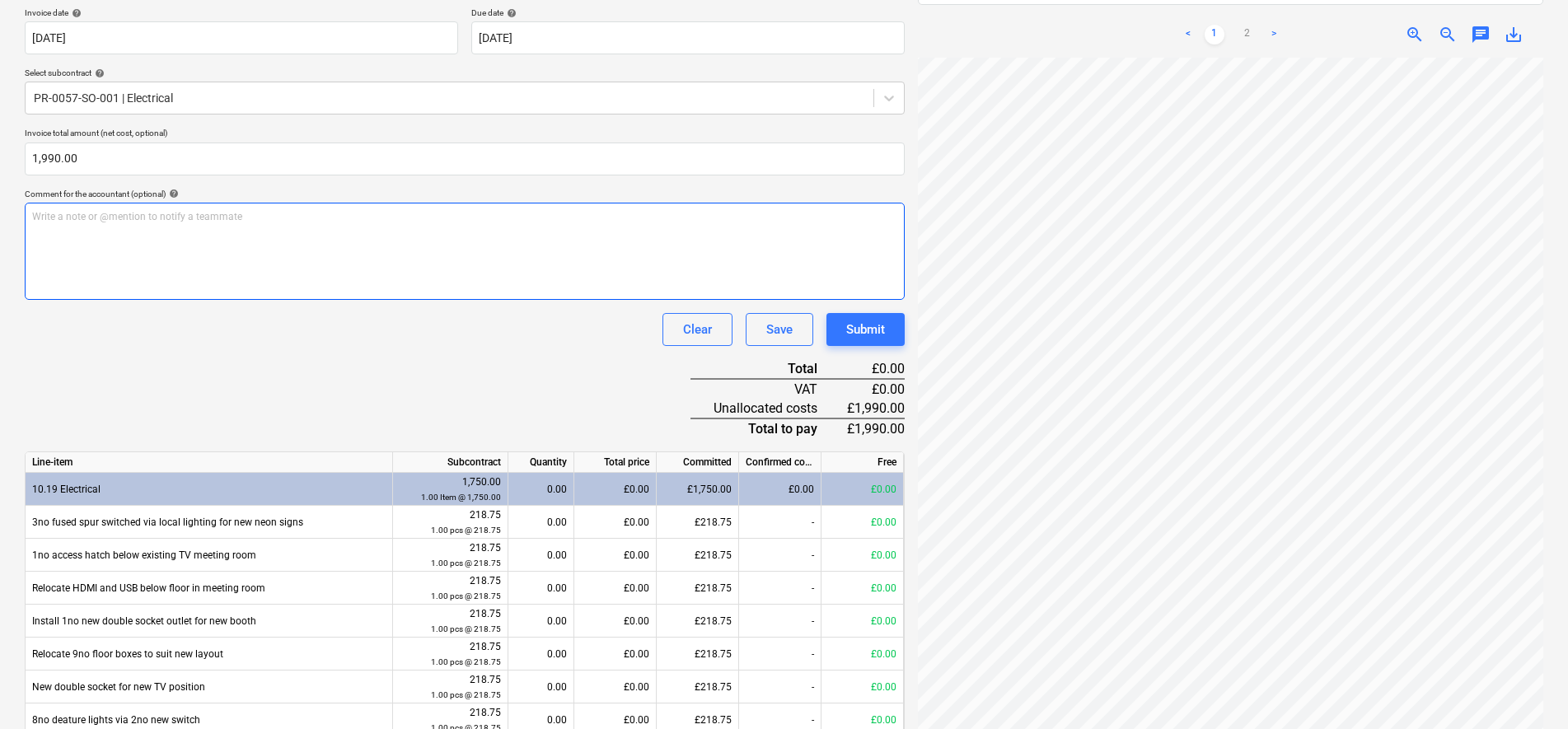
scroll to position [0, 0]
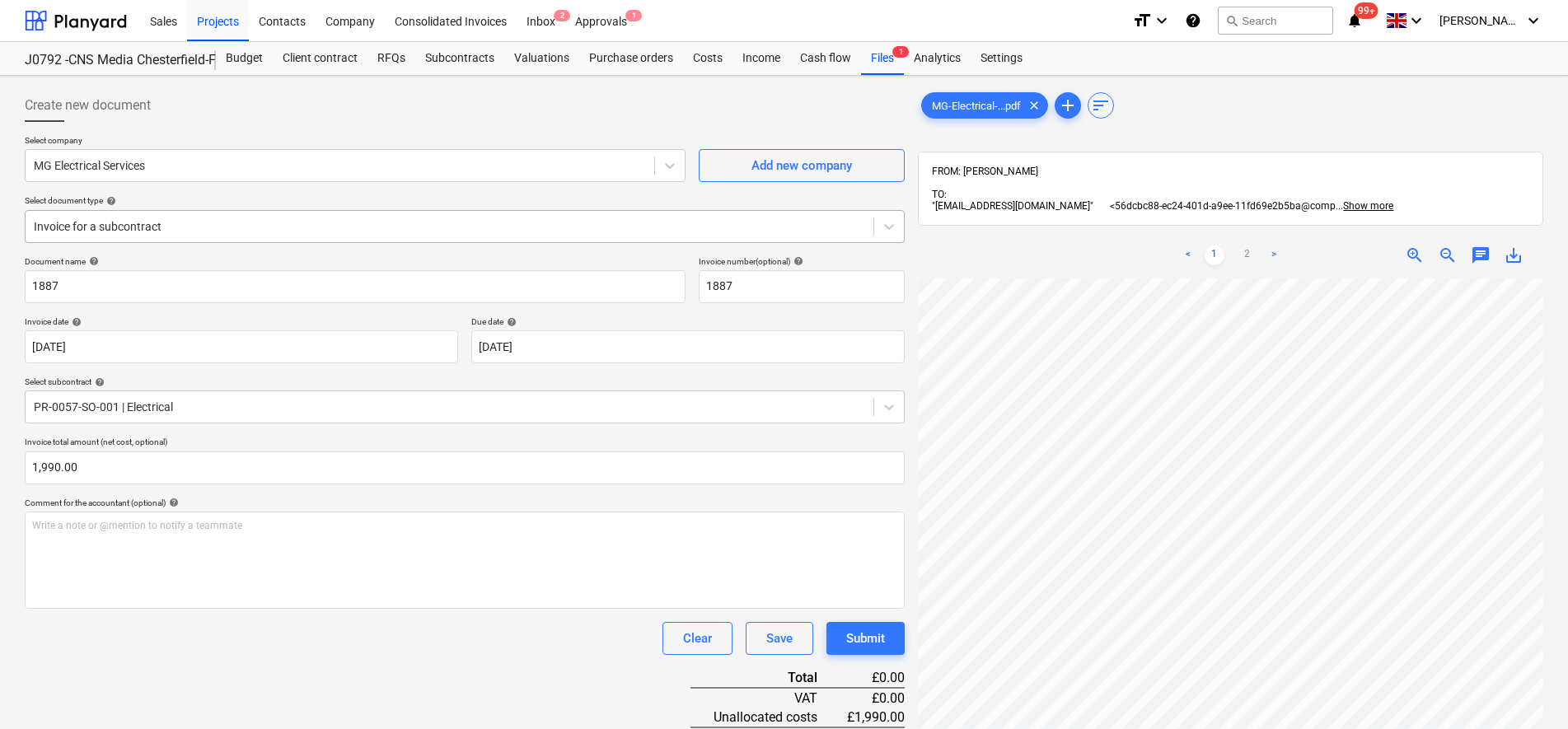
click at [129, 223] on div at bounding box center [450, 226] width 832 height 17
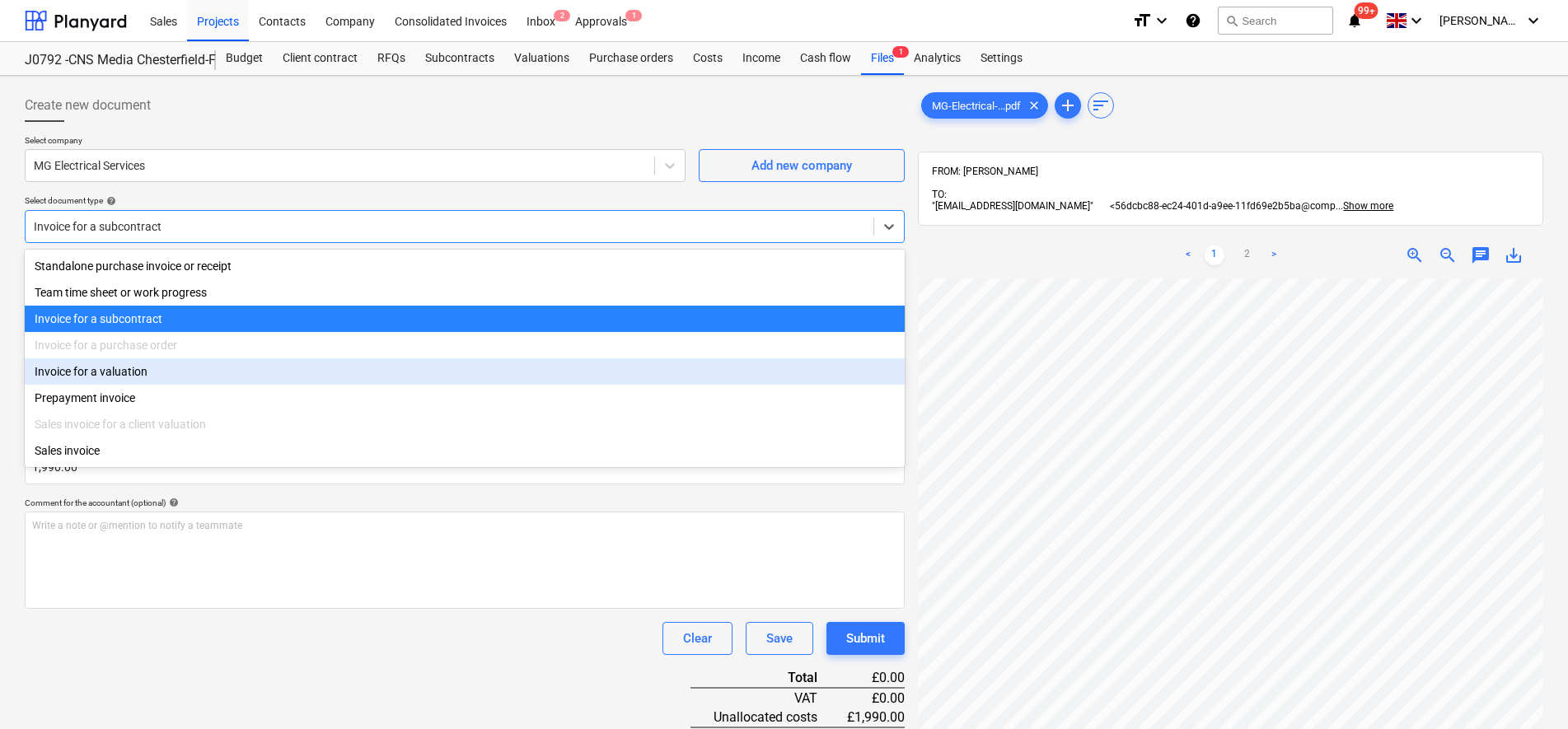
click at [161, 368] on div "Invoice for a valuation" at bounding box center [464, 371] width 880 height 26
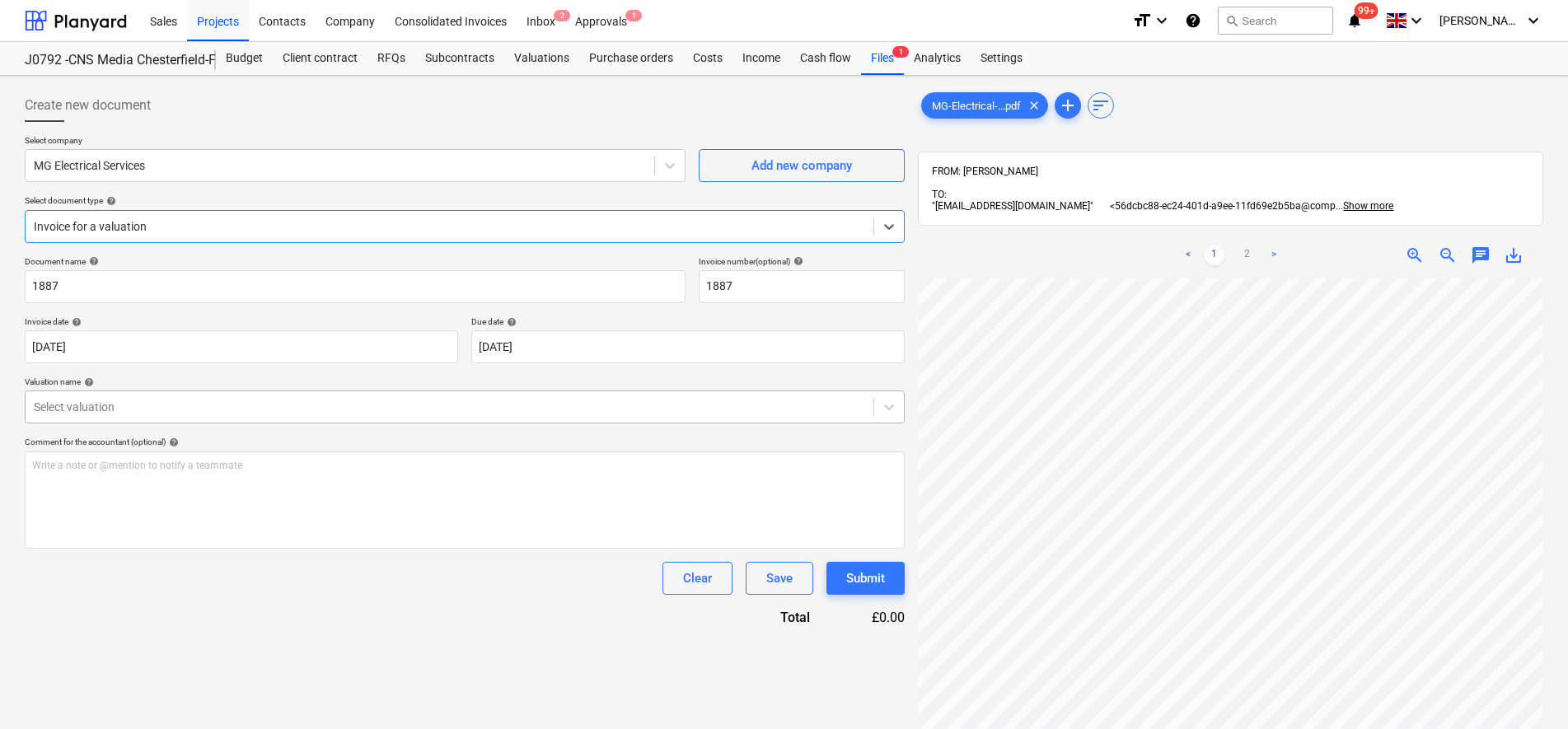
click at [172, 399] on div at bounding box center [450, 407] width 832 height 17
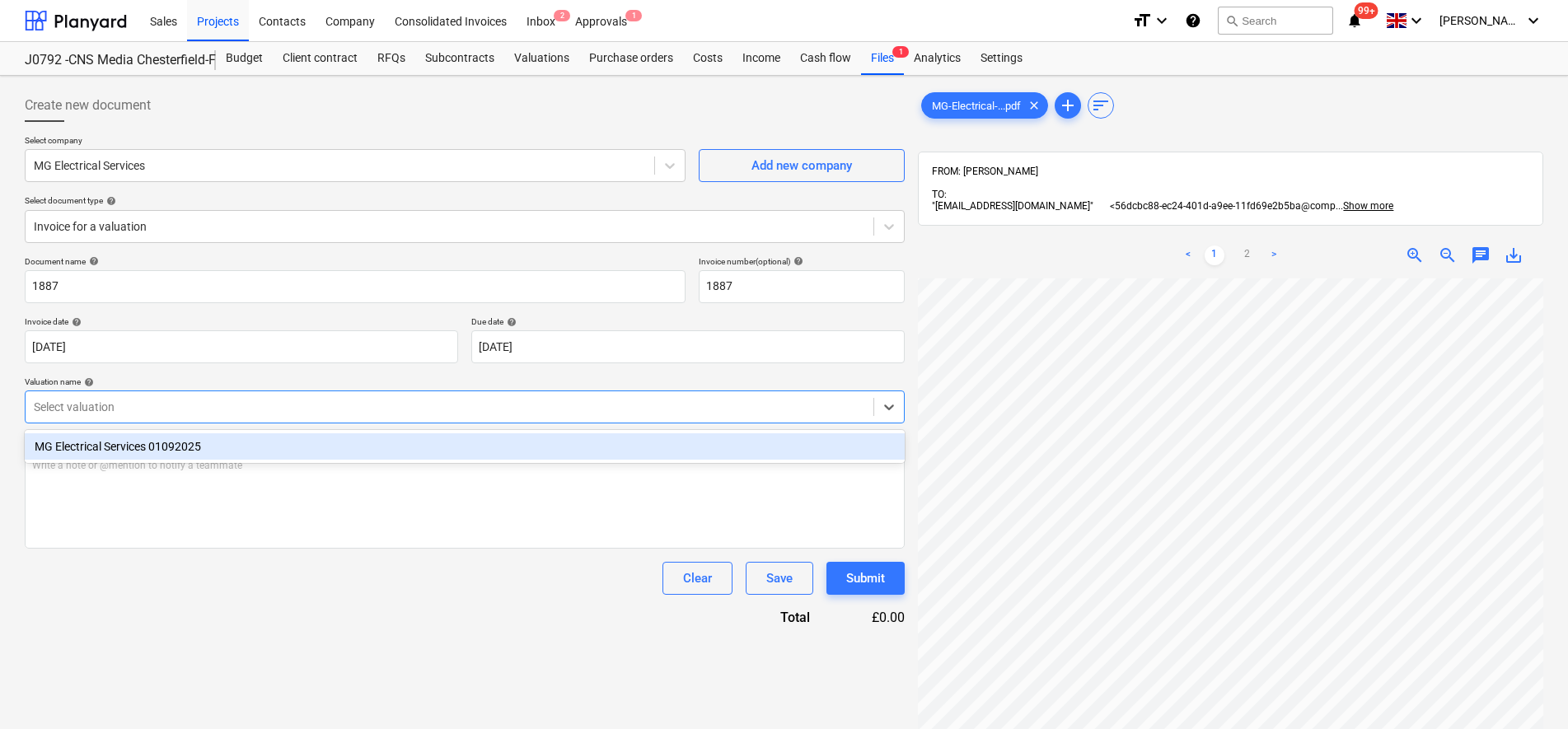
click at [185, 452] on div "MG Electrical Services 01092025" at bounding box center [464, 446] width 880 height 26
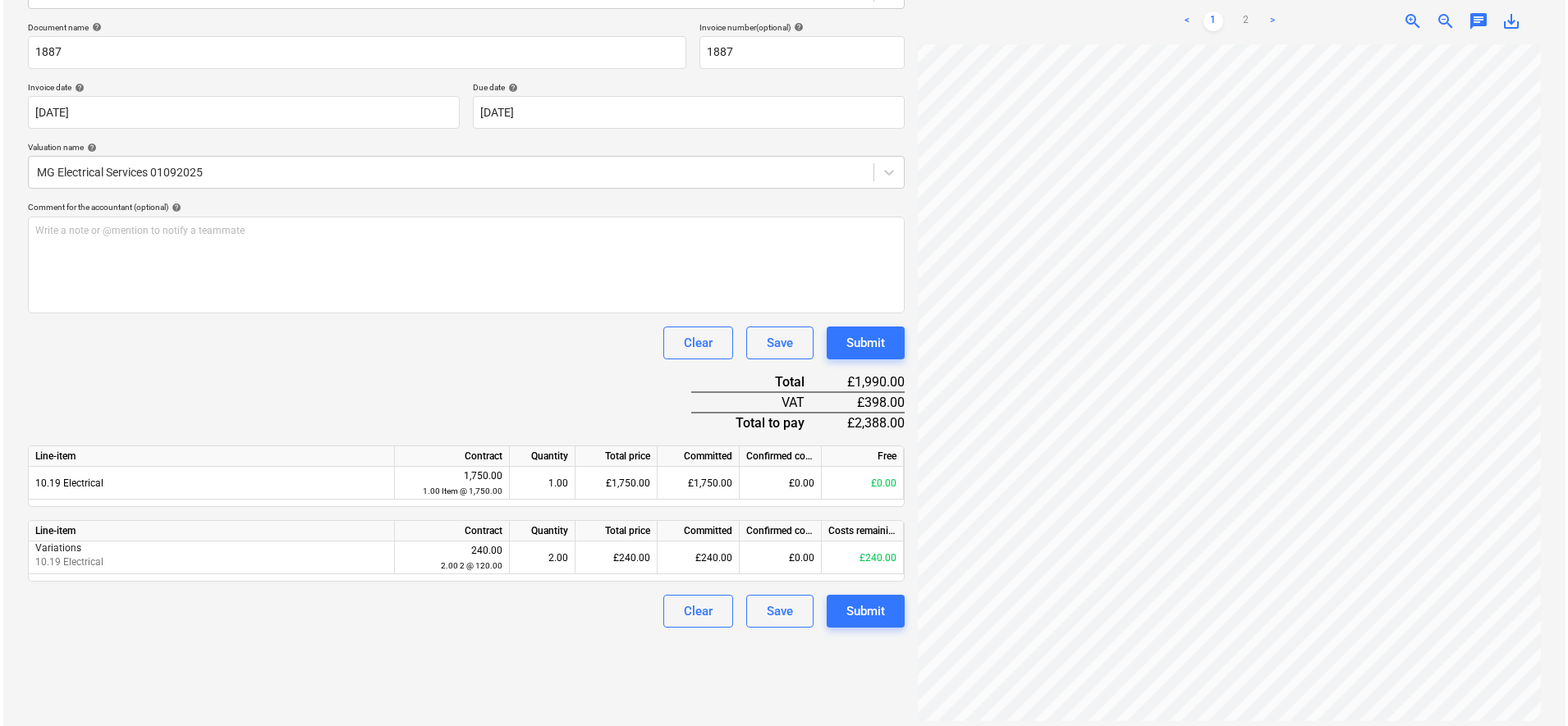
scroll to position [369, 119]
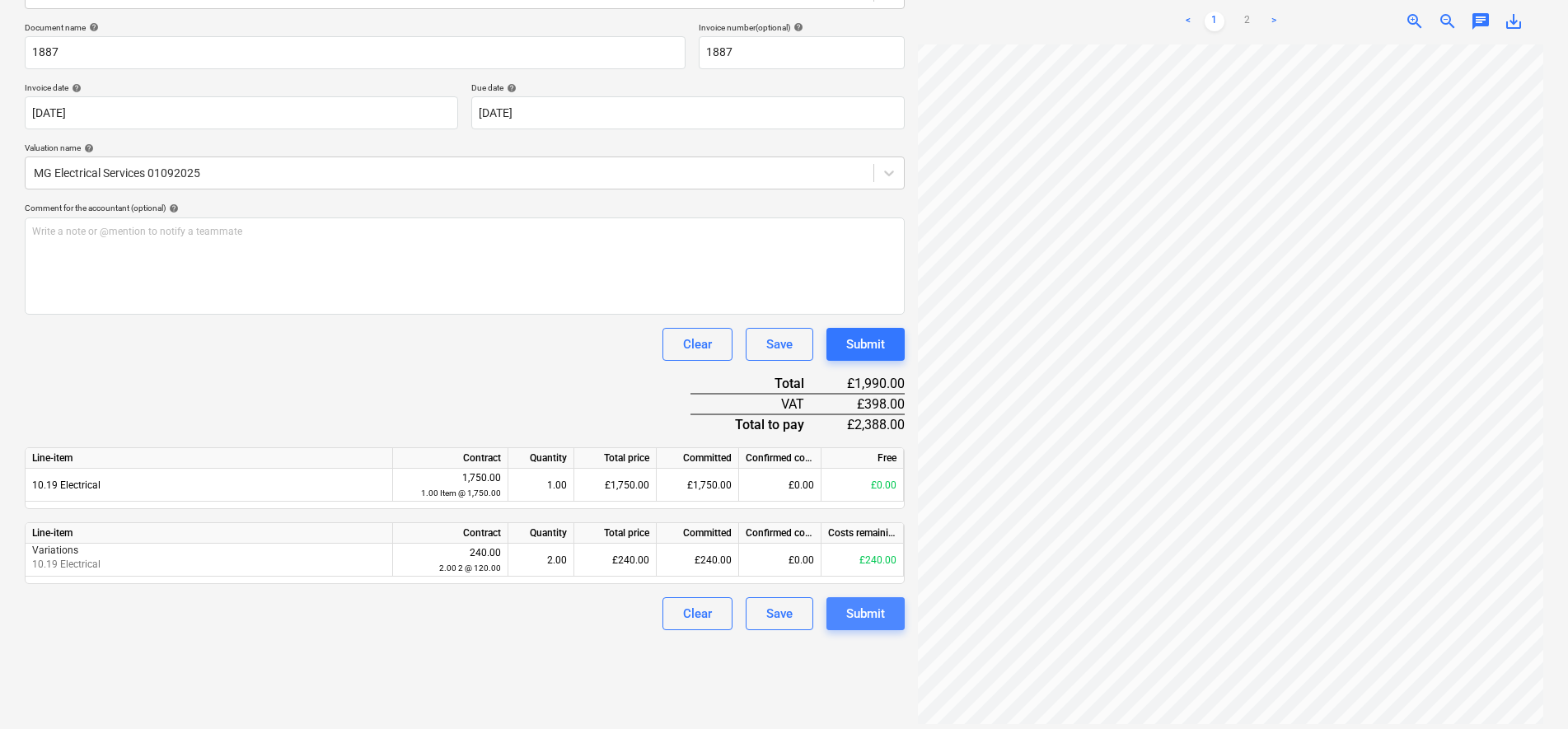
click at [848, 608] on div "Submit" at bounding box center [866, 613] width 39 height 21
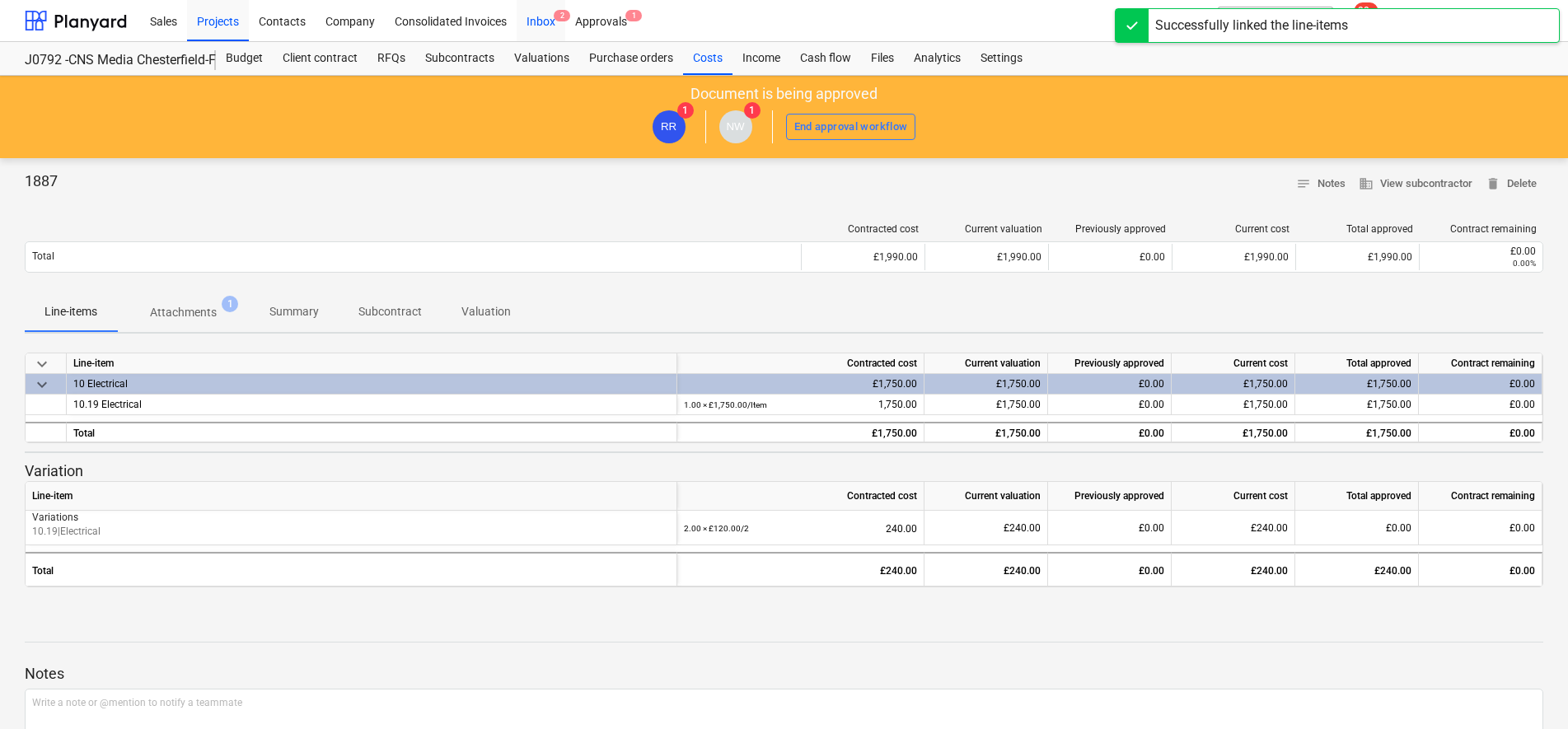
click at [534, 26] on div "Inbox 2" at bounding box center [541, 20] width 49 height 42
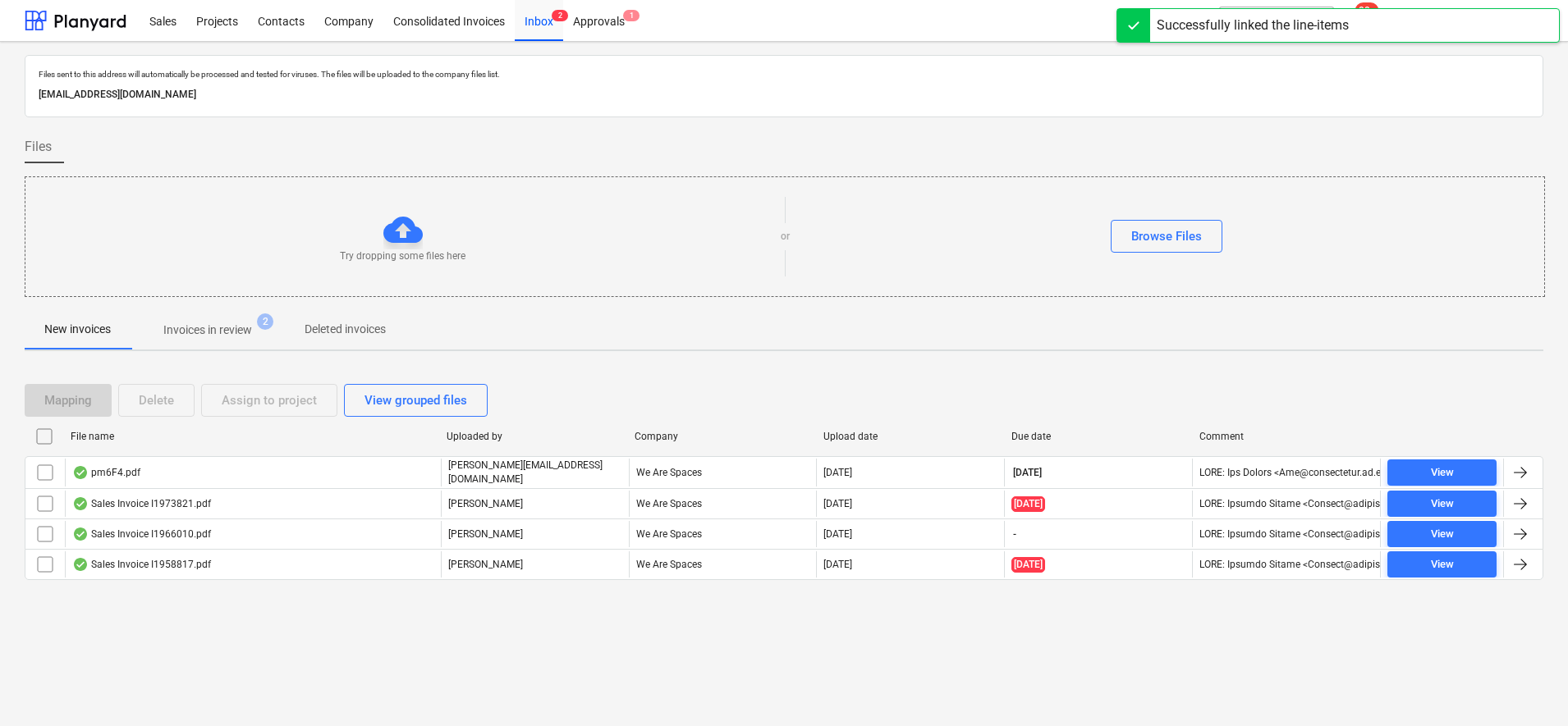
click at [208, 330] on p "Invoices in review" at bounding box center [208, 330] width 89 height 17
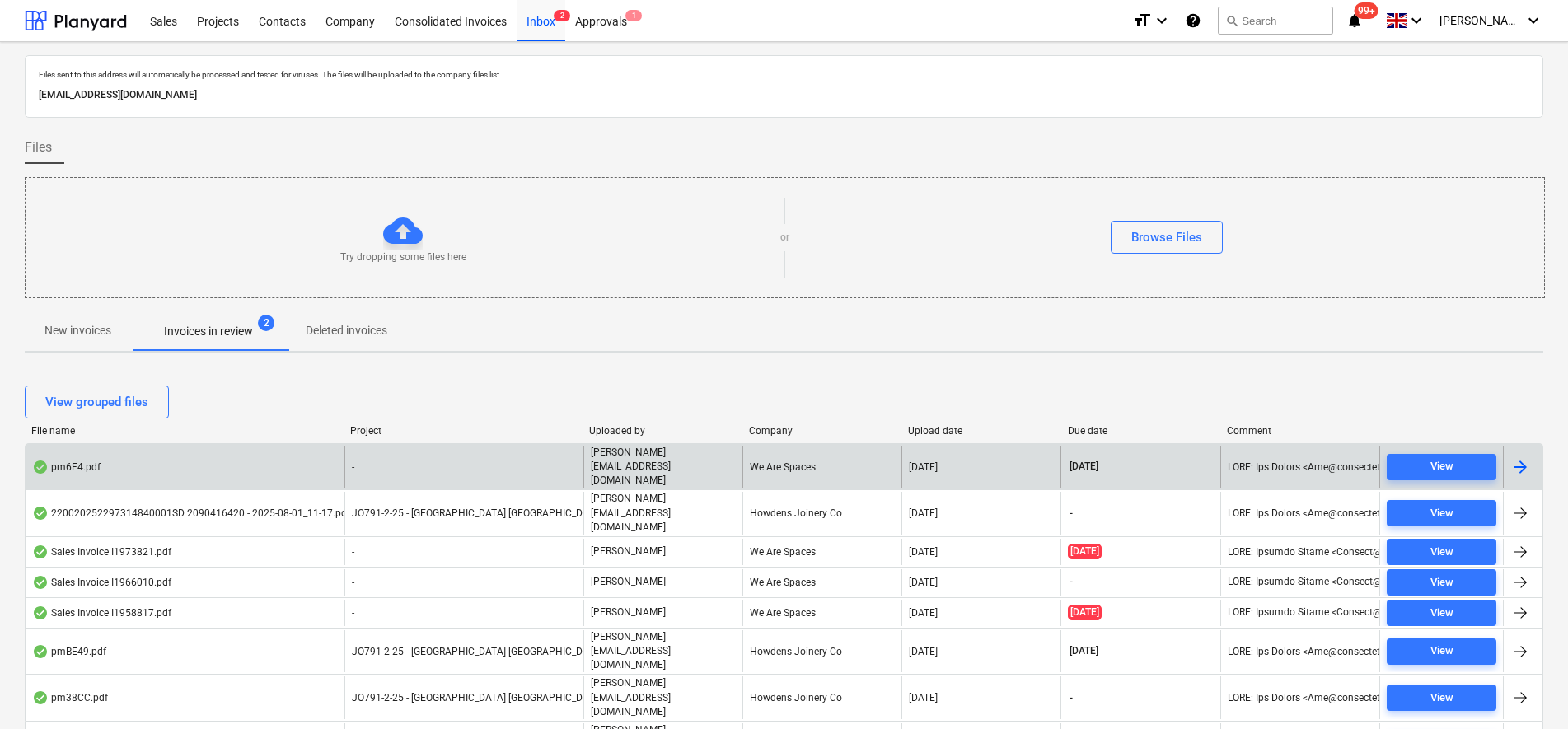
click at [221, 465] on div "pm6F4.pdf" at bounding box center [185, 466] width 319 height 42
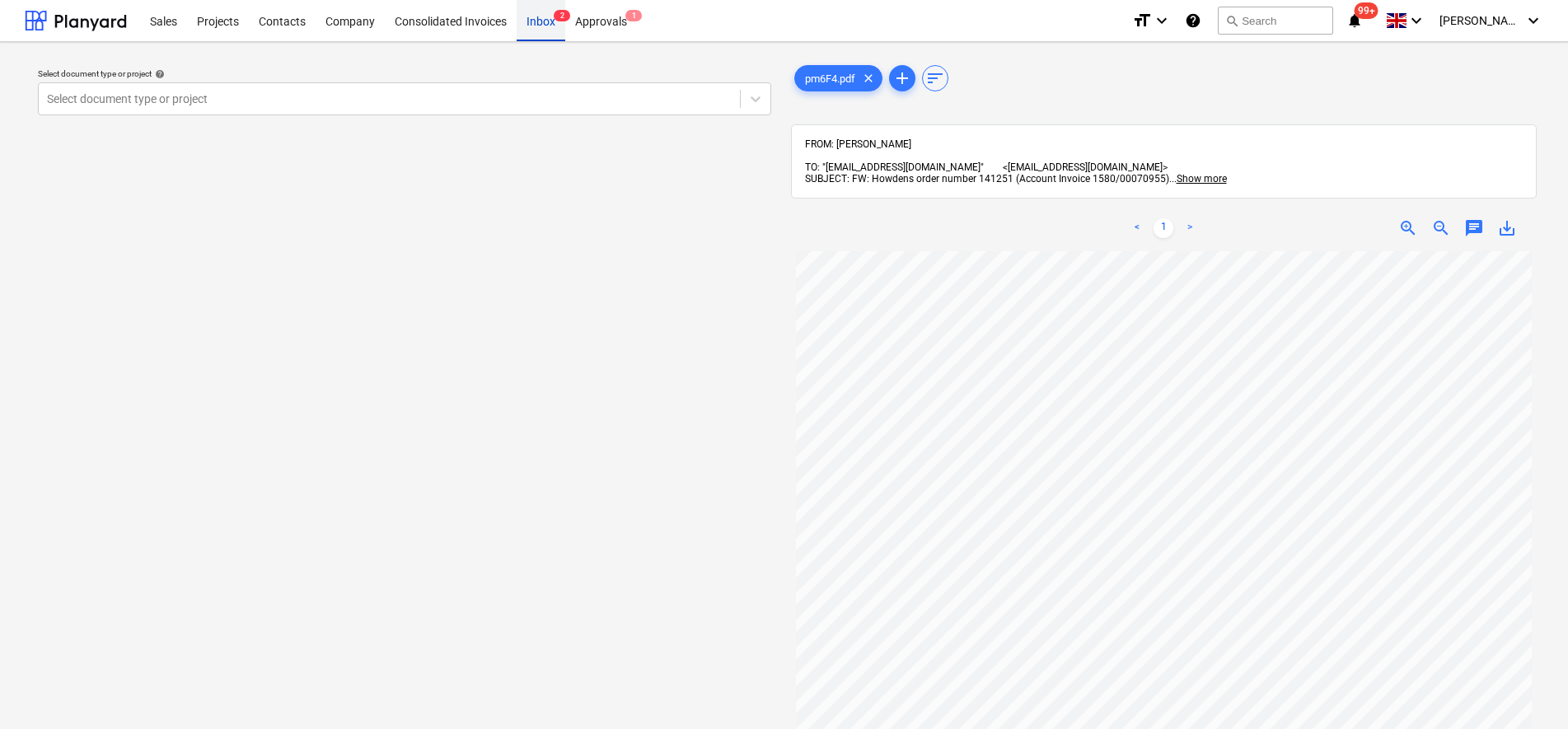
click at [532, 27] on div "Inbox 2" at bounding box center [541, 20] width 49 height 42
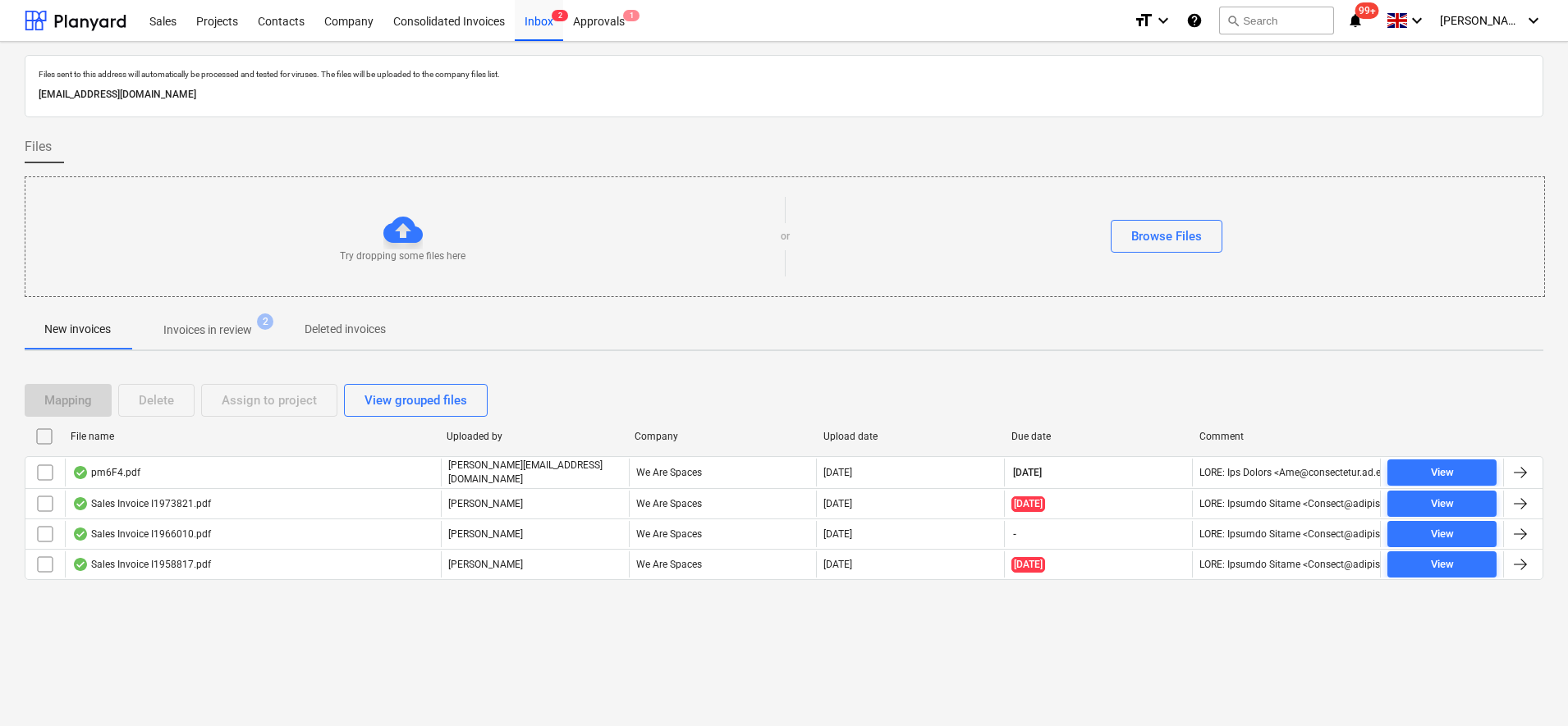
click at [262, 329] on span "Invoices in review 2" at bounding box center [208, 330] width 115 height 17
